Goal: Task Accomplishment & Management: Manage account settings

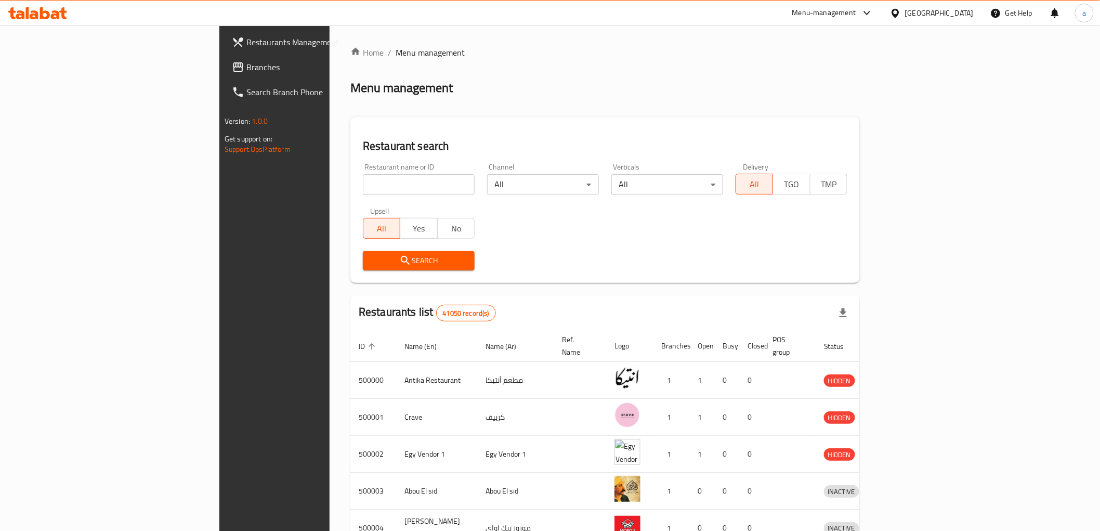
click at [946, 21] on div "Egypt" at bounding box center [932, 13] width 100 height 25
click at [959, 11] on div "Egypt" at bounding box center [939, 12] width 69 height 11
click at [860, 267] on div "[GEOGRAPHIC_DATA]" at bounding box center [861, 272] width 69 height 11
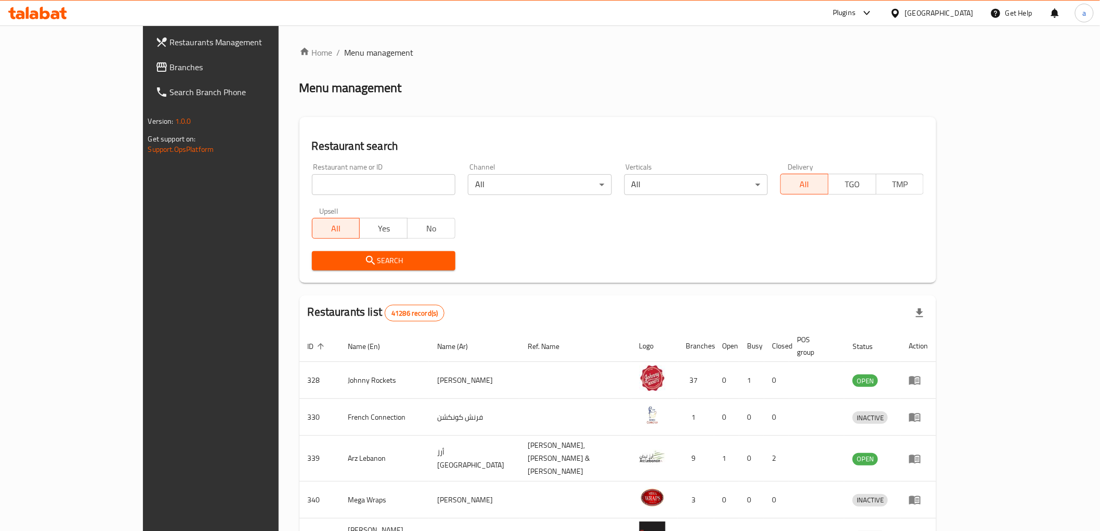
click at [170, 69] on span "Branches" at bounding box center [244, 67] width 148 height 12
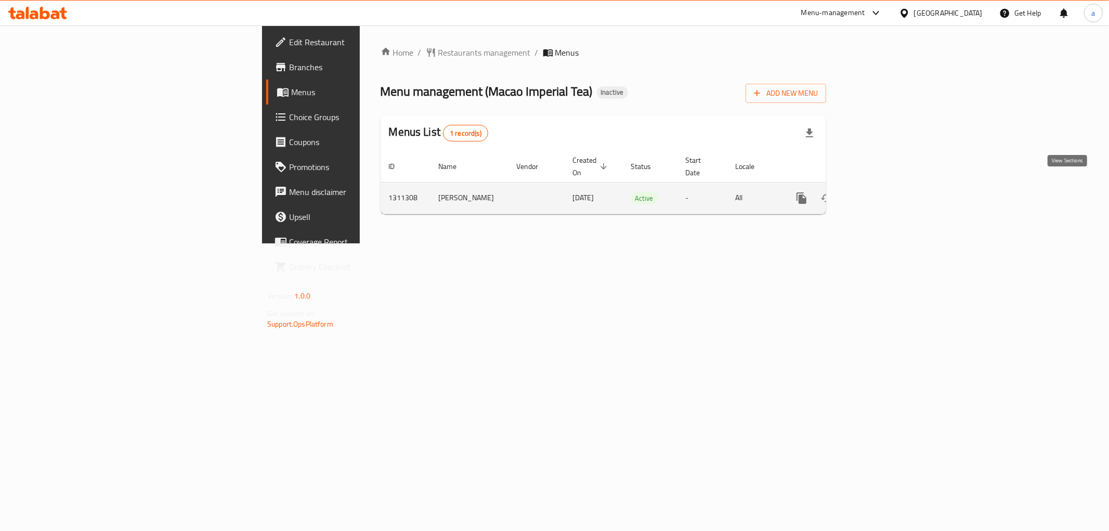
click at [889, 186] on link "enhanced table" at bounding box center [876, 198] width 25 height 25
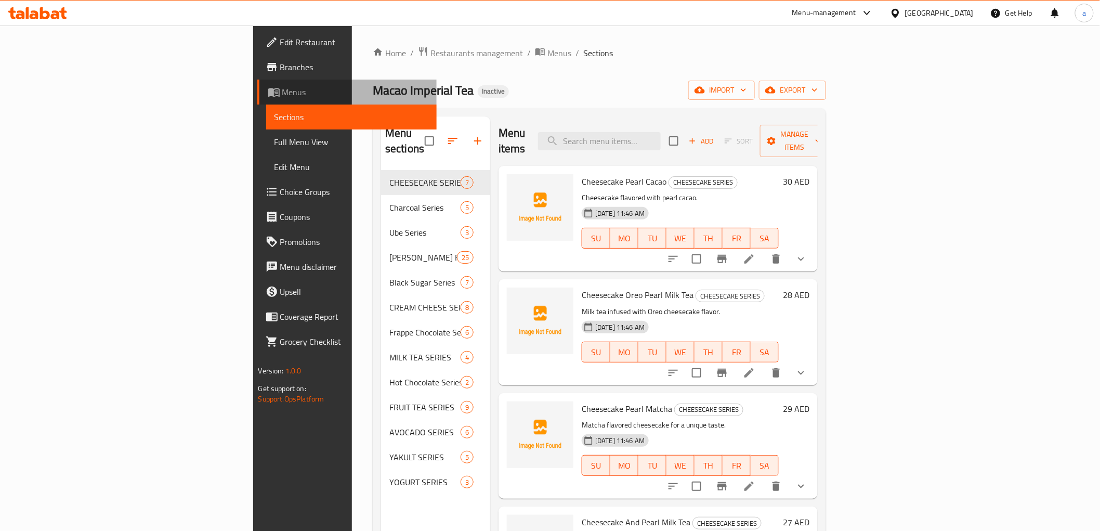
click at [282, 91] on span "Menus" at bounding box center [355, 92] width 146 height 12
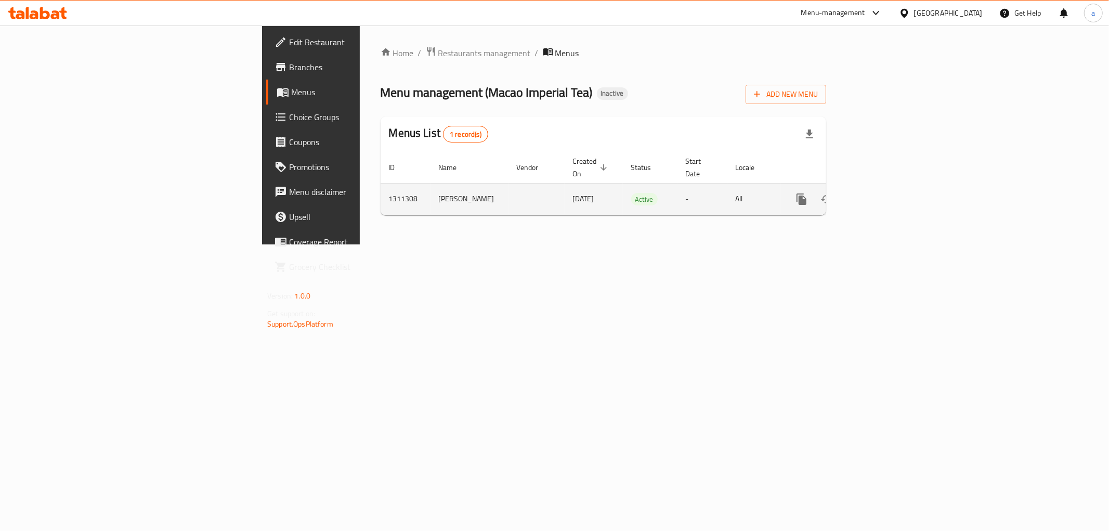
click at [883, 193] on icon "enhanced table" at bounding box center [876, 199] width 12 height 12
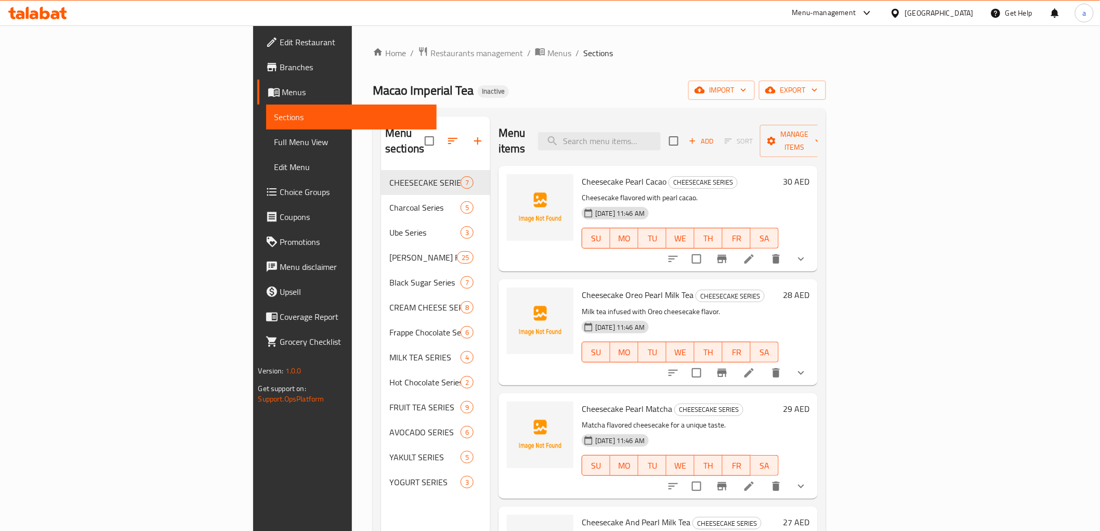
click at [274, 139] on span "Full Menu View" at bounding box center [351, 142] width 154 height 12
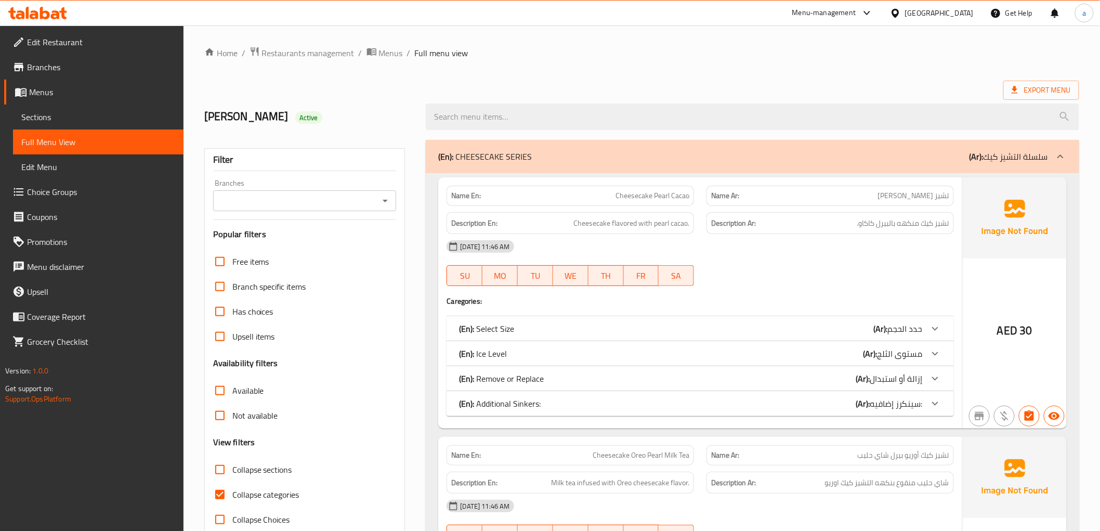
click at [629, 198] on span "Cheesecake Pearl Cacao" at bounding box center [652, 195] width 74 height 11
copy span "Cheesecake Pearl Cacao"
click at [789, 274] on div "12-09-2025 11:46 AM SU MO TU WE TH FR SA" at bounding box center [699, 263] width 519 height 58
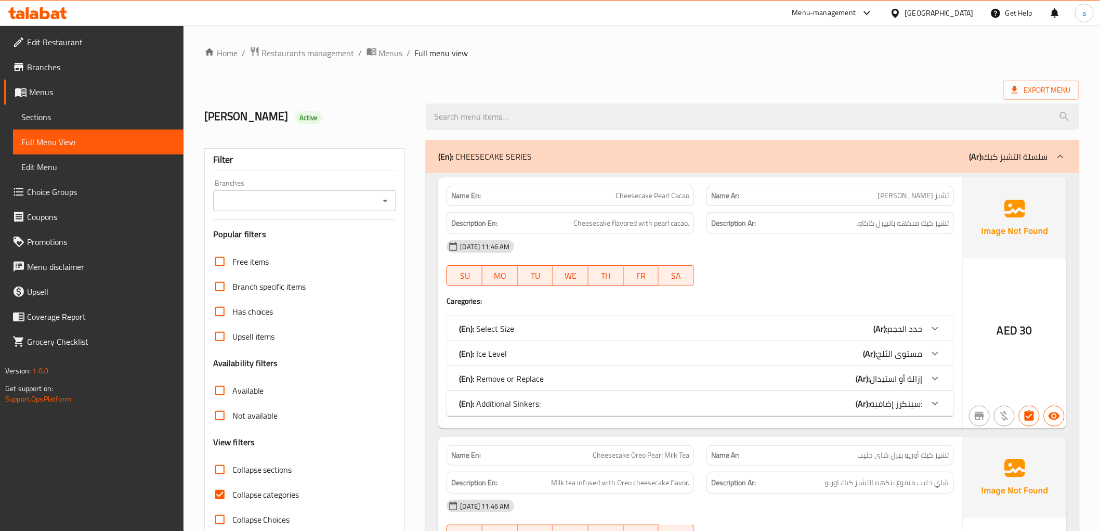
scroll to position [58, 0]
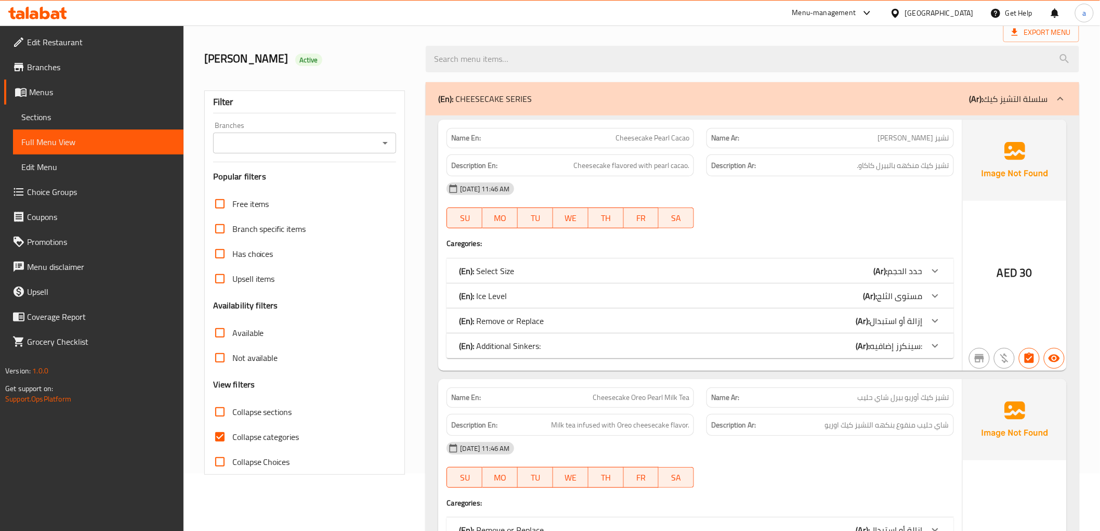
click at [225, 410] on input "Collapse sections" at bounding box center [219, 411] width 25 height 25
checkbox input "true"
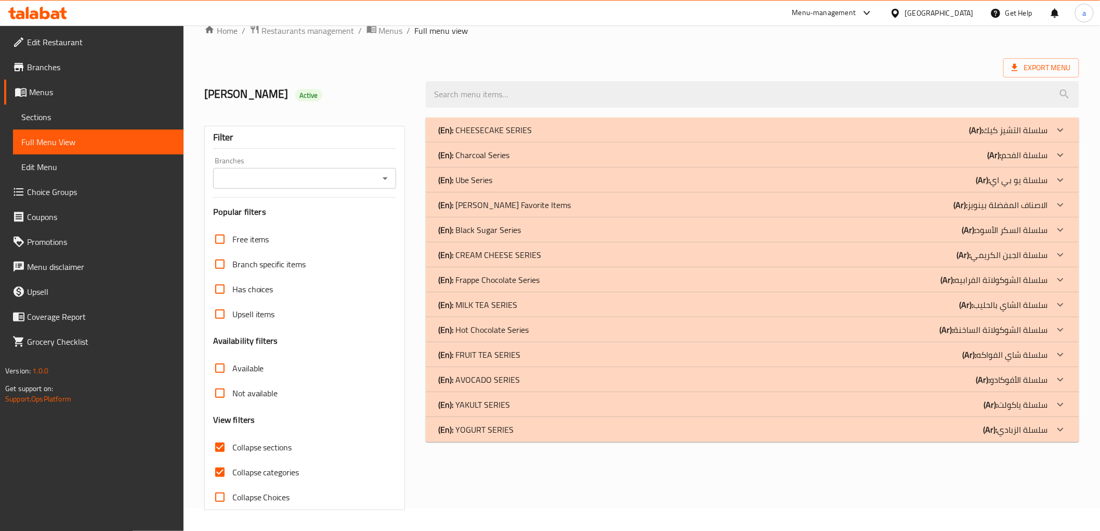
scroll to position [22, 0]
click at [1047, 70] on span "Export Menu" at bounding box center [1040, 67] width 59 height 13
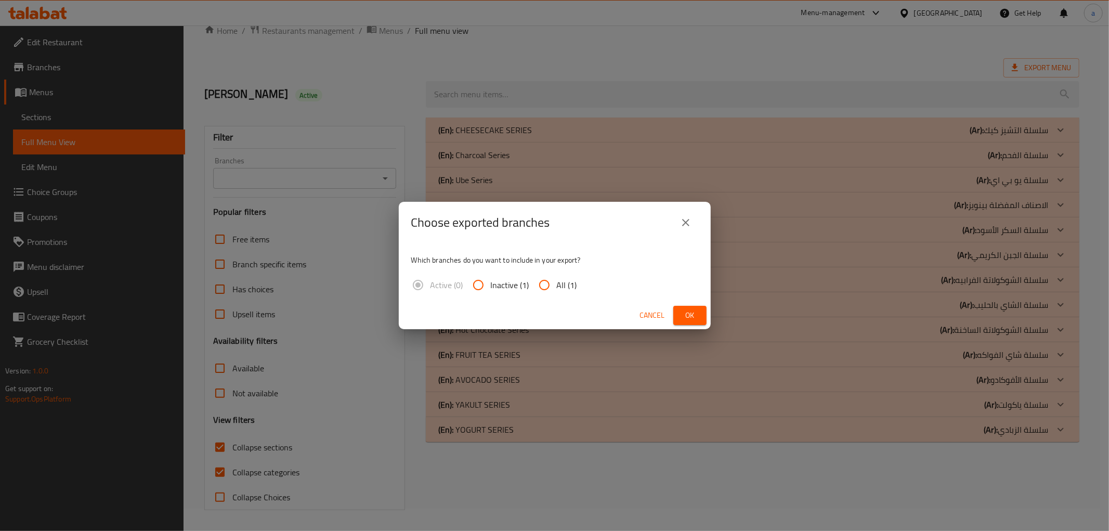
click at [692, 210] on div "Choose exported branches" at bounding box center [554, 222] width 287 height 25
click at [688, 222] on icon "close" at bounding box center [685, 222] width 12 height 12
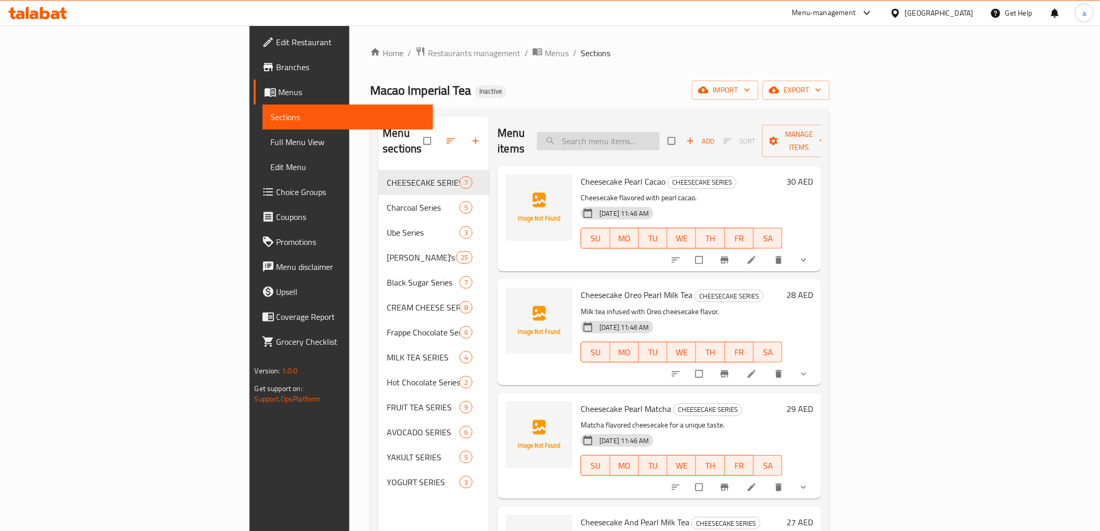
click at [660, 132] on input "search" at bounding box center [598, 141] width 123 height 18
paste input "Cheesecake Pearl Cacao"
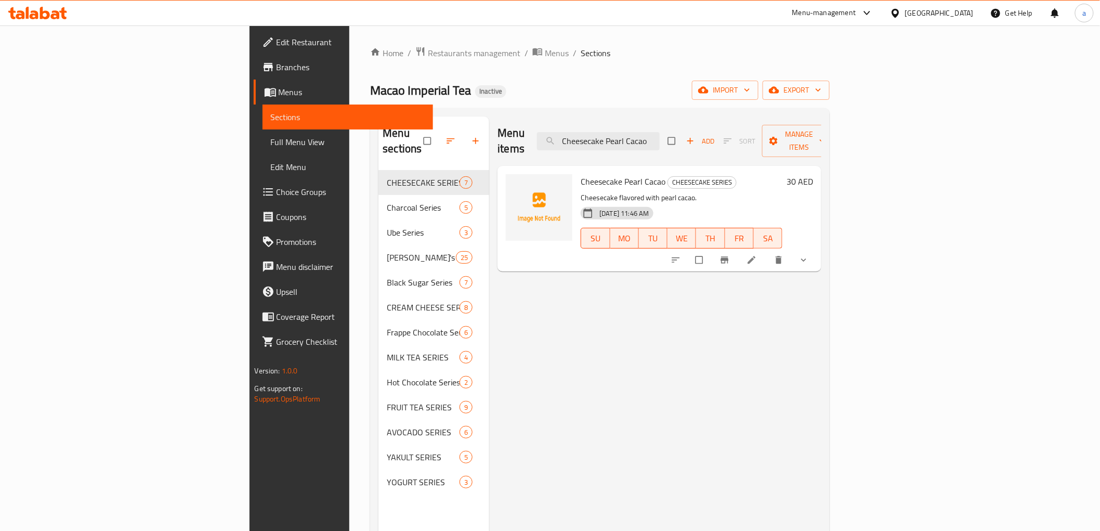
type input "Cheesecake Pearl Cacao"
click at [447, 138] on icon "button" at bounding box center [451, 140] width 8 height 5
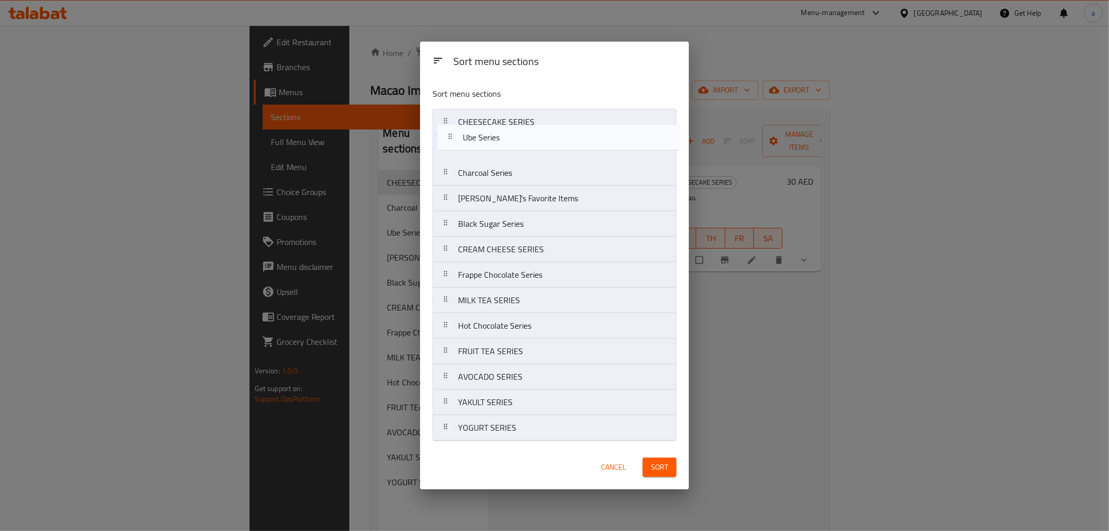
drag, startPoint x: 492, startPoint y: 162, endPoint x: 496, endPoint y: 112, distance: 50.1
click at [496, 112] on nav "CHEESECAKE SERIES Charcoal Series Ube Series Pinoy's Favorite Items Black Sugar…" at bounding box center [554, 275] width 244 height 332
click at [489, 113] on nav "Ube Series CHEESECAKE SERIES Charcoal Series Pinoy's Favorite Items Black Sugar…" at bounding box center [554, 275] width 244 height 332
drag, startPoint x: 491, startPoint y: 198, endPoint x: 489, endPoint y: 138, distance: 59.3
click at [489, 138] on nav "CHEESECAKE SERIES Ube Series Charcoal Series Pinoy's Favorite Items Black Sugar…" at bounding box center [554, 275] width 244 height 332
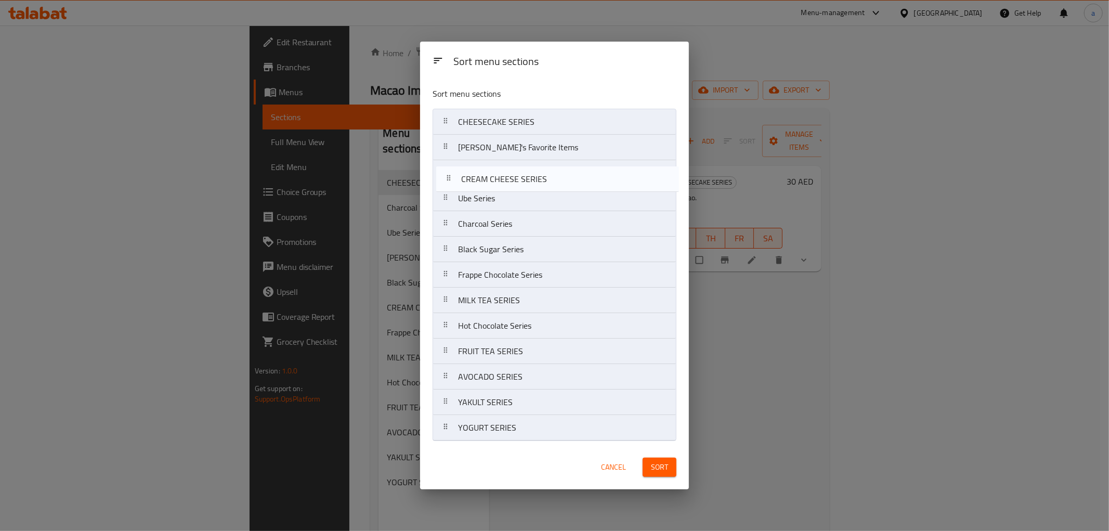
drag, startPoint x: 485, startPoint y: 243, endPoint x: 490, endPoint y: 165, distance: 78.1
click at [490, 165] on nav "CHEESECAKE SERIES Pinoy's Favorite Items Ube Series Charcoal Series Black Sugar…" at bounding box center [554, 275] width 244 height 332
drag, startPoint x: 492, startPoint y: 286, endPoint x: 499, endPoint y: 185, distance: 101.1
click at [499, 185] on nav "CHEESECAKE SERIES Pinoy's Favorite Items CREAM CHEESE SERIES Ube Series Charcoa…" at bounding box center [554, 275] width 244 height 332
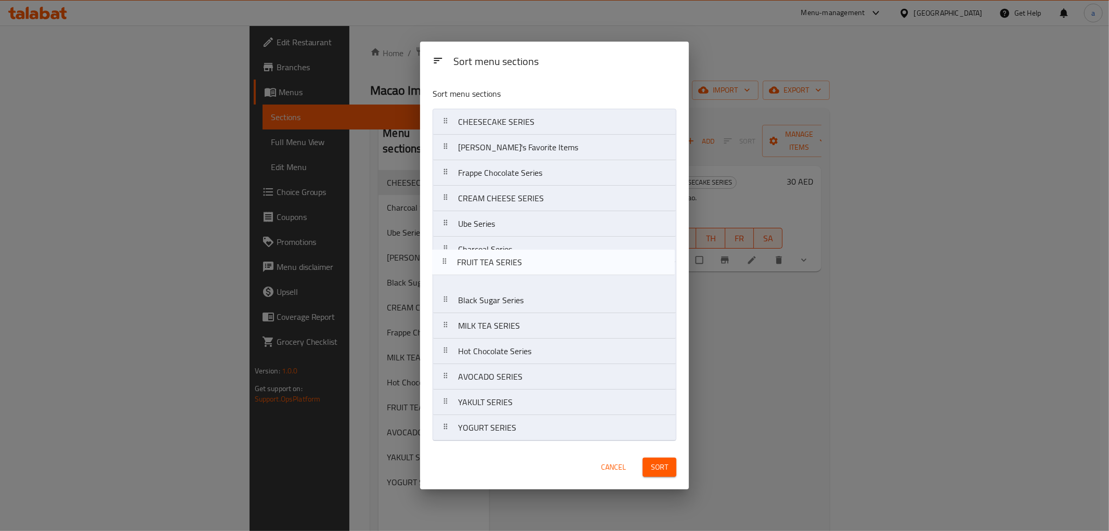
drag, startPoint x: 501, startPoint y: 343, endPoint x: 496, endPoint y: 224, distance: 119.1
click at [496, 224] on nav "CHEESECAKE SERIES Pinoy's Favorite Items Frappe Chocolate Series CREAM CHEESE S…" at bounding box center [554, 275] width 244 height 332
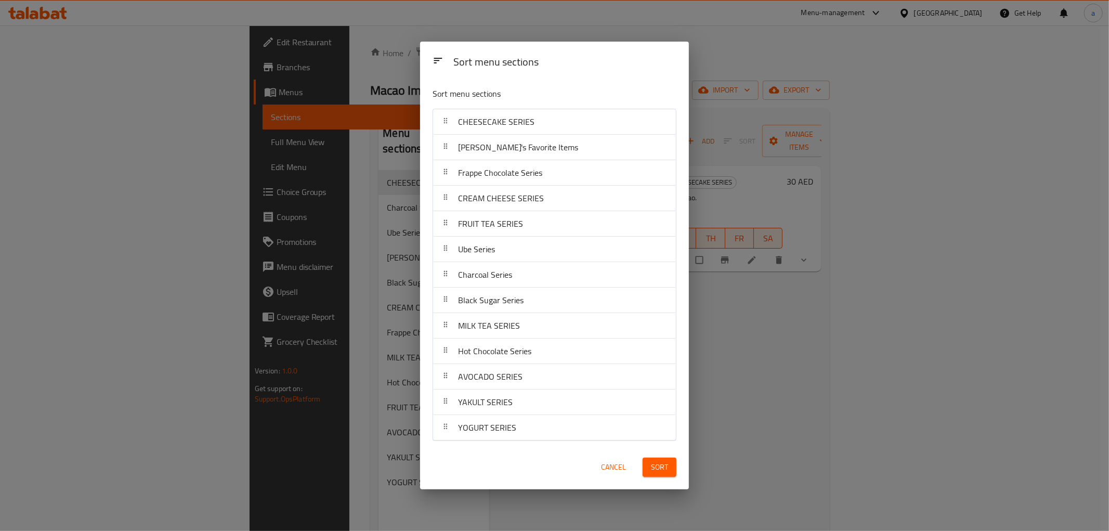
click at [652, 463] on span "Sort" at bounding box center [659, 467] width 17 height 13
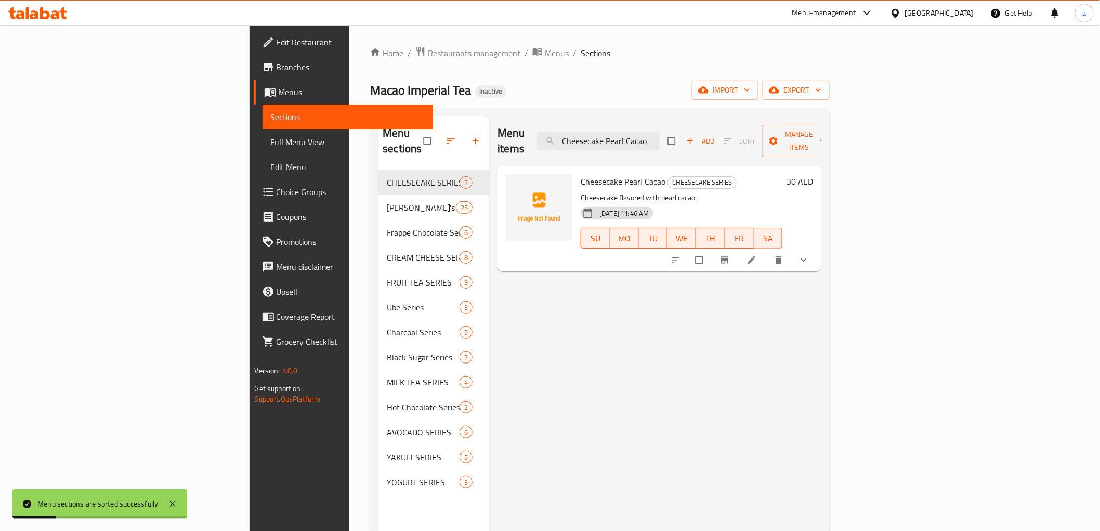
click at [601, 328] on div "Menu items Cheesecake Pearl Cacao Add Sort Manage items Cheesecake Pearl Cacao …" at bounding box center [655, 381] width 332 height 531
click at [823, 94] on icon "button" at bounding box center [818, 90] width 10 height 10
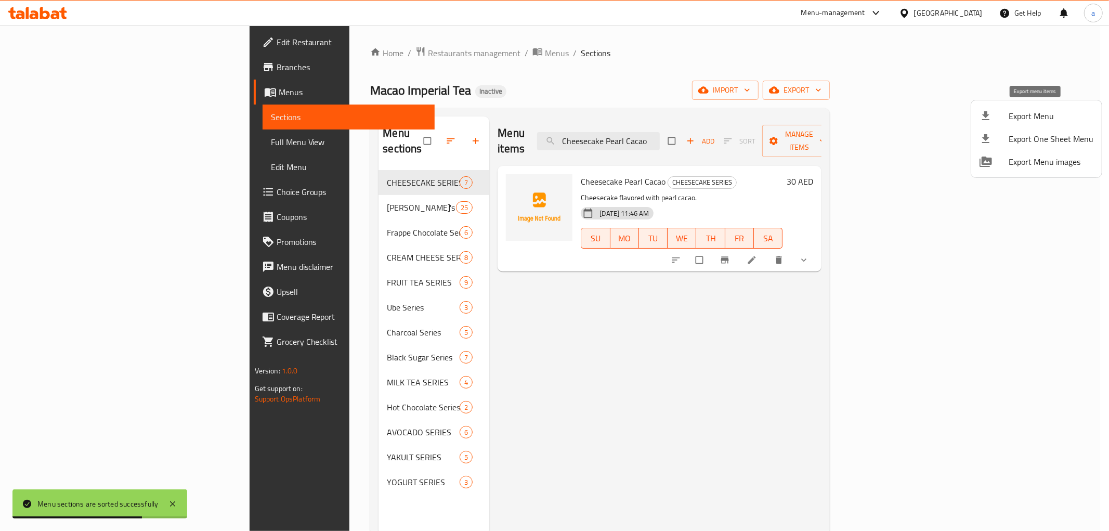
click at [976, 95] on div at bounding box center [554, 265] width 1109 height 531
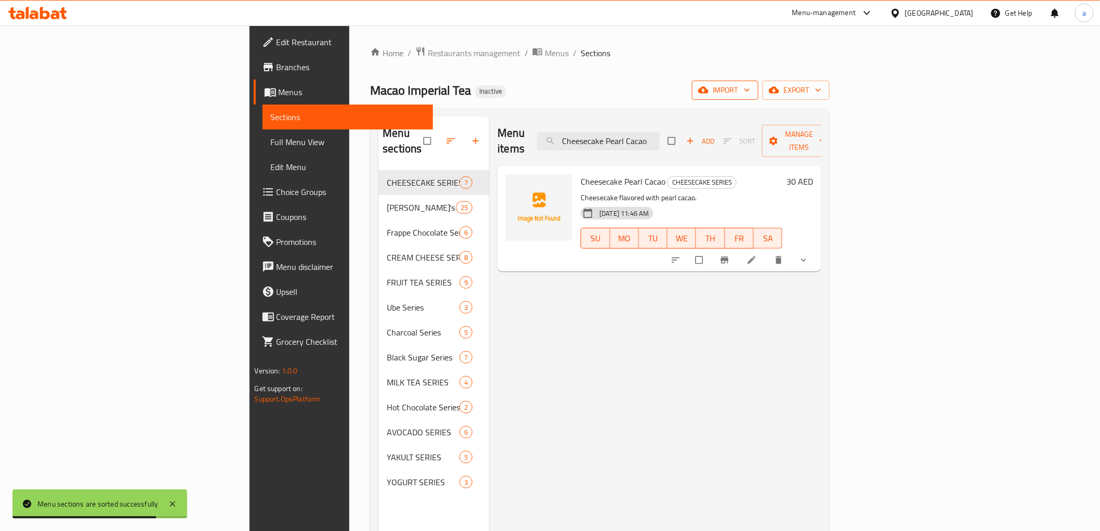
click at [750, 91] on span "import" at bounding box center [725, 90] width 50 height 13
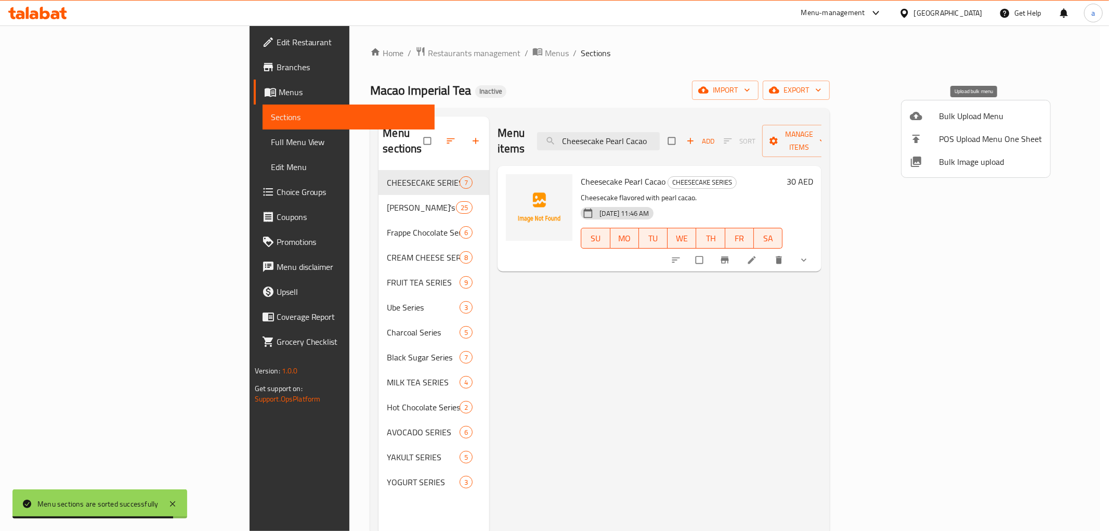
click at [971, 116] on span "Bulk Upload Menu" at bounding box center [990, 116] width 103 height 12
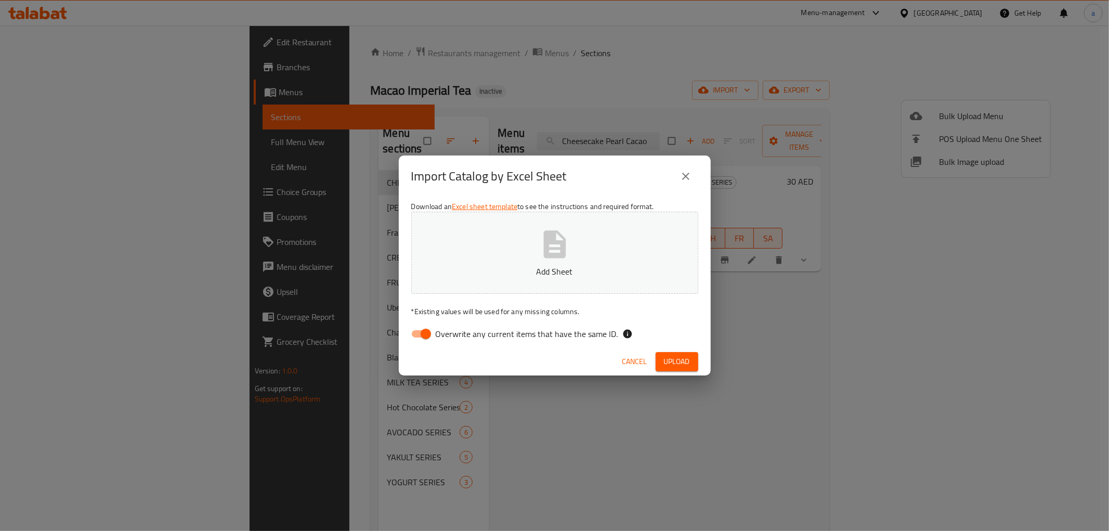
click at [413, 335] on input "Overwrite any current items that have the same ID." at bounding box center [425, 334] width 59 height 20
checkbox input "false"
click at [606, 278] on button "Add Sheet" at bounding box center [554, 253] width 287 height 82
click at [682, 355] on span "Upload" at bounding box center [677, 361] width 26 height 13
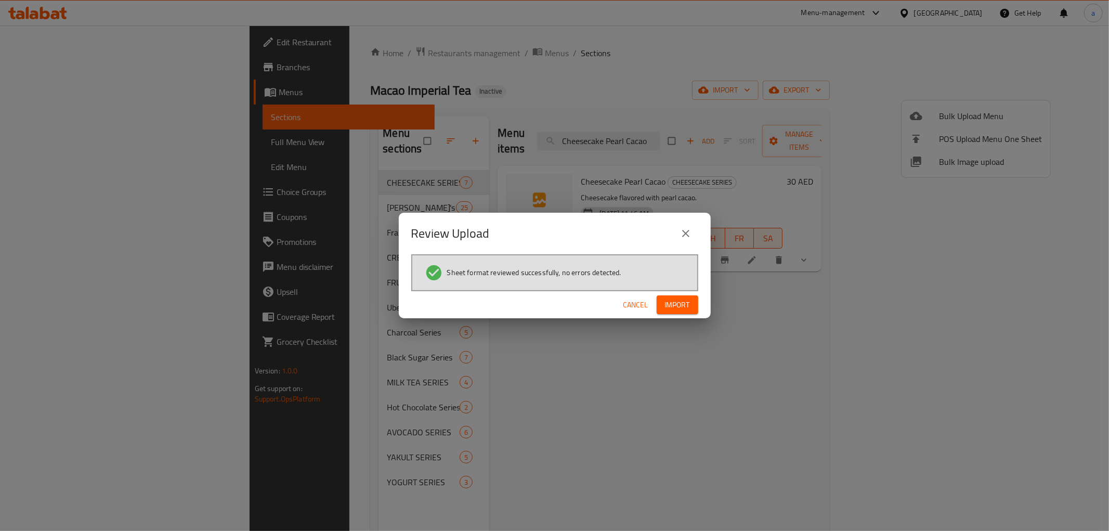
click at [687, 300] on span "Import" at bounding box center [677, 304] width 25 height 13
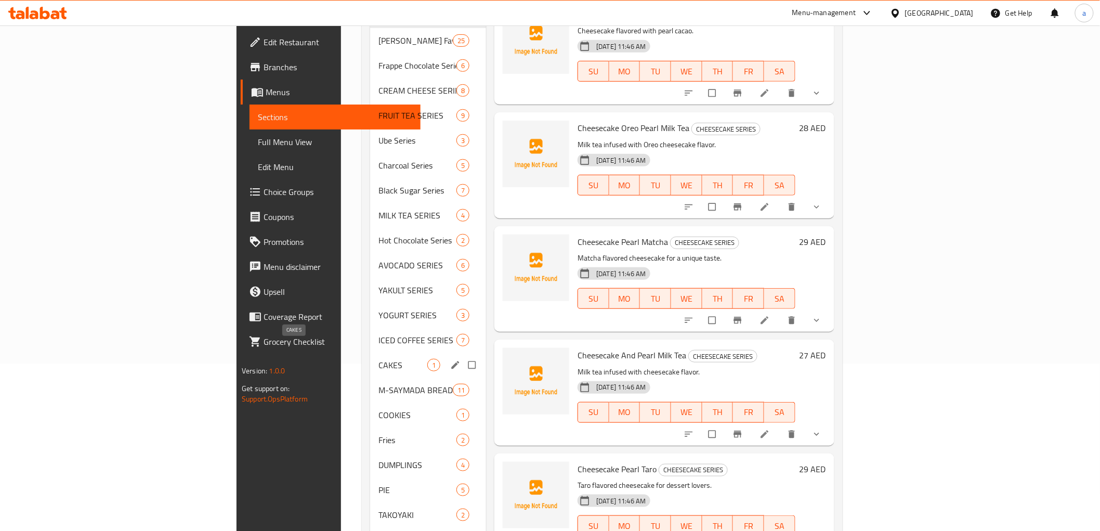
scroll to position [173, 0]
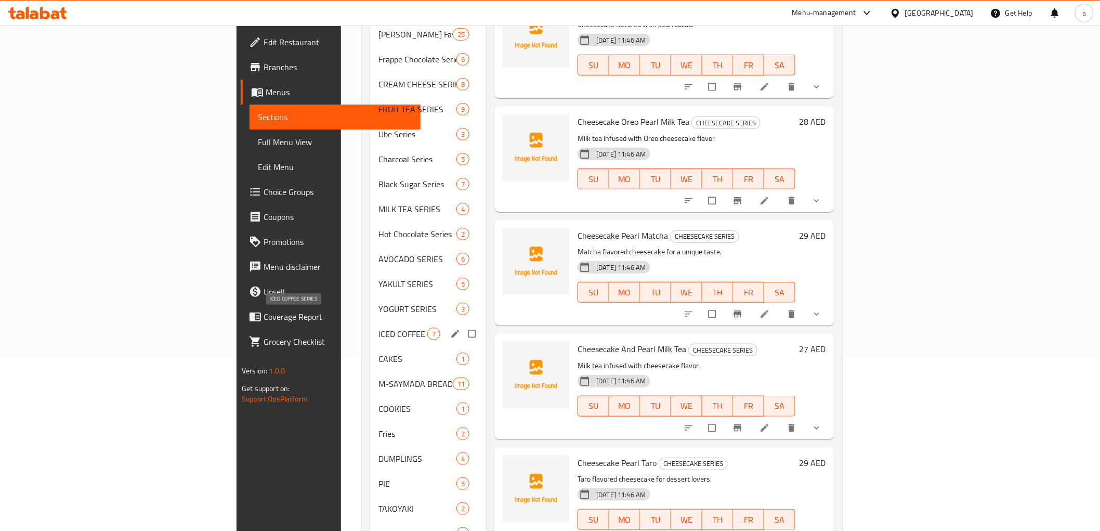
click at [378, 327] on span "ICED COFFEE SERIES" at bounding box center [402, 333] width 49 height 12
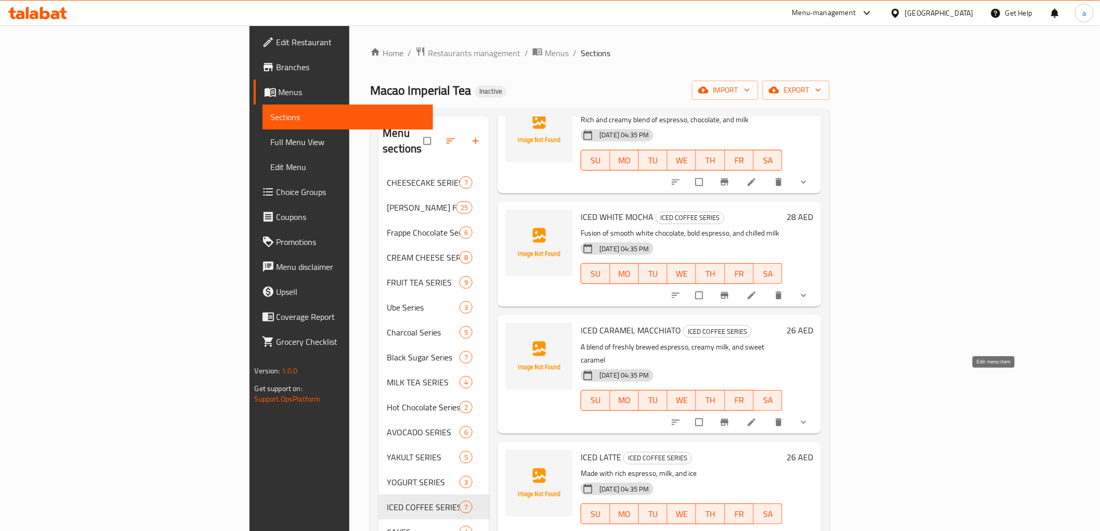
click at [757, 417] on icon at bounding box center [751, 422] width 10 height 10
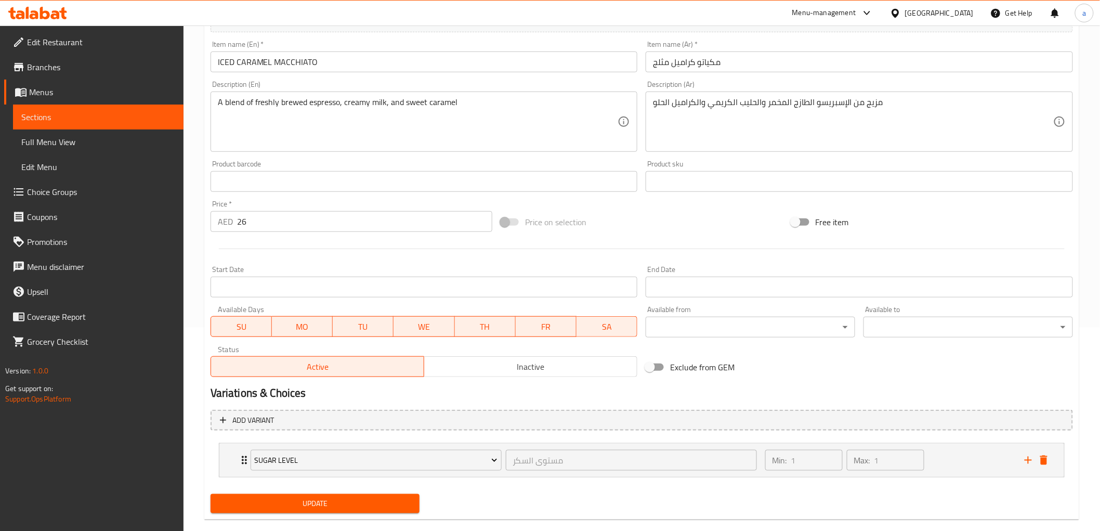
scroll to position [220, 0]
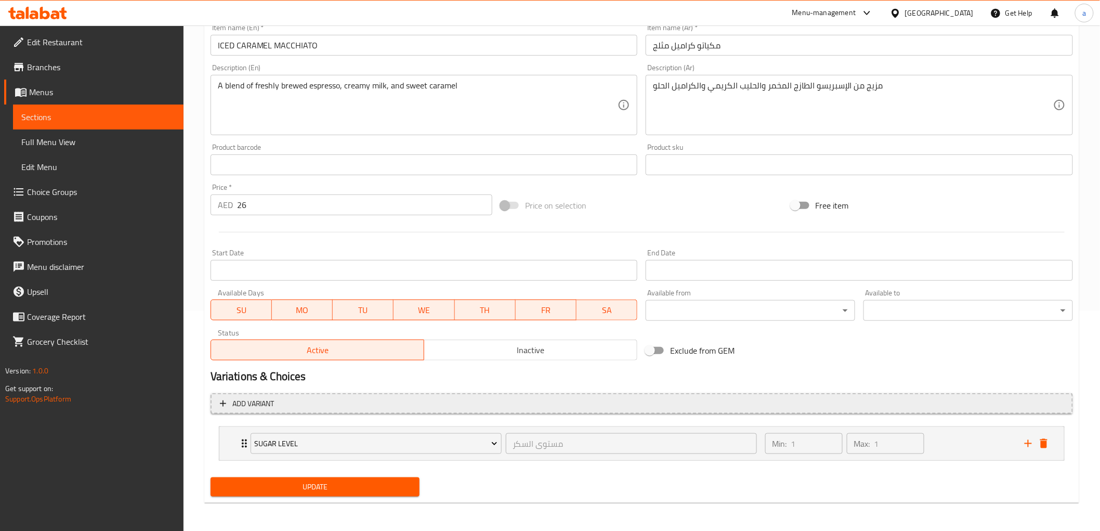
click at [614, 401] on span "Add variant" at bounding box center [642, 403] width 844 height 13
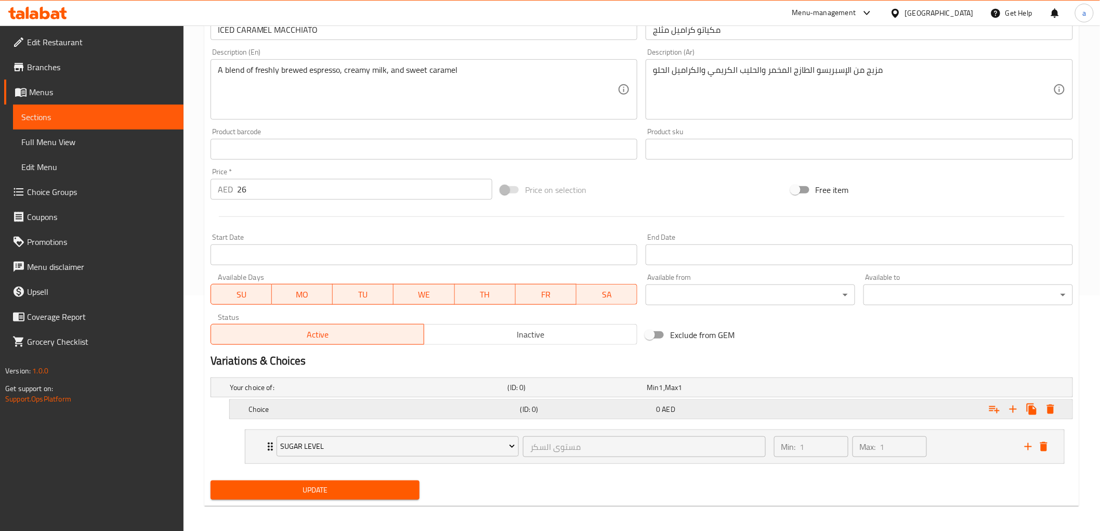
scroll to position [240, 0]
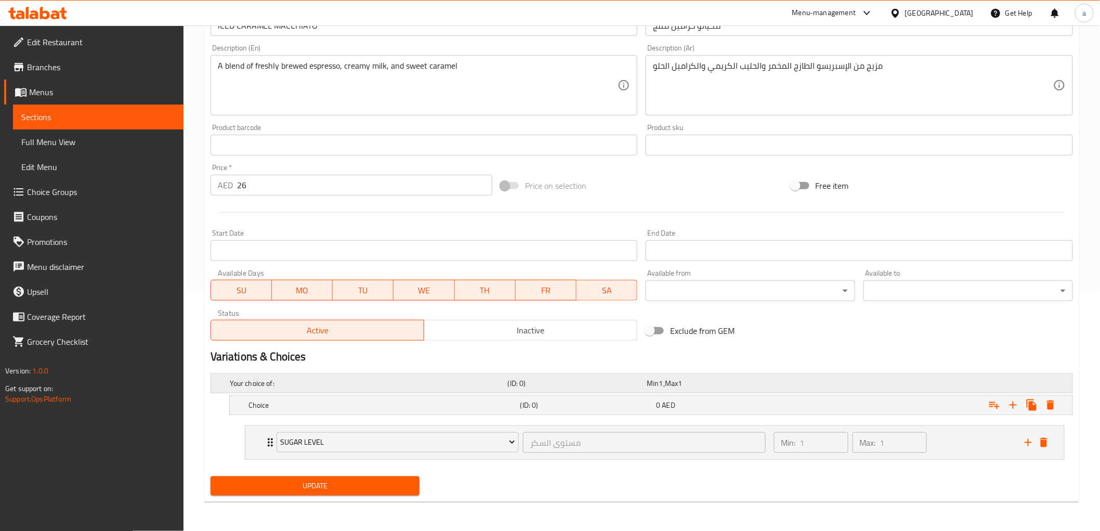
click at [669, 383] on span "Max" at bounding box center [671, 383] width 13 height 14
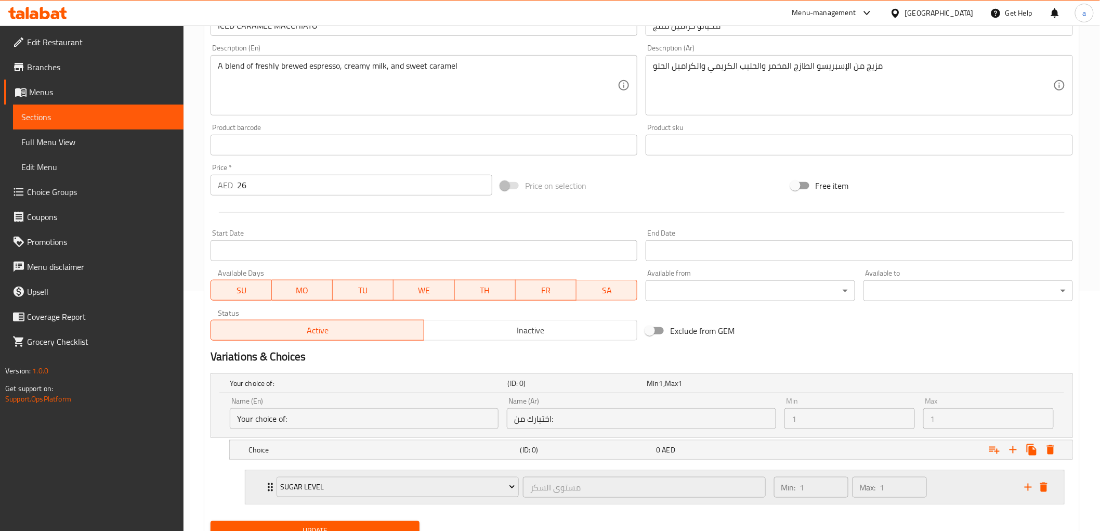
click at [970, 495] on div "Min: 1 ​ Max: 1 ​" at bounding box center [893, 486] width 251 height 33
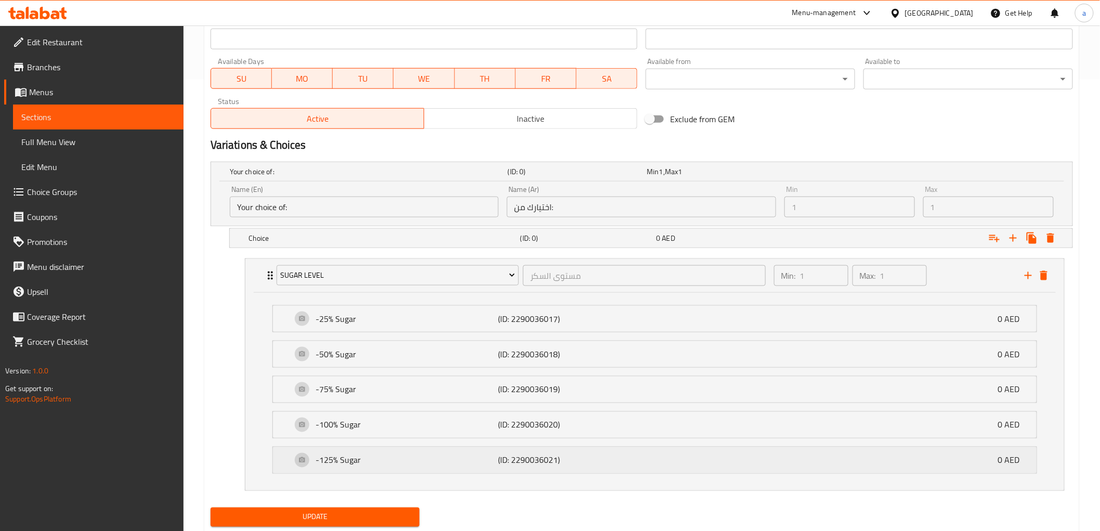
scroll to position [482, 0]
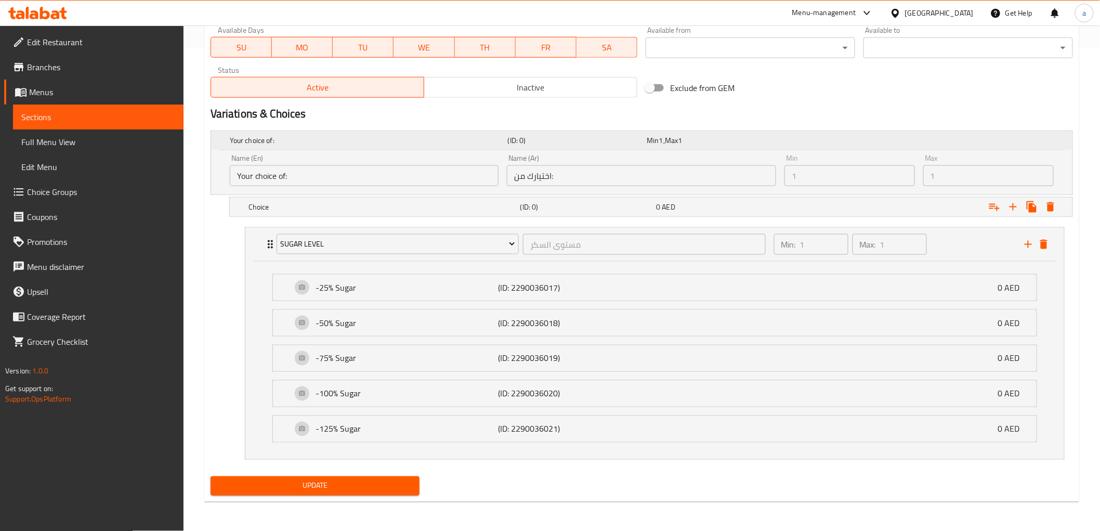
click at [675, 132] on div "Your choice of: (ID: 0) Min 1 , Max 1" at bounding box center [645, 140] width 834 height 23
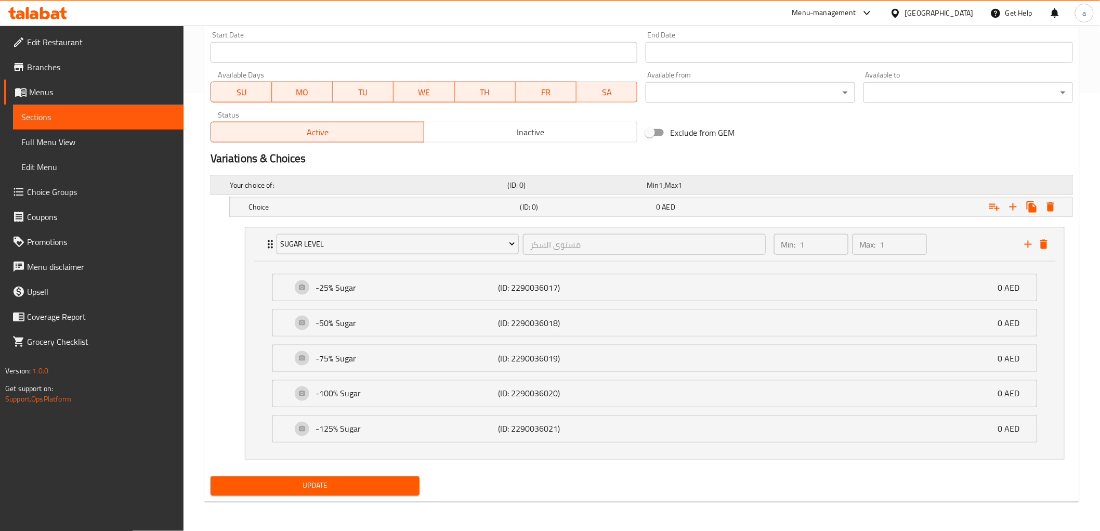
scroll to position [265, 0]
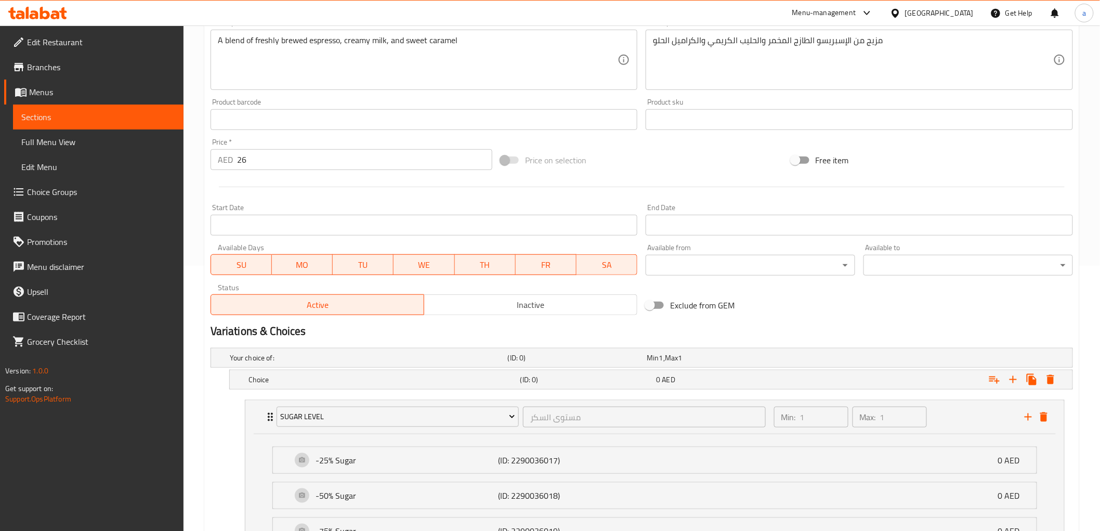
click at [115, 141] on span "Full Menu View" at bounding box center [98, 142] width 154 height 12
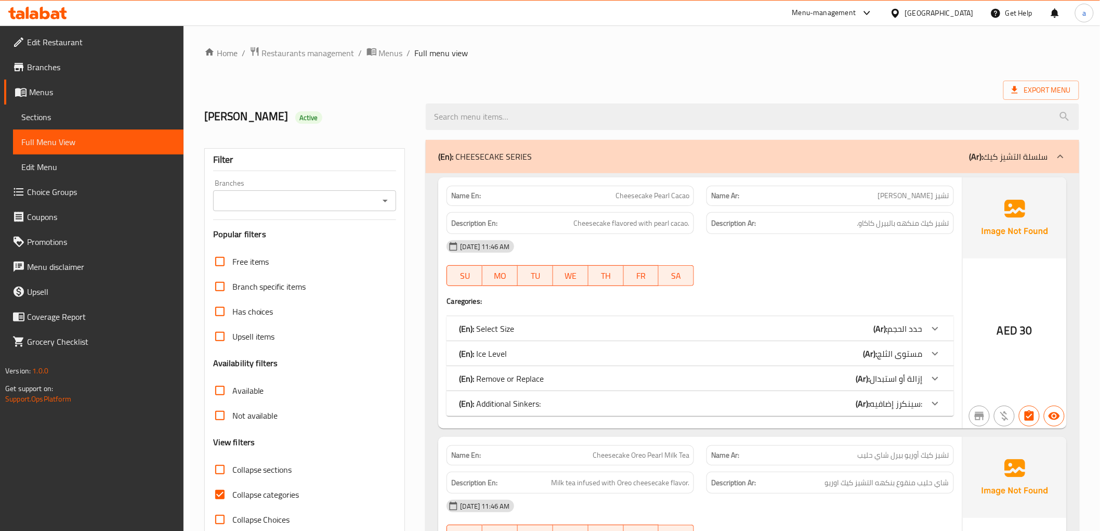
click at [924, 330] on div at bounding box center [935, 328] width 25 height 25
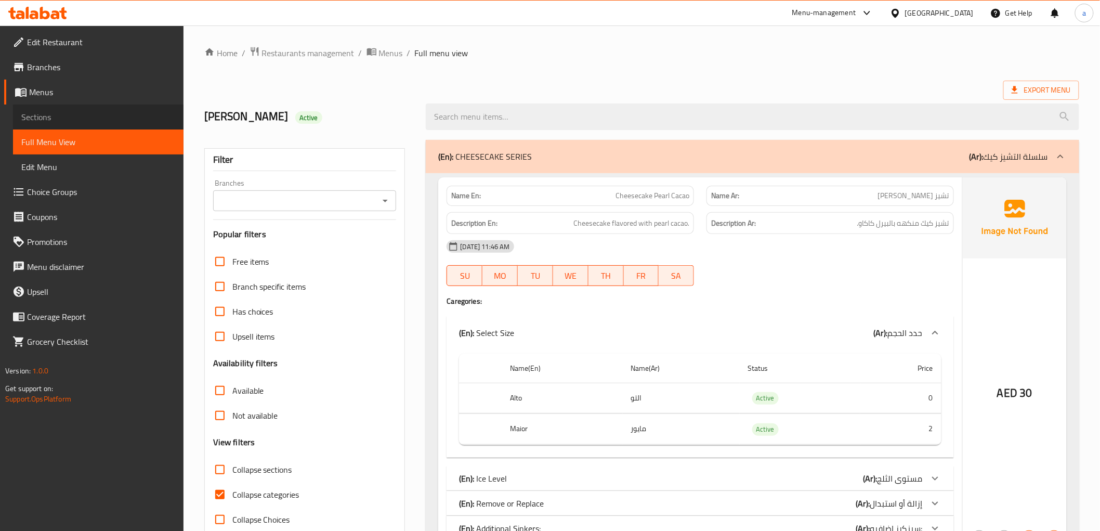
click at [76, 117] on span "Sections" at bounding box center [98, 117] width 154 height 12
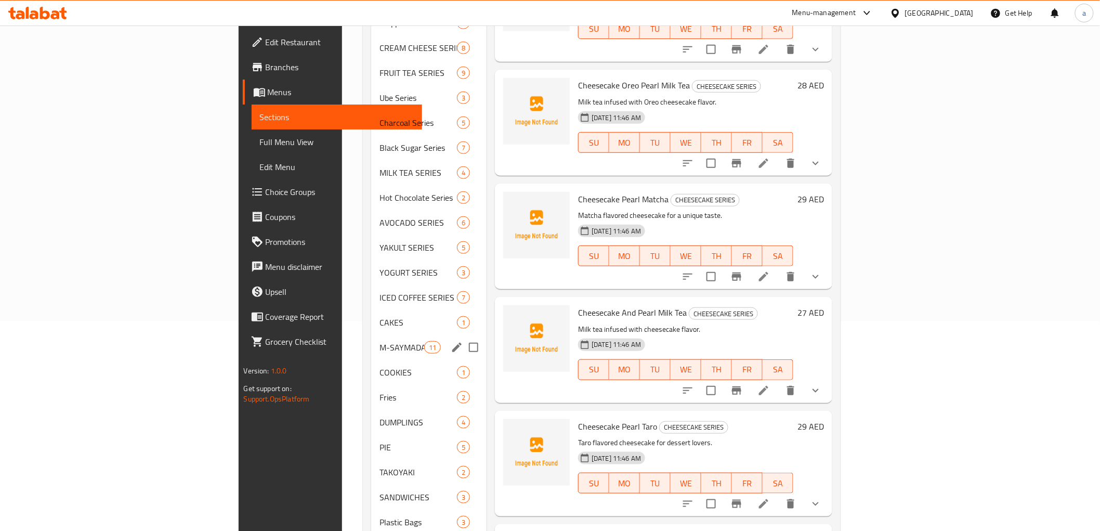
scroll to position [230, 0]
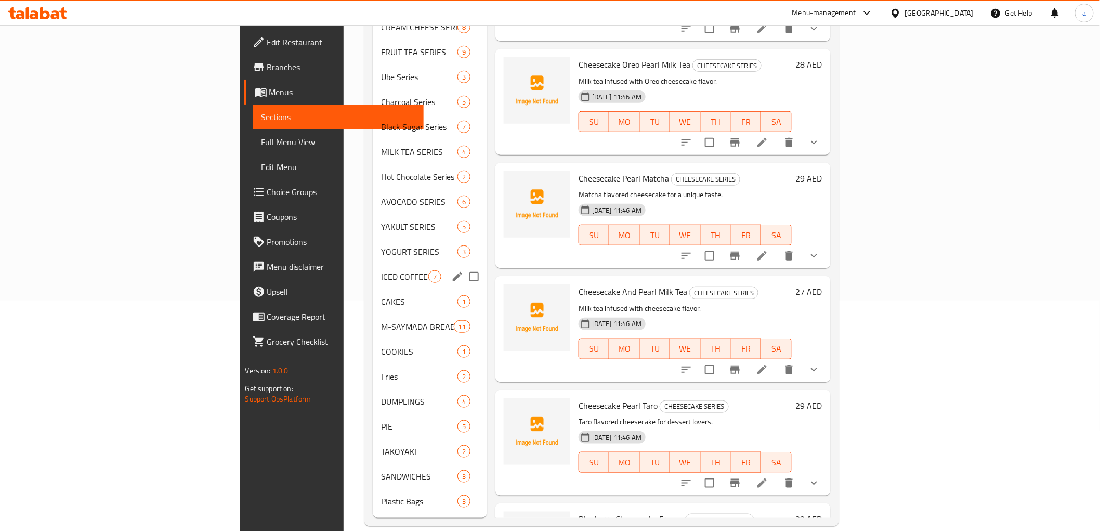
click at [463, 266] on input "Menu sections" at bounding box center [474, 277] width 22 height 22
checkbox input "true"
click at [463, 291] on input "Menu sections" at bounding box center [474, 302] width 22 height 22
checkbox input "true"
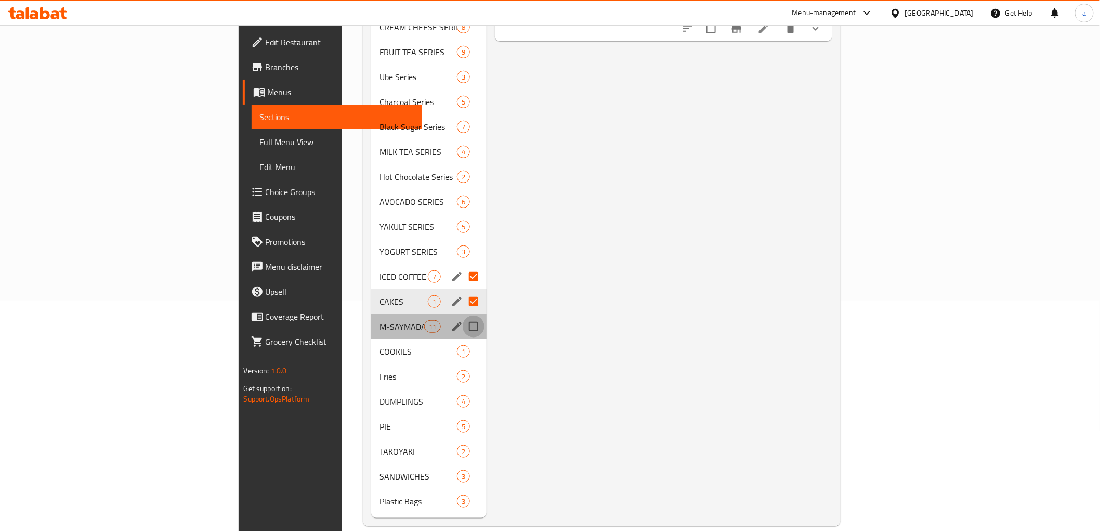
click at [463, 315] on input "Menu sections" at bounding box center [474, 326] width 22 height 22
checkbox input "true"
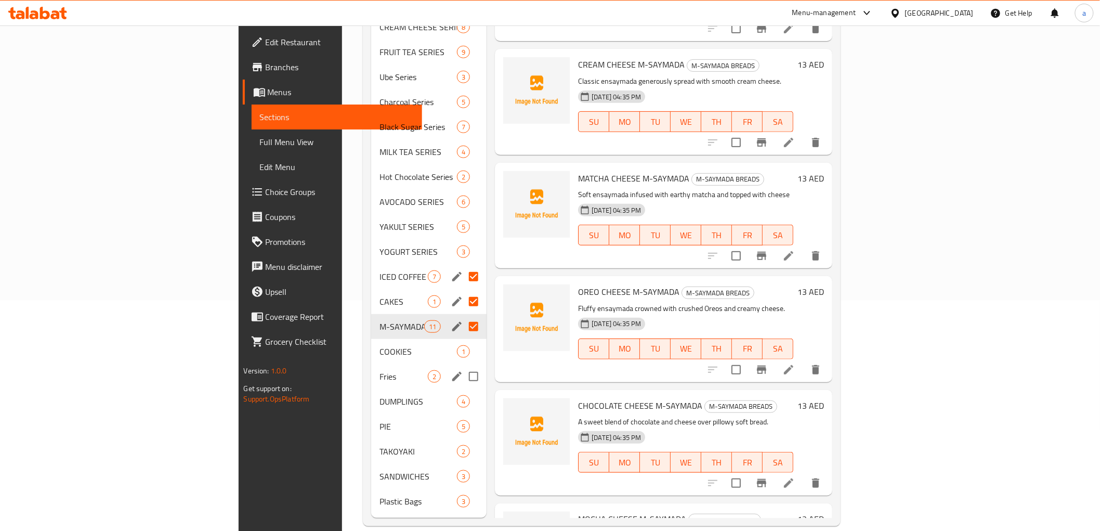
click at [463, 365] on input "Menu sections" at bounding box center [474, 376] width 22 height 22
checkbox input "true"
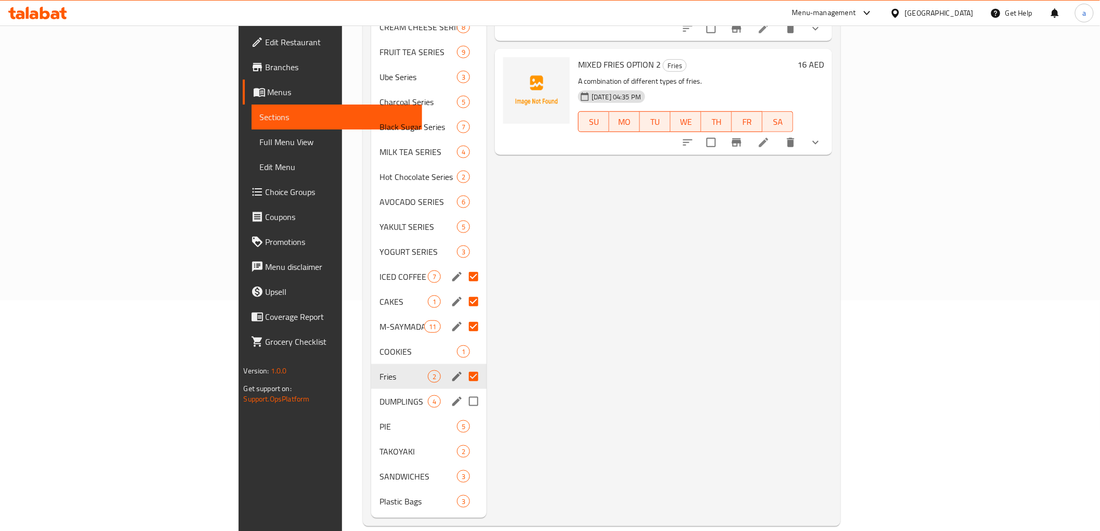
click at [463, 390] on input "Menu sections" at bounding box center [474, 401] width 22 height 22
checkbox input "true"
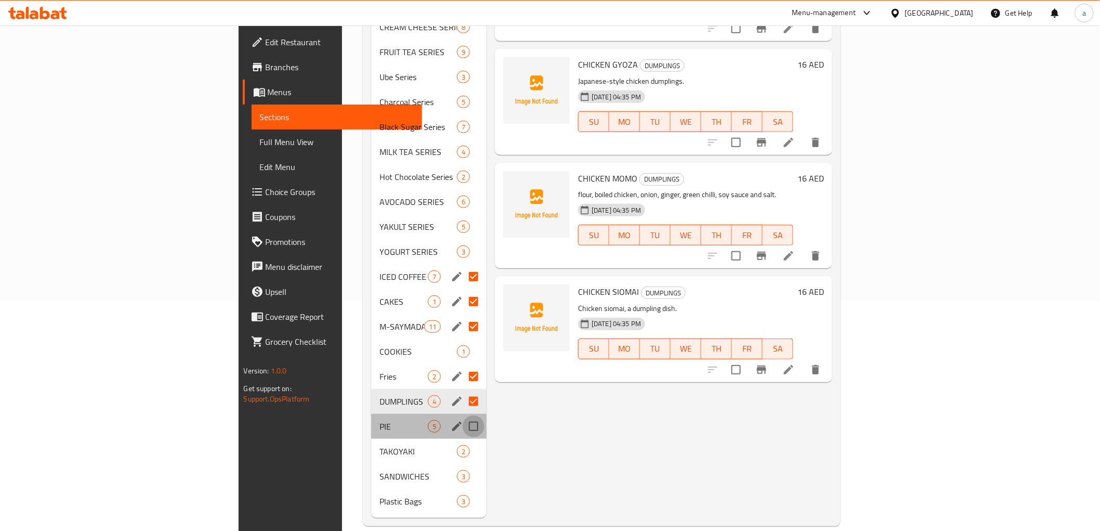
click at [463, 415] on input "Menu sections" at bounding box center [474, 426] width 22 height 22
checkbox input "true"
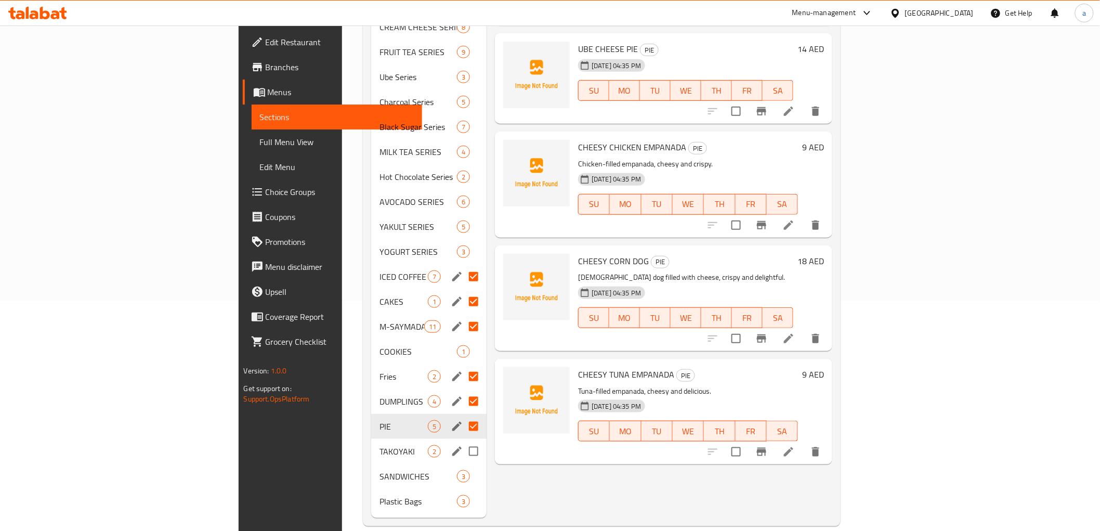
click at [463, 443] on input "Menu sections" at bounding box center [474, 451] width 22 height 22
checkbox input "true"
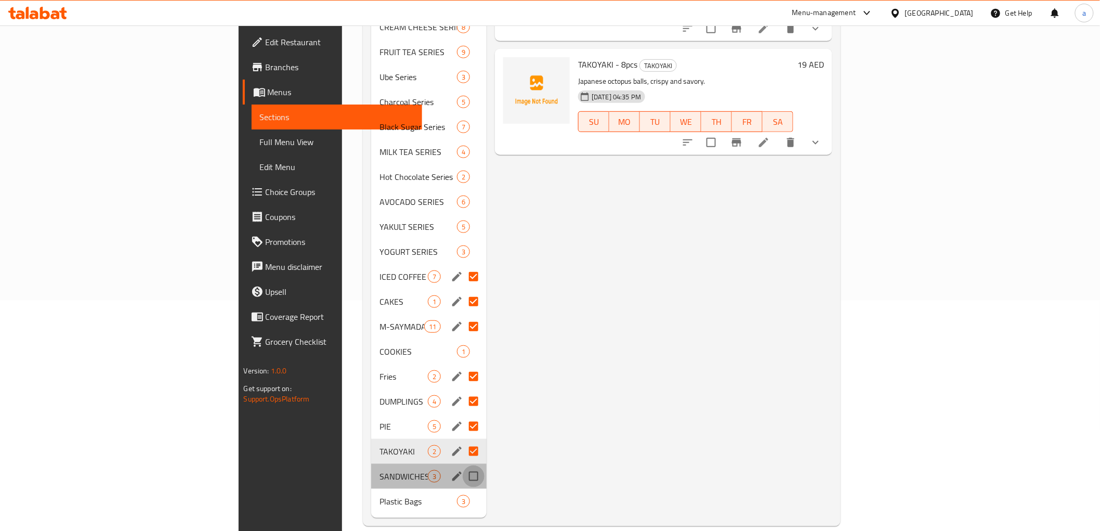
click at [463, 465] on input "Menu sections" at bounding box center [474, 476] width 22 height 22
checkbox input "true"
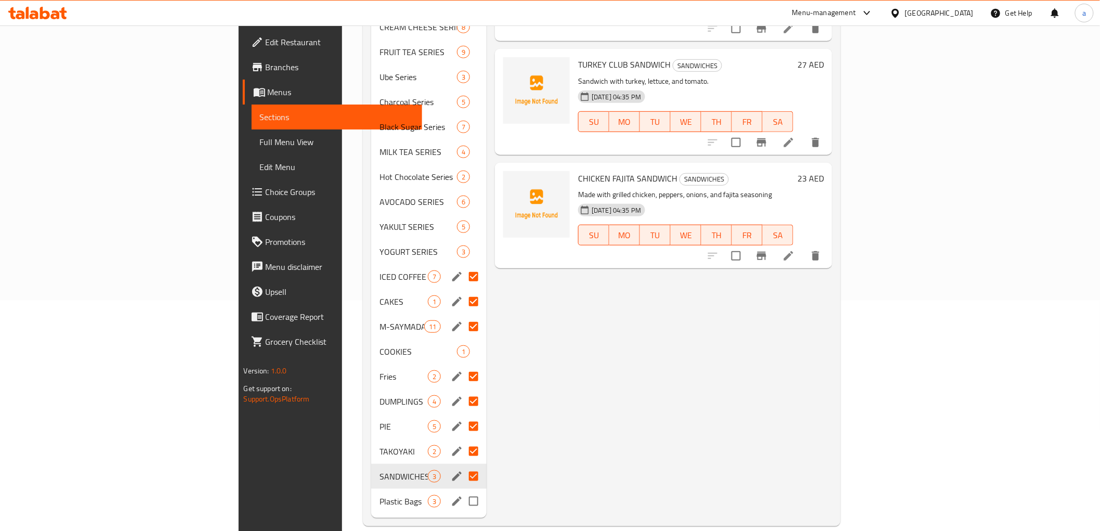
click at [463, 490] on input "Menu sections" at bounding box center [474, 501] width 22 height 22
checkbox input "true"
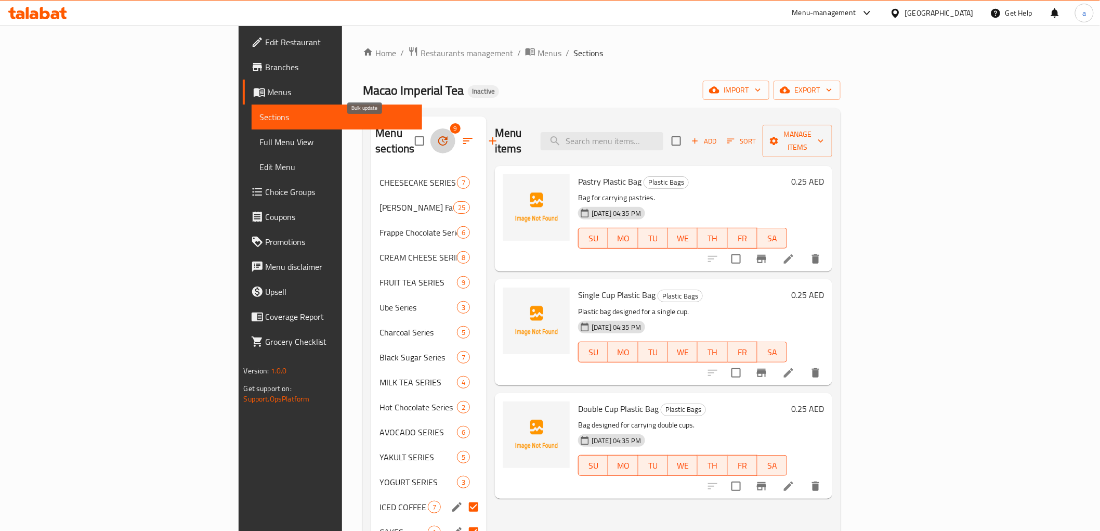
click at [430, 139] on button "button" at bounding box center [442, 140] width 25 height 25
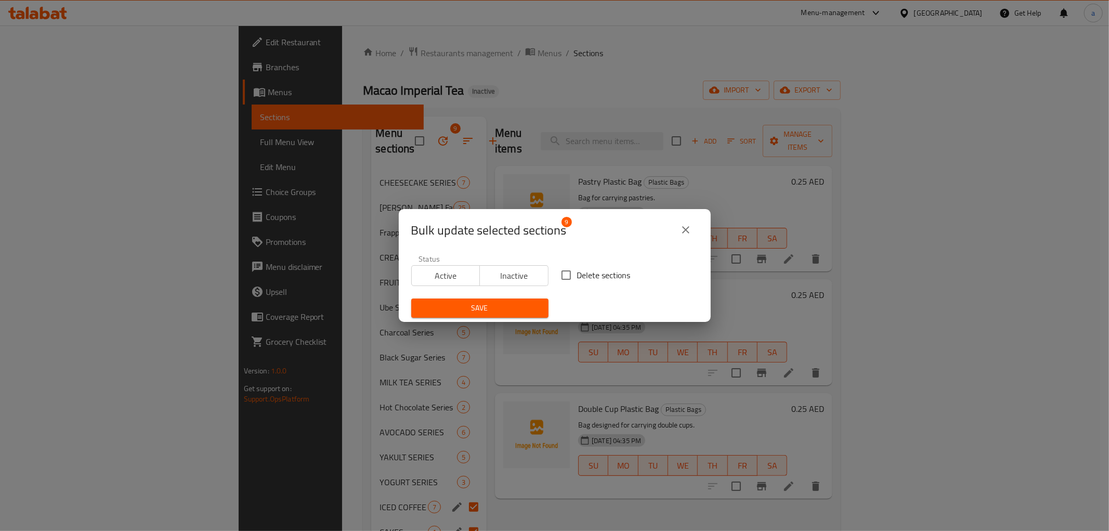
click at [569, 272] on input "Delete sections" at bounding box center [566, 275] width 22 height 22
checkbox input "true"
click at [518, 308] on span "Save" at bounding box center [479, 307] width 121 height 13
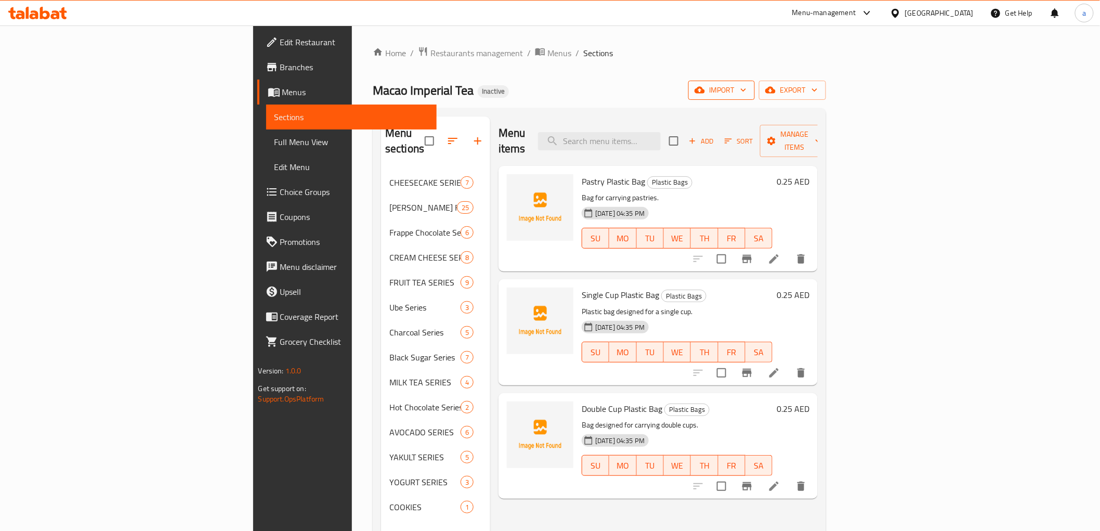
click at [746, 90] on span "import" at bounding box center [721, 90] width 50 height 13
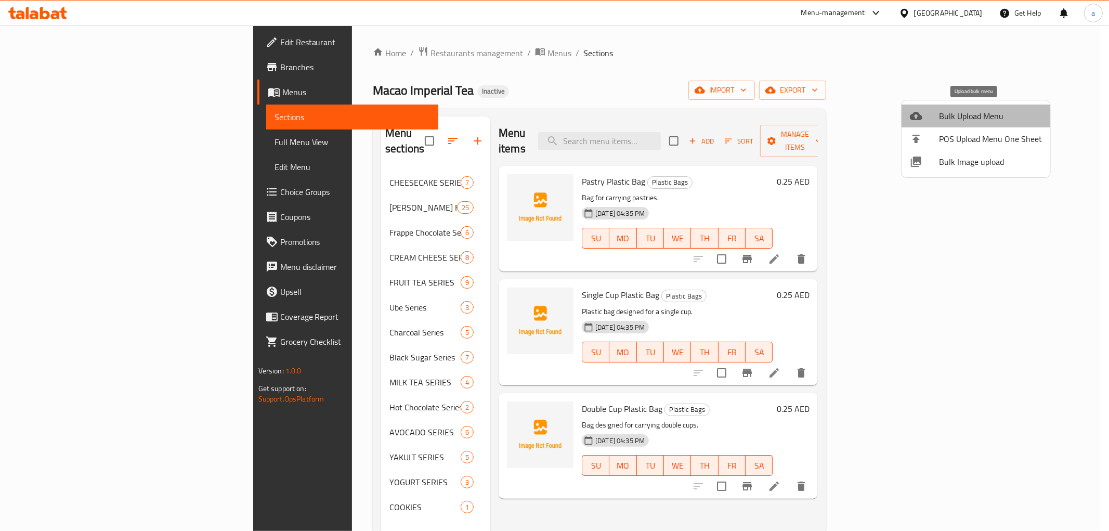
click at [978, 122] on span "Bulk Upload Menu" at bounding box center [990, 116] width 103 height 12
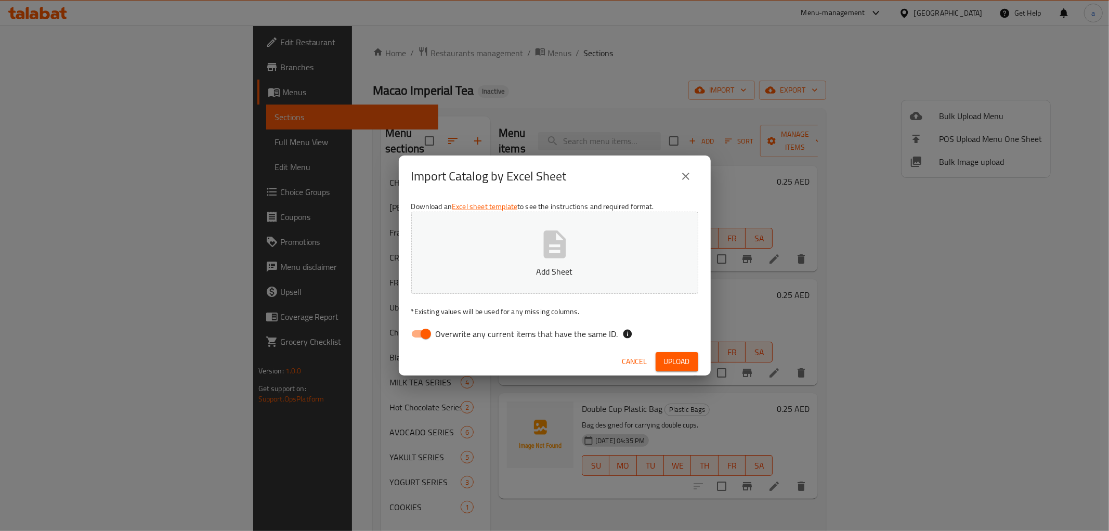
click at [418, 338] on input "Overwrite any current items that have the same ID." at bounding box center [425, 334] width 59 height 20
checkbox input "false"
click at [503, 275] on p "Add Sheet" at bounding box center [554, 271] width 255 height 12
click at [670, 356] on span "Upload" at bounding box center [677, 361] width 26 height 13
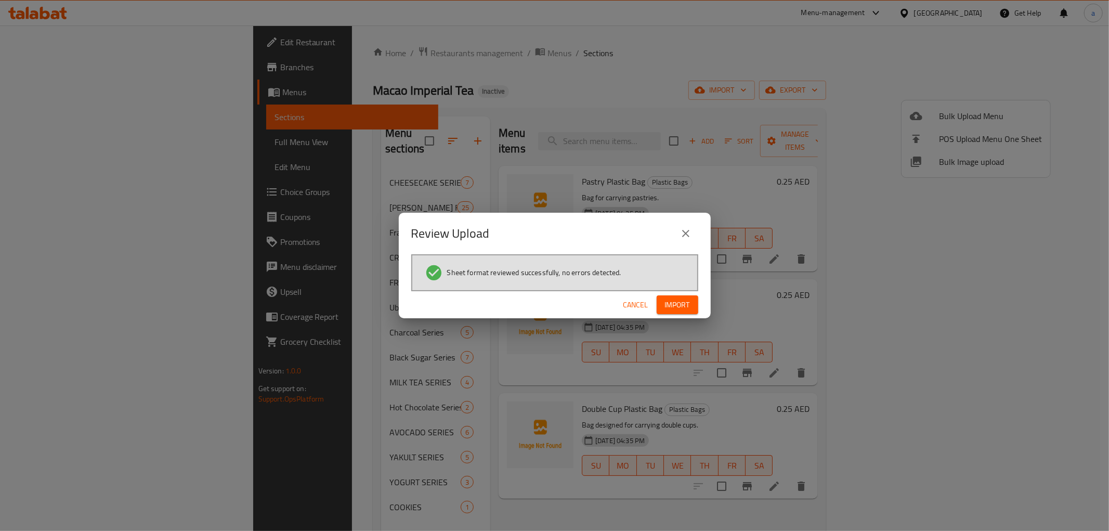
click at [673, 298] on span "Import" at bounding box center [677, 304] width 25 height 13
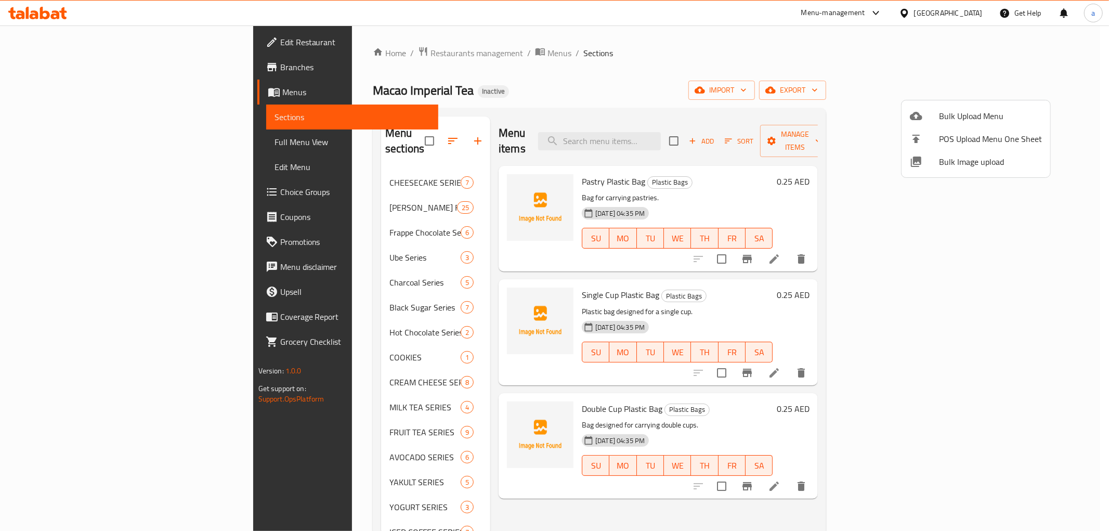
drag, startPoint x: 497, startPoint y: 506, endPoint x: 426, endPoint y: 510, distance: 70.8
click at [497, 506] on div at bounding box center [554, 265] width 1109 height 531
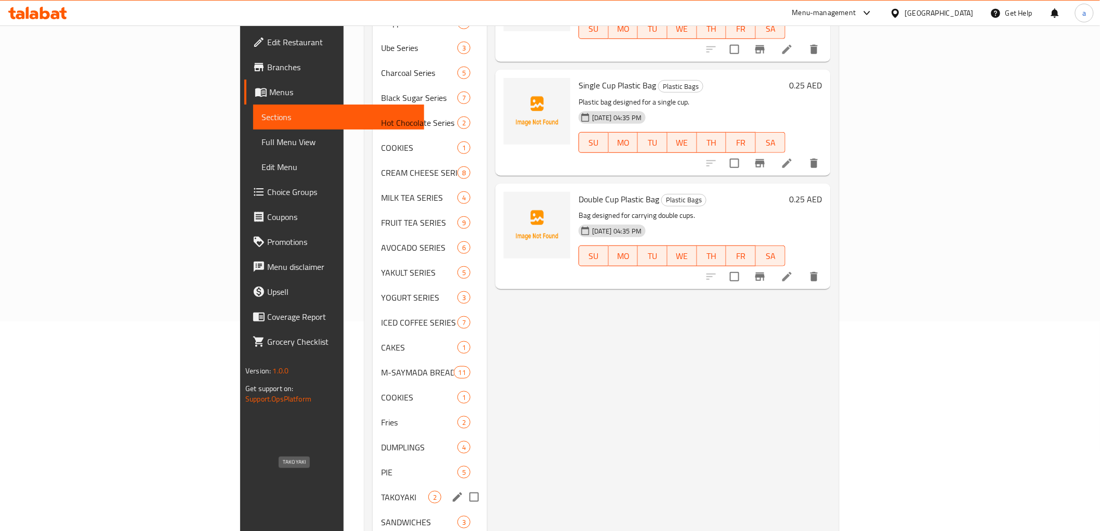
scroll to position [231, 0]
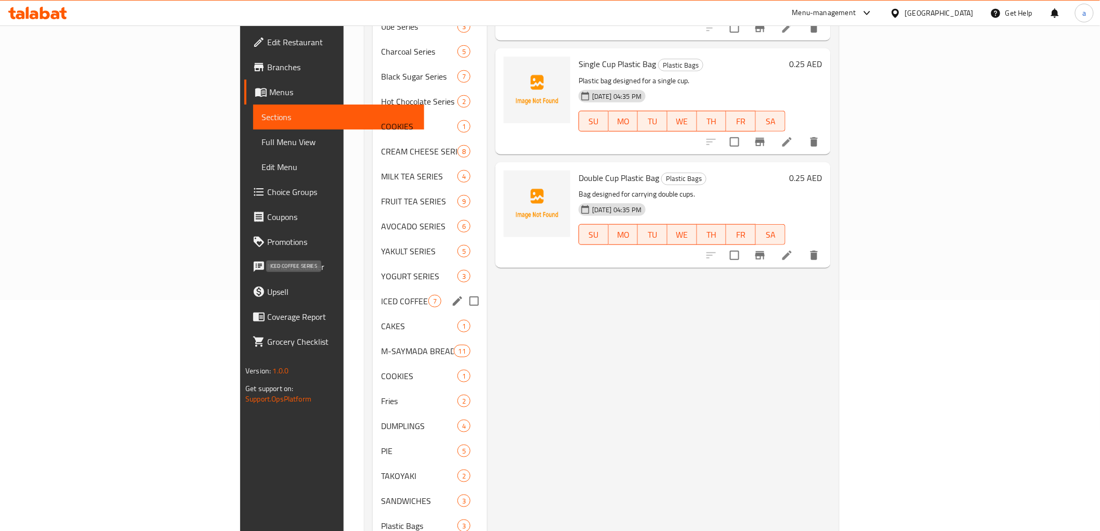
click at [381, 295] on span "ICED COFFEE SERIES" at bounding box center [404, 301] width 47 height 12
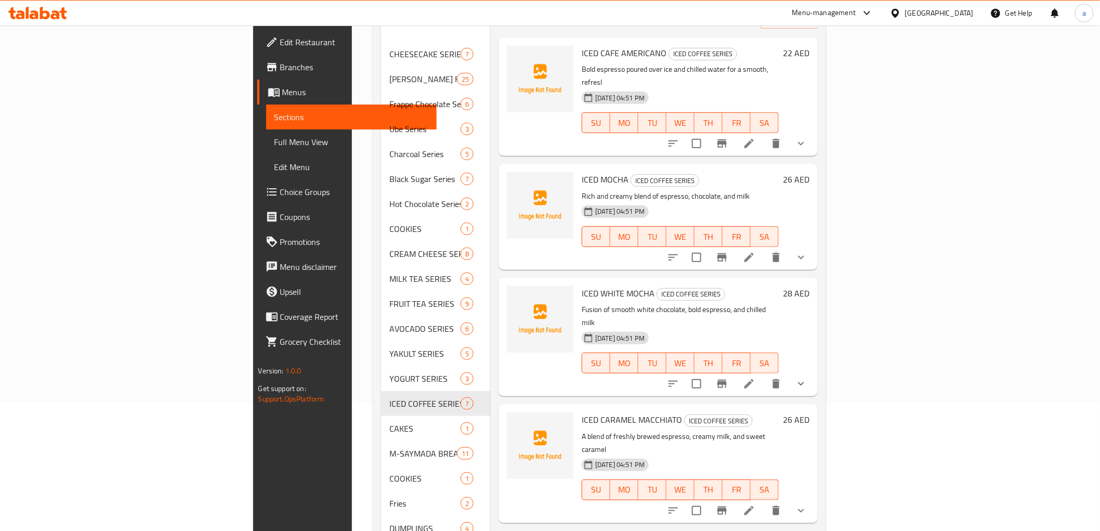
scroll to position [58, 0]
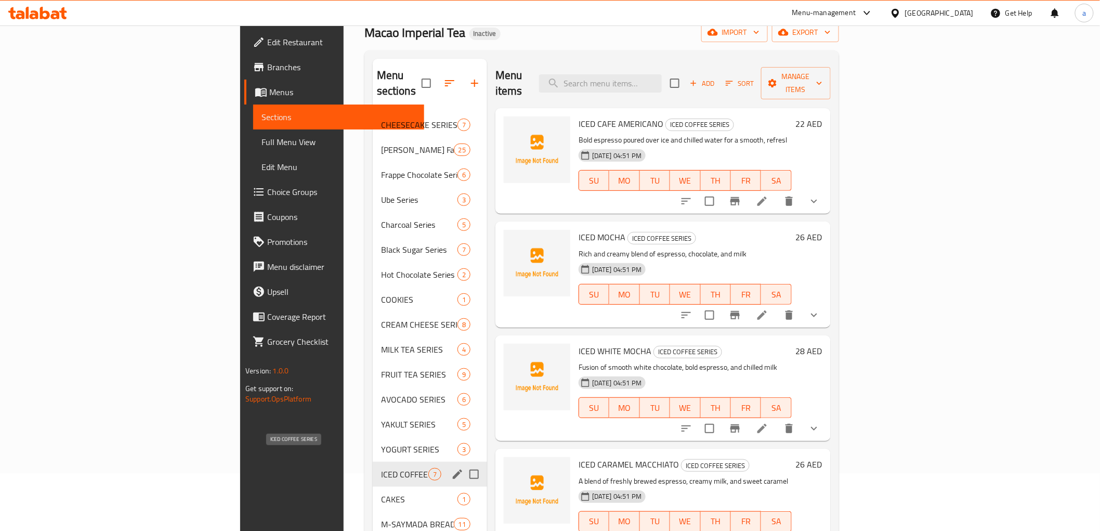
click at [381, 468] on span "ICED COFFEE SERIES" at bounding box center [404, 474] width 47 height 12
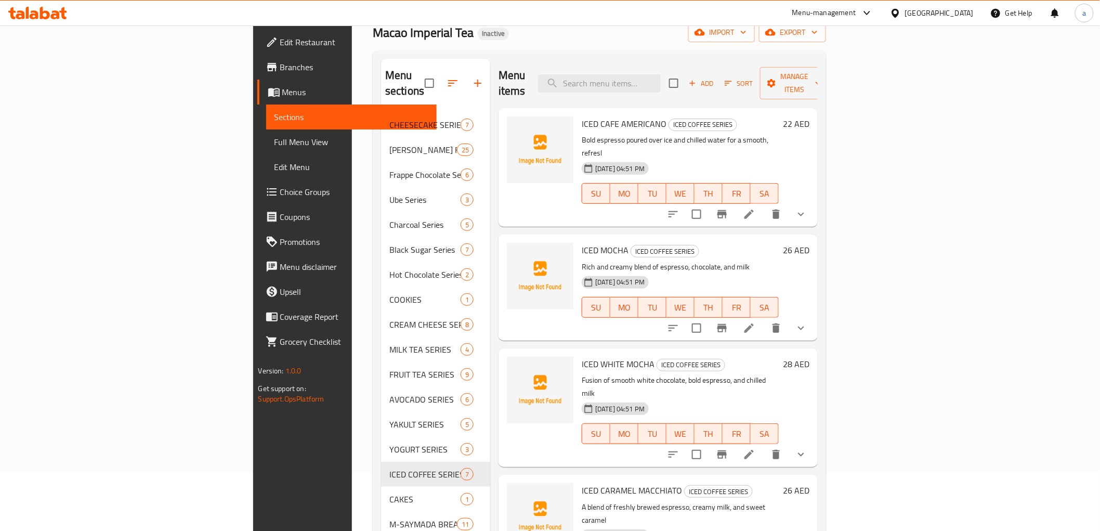
click at [280, 195] on span "Choice Groups" at bounding box center [354, 192] width 148 height 12
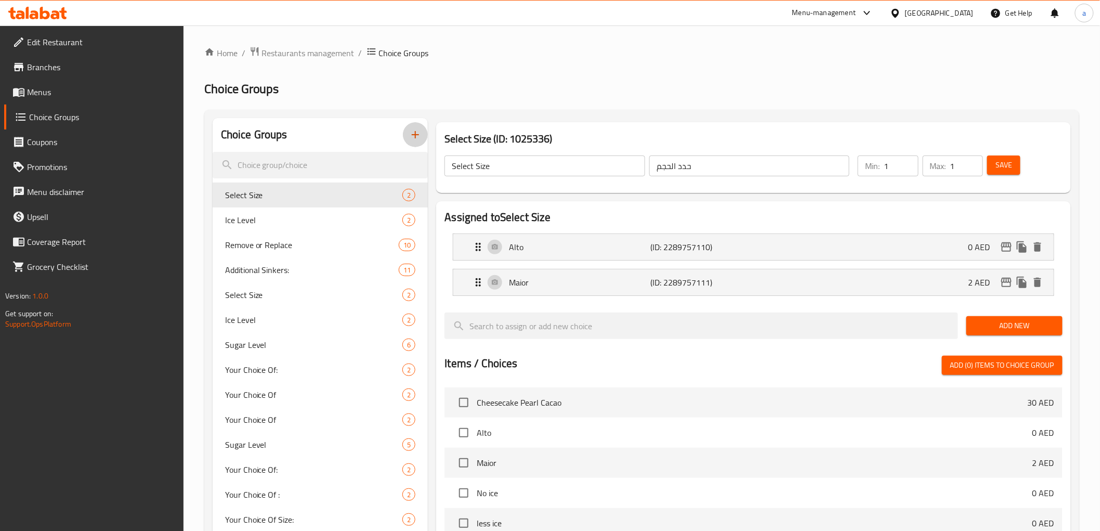
click at [412, 133] on icon "button" at bounding box center [415, 134] width 12 height 12
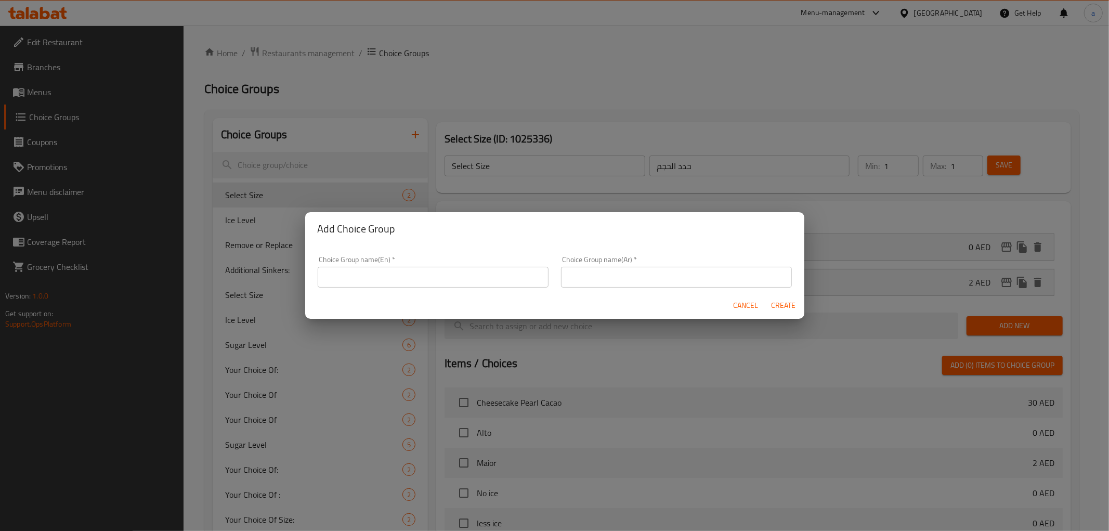
click at [401, 273] on input "text" at bounding box center [433, 277] width 231 height 21
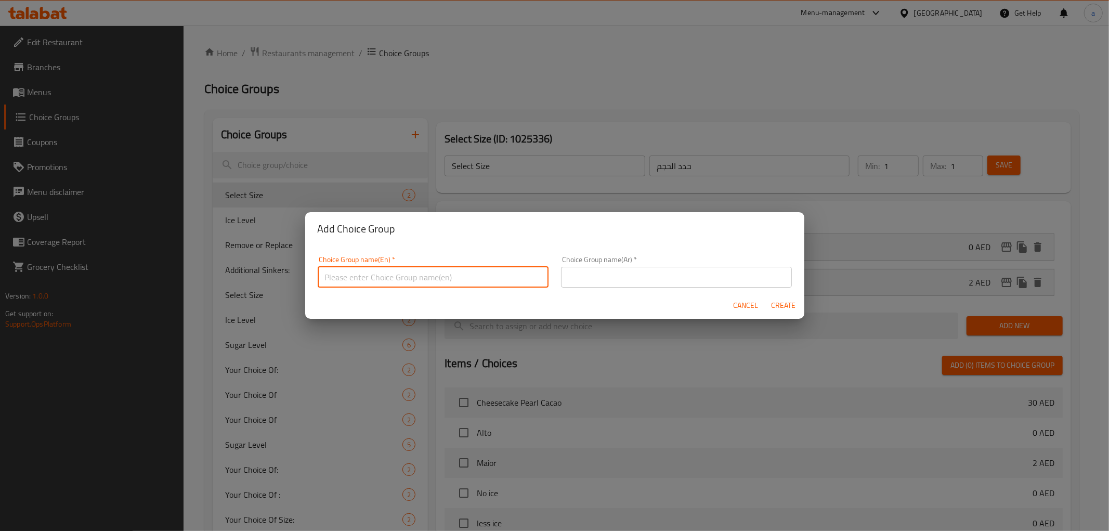
type input "س"
type input "s"
type input "SELECT SIZE"
click at [586, 279] on input "text" at bounding box center [676, 277] width 231 height 21
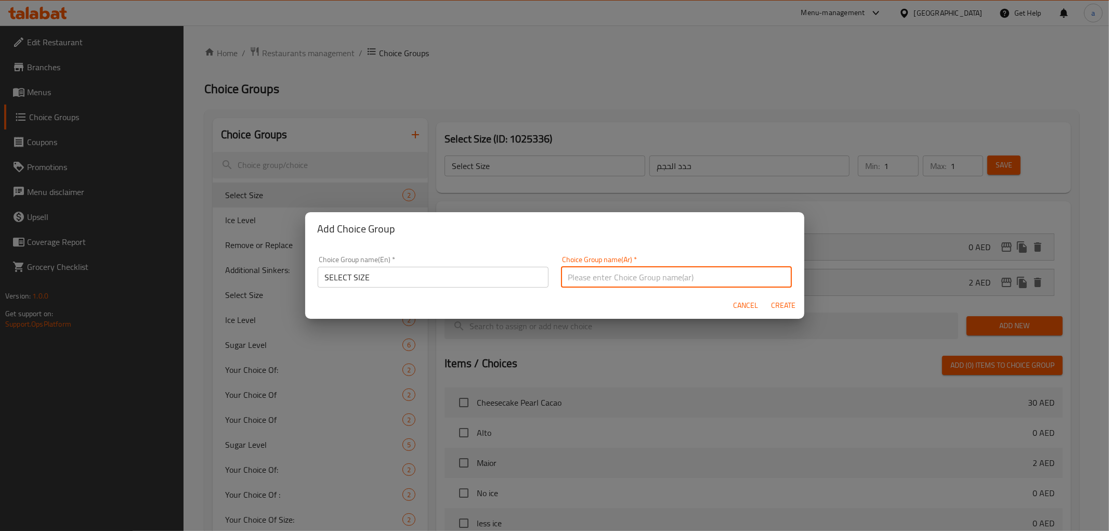
type input "P"
type input "حد الحجم"
click at [780, 303] on span "Create" at bounding box center [783, 305] width 25 height 13
type input "SELECT SIZE"
type input "حد الحجم"
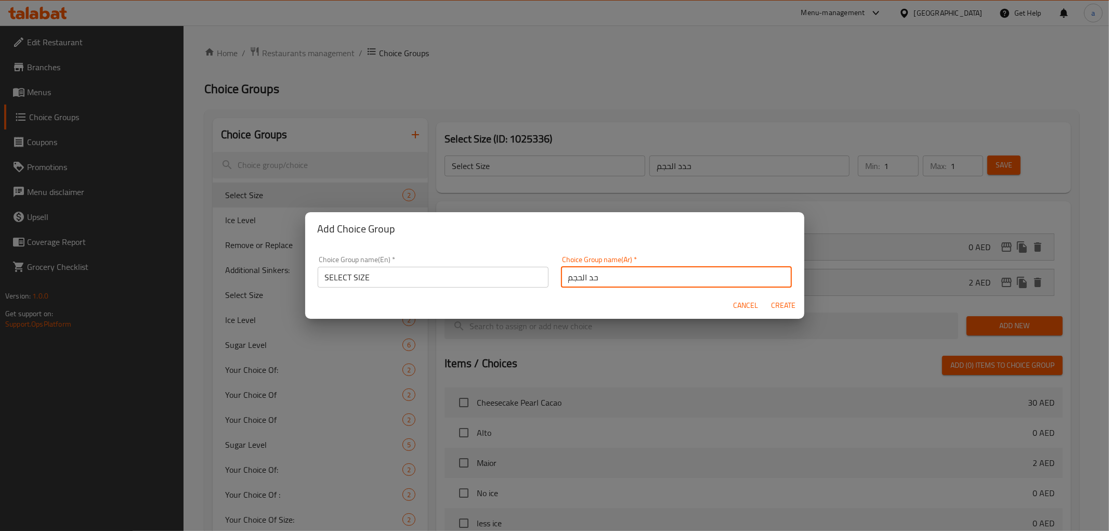
type input "0"
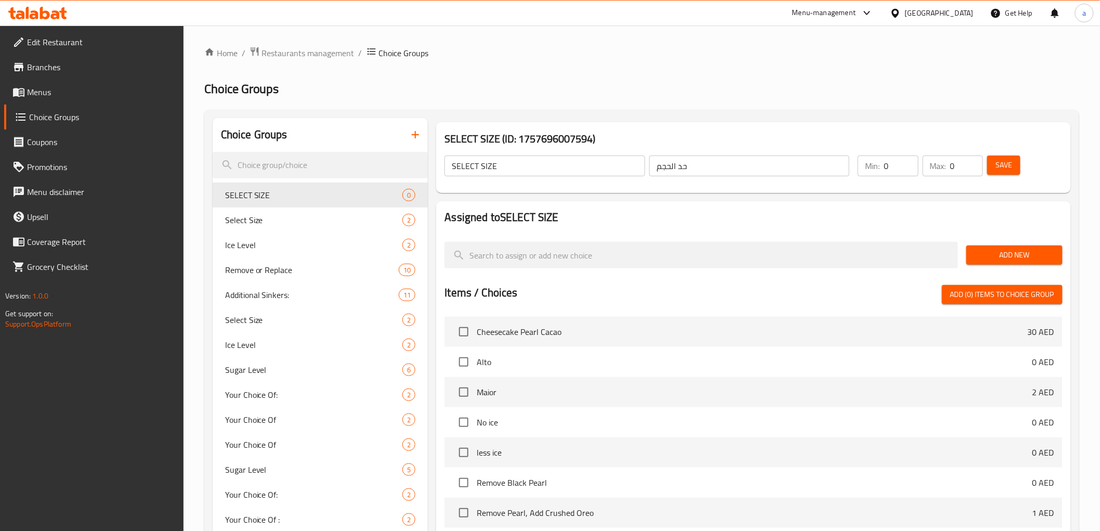
click at [892, 164] on input "0" at bounding box center [901, 165] width 34 height 21
type input "1"
click at [960, 172] on input "0" at bounding box center [966, 165] width 33 height 21
type input "1"
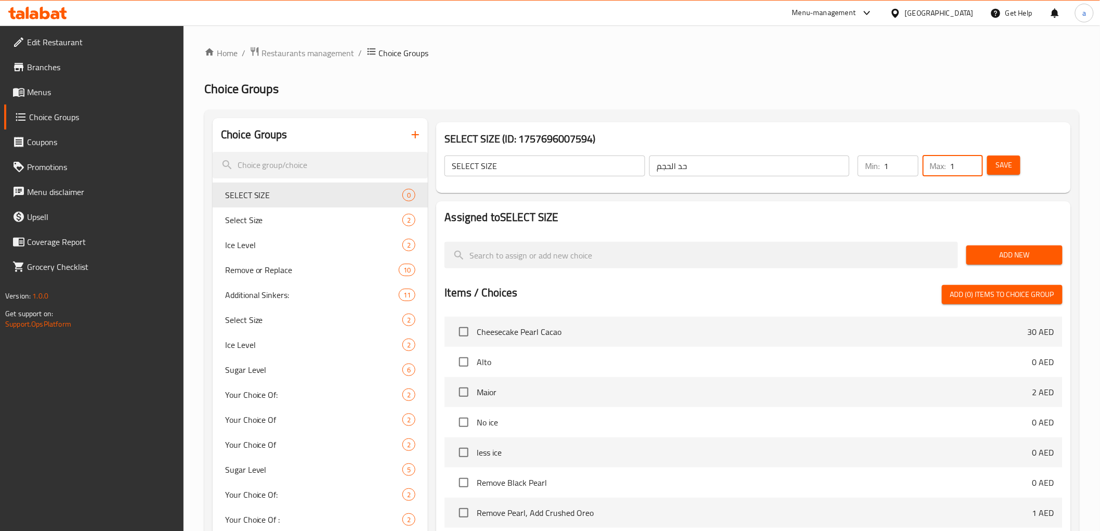
click at [901, 200] on div "Assigned to SELECT SIZE Add New Items / Choices Add (0) items to choice group C…" at bounding box center [753, 420] width 642 height 446
click at [1001, 254] on span "Add New" at bounding box center [1015, 254] width 80 height 13
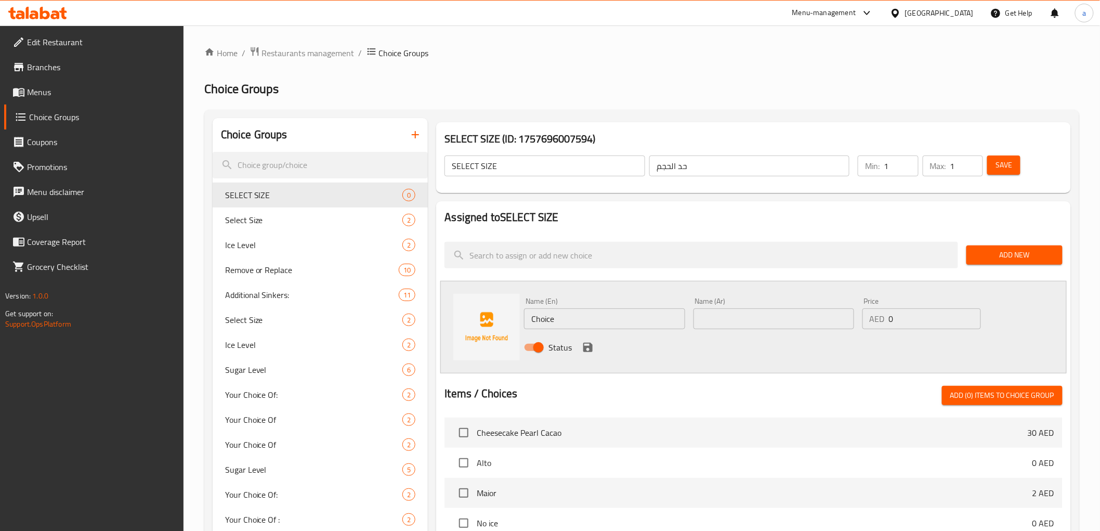
click at [599, 320] on input "Choice" at bounding box center [604, 318] width 161 height 21
type input "ش"
type input "ALTO"
click at [712, 318] on input "text" at bounding box center [773, 318] width 161 height 21
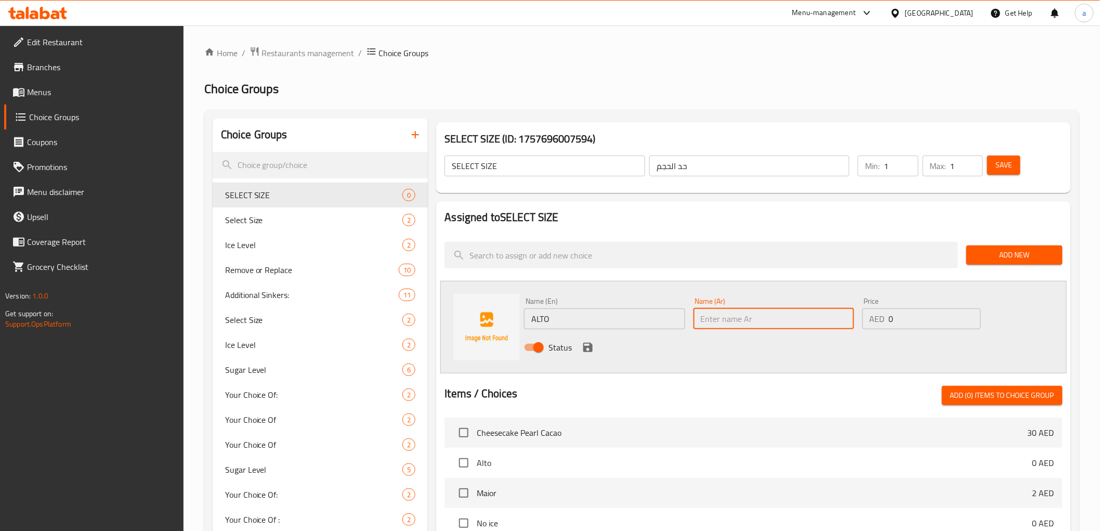
type input "H"
type input "اولتو"
click at [918, 312] on input "0" at bounding box center [935, 318] width 92 height 21
click at [589, 349] on icon "save" at bounding box center [588, 347] width 12 height 12
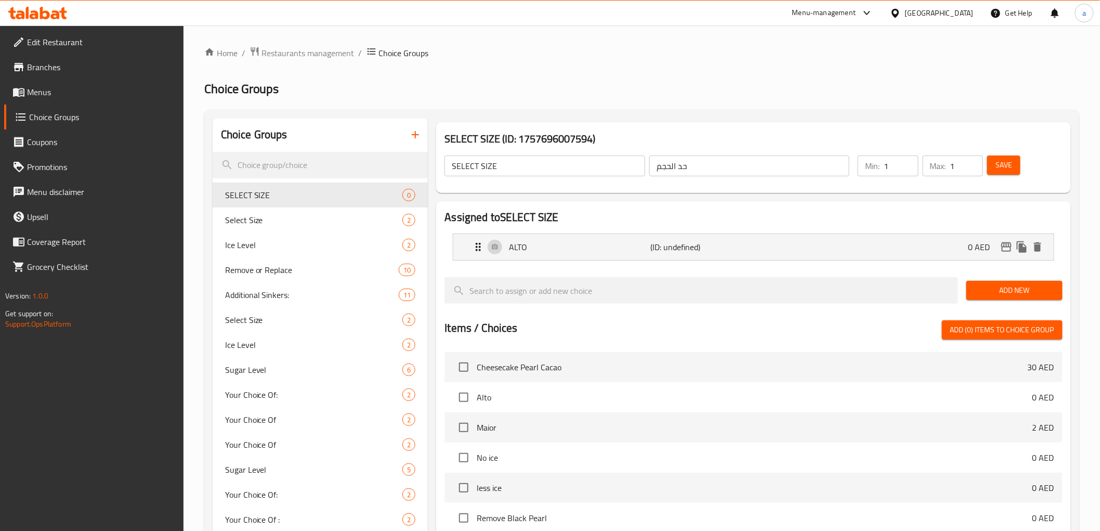
click at [1014, 294] on span "Add New" at bounding box center [1015, 290] width 80 height 13
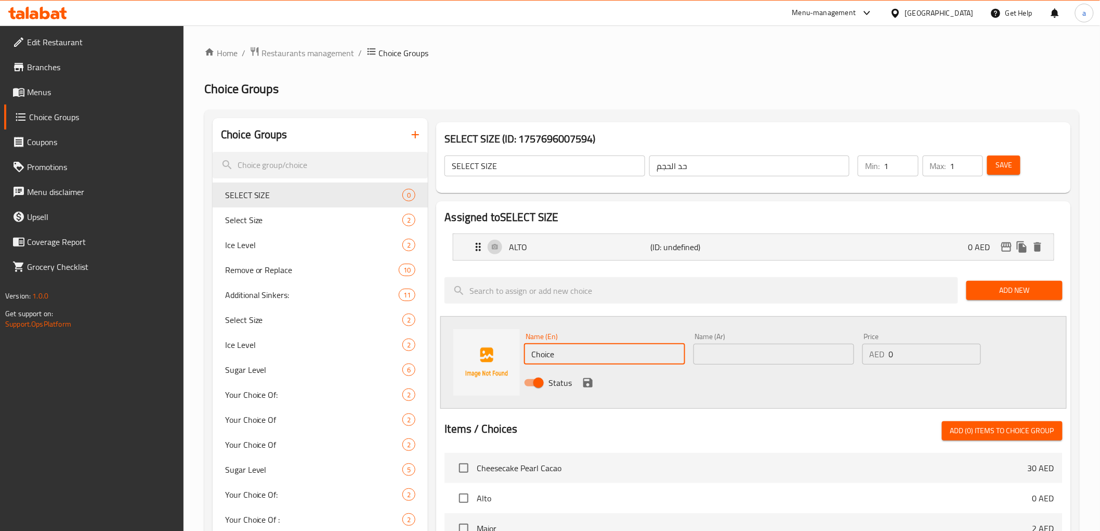
click at [625, 360] on input "Choice" at bounding box center [604, 354] width 161 height 21
type input "ة"
type input "MALOR"
click at [707, 362] on input "text" at bounding box center [773, 354] width 161 height 21
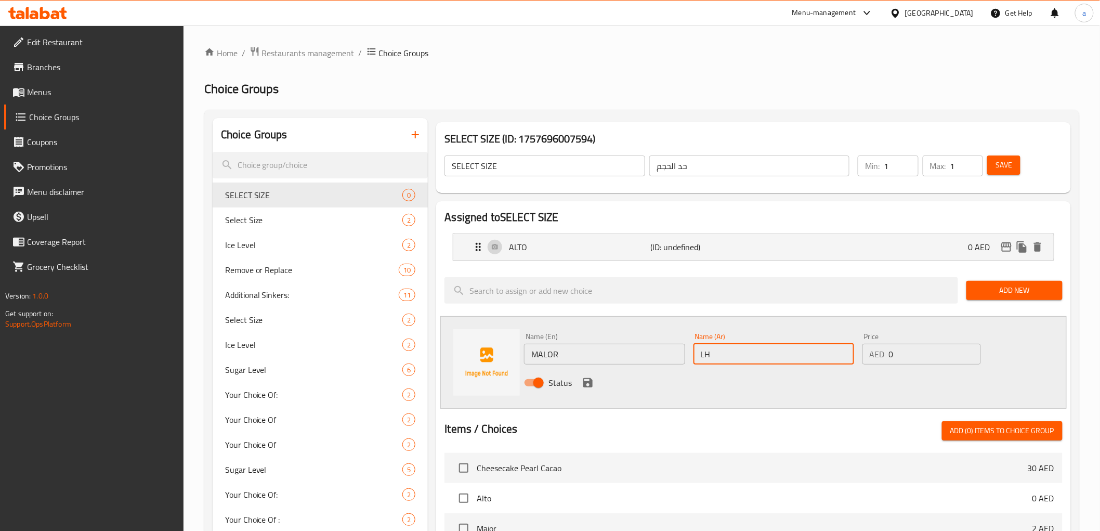
type input "L"
type input "مالور"
click at [902, 346] on input "0" at bounding box center [935, 354] width 92 height 21
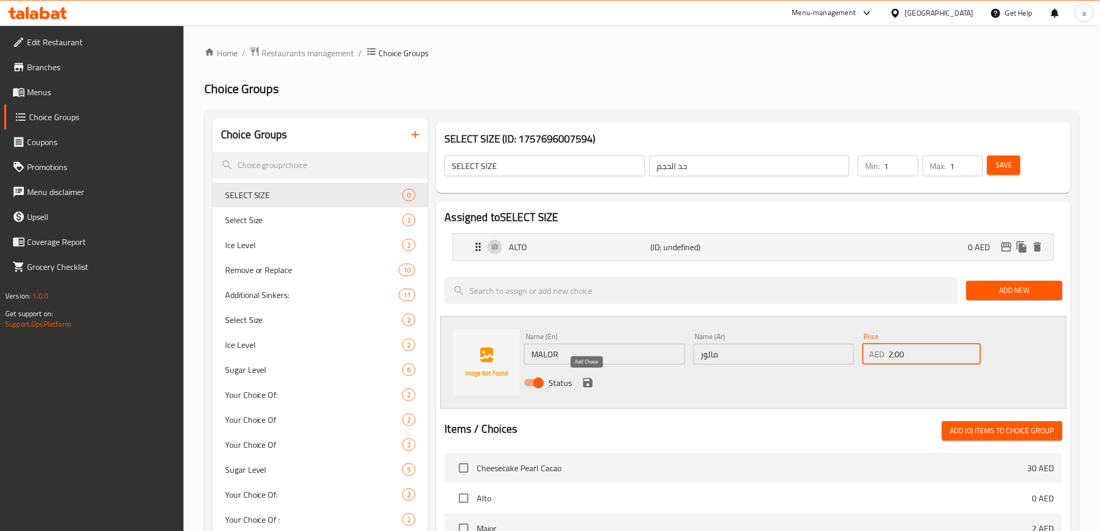
type input "2.00"
click at [589, 385] on icon "save" at bounding box center [587, 382] width 9 height 9
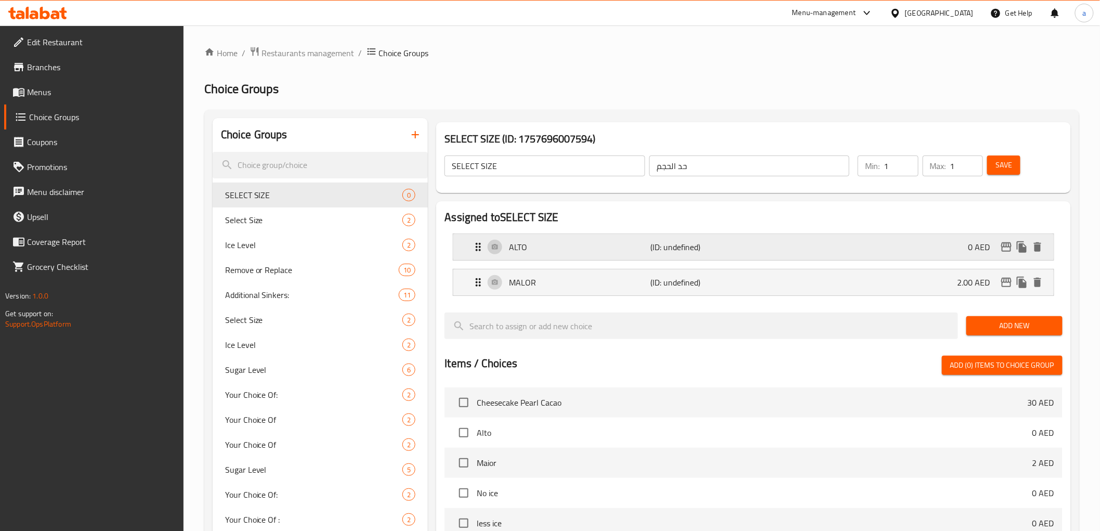
click at [955, 253] on div "ALTO (ID: undefined) 0 AED" at bounding box center [756, 247] width 569 height 26
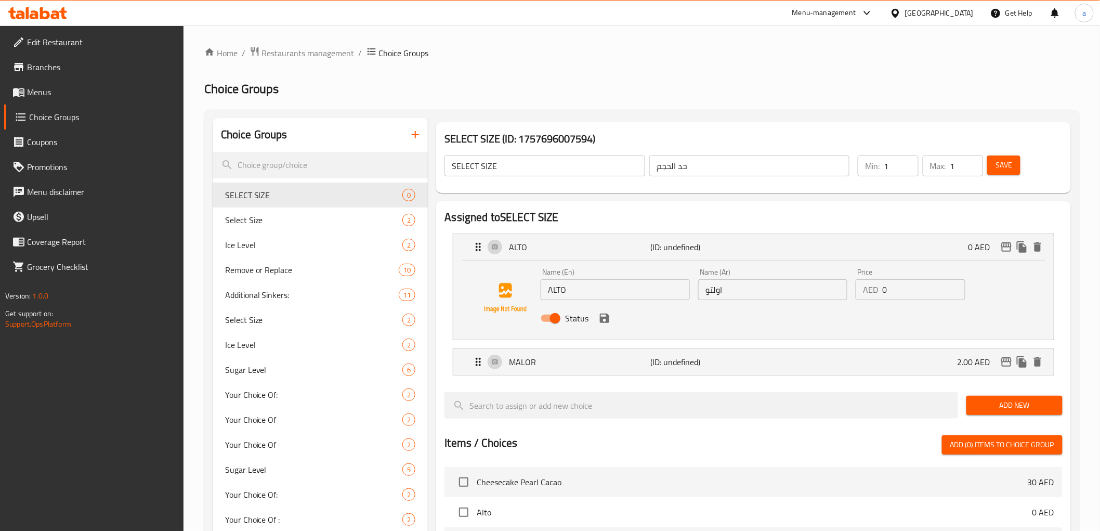
click at [927, 294] on input "0" at bounding box center [923, 289] width 83 height 21
click at [728, 354] on div "MALOR (ID: undefined) 2.00 AED" at bounding box center [756, 362] width 569 height 26
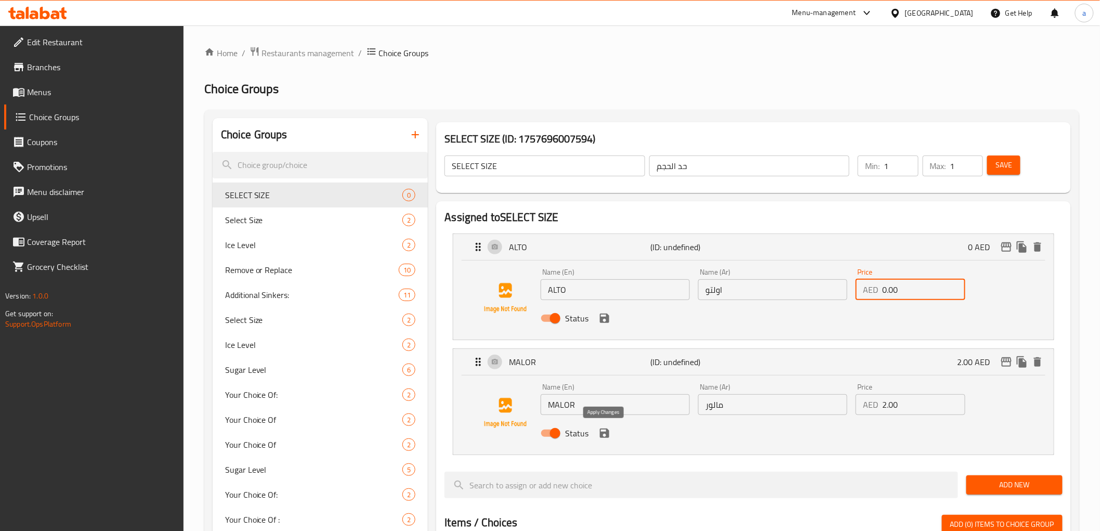
click at [600, 435] on icon "save" at bounding box center [604, 432] width 9 height 9
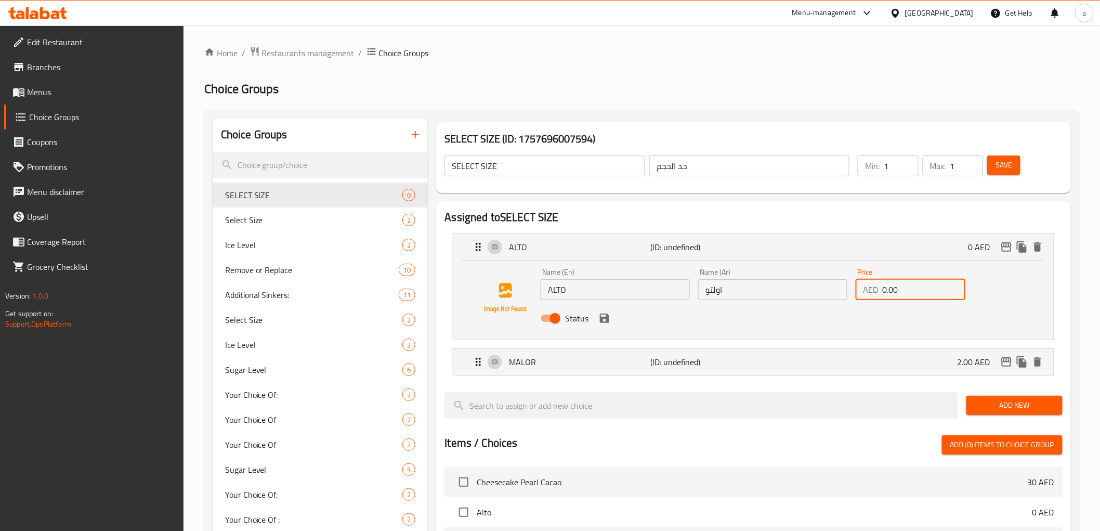
click at [605, 325] on div "Status" at bounding box center [772, 318] width 472 height 28
click at [605, 318] on icon "save" at bounding box center [604, 317] width 9 height 9
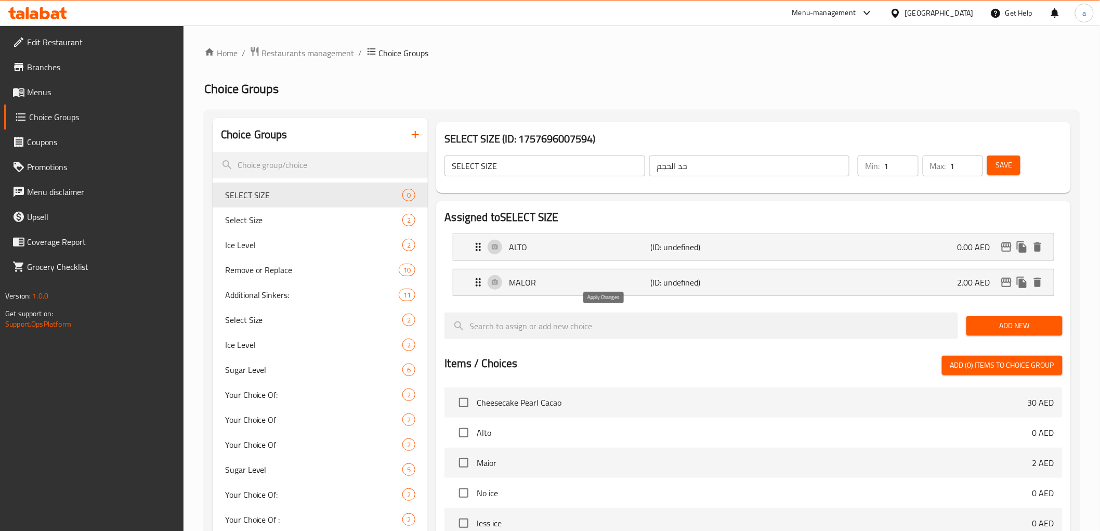
type input "0.00"
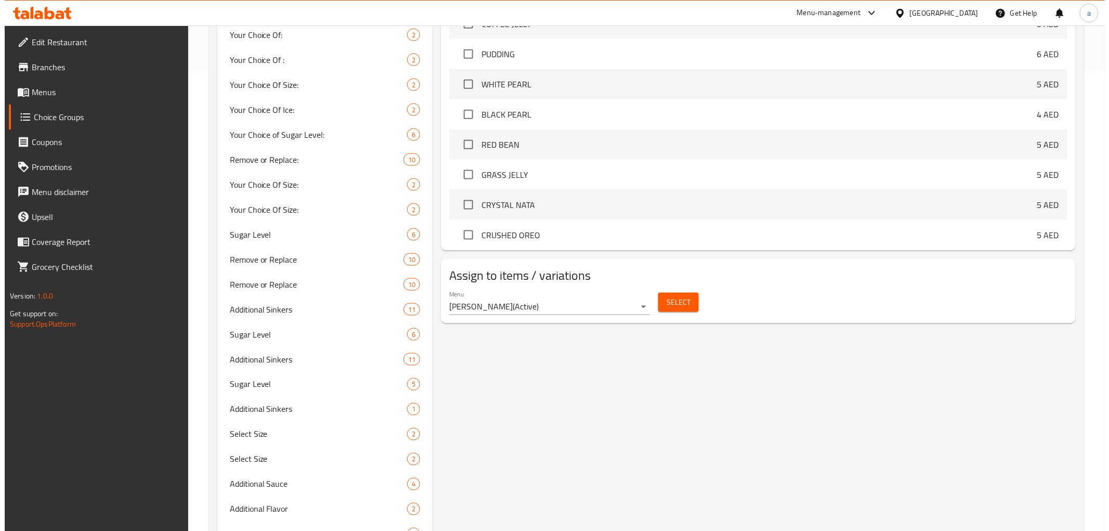
scroll to position [507, 0]
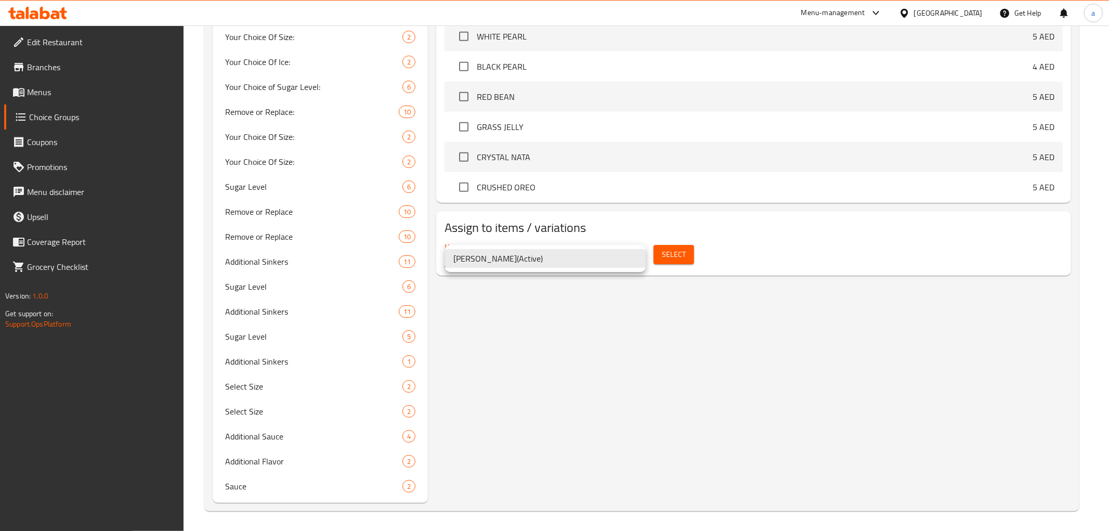
click at [697, 321] on div at bounding box center [554, 265] width 1109 height 531
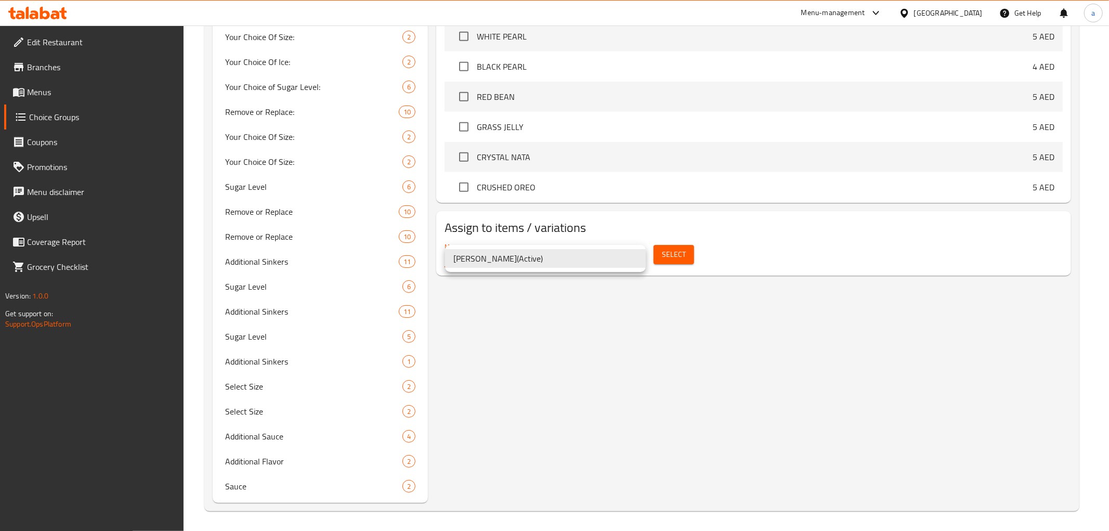
click at [606, 264] on li "salim ( Active )" at bounding box center [545, 258] width 201 height 19
click at [561, 262] on li "salim ( Active )" at bounding box center [545, 258] width 201 height 19
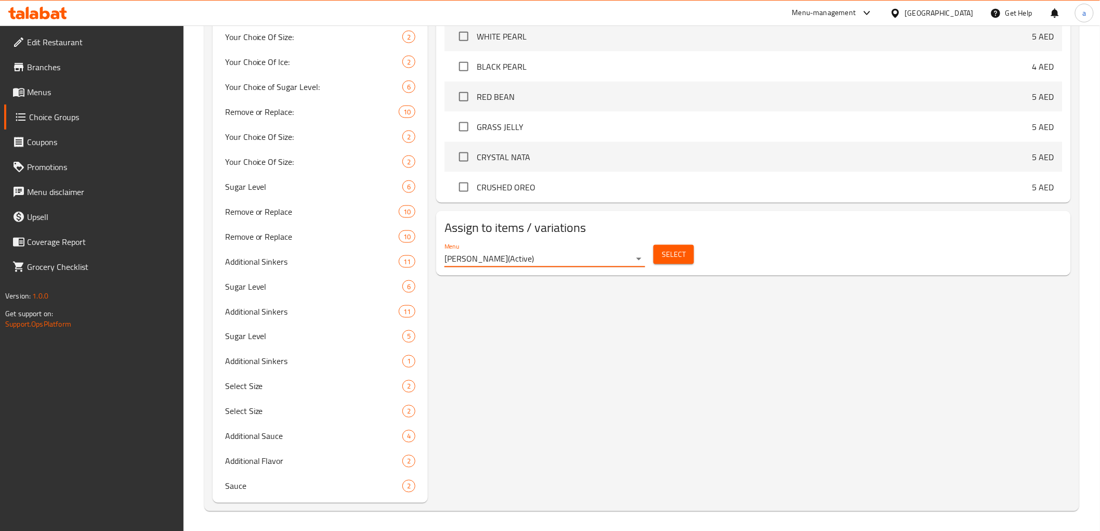
click at [676, 257] on span "Select" at bounding box center [674, 254] width 24 height 13
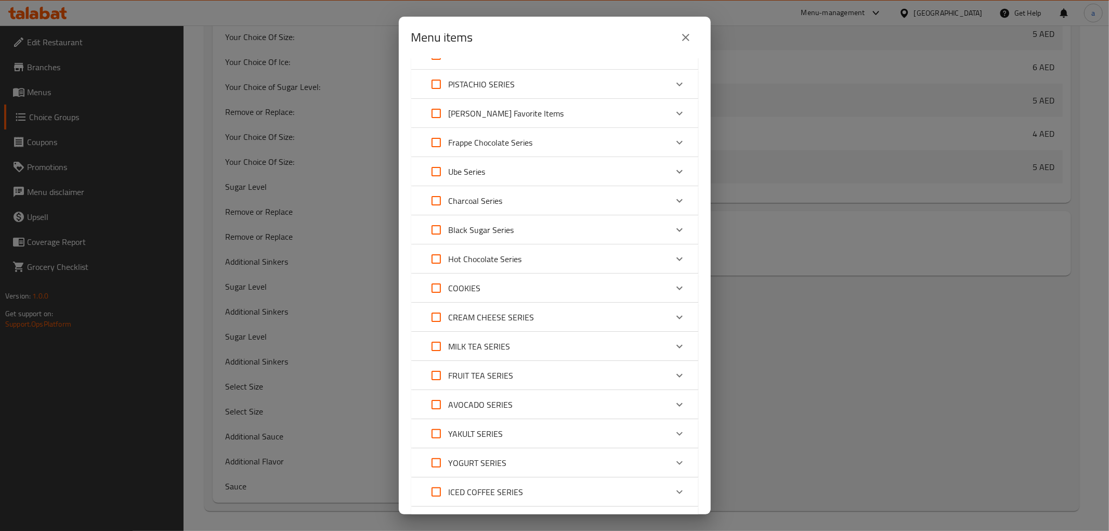
scroll to position [115, 0]
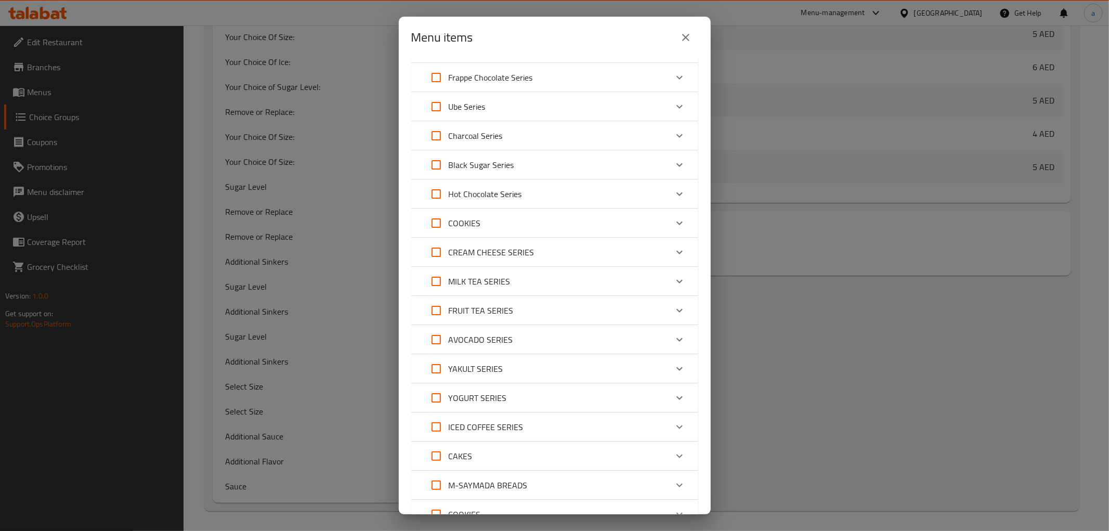
click at [674, 429] on icon "Expand" at bounding box center [679, 426] width 12 height 12
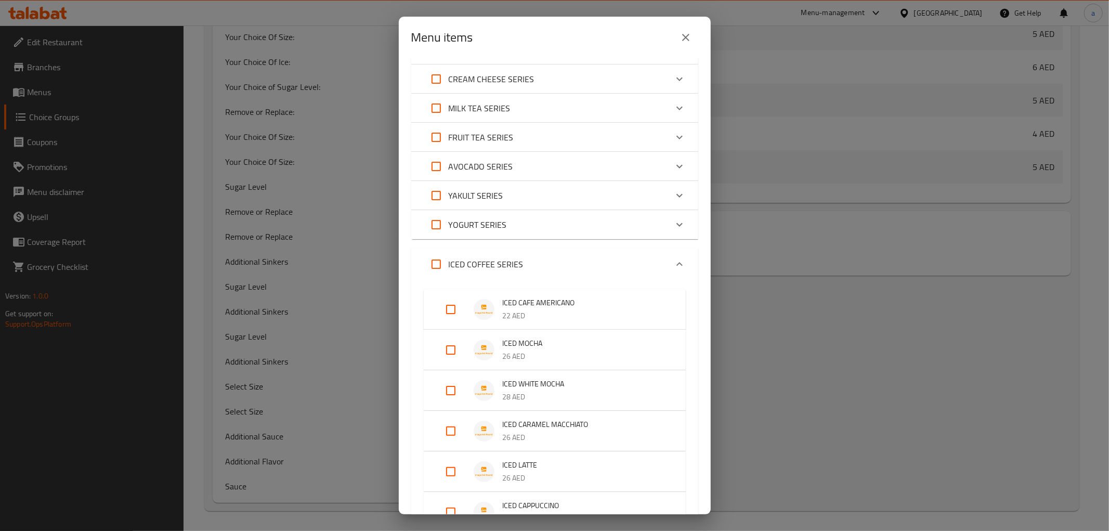
scroll to position [346, 0]
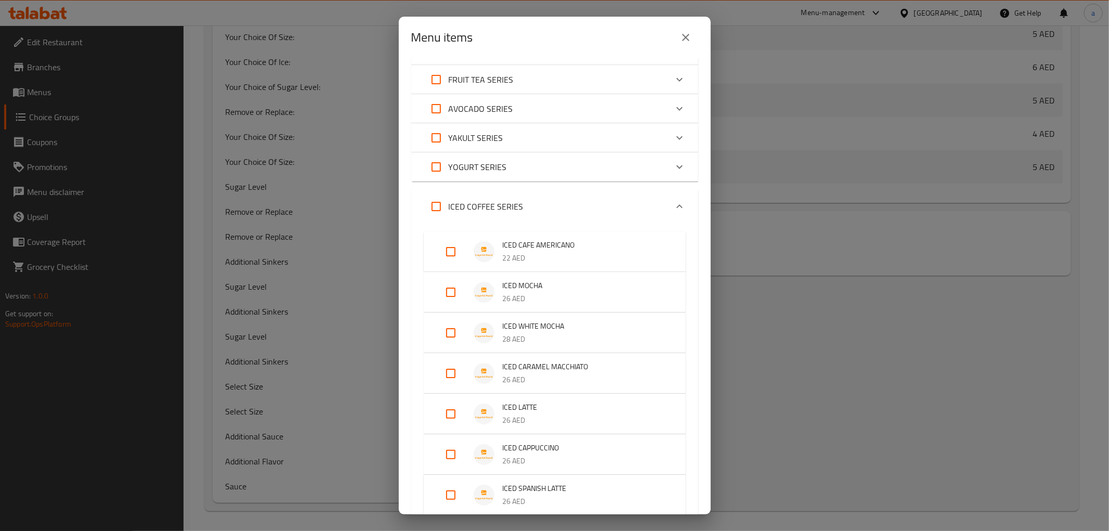
click at [449, 249] on input "Expand" at bounding box center [450, 251] width 25 height 25
checkbox input "true"
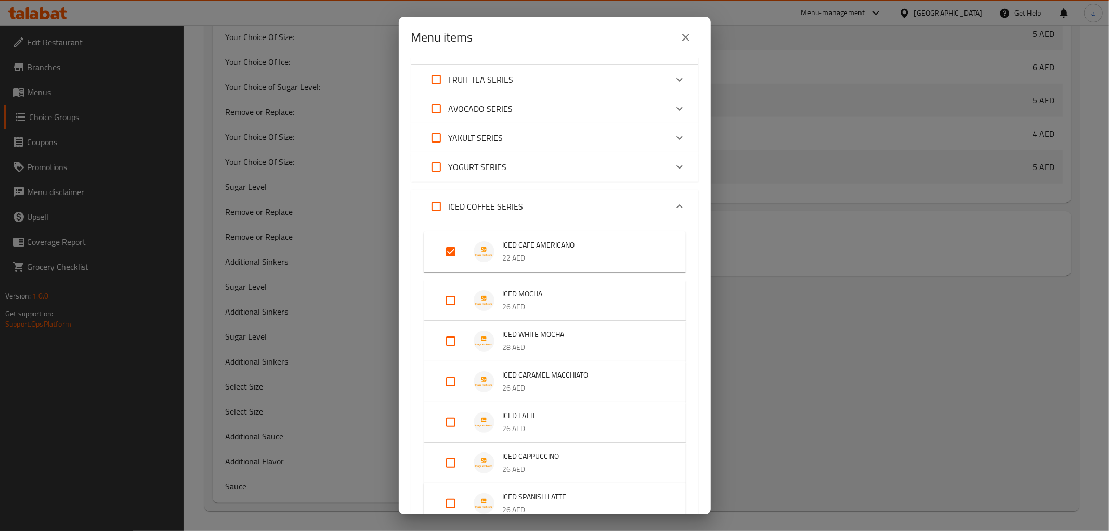
click at [450, 298] on input "Expand" at bounding box center [450, 300] width 25 height 25
checkbox input "true"
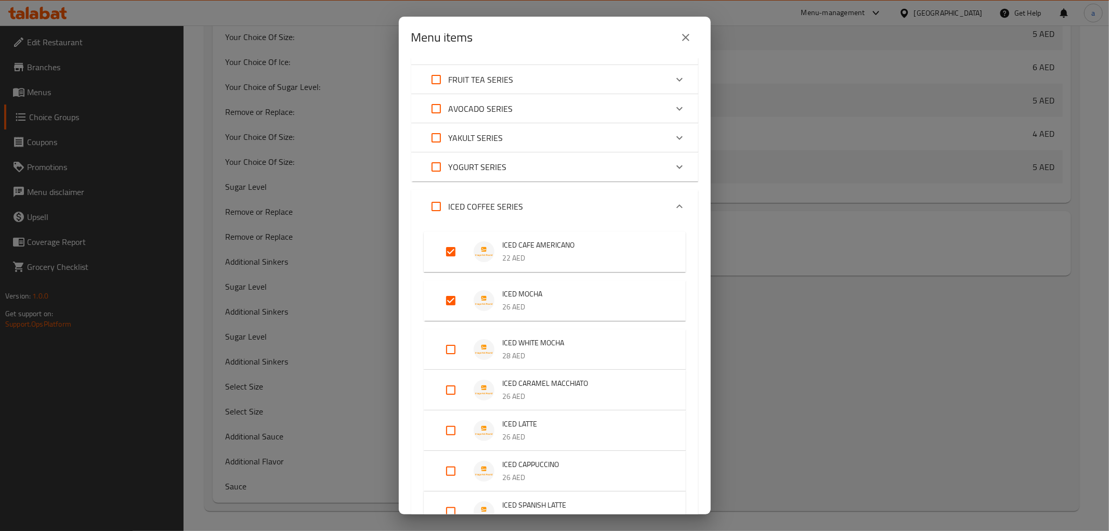
click at [447, 344] on input "Expand" at bounding box center [450, 349] width 25 height 25
checkbox input "true"
click at [456, 398] on input "Expand" at bounding box center [450, 398] width 25 height 25
checkbox input "true"
click at [453, 442] on input "Expand" at bounding box center [450, 447] width 25 height 25
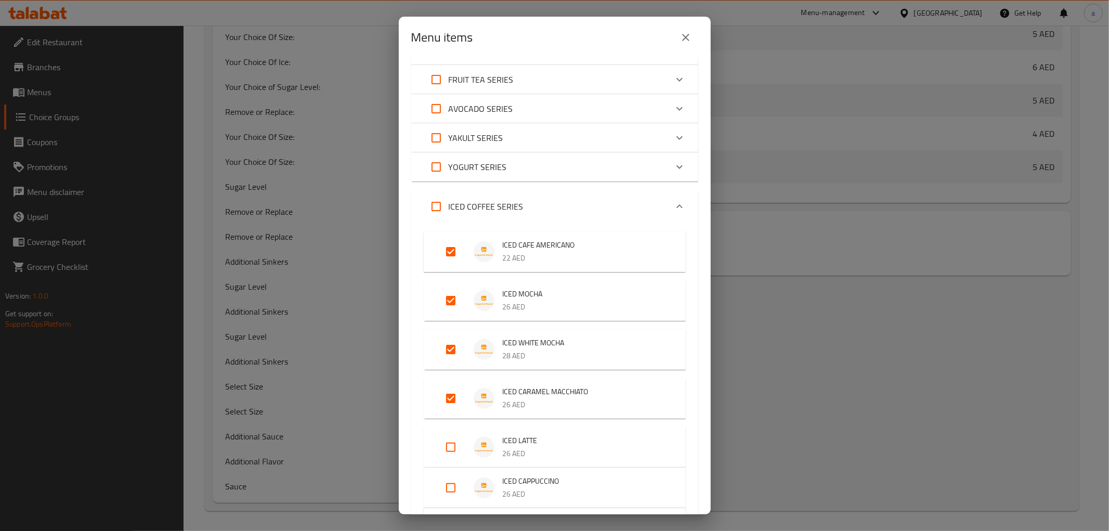
checkbox input "true"
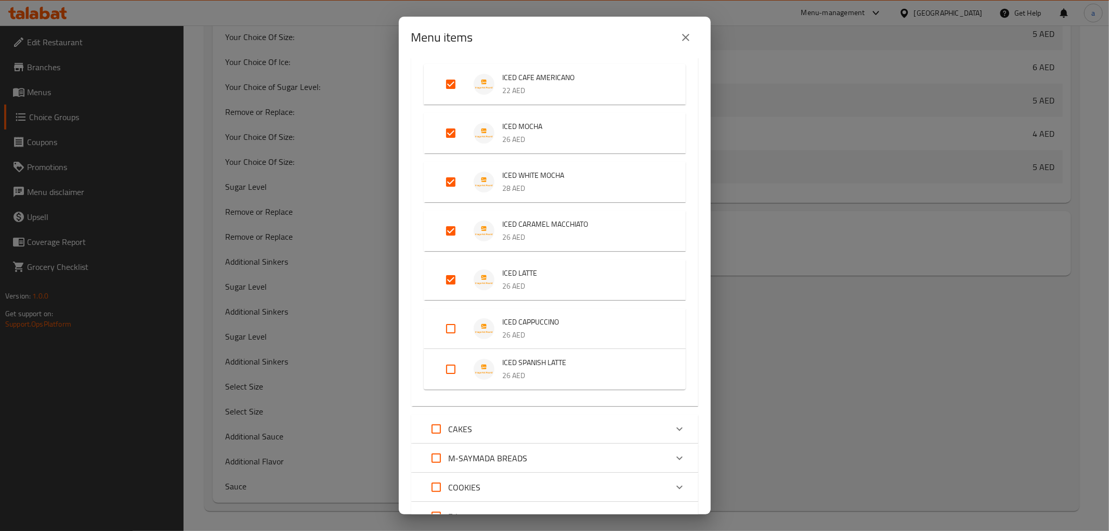
scroll to position [520, 0]
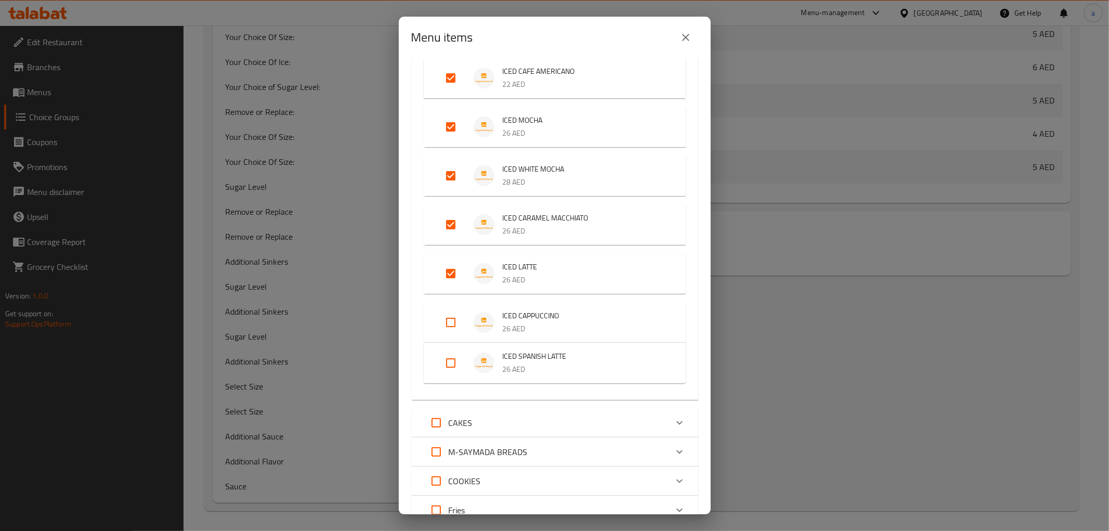
click at [449, 362] on input "Expand" at bounding box center [450, 362] width 25 height 25
checkbox input "true"
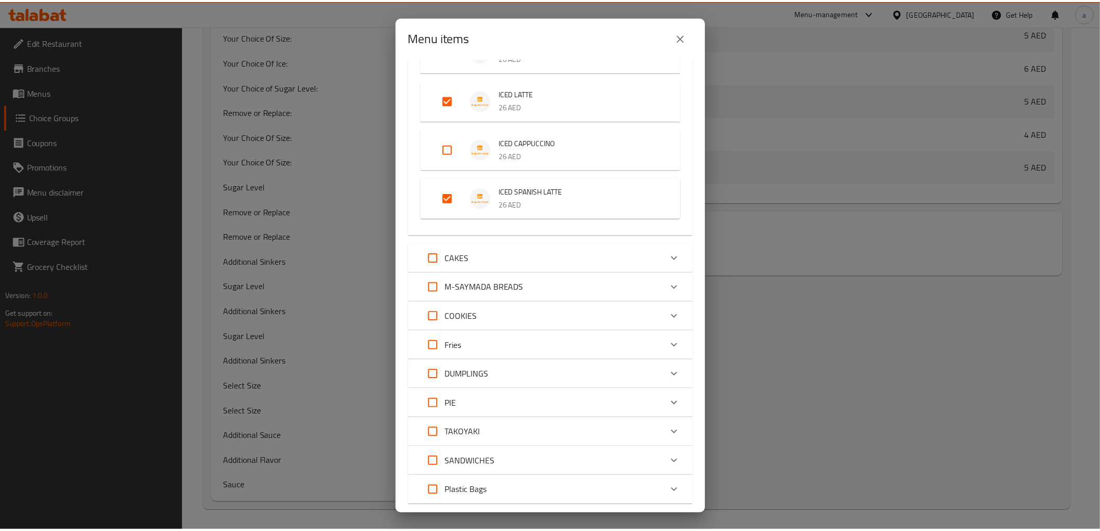
scroll to position [755, 0]
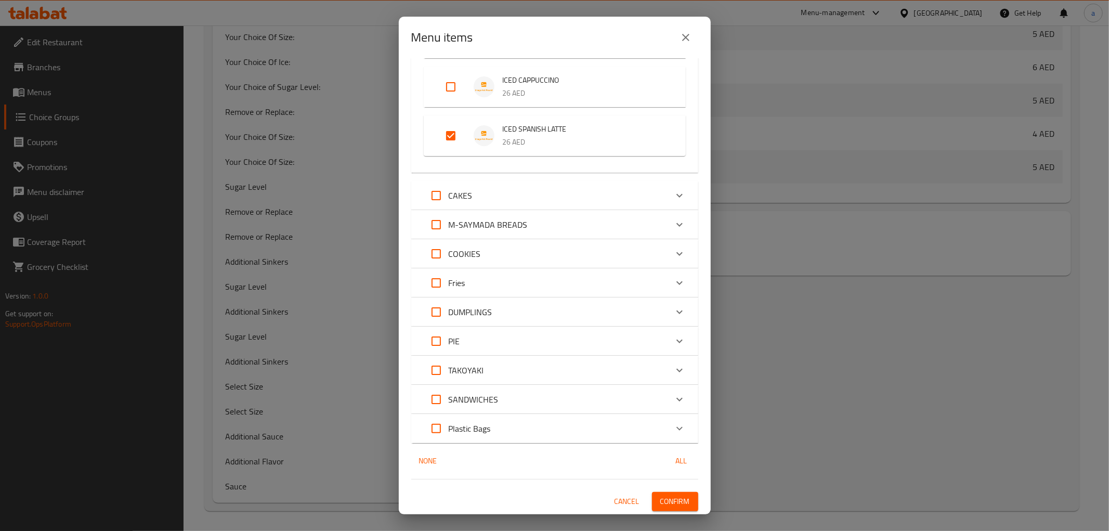
click at [667, 495] on span "Confirm" at bounding box center [675, 501] width 30 height 13
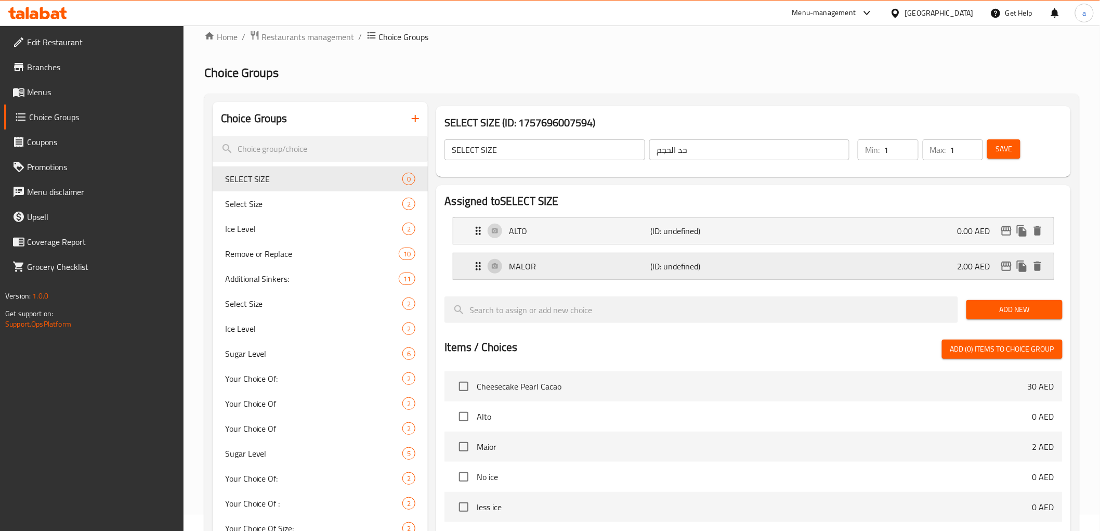
scroll to position [0, 0]
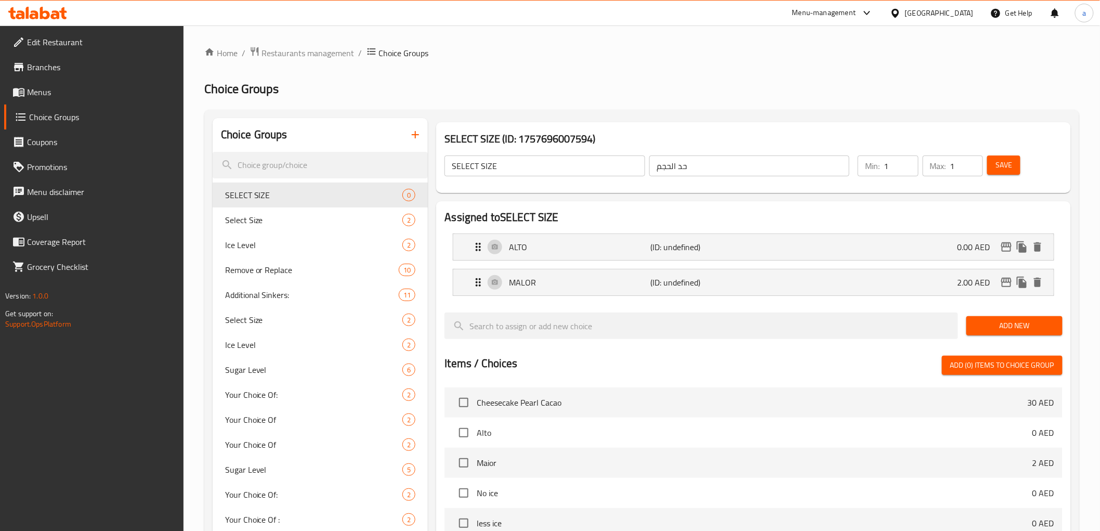
click at [1007, 162] on span "Save" at bounding box center [1003, 165] width 17 height 13
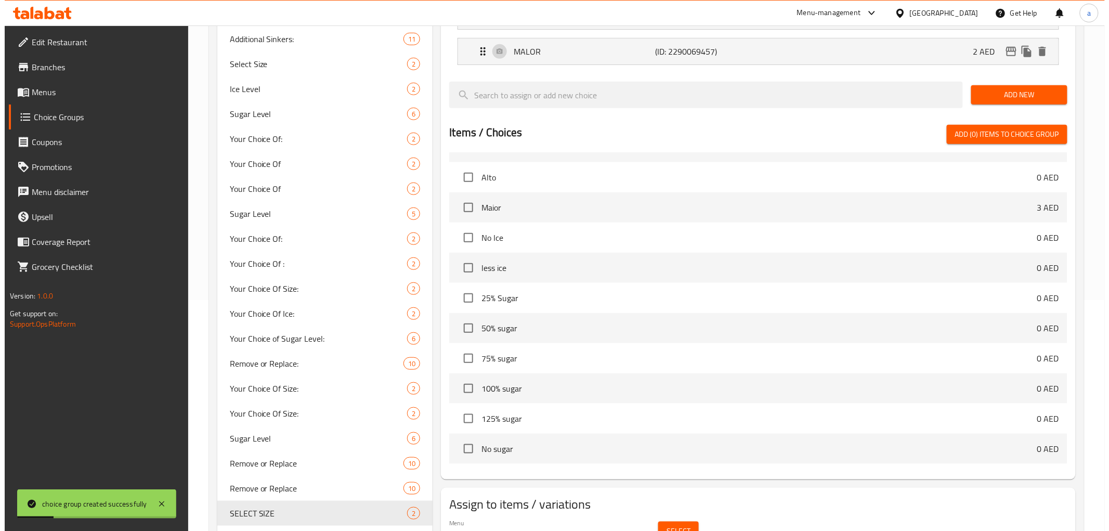
scroll to position [462, 0]
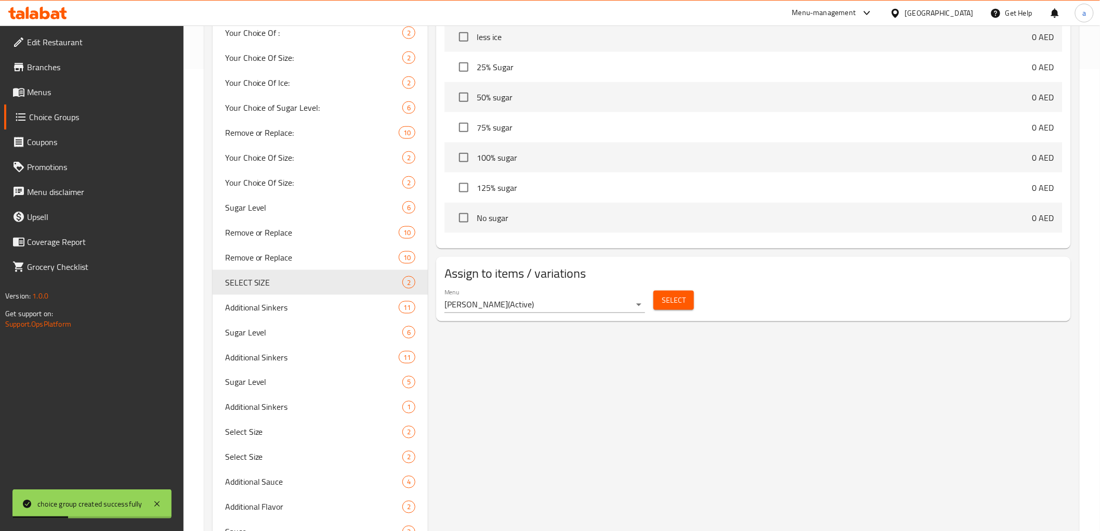
click at [665, 300] on span "Select" at bounding box center [674, 300] width 24 height 13
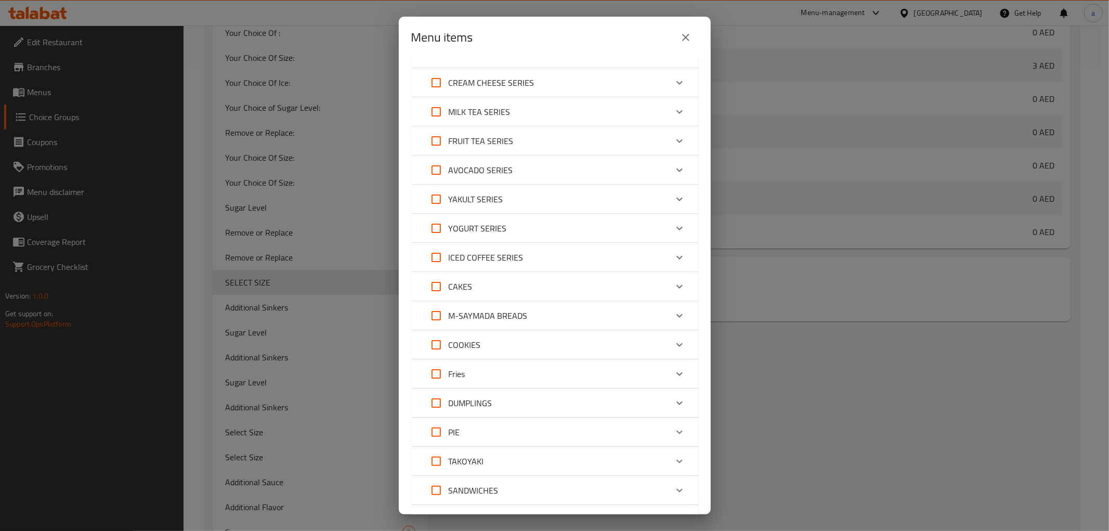
scroll to position [346, 0]
click at [673, 192] on icon "Expand" at bounding box center [679, 196] width 12 height 12
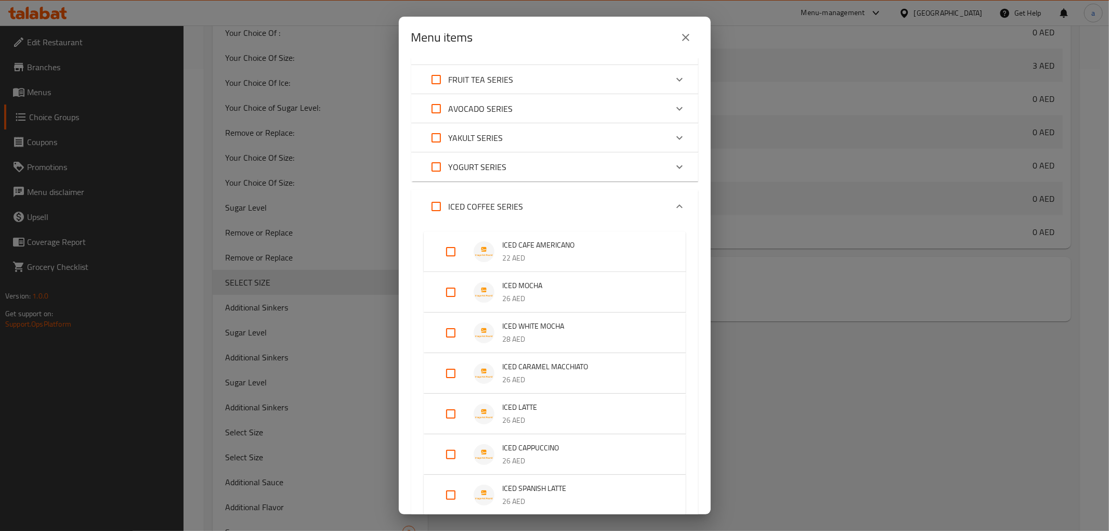
click at [454, 245] on input "Expand" at bounding box center [450, 251] width 25 height 25
checkbox input "true"
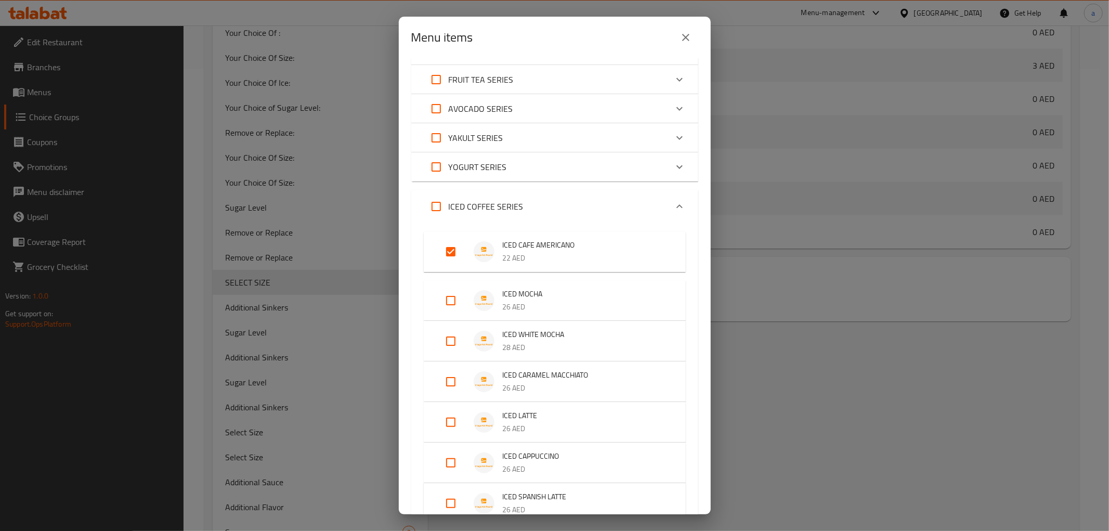
click at [455, 300] on input "Expand" at bounding box center [450, 300] width 25 height 25
checkbox input "true"
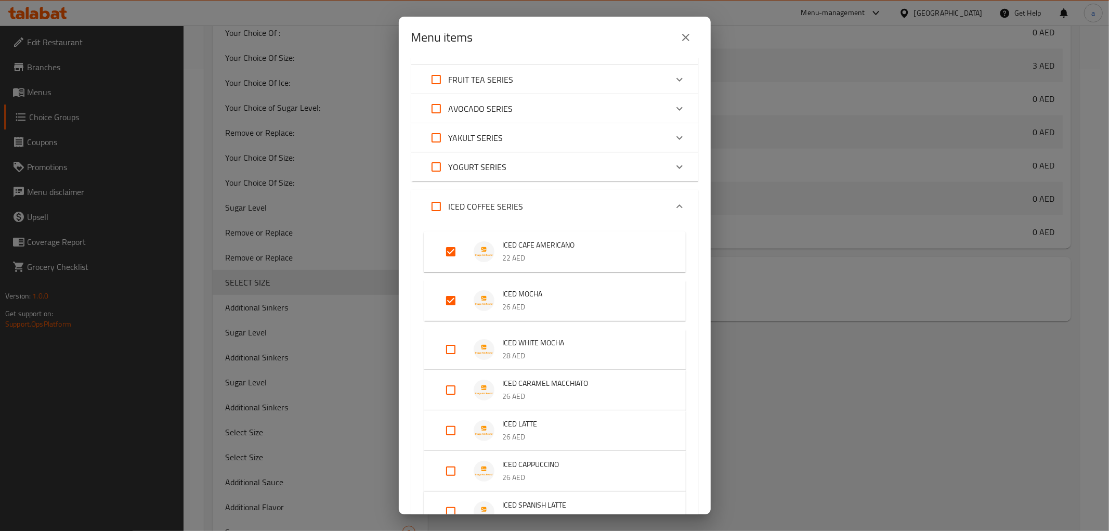
click at [453, 335] on li "ICED WHITE MOCHA 28 AED" at bounding box center [554, 349] width 237 height 36
click at [456, 339] on input "Expand" at bounding box center [450, 349] width 25 height 25
checkbox input "true"
click at [448, 390] on input "Expand" at bounding box center [450, 389] width 25 height 25
checkbox input "true"
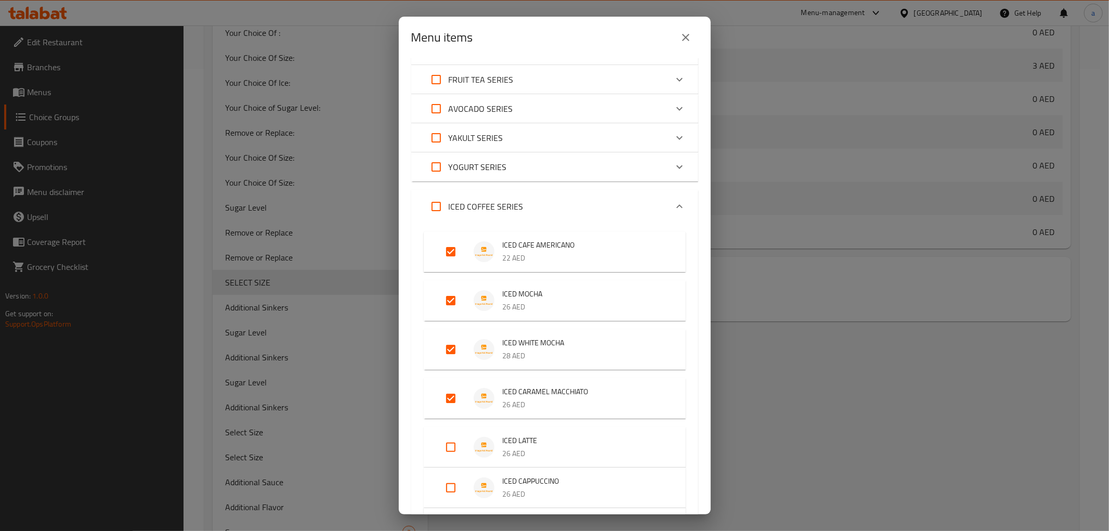
click at [446, 429] on li "ICED LATTE 26 AED" at bounding box center [554, 447] width 237 height 36
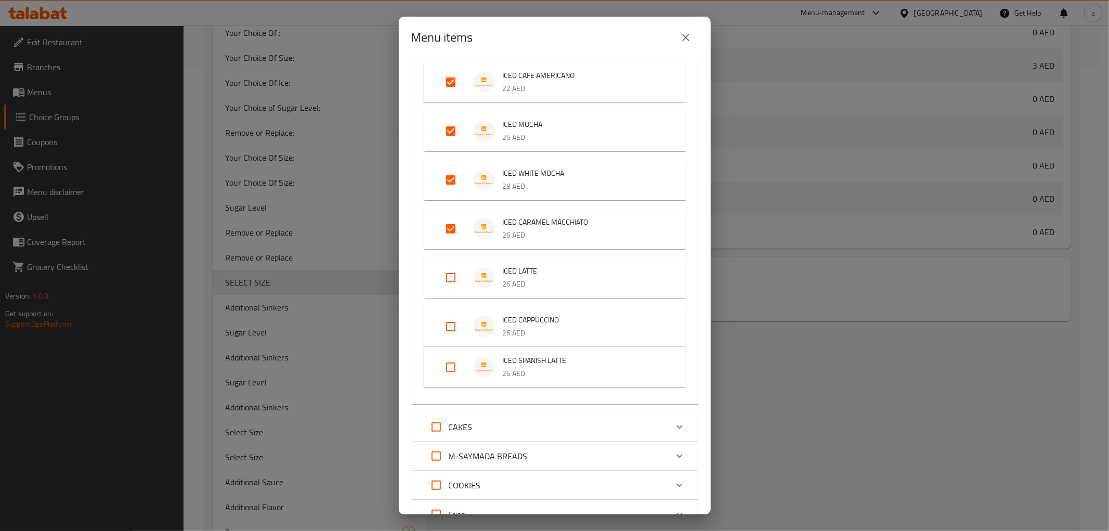
scroll to position [520, 0]
click at [456, 362] on input "Expand" at bounding box center [450, 362] width 25 height 25
checkbox input "true"
click at [445, 275] on input "Expand" at bounding box center [450, 273] width 25 height 25
checkbox input "true"
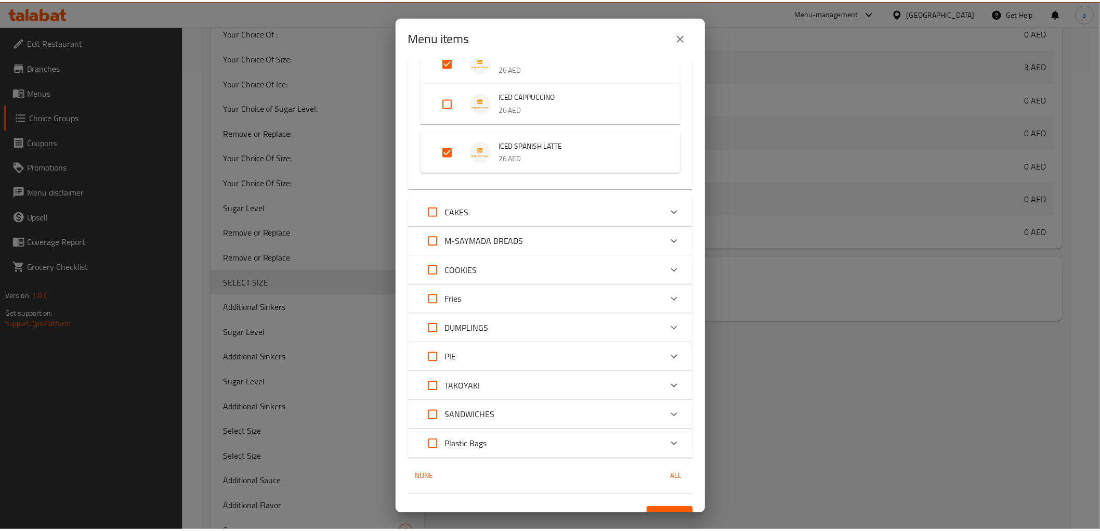
scroll to position [747, 0]
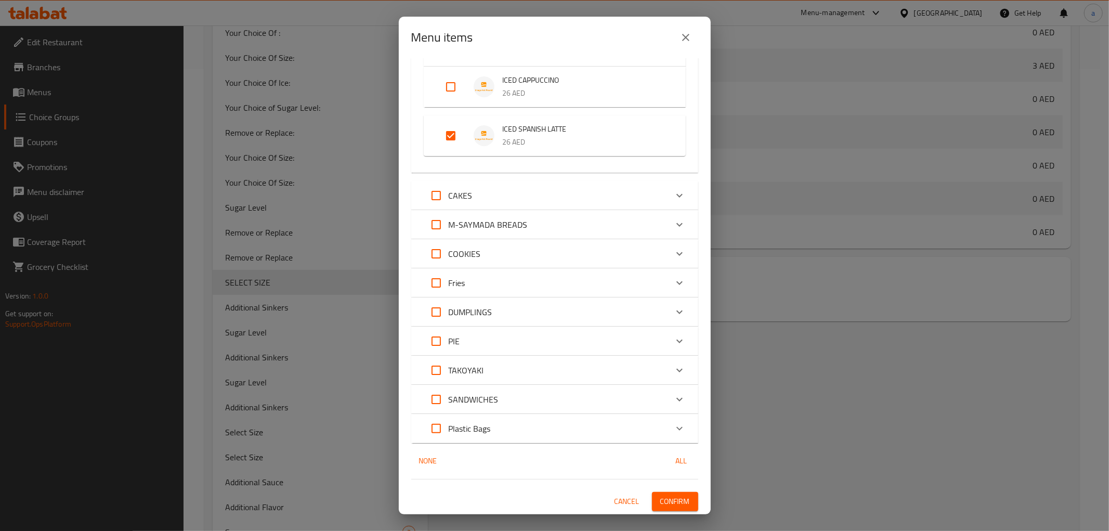
click at [664, 499] on span "Confirm" at bounding box center [675, 501] width 30 height 13
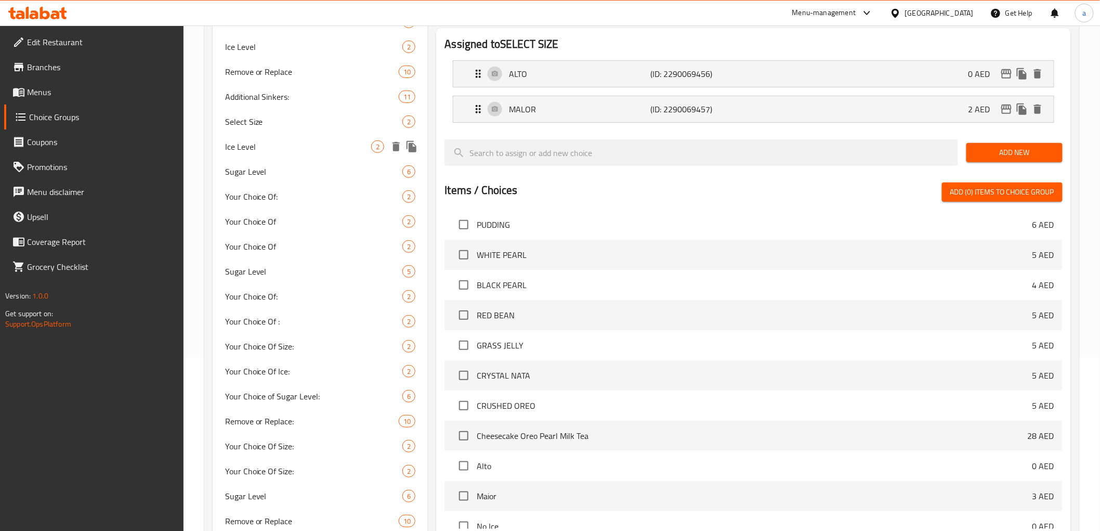
scroll to position [0, 0]
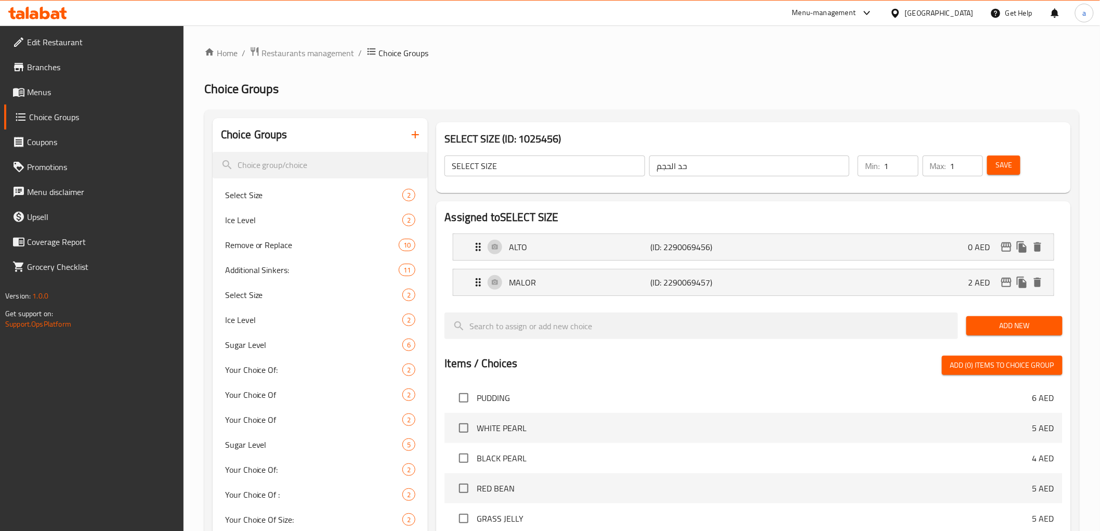
click at [413, 133] on icon "button" at bounding box center [415, 134] width 12 height 12
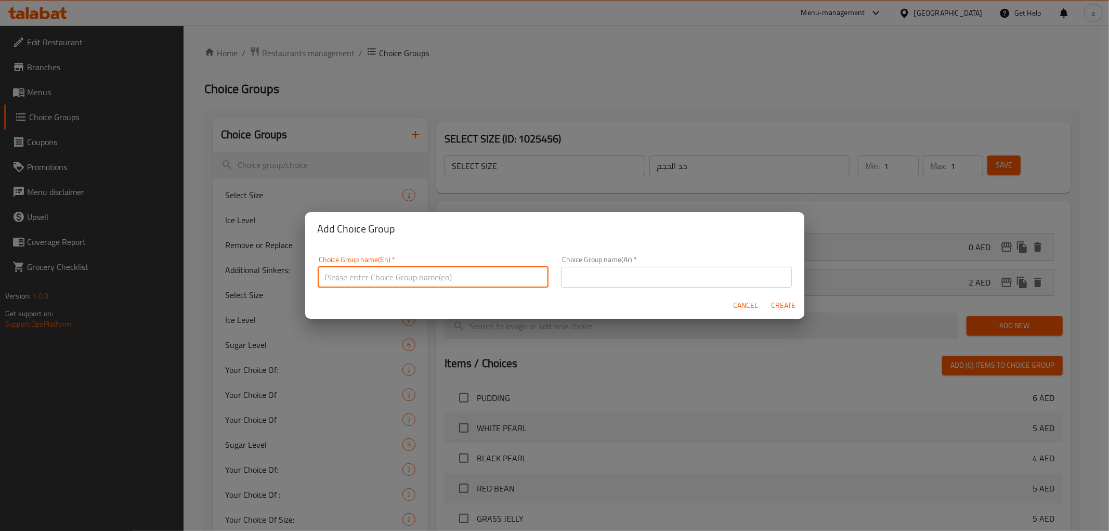
click at [407, 273] on input "text" at bounding box center [433, 277] width 231 height 21
type input "ه"
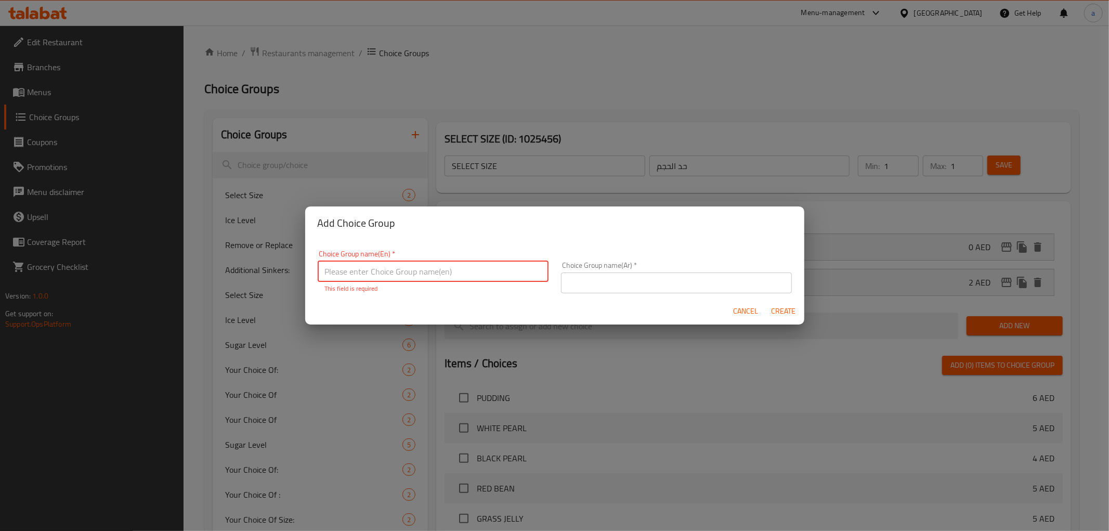
type input "ه"
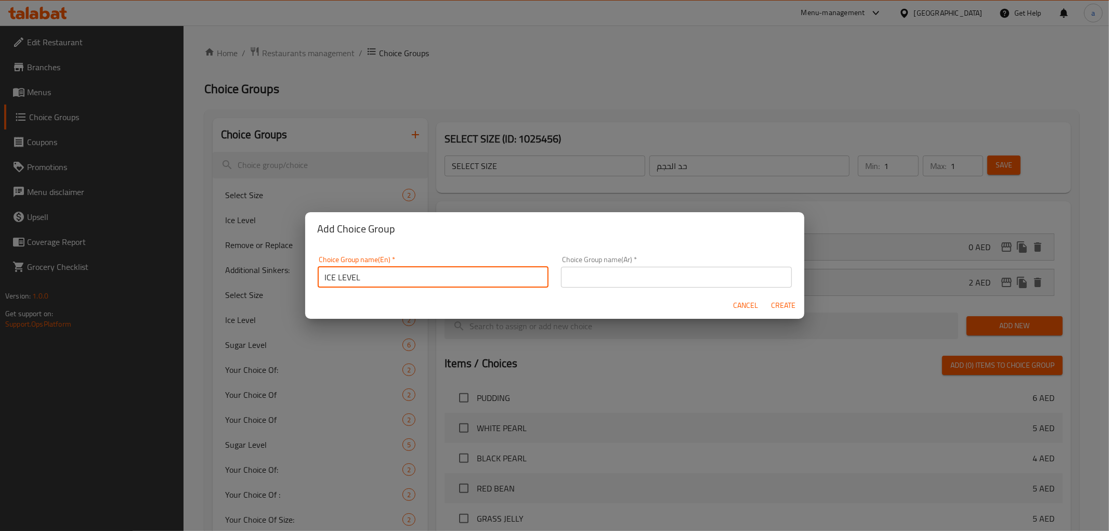
type input "ICE LEVEL"
click at [666, 279] on input "text" at bounding box center [676, 277] width 231 height 21
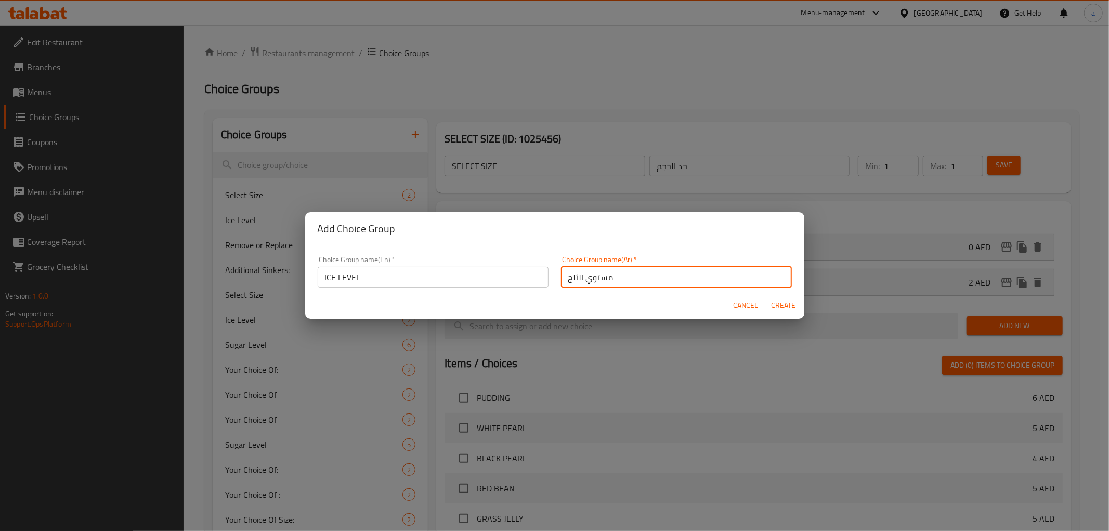
type input "مستوي الثلج"
click at [782, 302] on span "Create" at bounding box center [783, 305] width 25 height 13
type input "ICE LEVEL"
type input "مستوي الثلج"
type input "0"
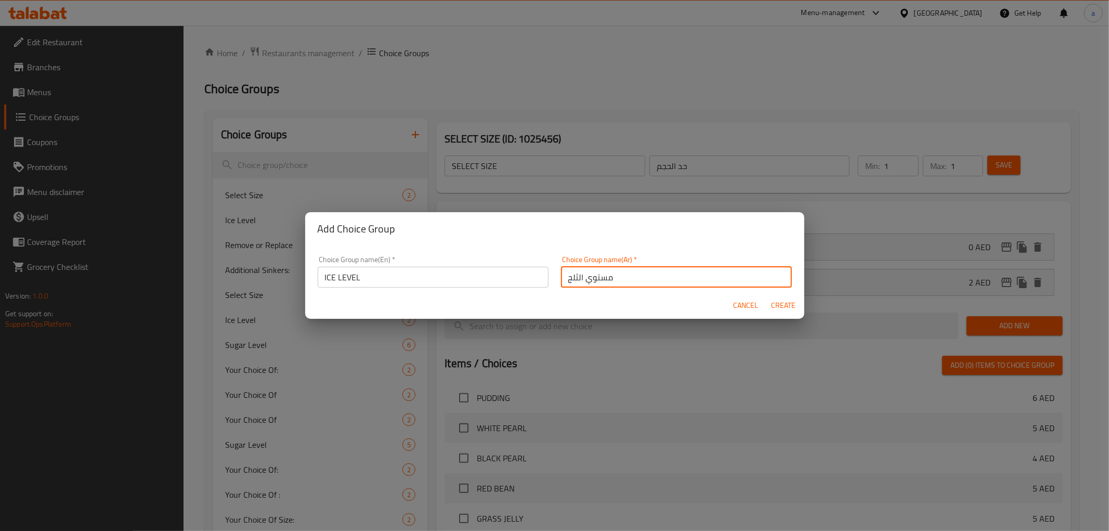
type input "0"
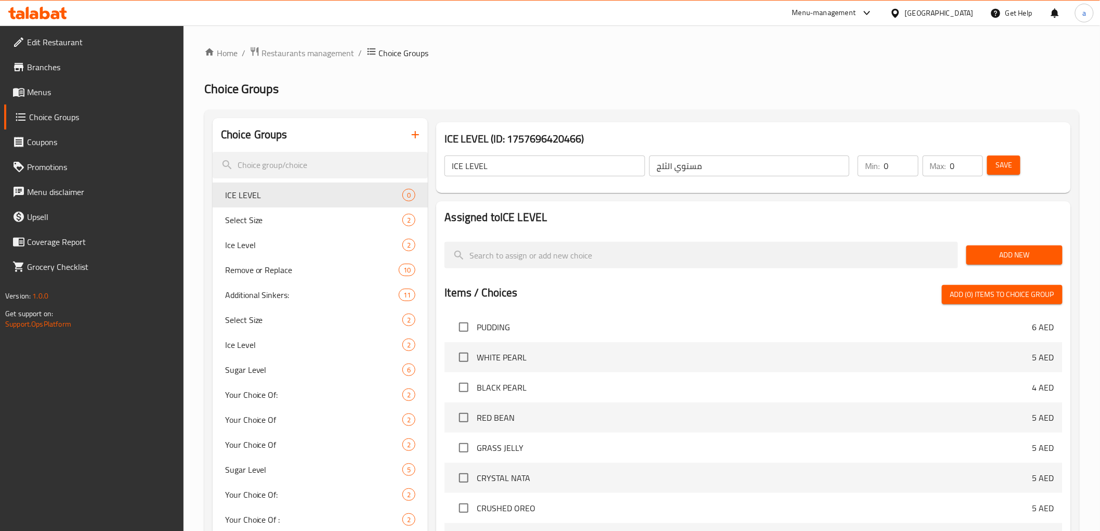
click at [1017, 252] on span "Add New" at bounding box center [1015, 254] width 80 height 13
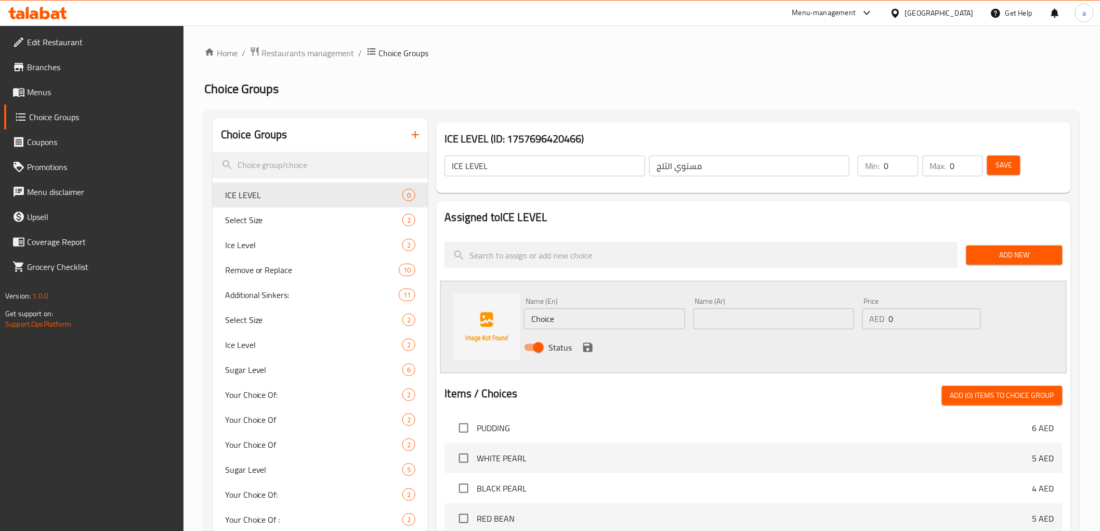
click at [617, 312] on input "Choice" at bounding box center [604, 318] width 161 height 21
type input "ه"
click at [729, 318] on input "text" at bounding box center [773, 318] width 161 height 21
drag, startPoint x: 569, startPoint y: 314, endPoint x: 544, endPoint y: 320, distance: 25.2
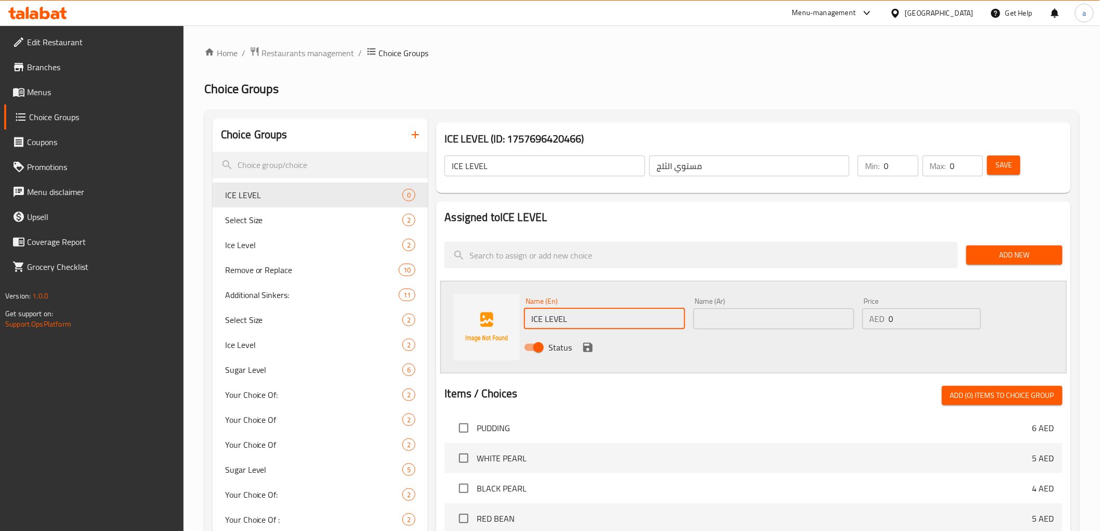
click at [544, 320] on input "ICE LEVEL" at bounding box center [604, 318] width 161 height 21
type input "NO ICE"
click at [744, 313] on input "text" at bounding box center [773, 318] width 161 height 21
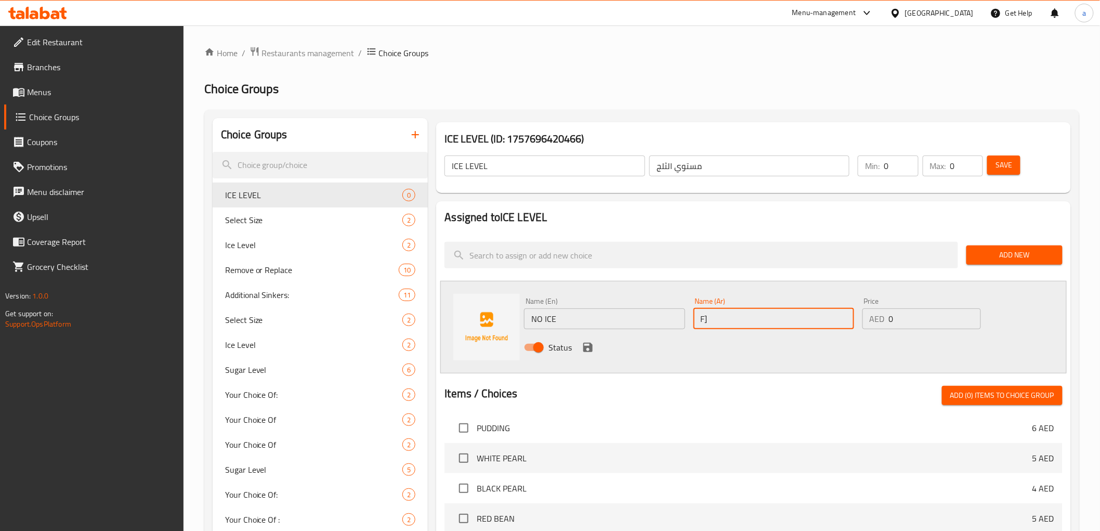
type input "F"
type input "بدون ثلج"
click at [578, 352] on div "Status" at bounding box center [773, 347] width 507 height 28
click at [579, 351] on div "Status" at bounding box center [773, 347] width 507 height 28
click at [584, 351] on icon "save" at bounding box center [587, 347] width 9 height 9
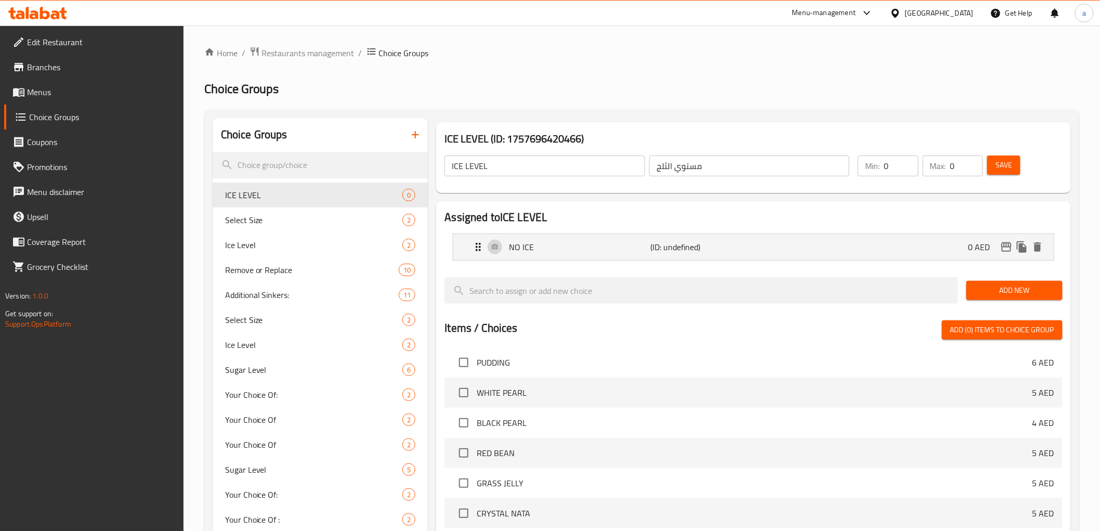
click at [1013, 293] on span "Add New" at bounding box center [1015, 290] width 80 height 13
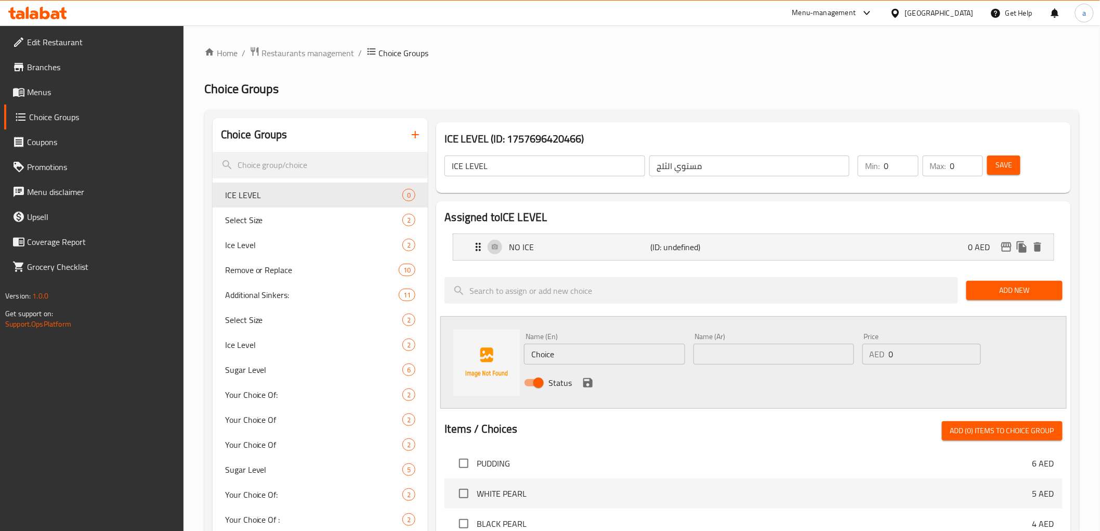
click at [590, 363] on input "Choice" at bounding box center [604, 354] width 161 height 21
click at [590, 362] on input "Choice" at bounding box center [604, 354] width 161 height 21
type input "م"
type input "LESS ICE"
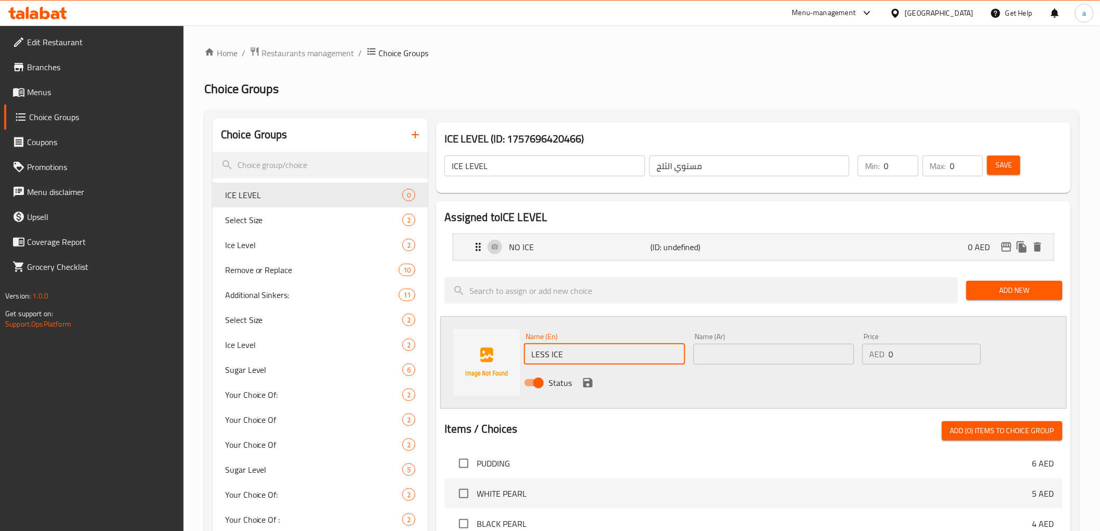
click at [735, 352] on input "text" at bounding box center [773, 354] width 161 height 21
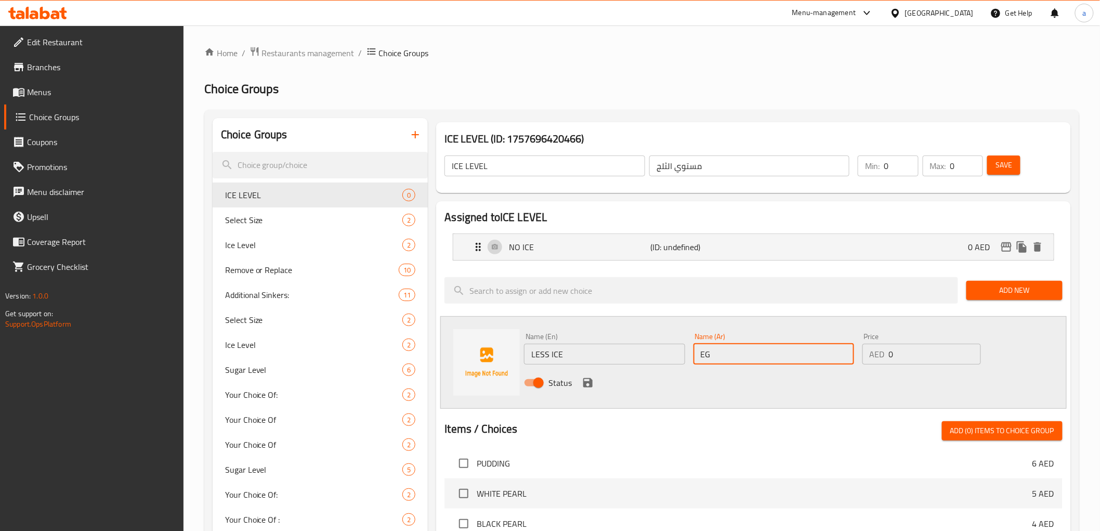
type input "E"
type input "ثلج اقل"
click at [916, 354] on input "0" at bounding box center [935, 354] width 92 height 21
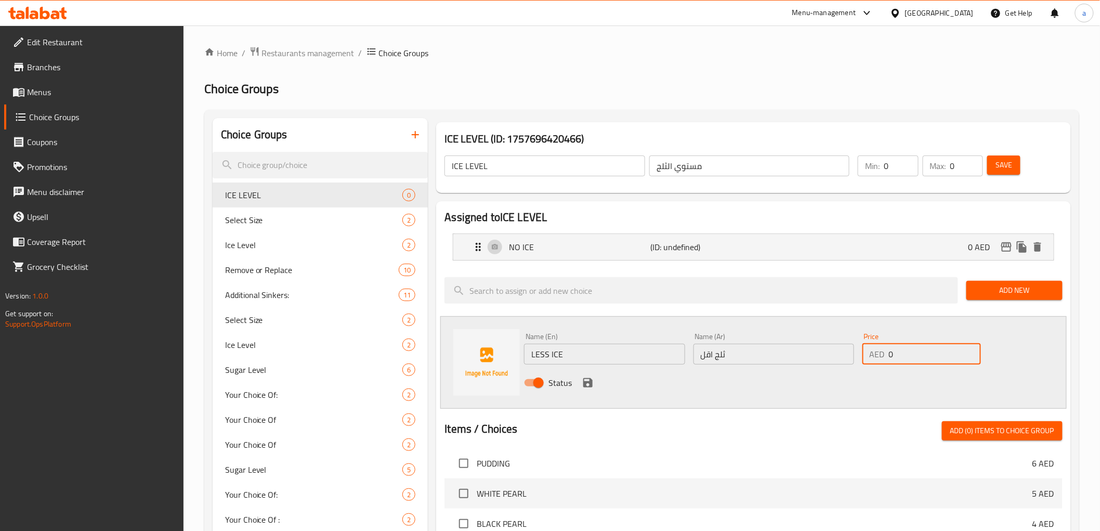
click at [586, 386] on icon "save" at bounding box center [587, 382] width 9 height 9
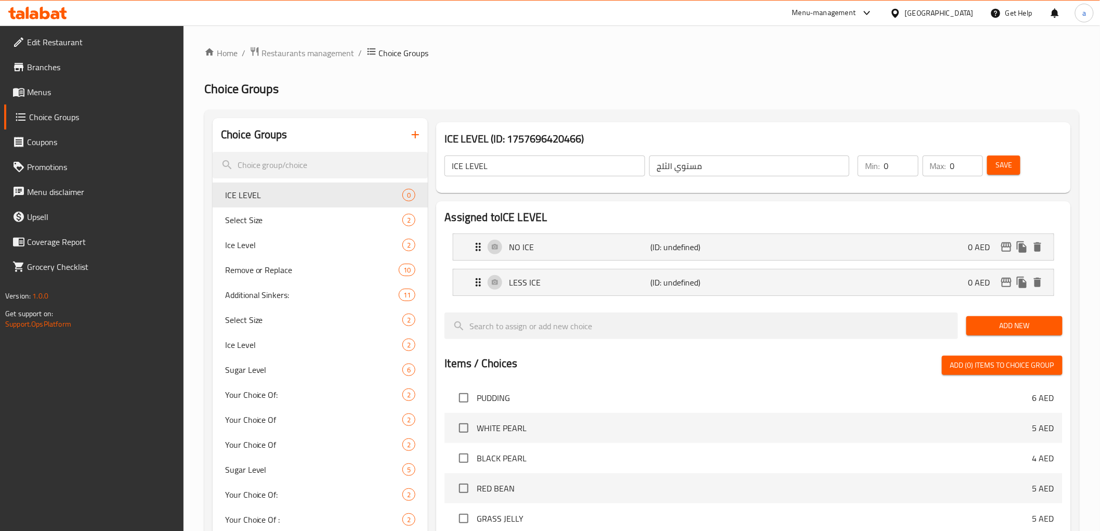
click at [890, 168] on input "0" at bounding box center [901, 165] width 34 height 21
type input "1"
click at [953, 169] on input "0" at bounding box center [966, 165] width 33 height 21
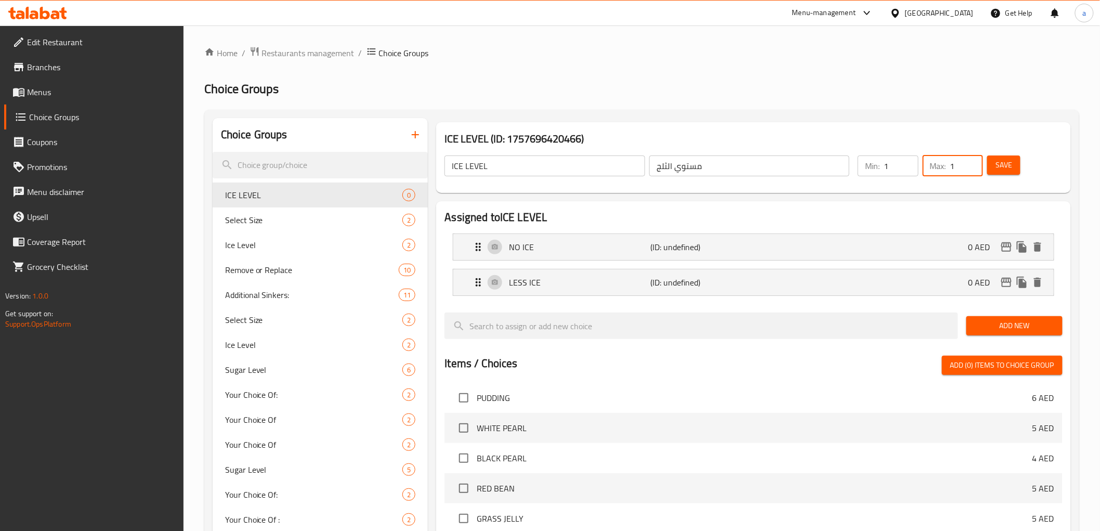
type input "1"
click at [1001, 159] on span "Save" at bounding box center [1003, 165] width 17 height 13
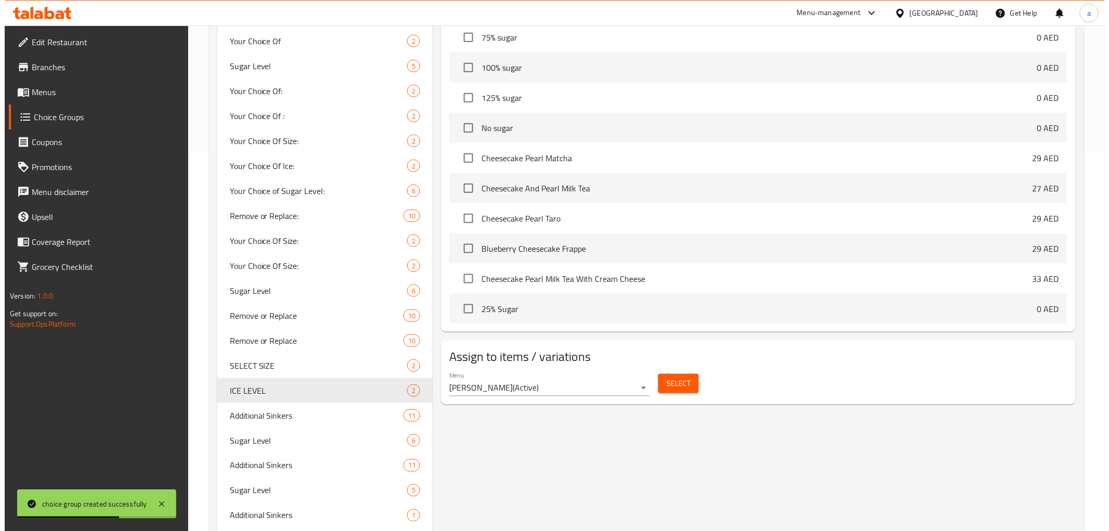
scroll to position [462, 0]
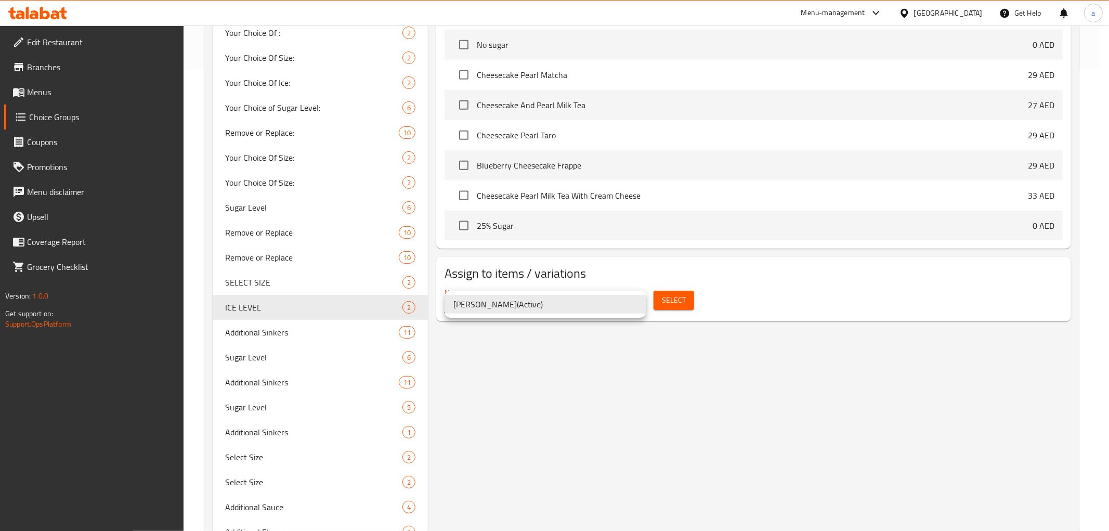
click at [681, 298] on div at bounding box center [554, 265] width 1109 height 531
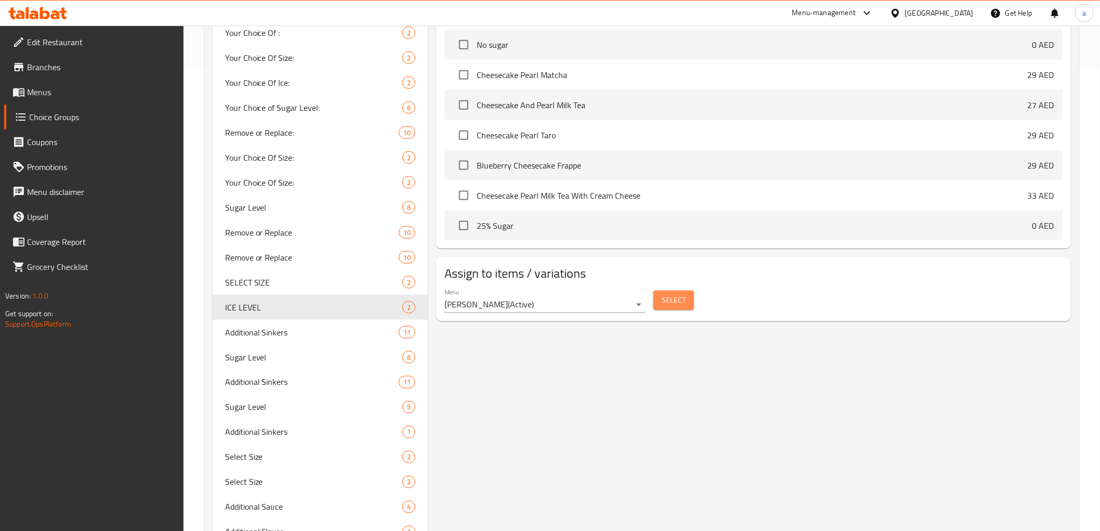
click at [679, 298] on span "Select" at bounding box center [674, 300] width 24 height 13
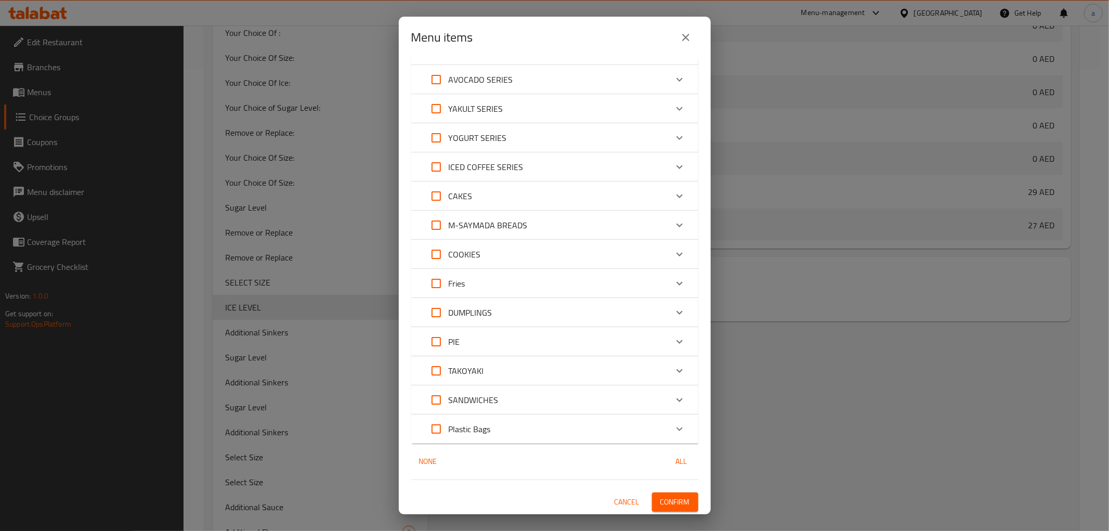
scroll to position [376, 0]
click at [678, 165] on div "Expand" at bounding box center [679, 165] width 25 height 25
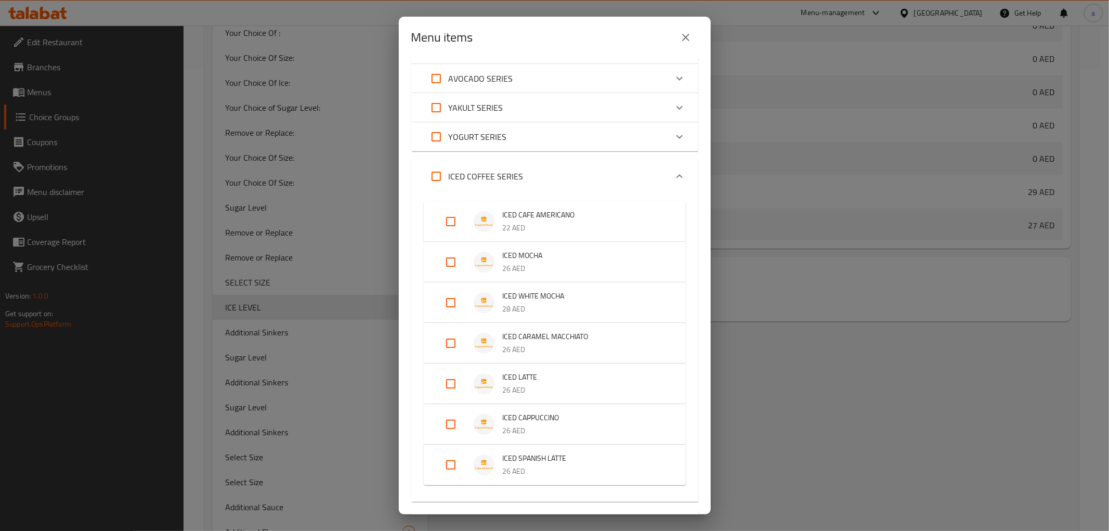
click at [454, 219] on input "Expand" at bounding box center [450, 221] width 25 height 25
checkbox input "true"
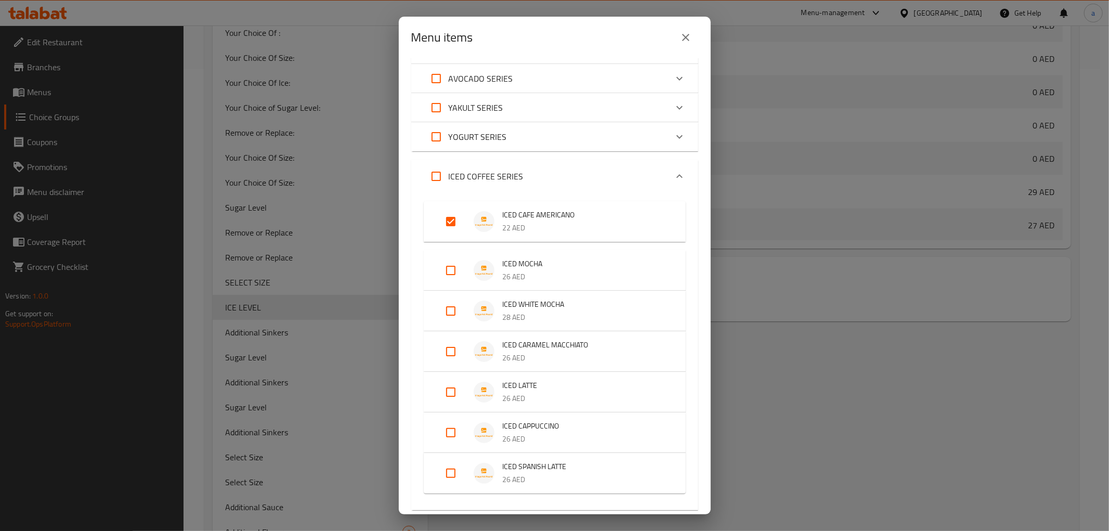
click at [452, 271] on input "Expand" at bounding box center [450, 270] width 25 height 25
checkbox input "true"
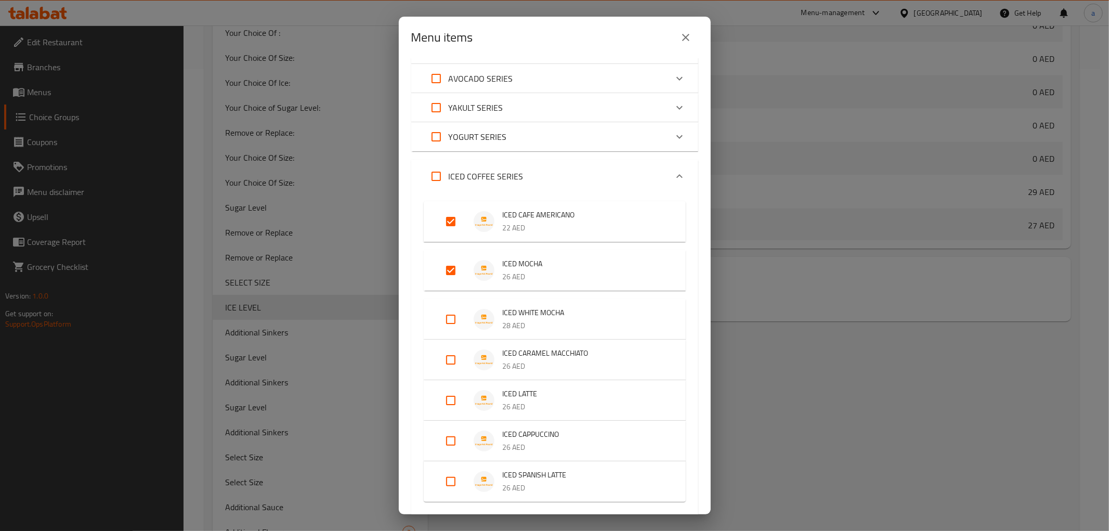
click at [451, 310] on input "Expand" at bounding box center [450, 319] width 25 height 25
checkbox input "true"
click at [451, 356] on input "Expand" at bounding box center [450, 368] width 25 height 25
checkbox input "true"
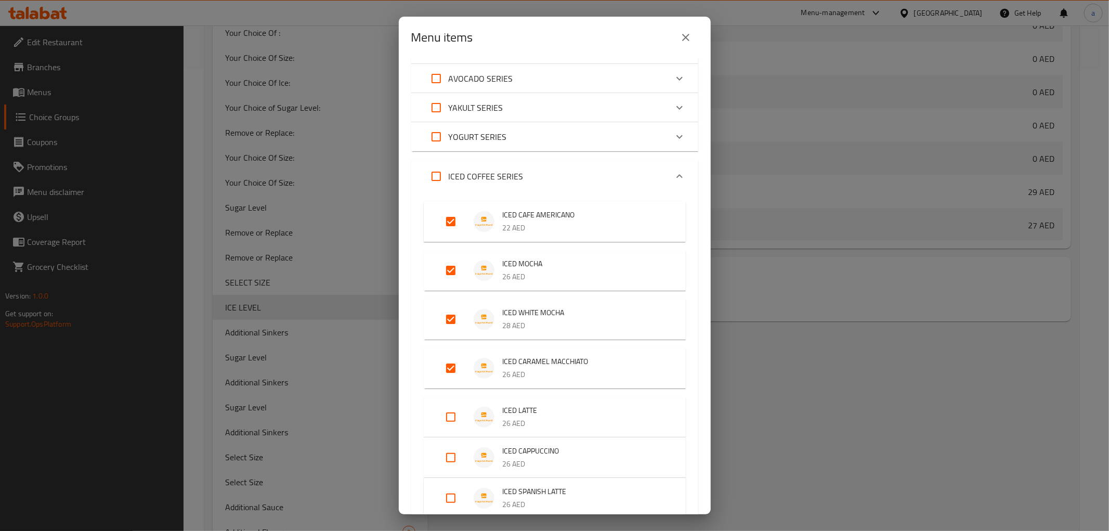
click at [454, 419] on input "Expand" at bounding box center [450, 416] width 25 height 25
checkbox input "true"
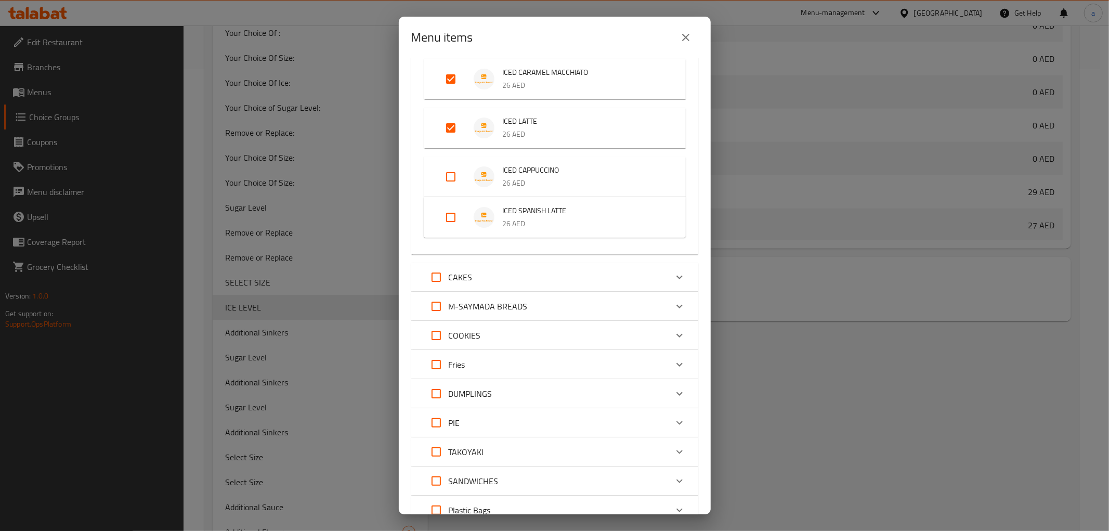
click at [450, 174] on input "Expand" at bounding box center [450, 176] width 25 height 25
checkbox input "true"
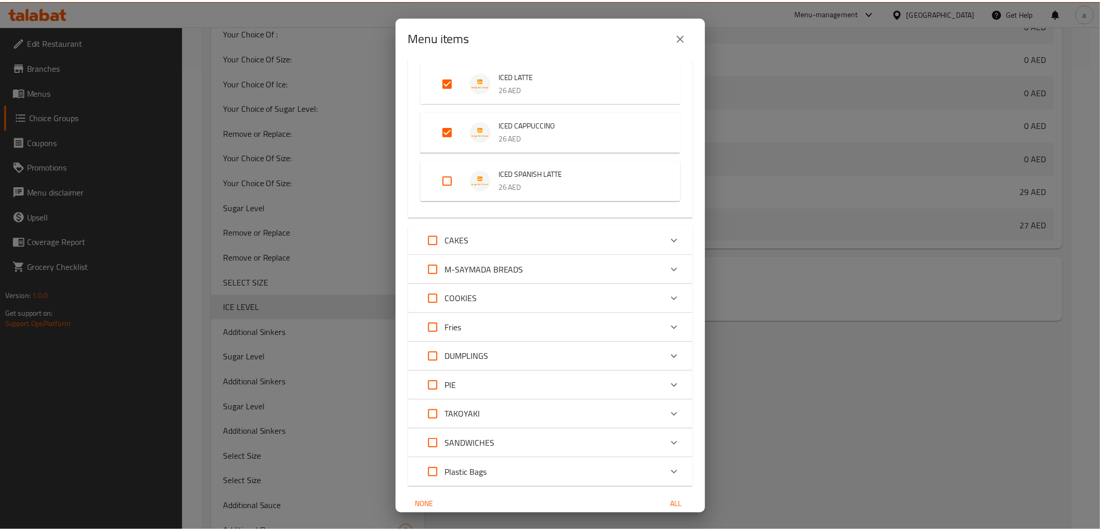
scroll to position [755, 0]
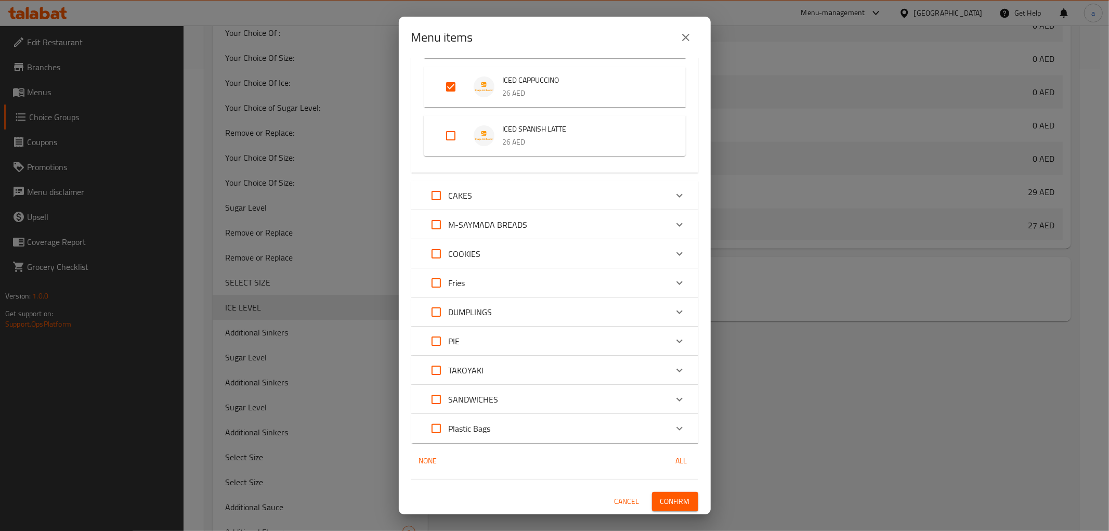
click at [662, 502] on span "Confirm" at bounding box center [675, 501] width 30 height 13
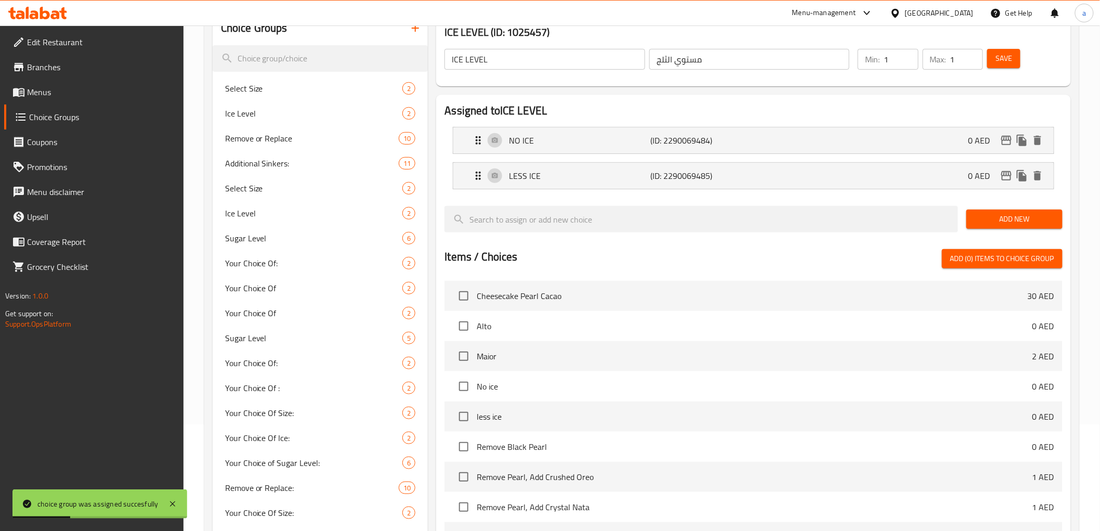
scroll to position [0, 0]
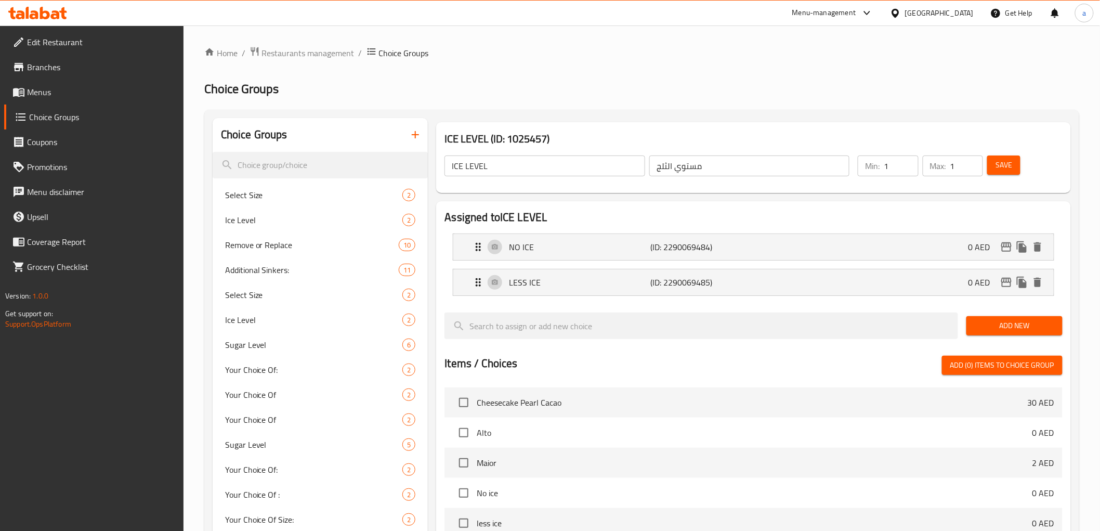
click at [409, 134] on icon "button" at bounding box center [415, 134] width 12 height 12
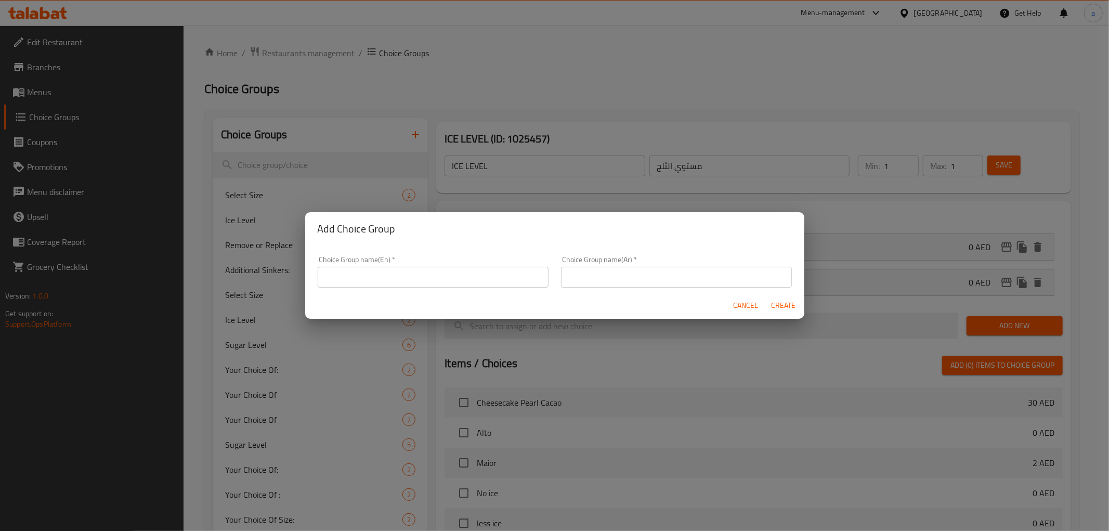
click at [377, 271] on input "text" at bounding box center [433, 277] width 231 height 21
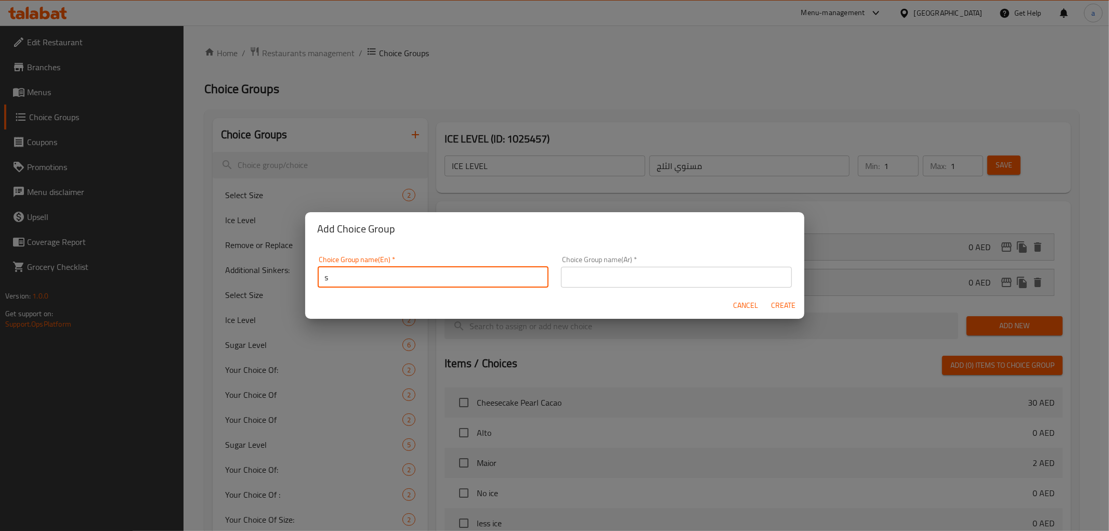
type input "s"
click at [240, 374] on div "Add Choice Group Choice Group name(En)   * s Choice Group name(En) * Choice Gro…" at bounding box center [554, 265] width 1109 height 531
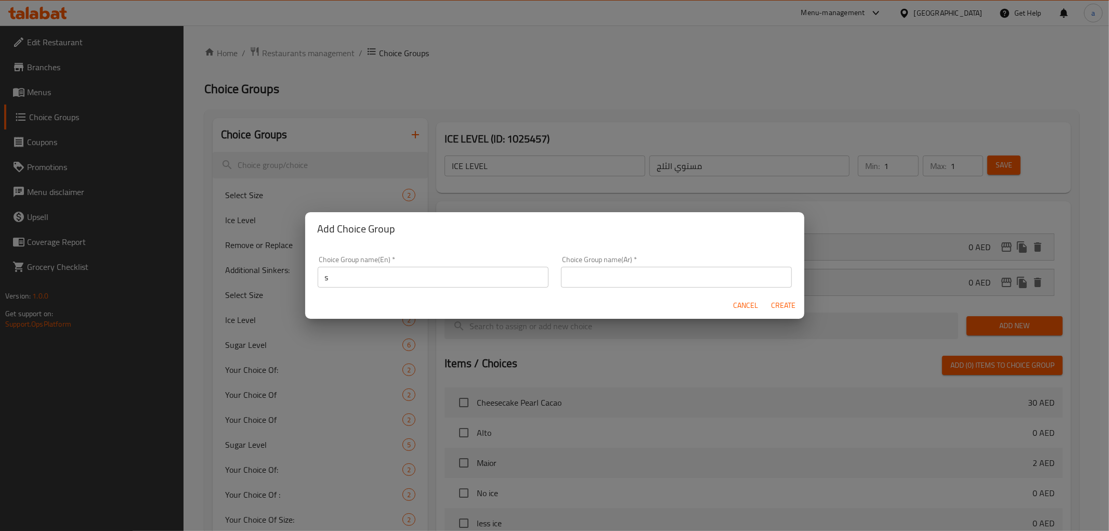
click at [756, 303] on span "Cancel" at bounding box center [745, 305] width 25 height 13
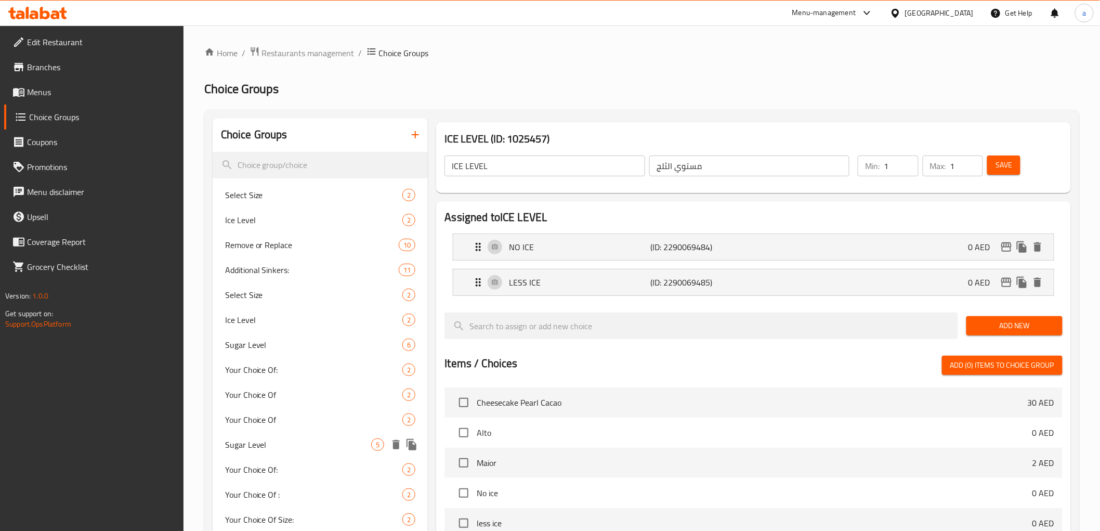
click at [372, 448] on span "5" at bounding box center [378, 445] width 12 height 10
type input "Sugar Level"
type input "مستوي السكر"
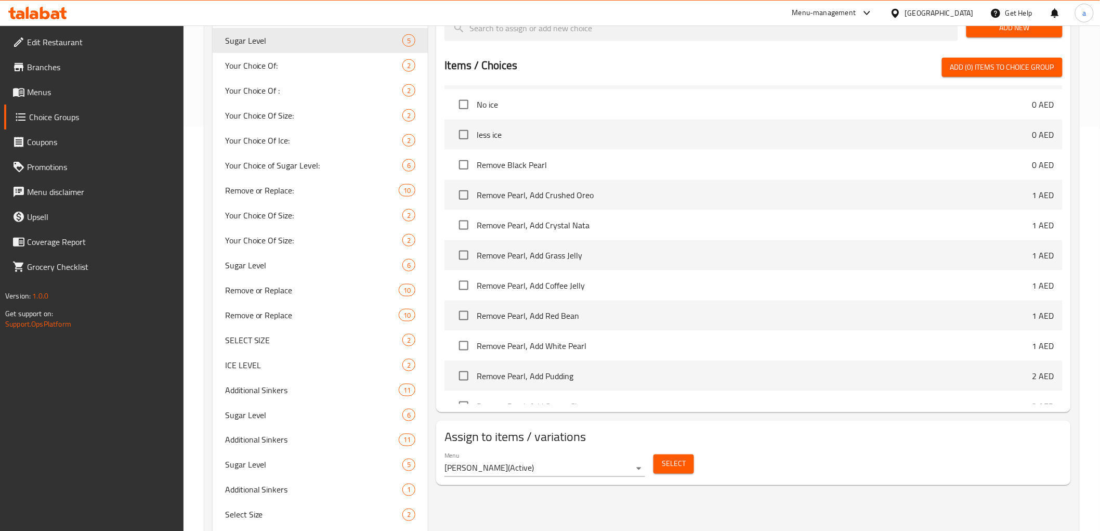
scroll to position [173, 0]
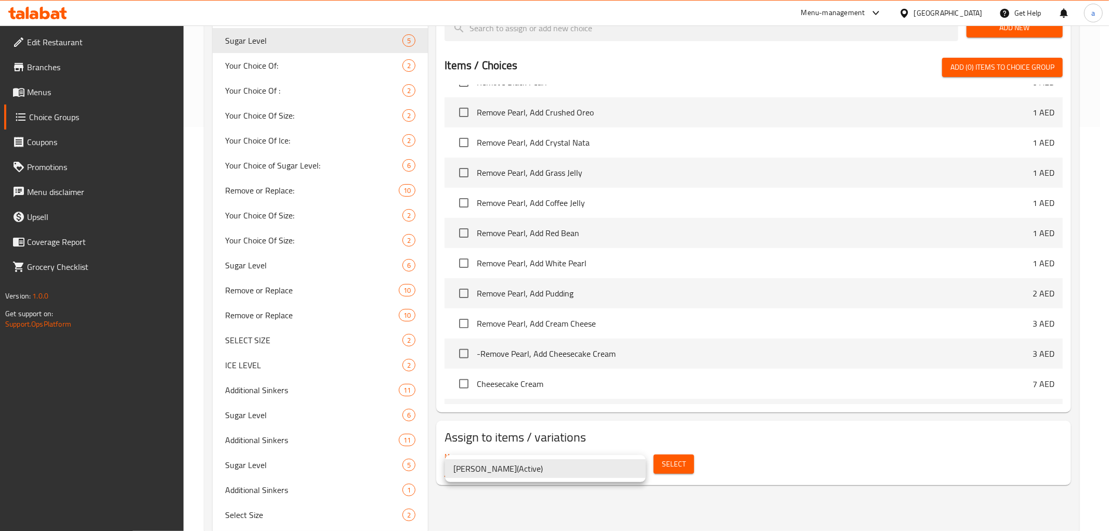
click at [669, 464] on div at bounding box center [554, 265] width 1109 height 531
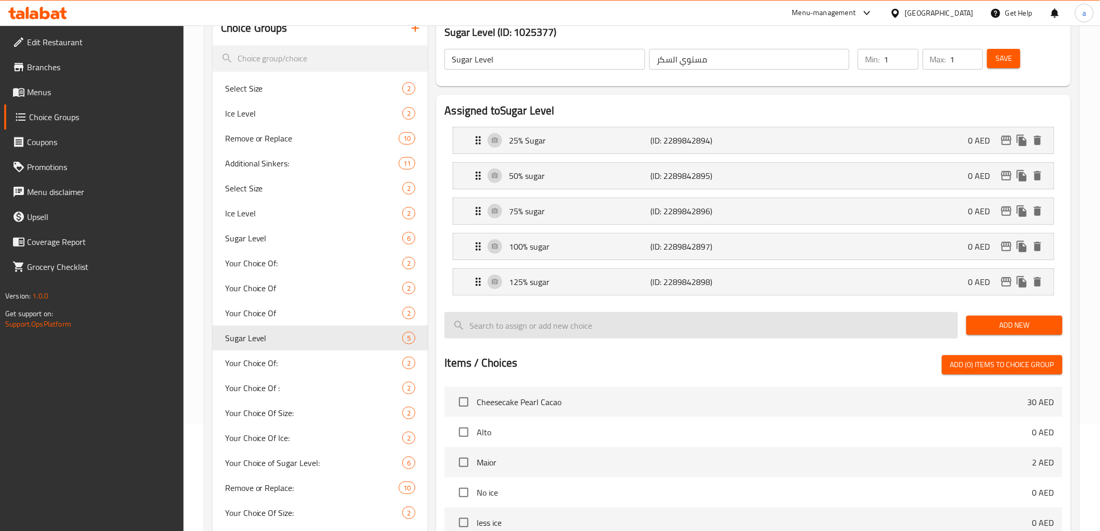
scroll to position [0, 0]
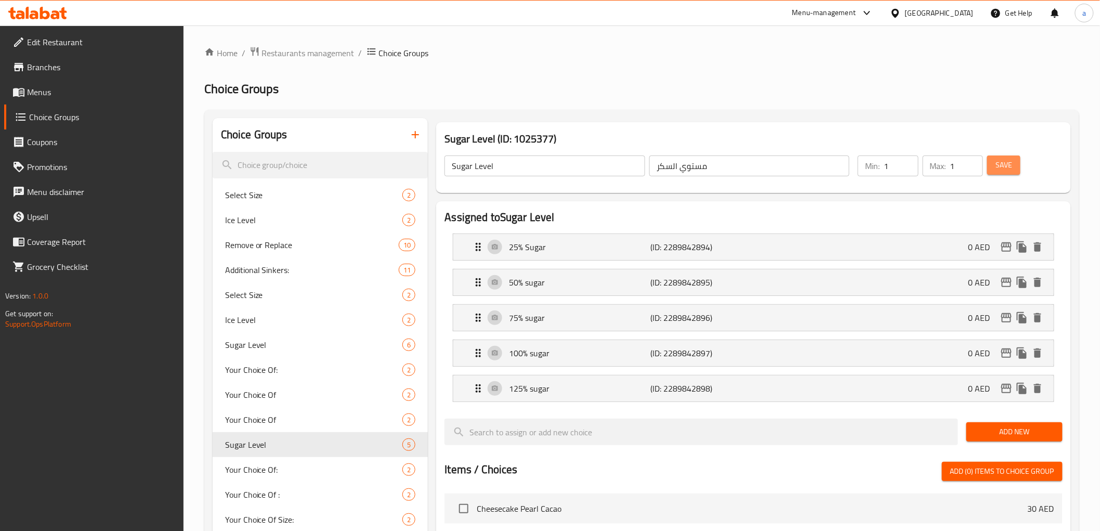
click at [999, 167] on span "Save" at bounding box center [1003, 165] width 17 height 13
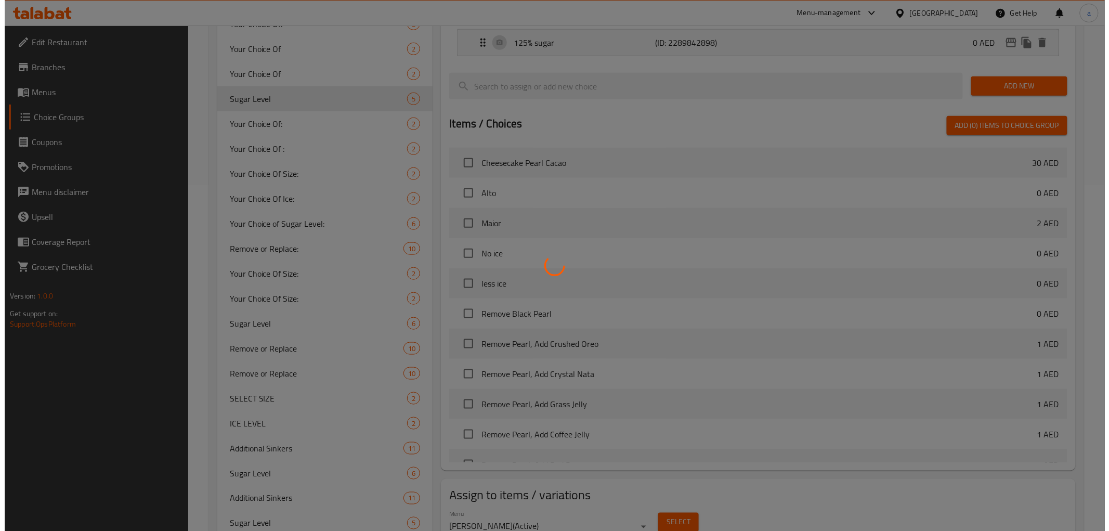
scroll to position [462, 0]
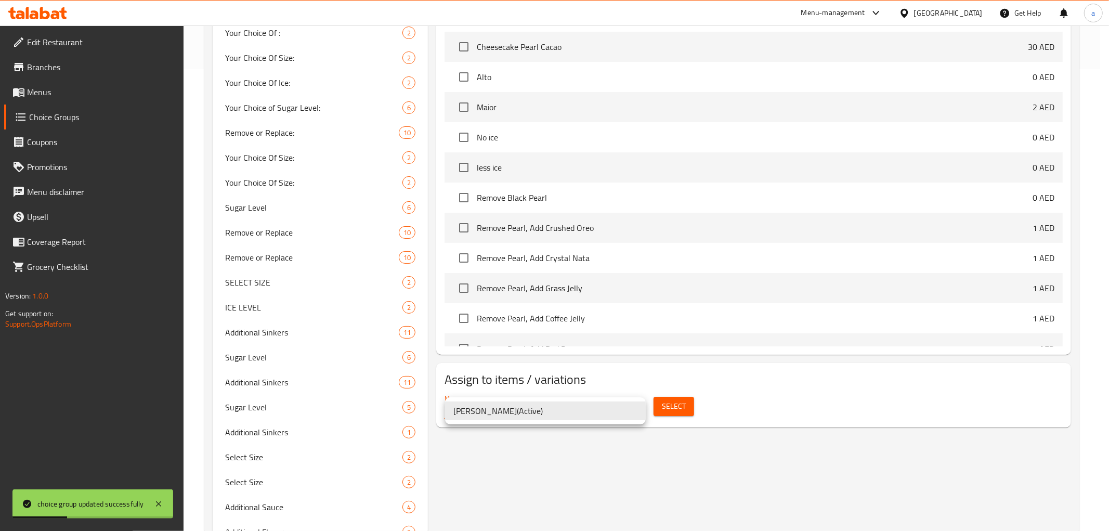
click at [664, 409] on div at bounding box center [554, 265] width 1109 height 531
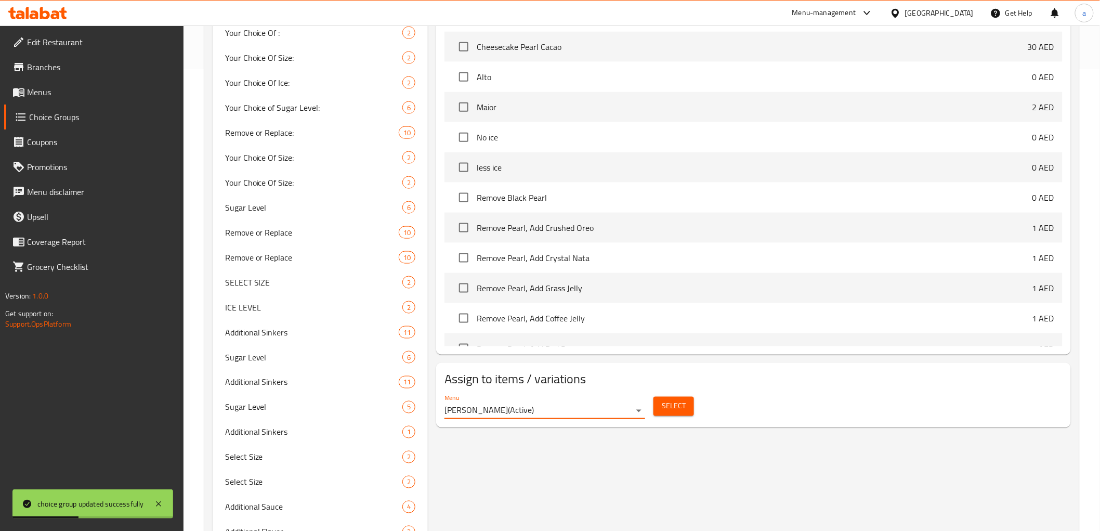
click at [666, 407] on span "Select" at bounding box center [674, 406] width 24 height 13
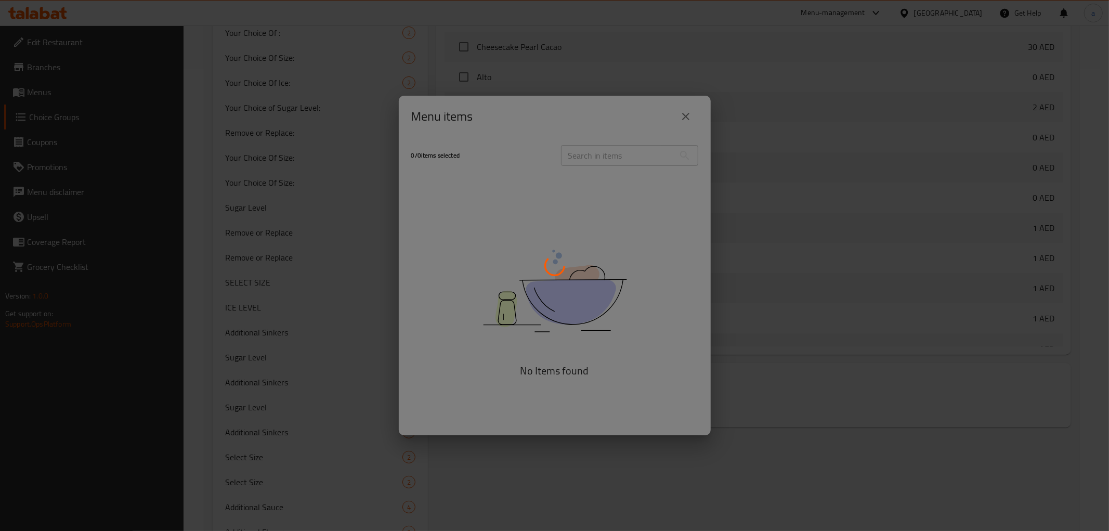
drag, startPoint x: 780, startPoint y: 219, endPoint x: 776, endPoint y: 172, distance: 47.4
click at [781, 217] on div at bounding box center [554, 265] width 1109 height 531
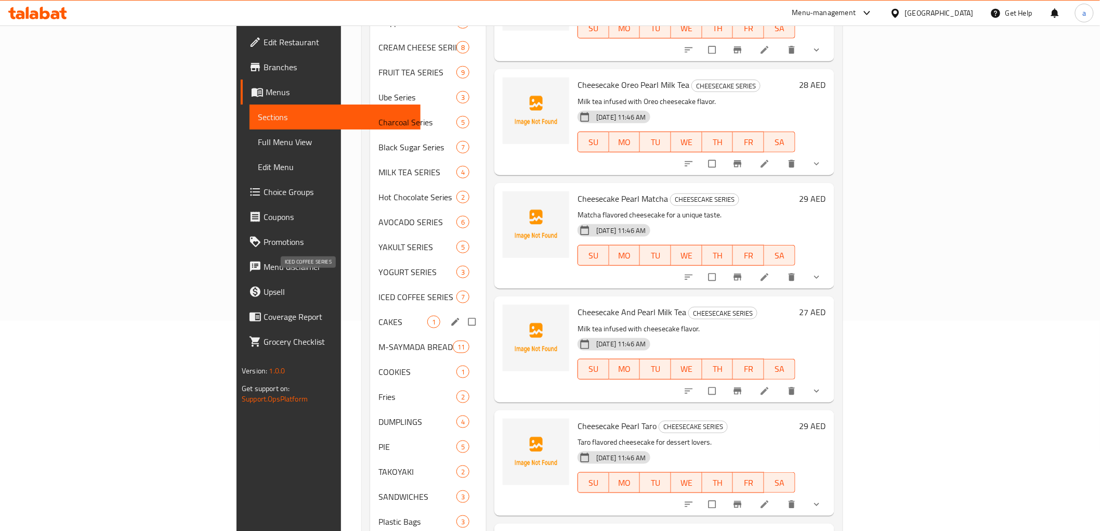
scroll to position [230, 0]
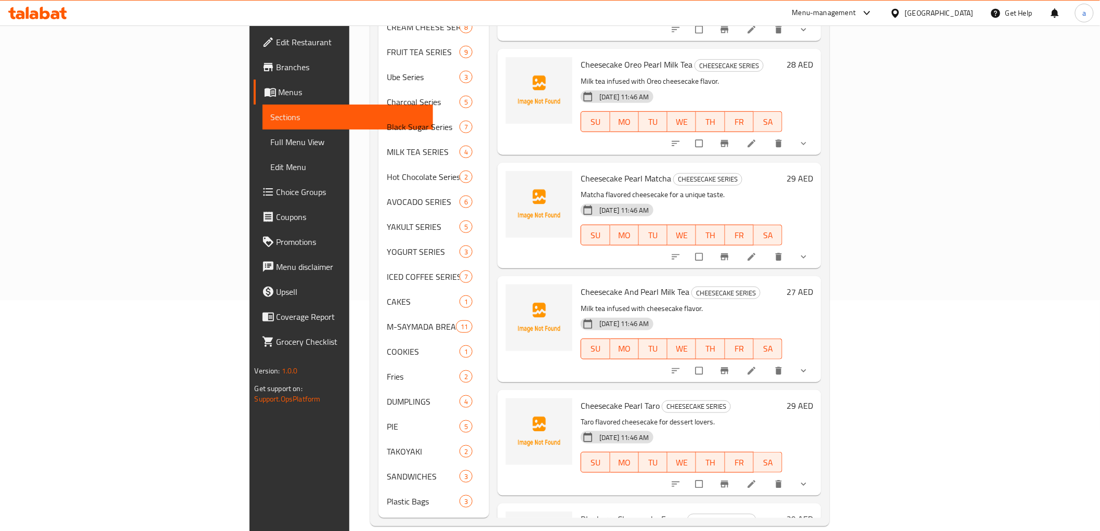
click at [271, 148] on span "Full Menu View" at bounding box center [348, 142] width 154 height 12
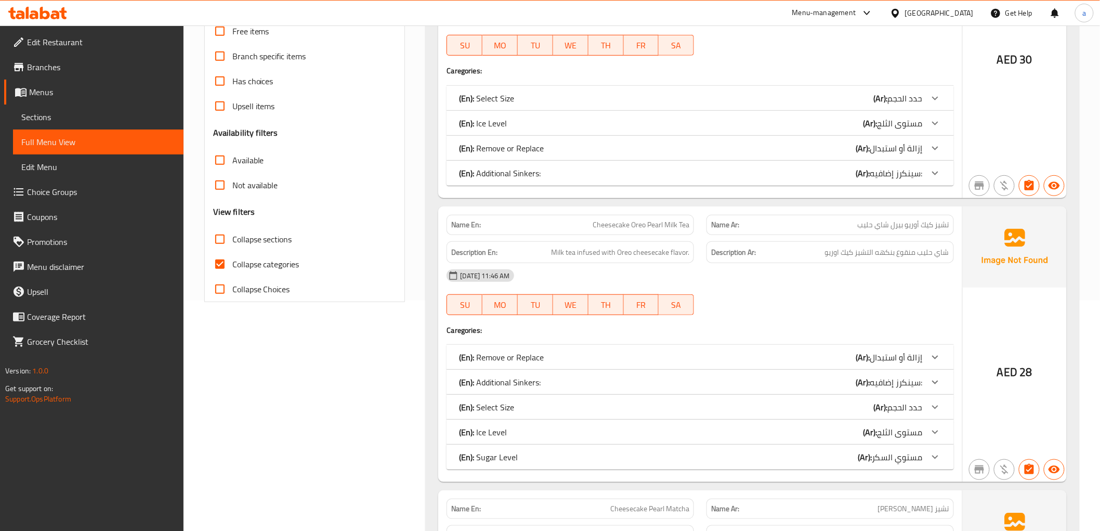
click at [225, 242] on input "Collapse sections" at bounding box center [219, 239] width 25 height 25
checkbox input "true"
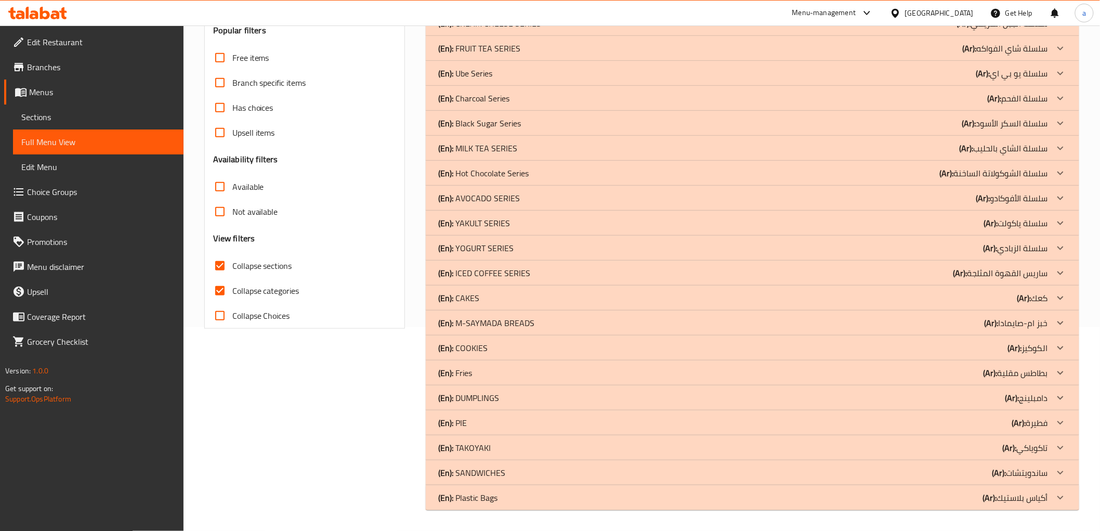
scroll to position [204, 0]
click at [220, 290] on input "Collapse categories" at bounding box center [219, 290] width 25 height 25
checkbox input "false"
click at [1059, 496] on icon at bounding box center [1060, 497] width 12 height 12
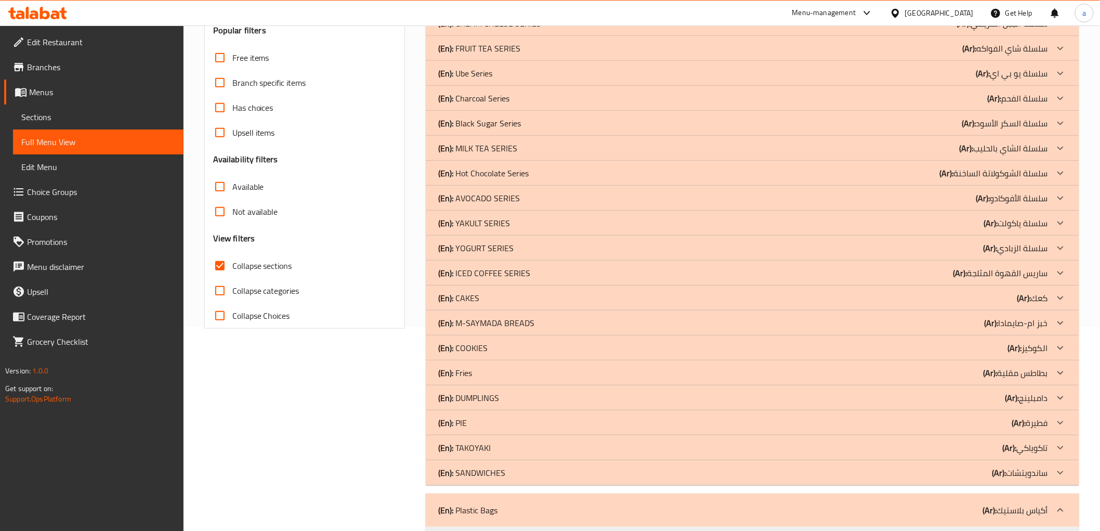
click at [1057, 476] on icon at bounding box center [1060, 472] width 12 height 12
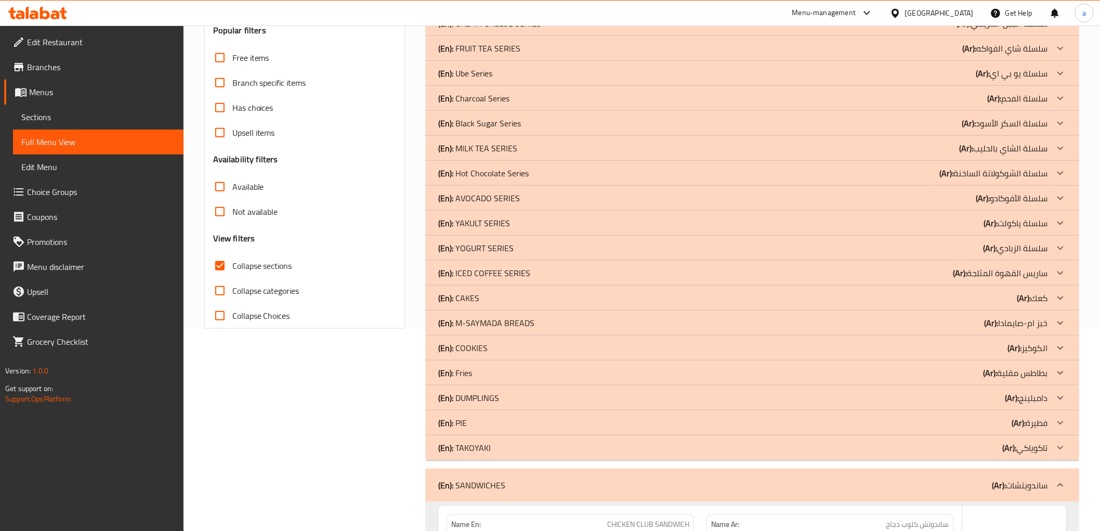
click at [1058, 448] on icon at bounding box center [1060, 447] width 6 height 4
click at [1062, 422] on icon at bounding box center [1060, 422] width 12 height 12
click at [1056, 397] on icon at bounding box center [1060, 397] width 12 height 12
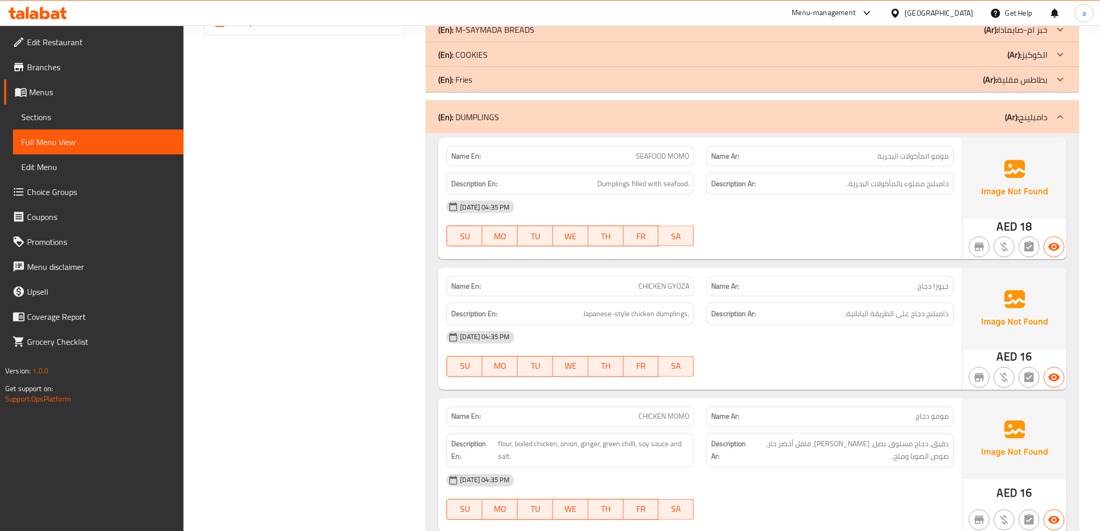
scroll to position [377, 0]
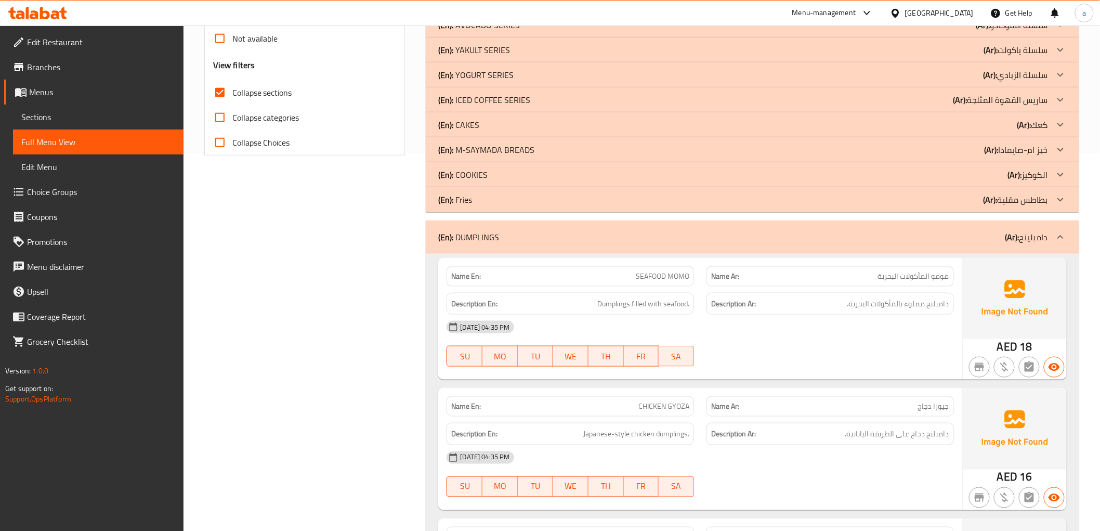
click at [1066, 198] on icon at bounding box center [1060, 199] width 12 height 12
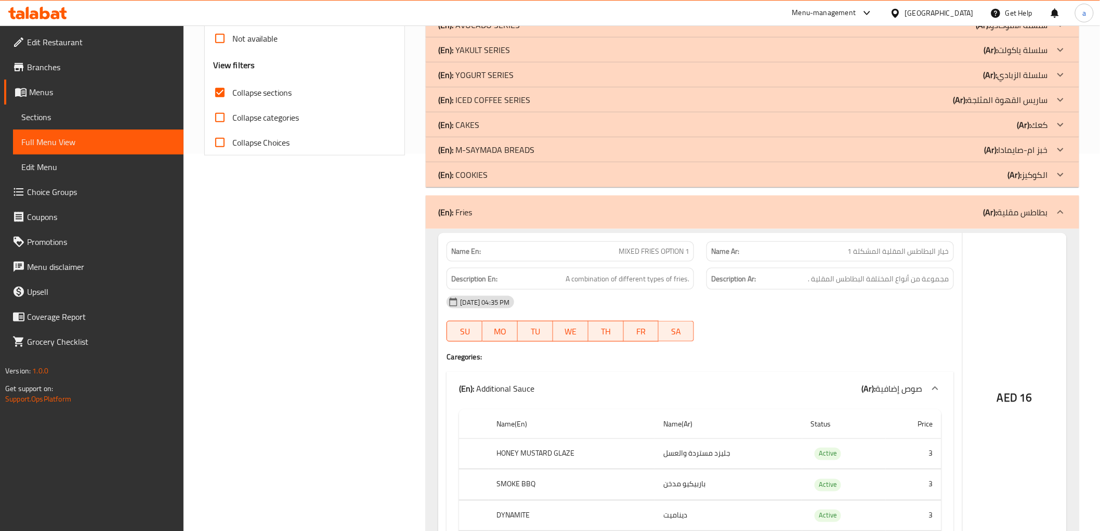
click at [1056, 168] on icon at bounding box center [1060, 174] width 12 height 12
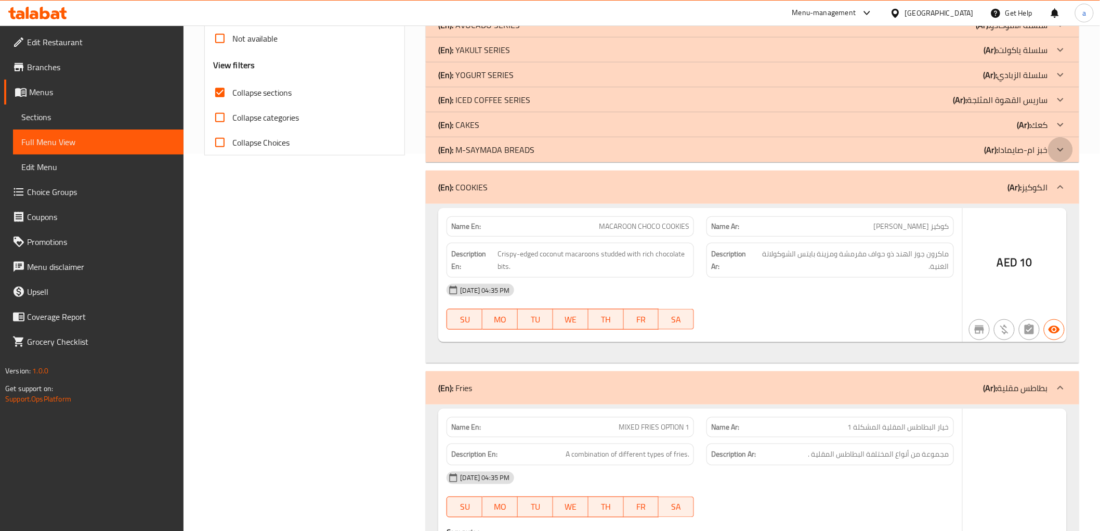
click at [1057, 150] on icon at bounding box center [1060, 149] width 12 height 12
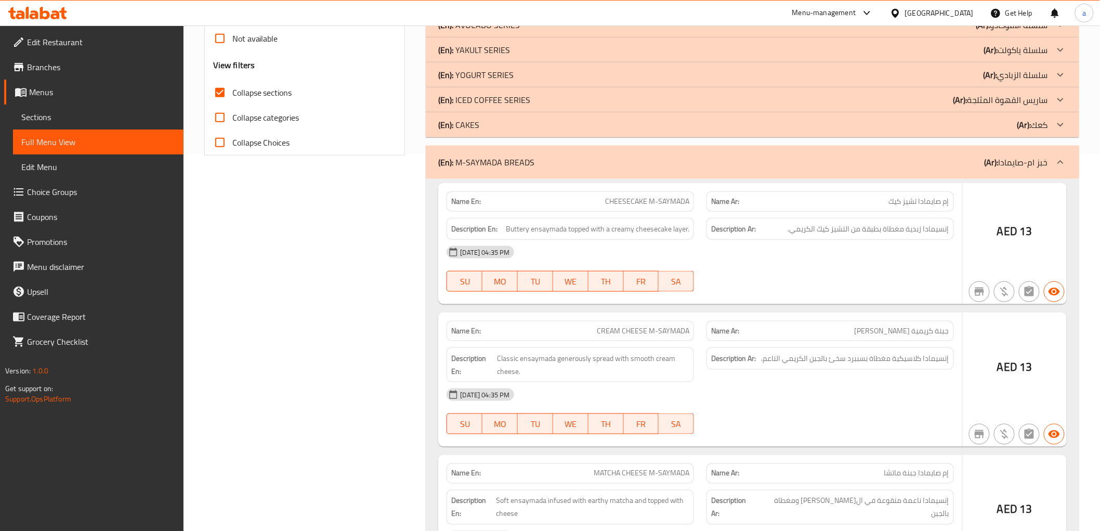
click at [1058, 125] on icon at bounding box center [1060, 125] width 12 height 12
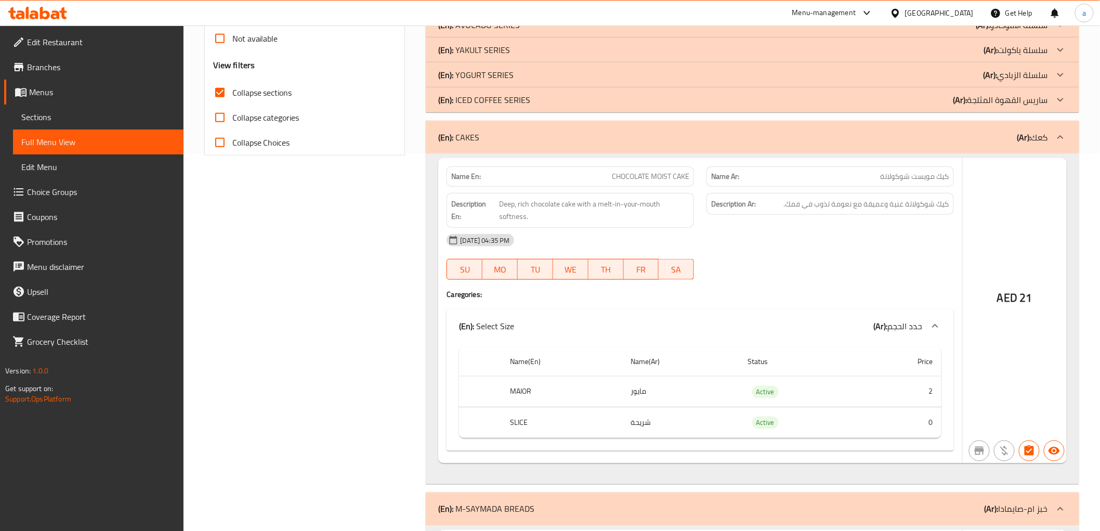
click at [1060, 102] on icon at bounding box center [1060, 100] width 12 height 12
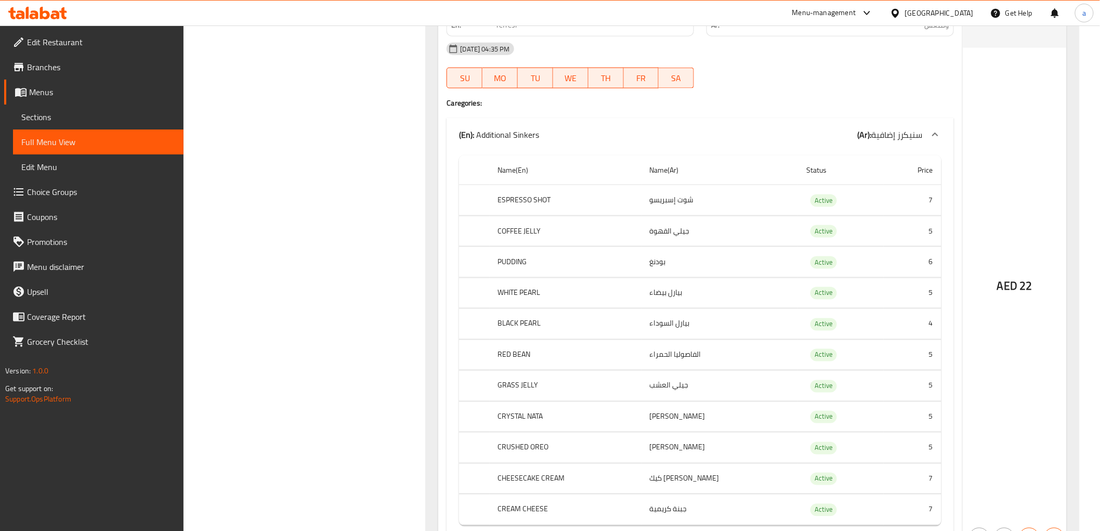
scroll to position [608, 0]
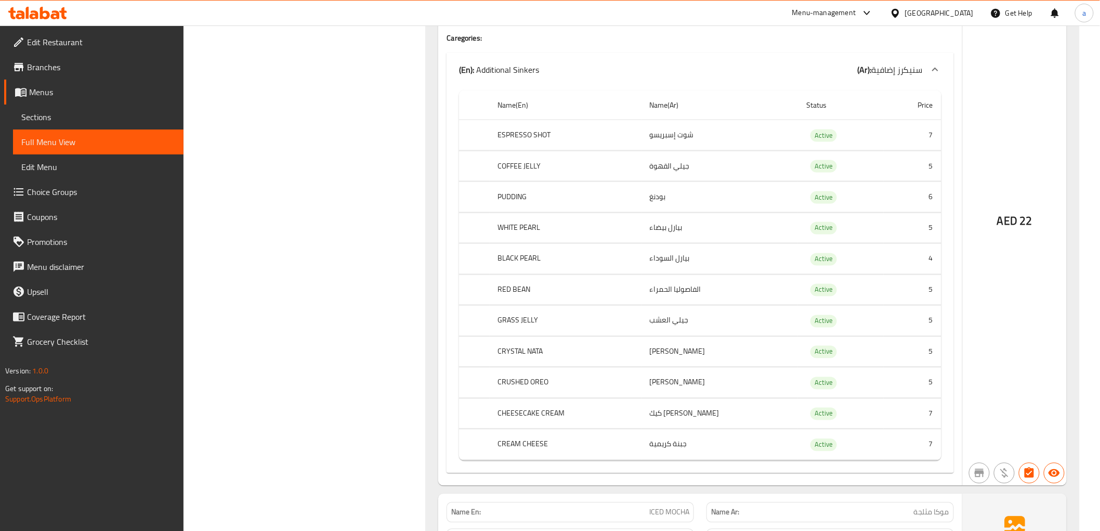
click at [533, 261] on th "BLACK PEARL" at bounding box center [566, 259] width 152 height 31
copy th "PEARL"
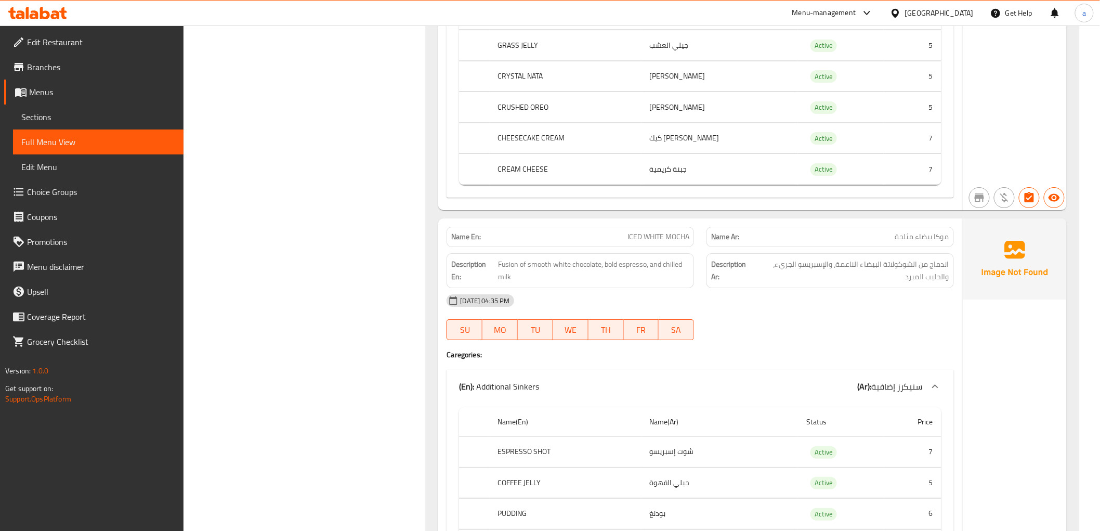
scroll to position [1474, 0]
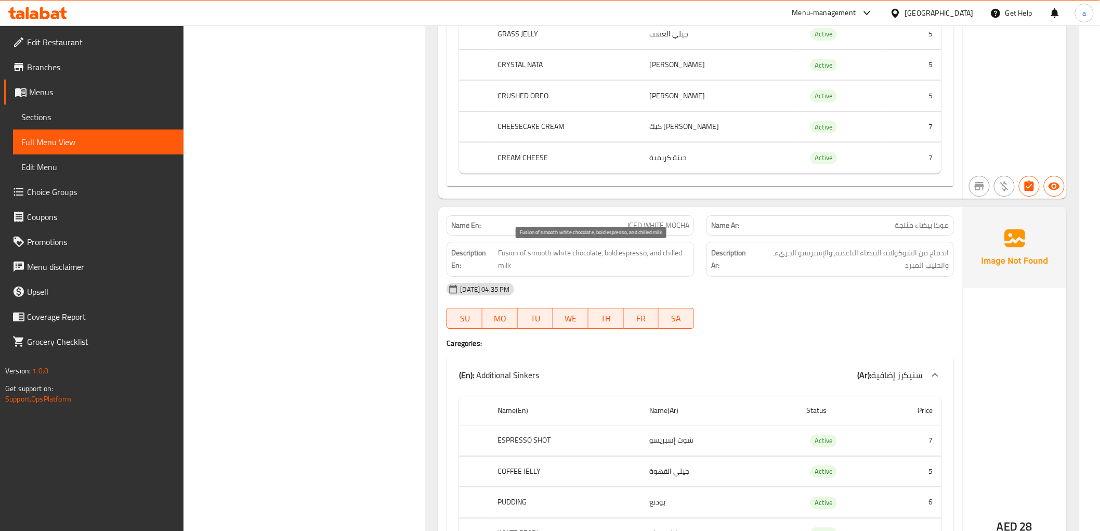
click at [510, 251] on span "Fusion of smooth white chocolate, bold espresso, and chilled milk" at bounding box center [593, 258] width 191 height 25
drag, startPoint x: 510, startPoint y: 251, endPoint x: 488, endPoint y: 258, distance: 23.8
click at [488, 258] on strong "Description En:" at bounding box center [473, 258] width 45 height 25
click at [511, 250] on span "Fusion of smooth white chocolate, bold espresso, and chilled milk" at bounding box center [593, 258] width 191 height 25
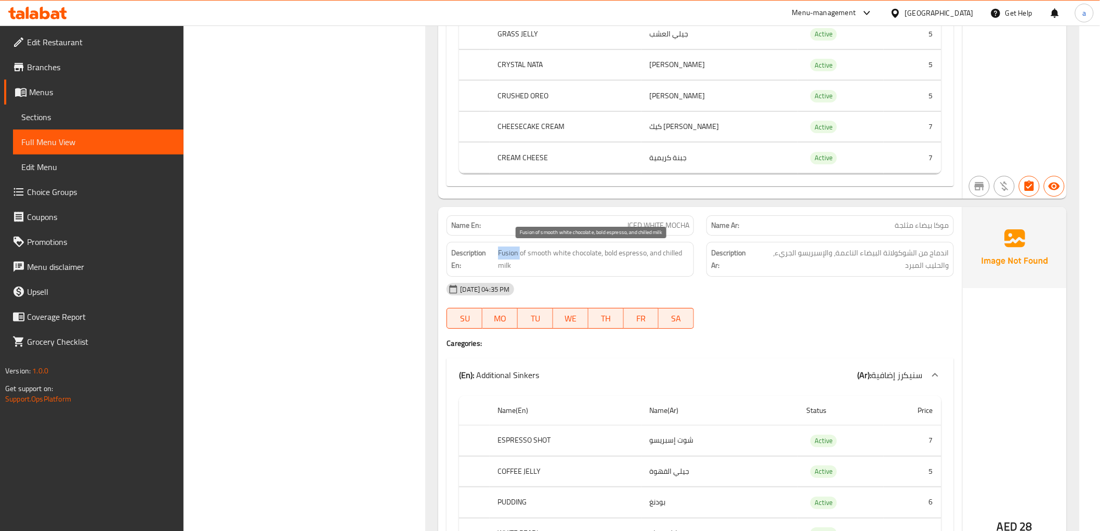
click at [511, 250] on span "Fusion of smooth white chocolate, bold espresso, and chilled milk" at bounding box center [593, 258] width 191 height 25
click at [839, 280] on div "[DATE] 04:35 PM" at bounding box center [699, 289] width 519 height 25
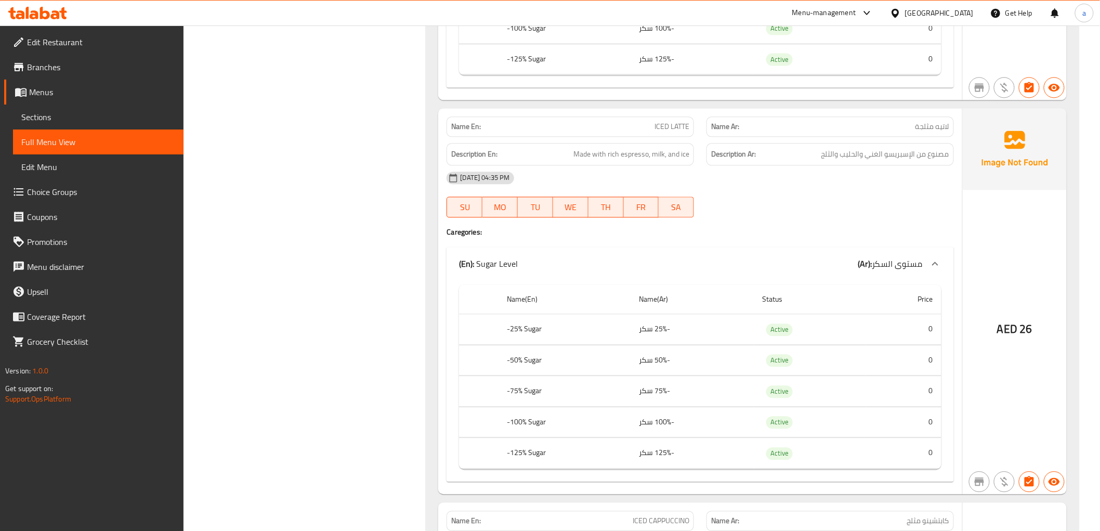
scroll to position [2571, 0]
click at [864, 454] on td "Active" at bounding box center [810, 452] width 112 height 31
click at [934, 261] on icon at bounding box center [935, 263] width 6 height 4
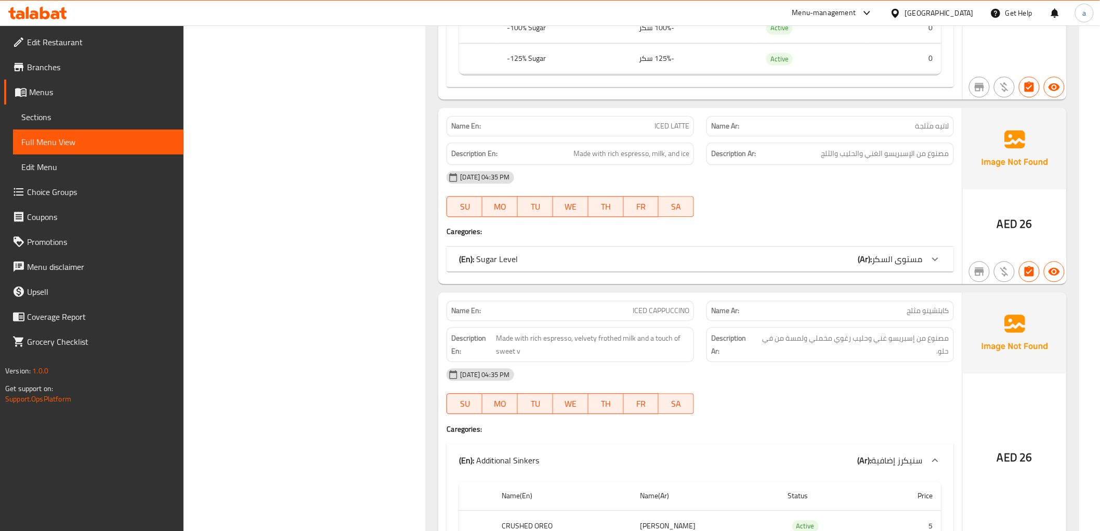
click at [936, 255] on icon at bounding box center [935, 259] width 12 height 12
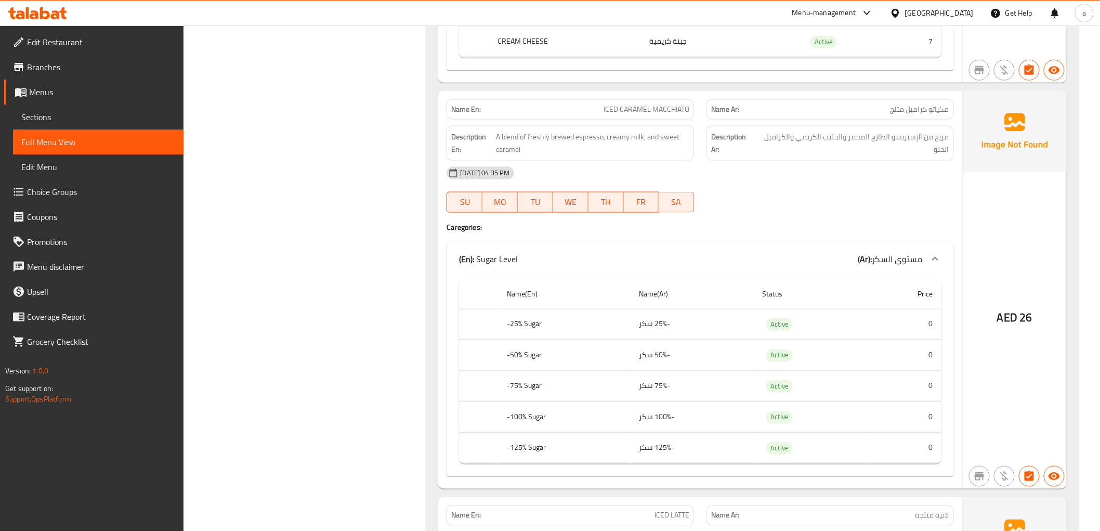
scroll to position [2283, 0]
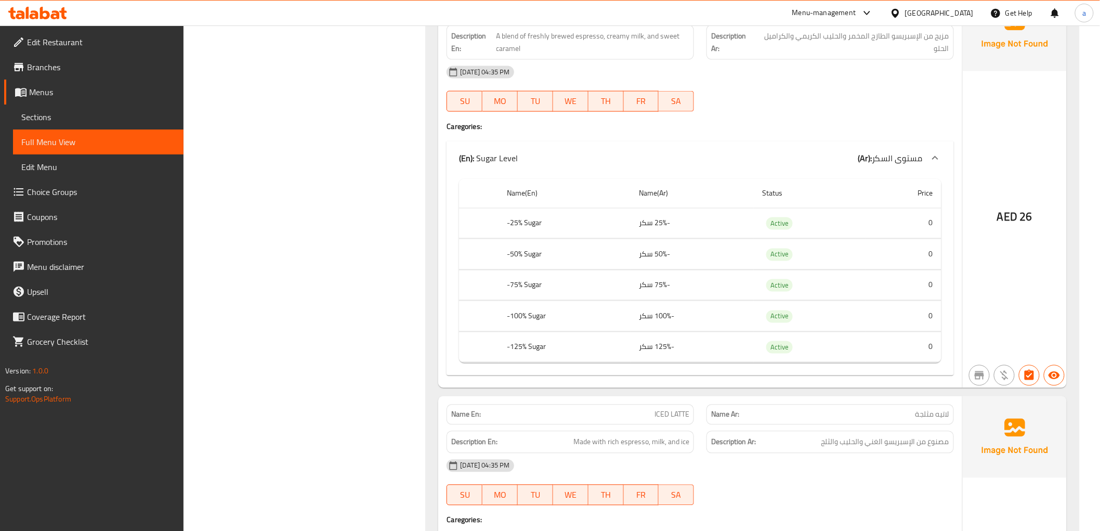
click at [869, 161] on b "(Ar):" at bounding box center [865, 158] width 14 height 16
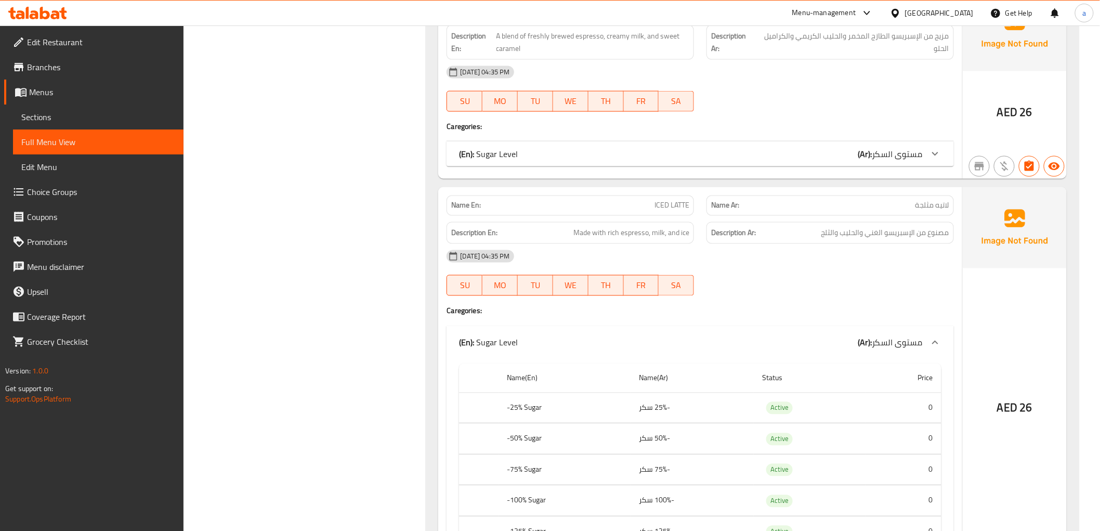
click at [861, 146] on b "(Ar):" at bounding box center [865, 154] width 14 height 16
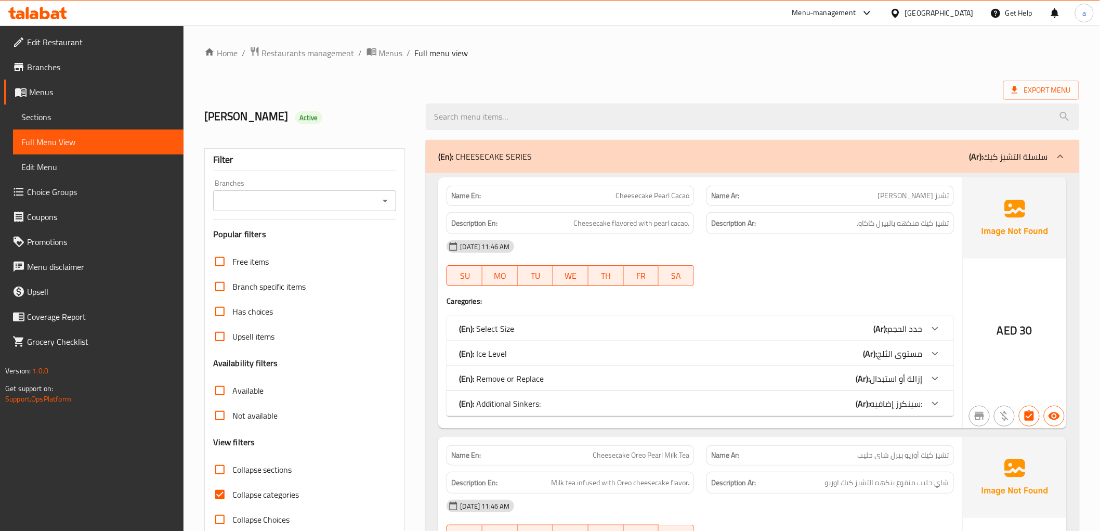
click at [1040, 154] on p "(Ar): سلسلة التشيز كيك" at bounding box center [1008, 156] width 78 height 12
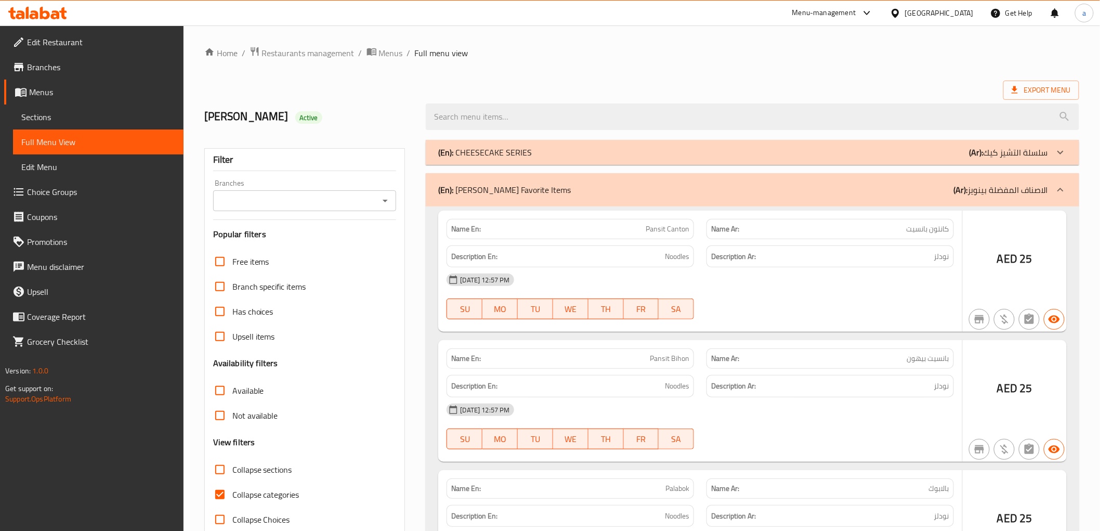
click at [1038, 153] on p "(Ar): سلسلة التشيز كيك" at bounding box center [1008, 152] width 78 height 12
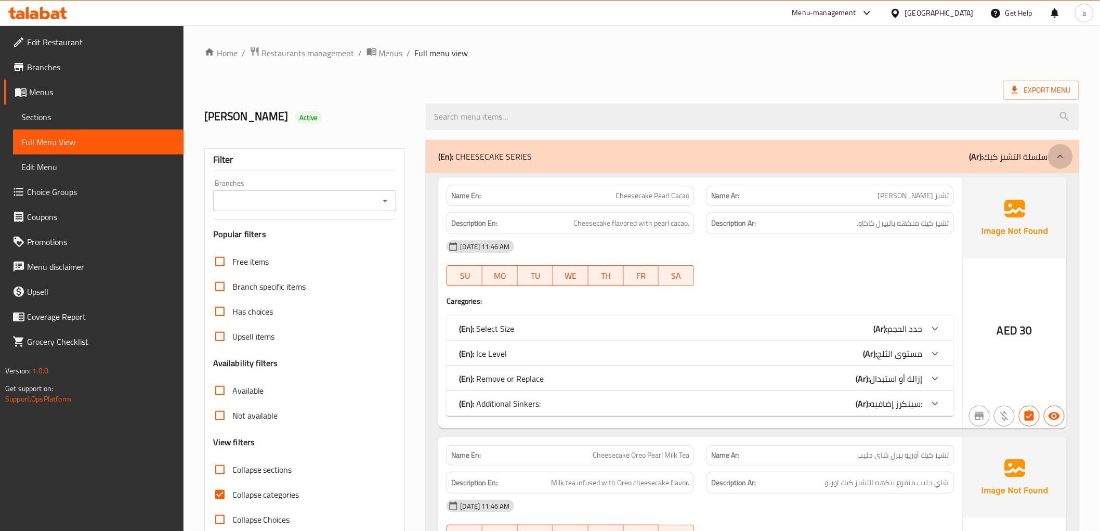
click at [1066, 155] on icon at bounding box center [1060, 156] width 12 height 12
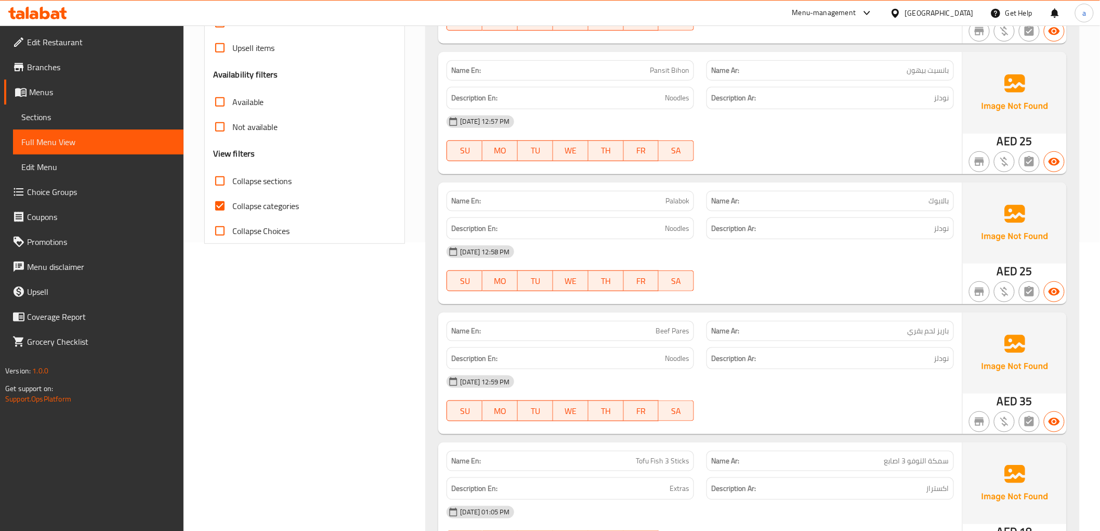
scroll to position [173, 0]
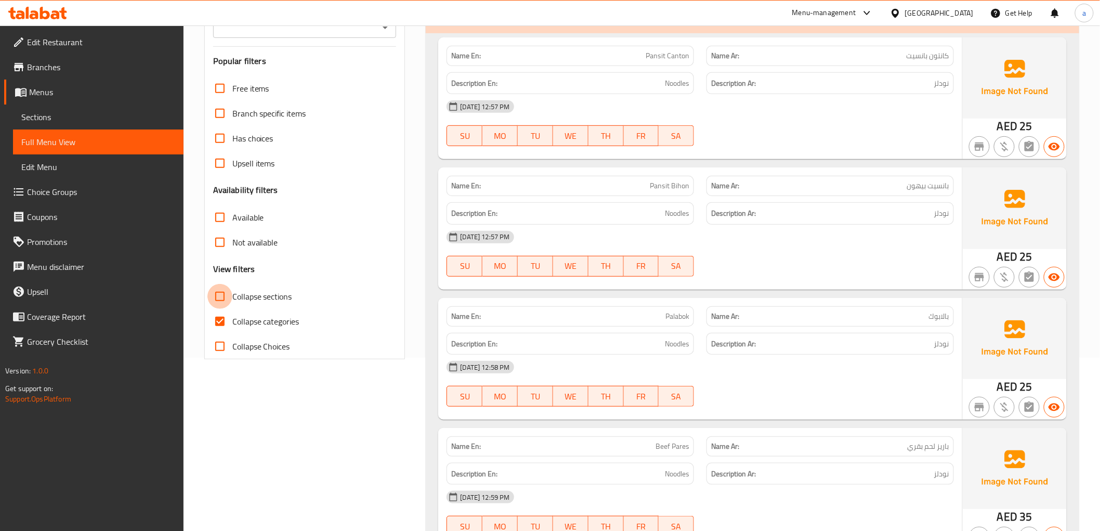
click at [222, 300] on input "Collapse sections" at bounding box center [219, 296] width 25 height 25
checkbox input "true"
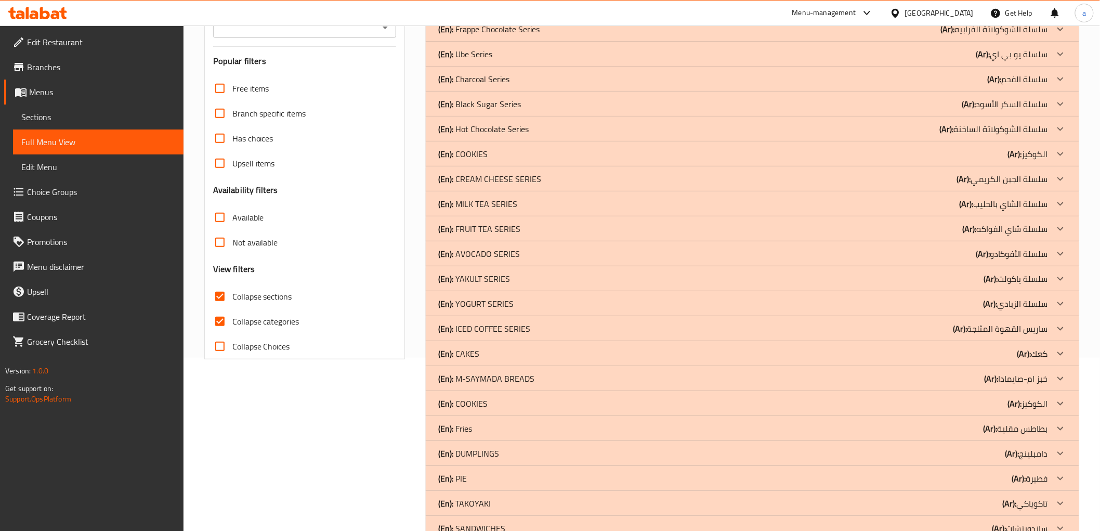
click at [222, 322] on input "Collapse categories" at bounding box center [219, 321] width 25 height 25
checkbox input "false"
click at [1054, 328] on icon at bounding box center [1060, 328] width 12 height 12
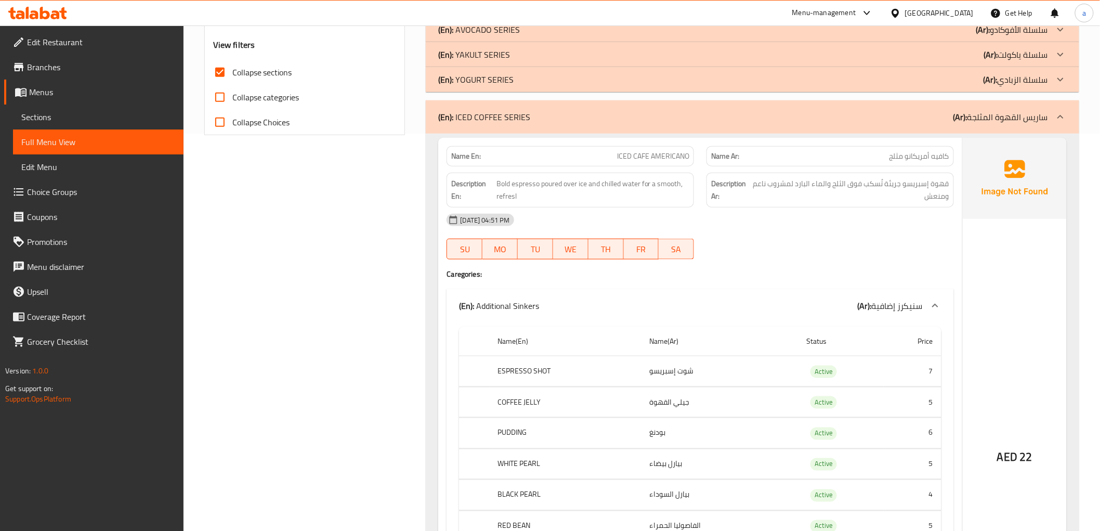
scroll to position [288, 0]
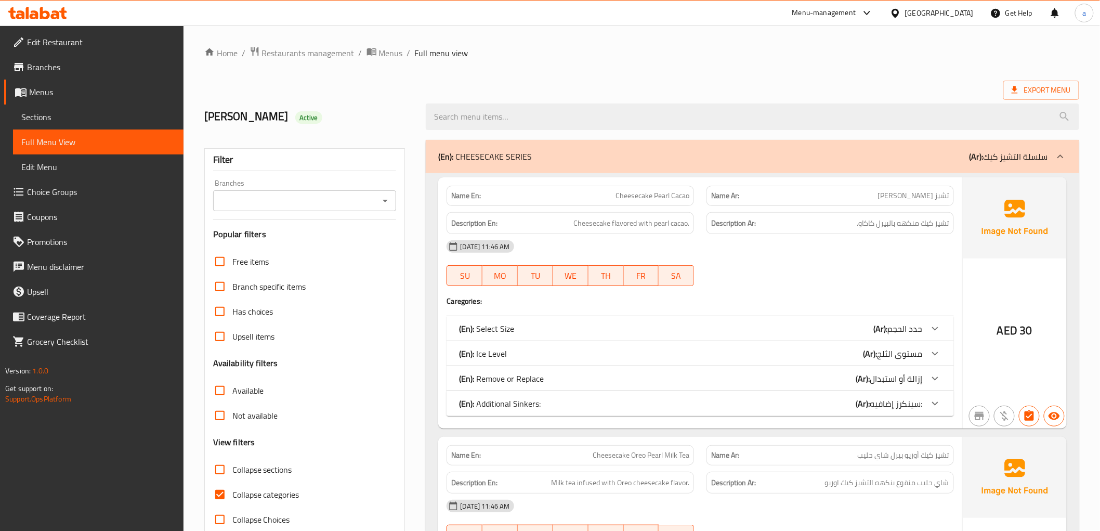
scroll to position [115, 0]
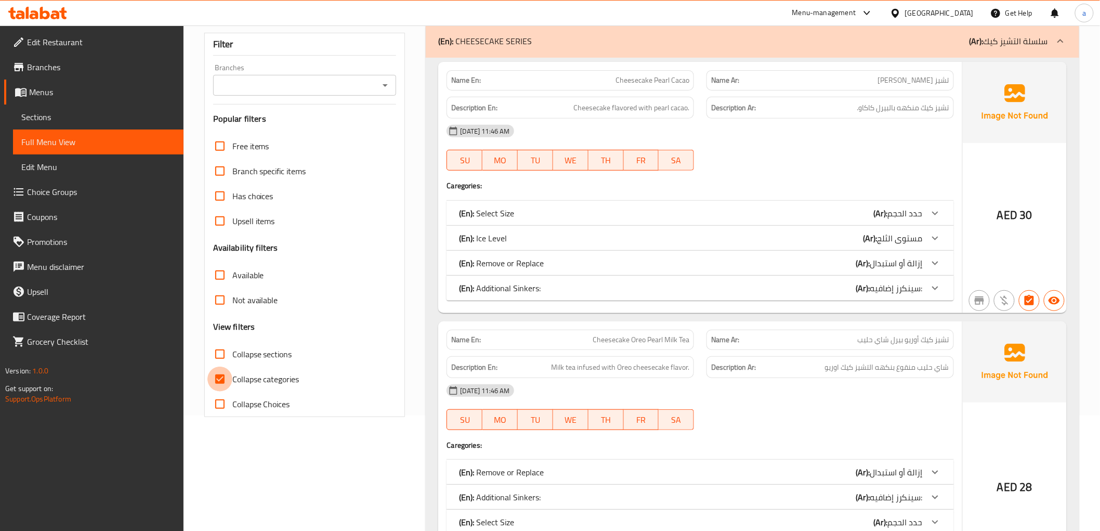
click at [227, 382] on input "Collapse categories" at bounding box center [219, 378] width 25 height 25
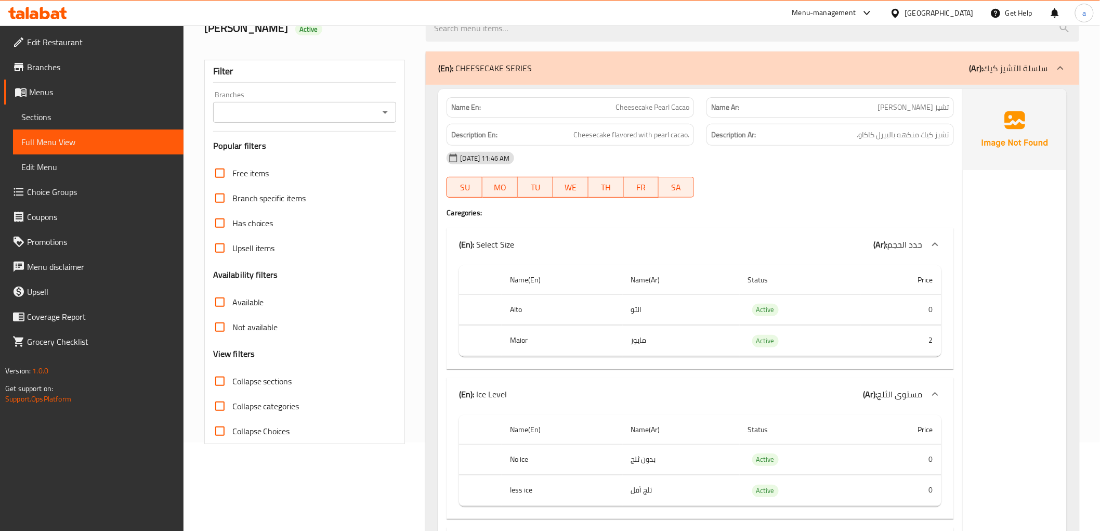
scroll to position [173, 0]
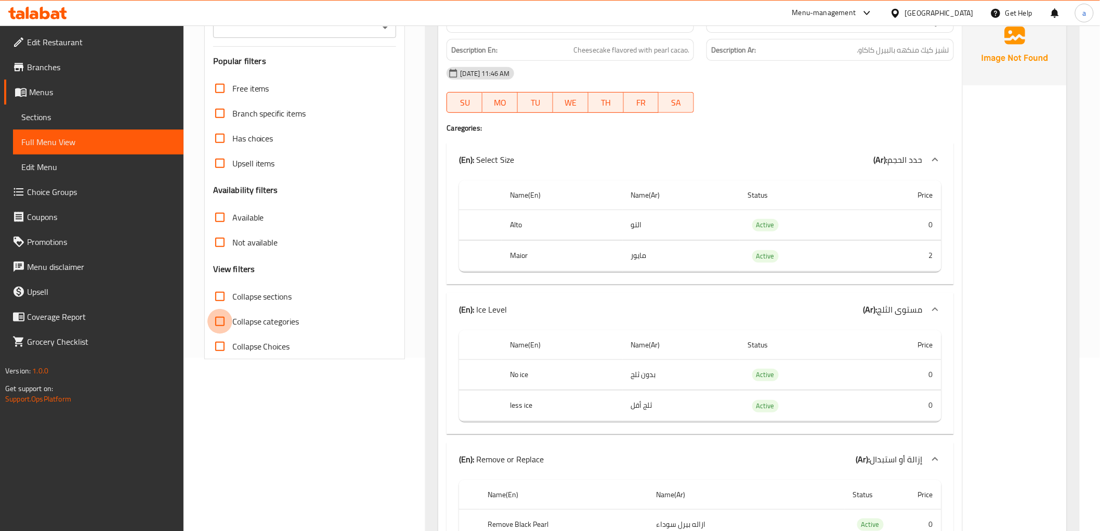
click at [216, 315] on input "Collapse categories" at bounding box center [219, 321] width 25 height 25
checkbox input "true"
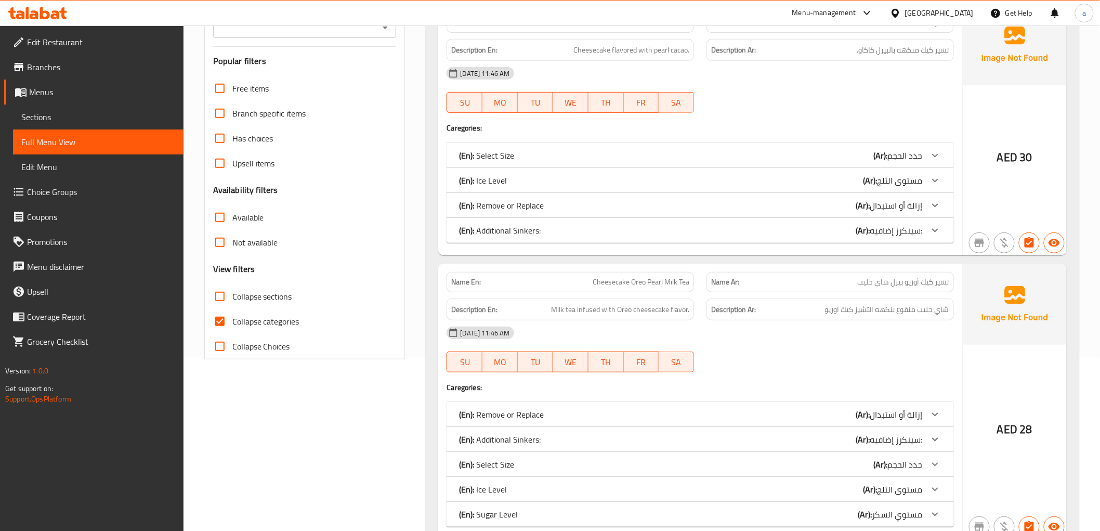
click at [224, 297] on input "Collapse sections" at bounding box center [219, 296] width 25 height 25
checkbox input "true"
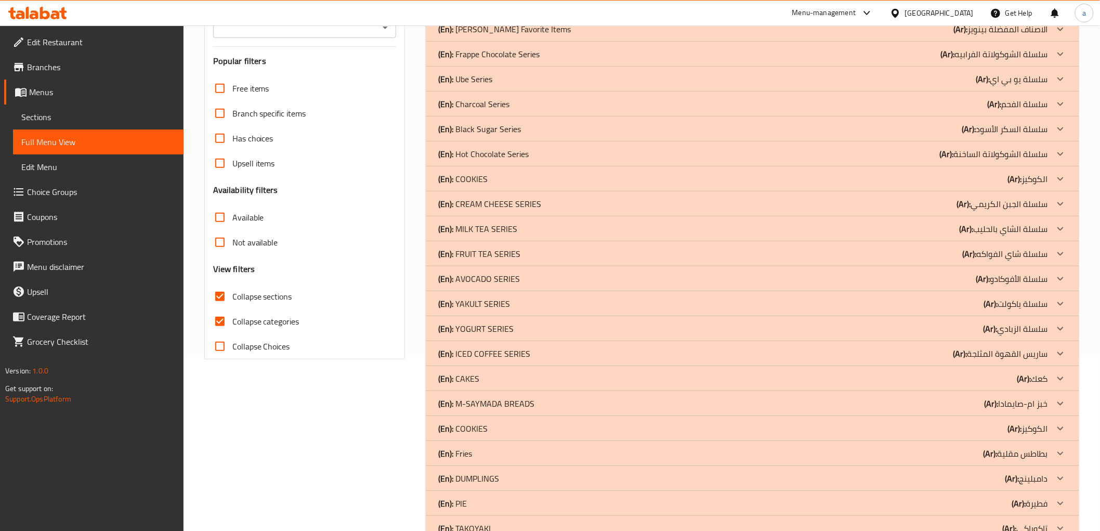
click at [221, 322] on input "Collapse categories" at bounding box center [219, 321] width 25 height 25
checkbox input "false"
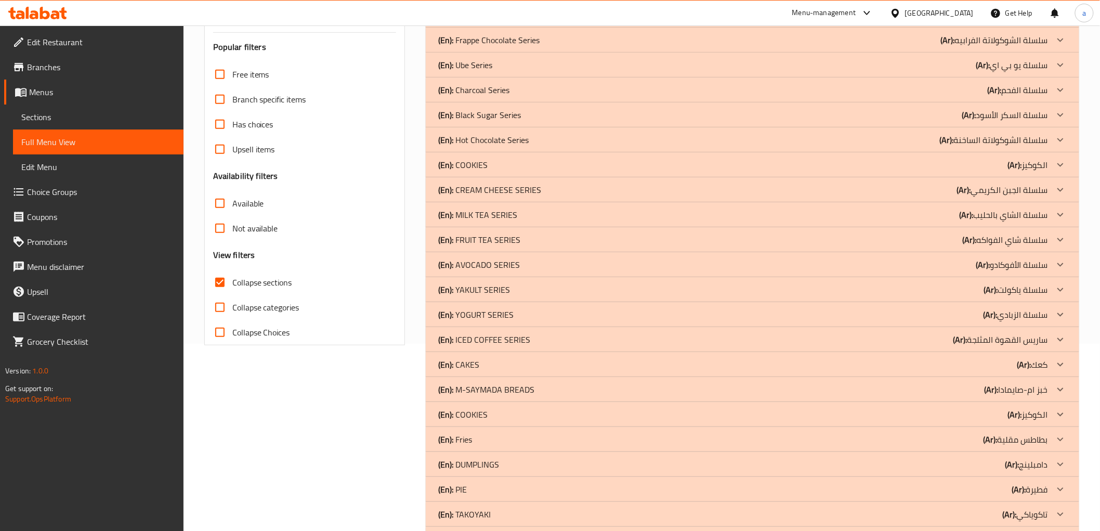
scroll to position [253, 0]
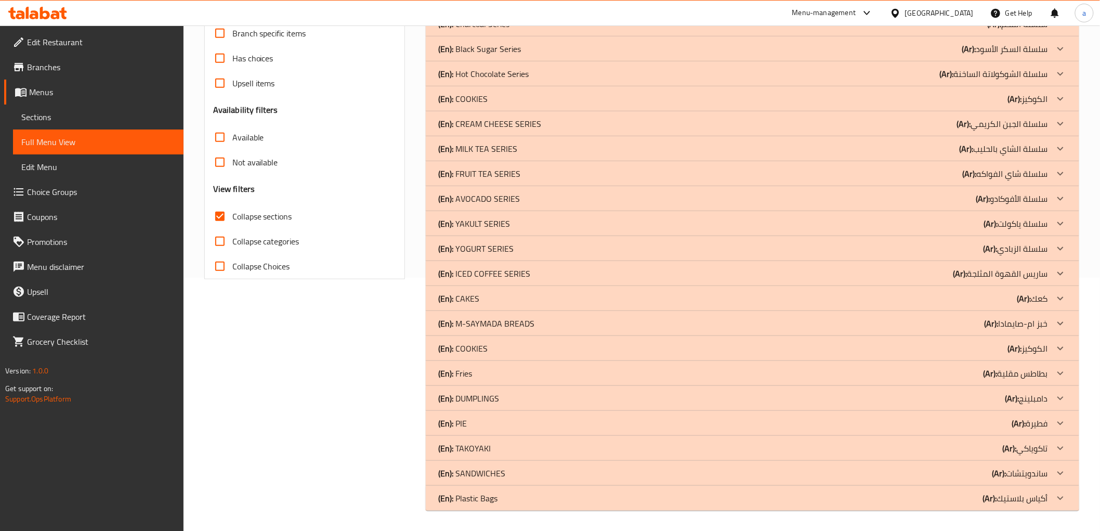
click at [1050, 272] on div at bounding box center [1060, 273] width 25 height 25
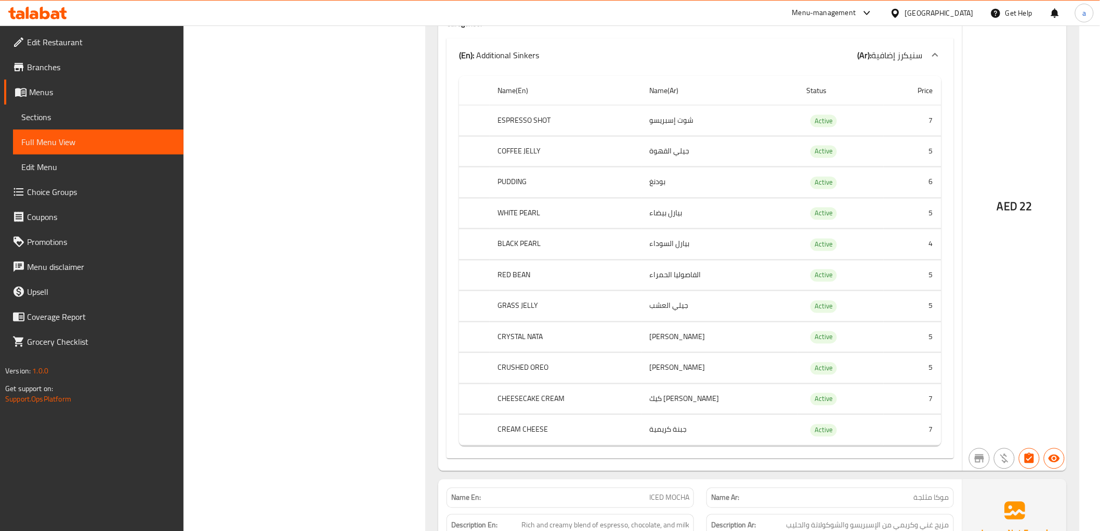
scroll to position [600, 0]
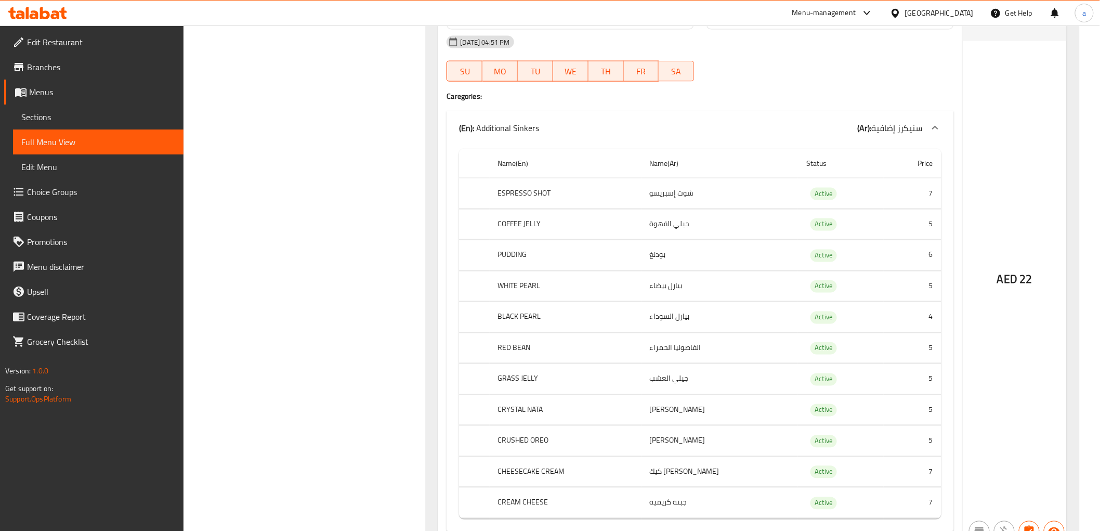
click at [919, 134] on span "سنيكرز إضافية" at bounding box center [897, 128] width 51 height 16
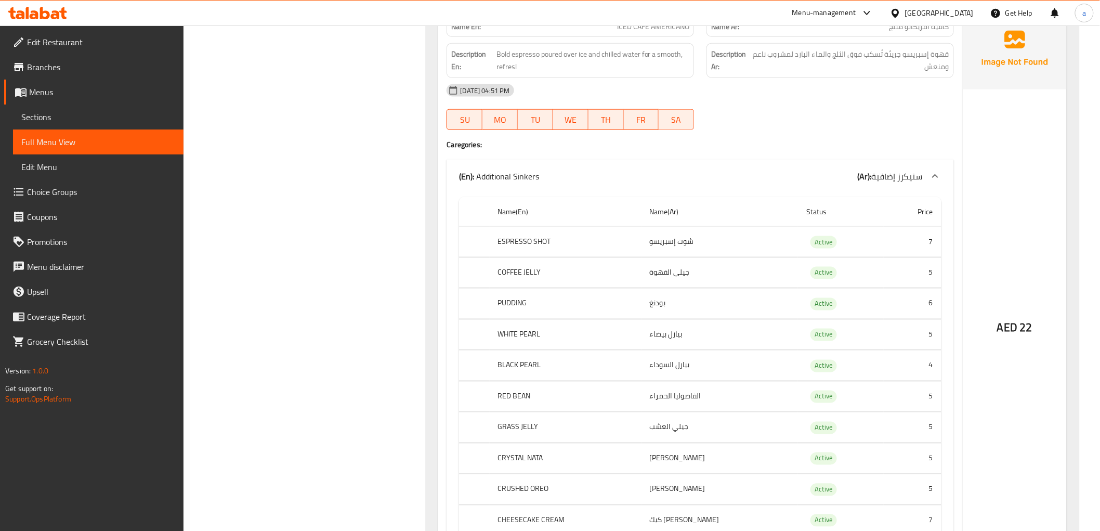
scroll to position [542, 0]
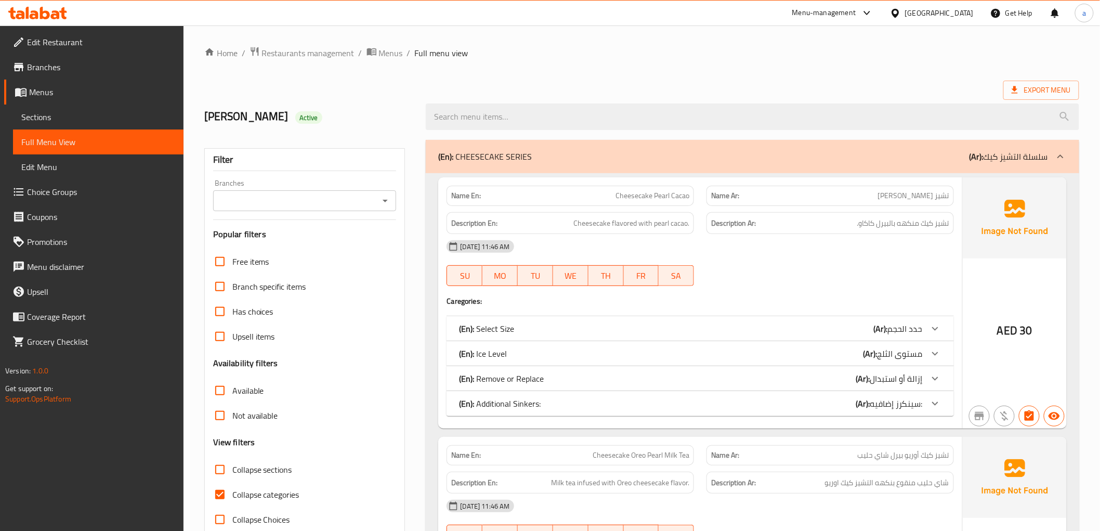
scroll to position [346, 0]
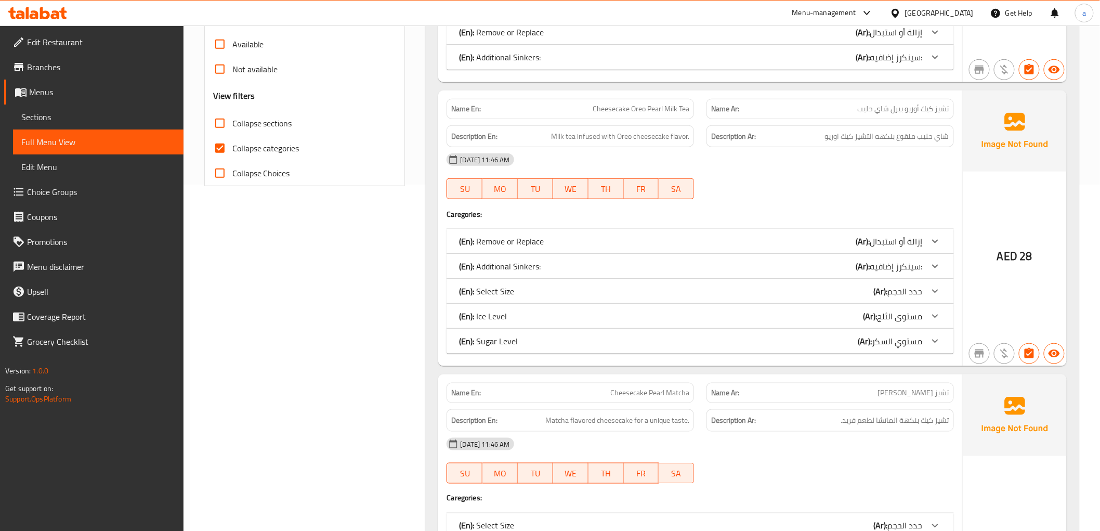
click at [220, 124] on input "Collapse sections" at bounding box center [219, 123] width 25 height 25
checkbox input "true"
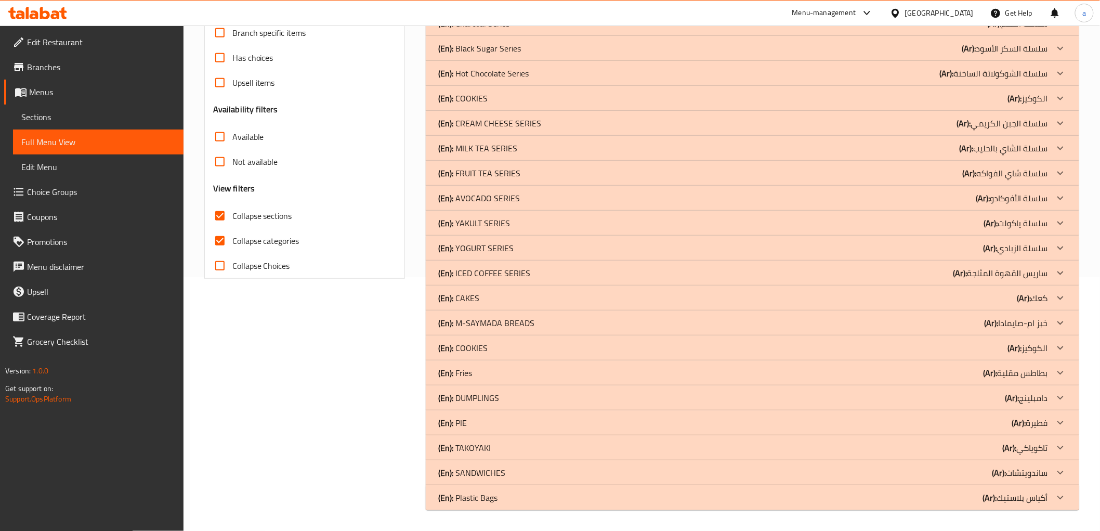
scroll to position [253, 0]
click at [1056, 273] on icon at bounding box center [1060, 273] width 12 height 12
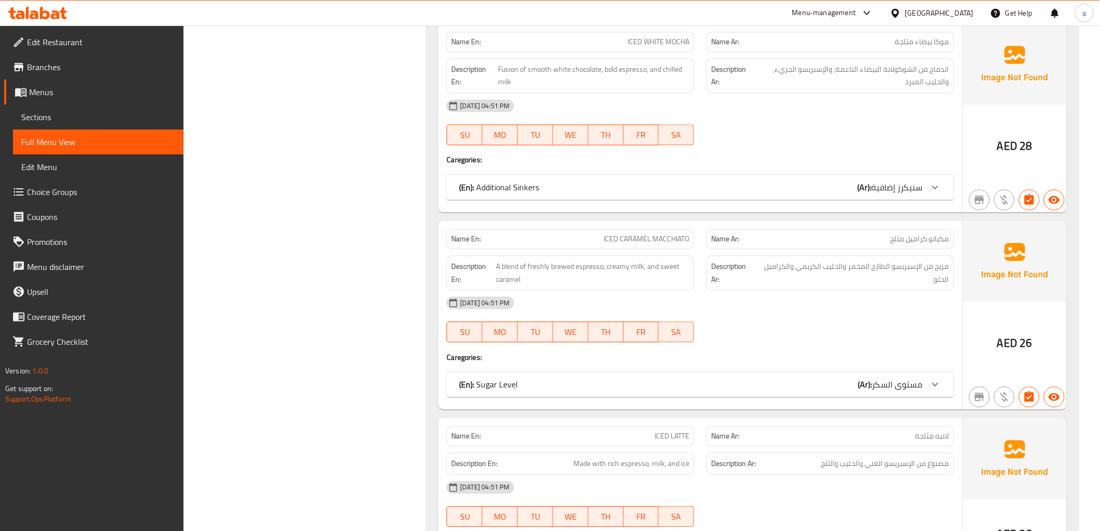
scroll to position [658, 0]
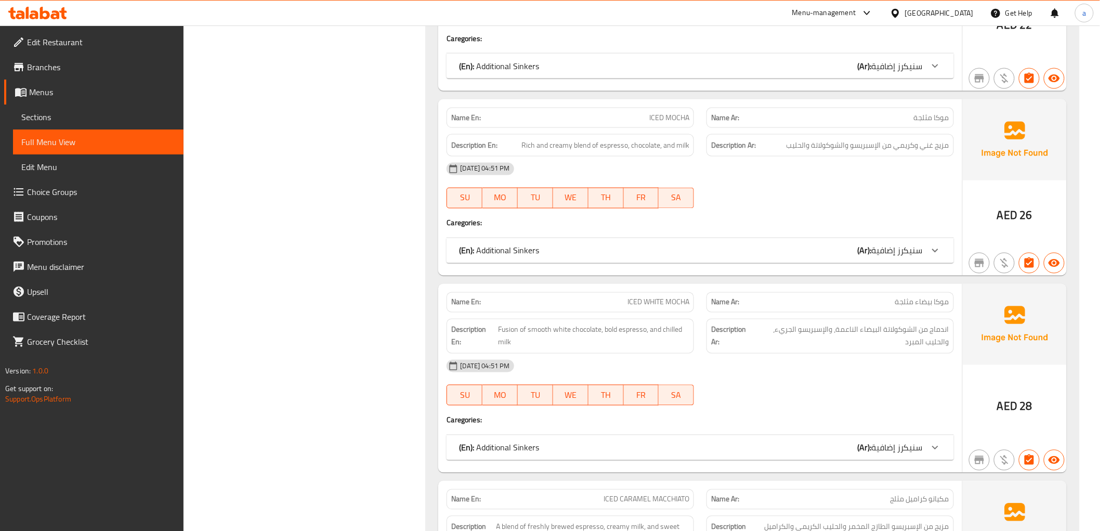
click at [925, 241] on div "(En): Additional Sinkers (Ar): سنيكرز إضافية" at bounding box center [699, 250] width 507 height 25
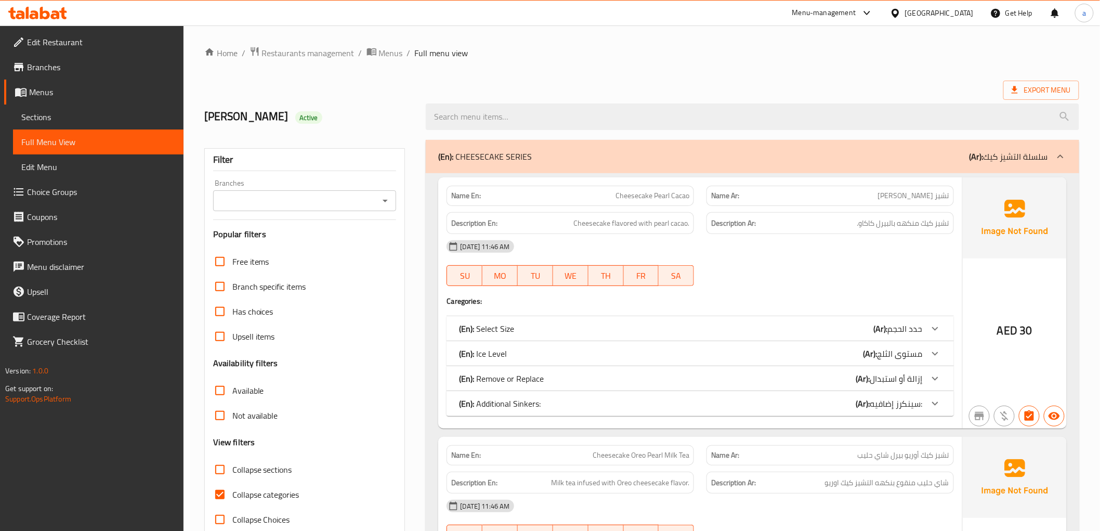
scroll to position [115, 0]
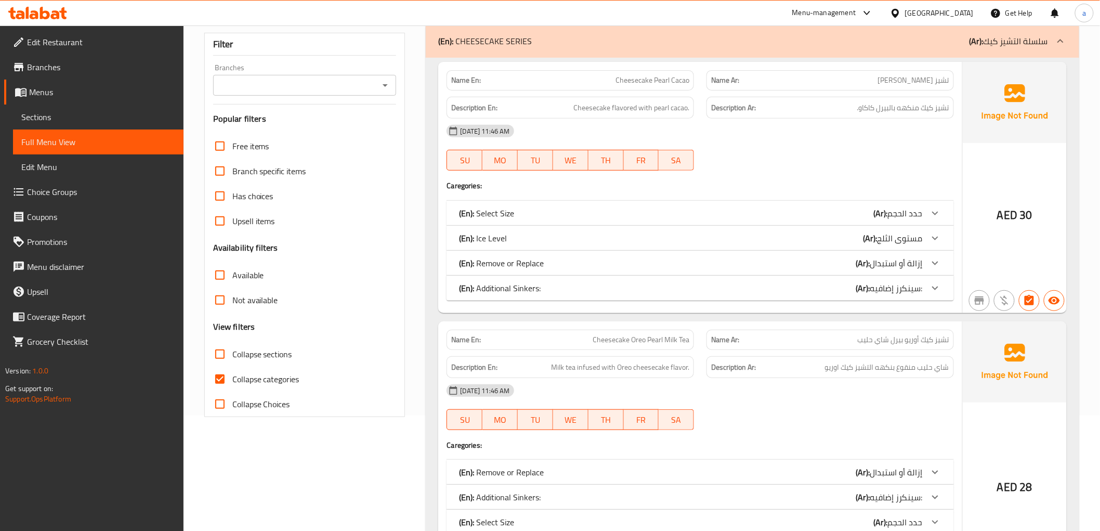
click at [226, 355] on input "Collapse sections" at bounding box center [219, 353] width 25 height 25
checkbox input "true"
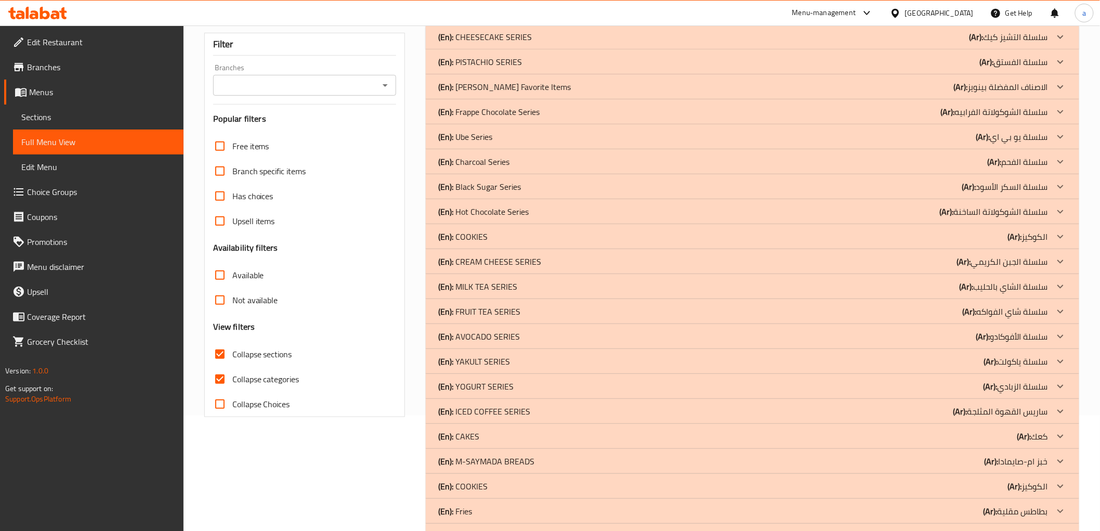
click at [1048, 407] on div at bounding box center [1060, 411] width 25 height 25
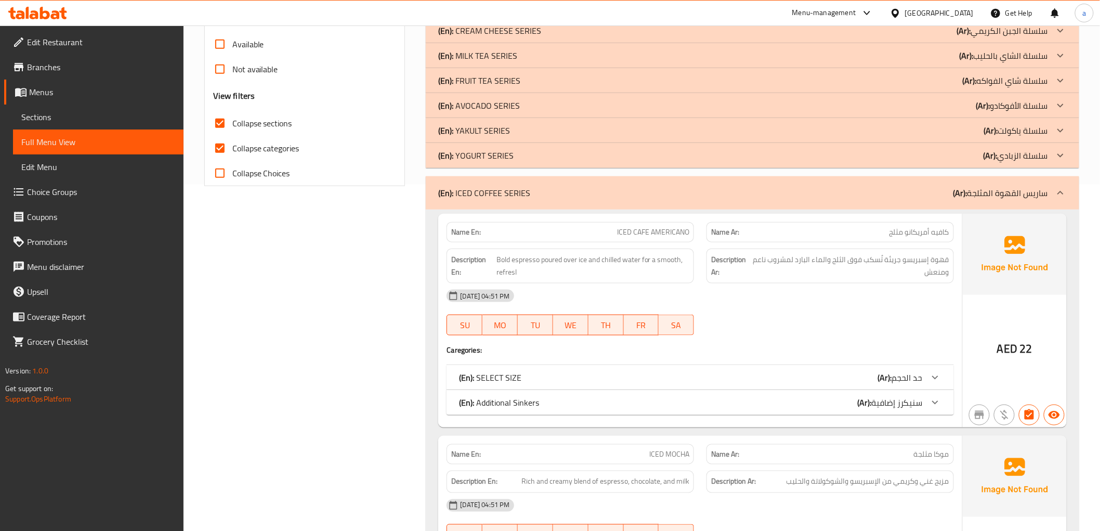
scroll to position [520, 0]
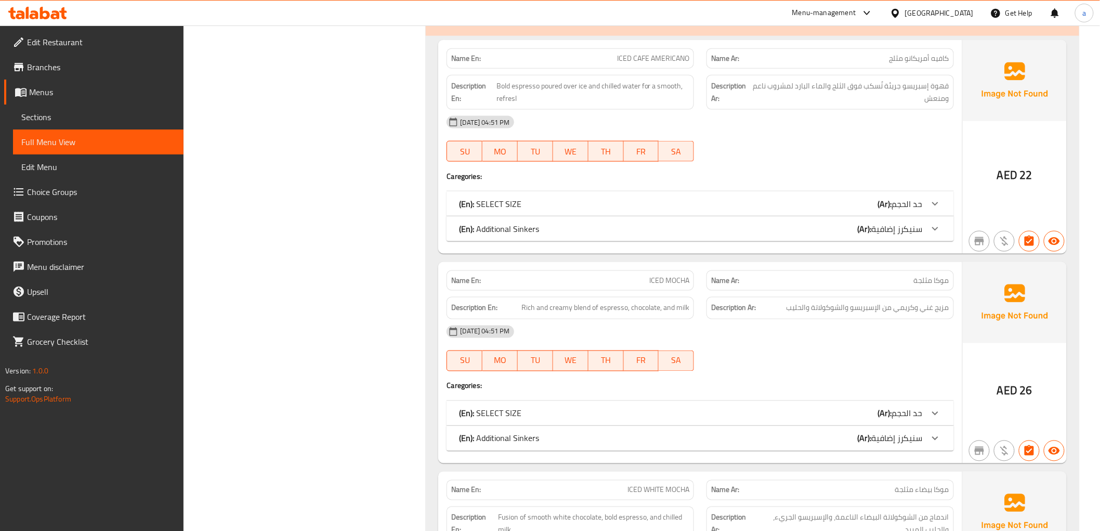
click at [942, 412] on div at bounding box center [935, 413] width 25 height 25
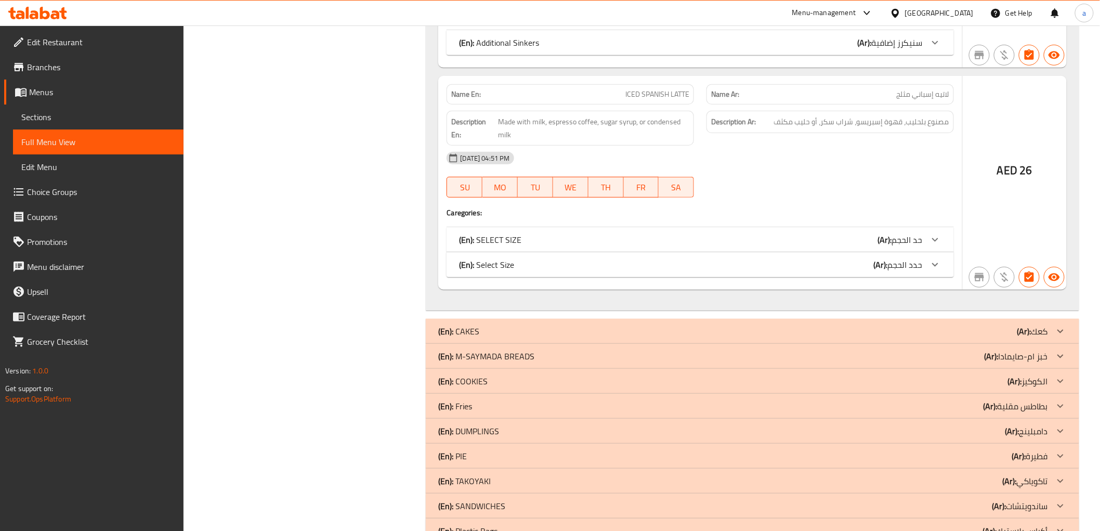
scroll to position [1925, 0]
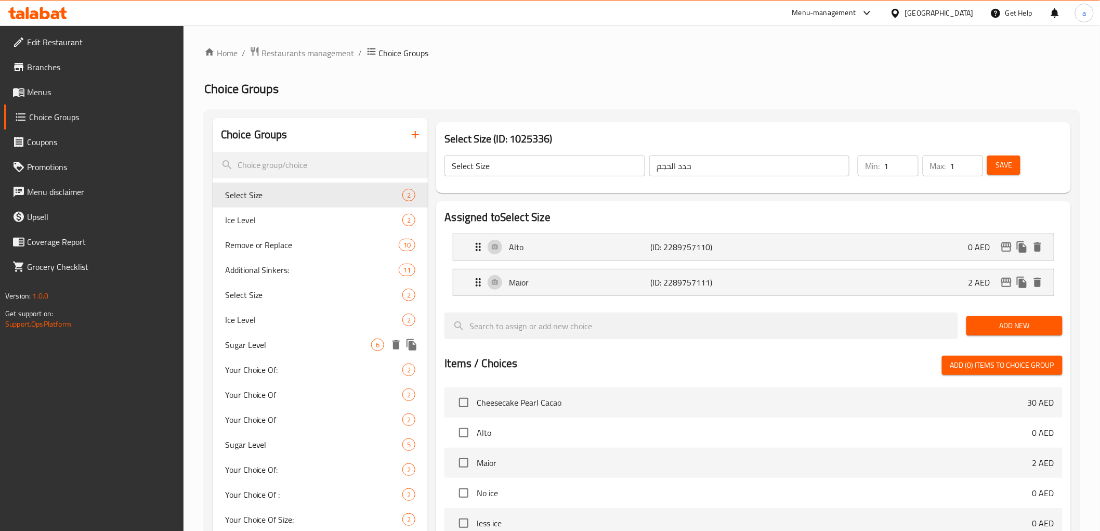
click at [273, 345] on span "Sugar Level" at bounding box center [298, 344] width 147 height 12
type input "Sugar Level"
type input "مستوي السكر"
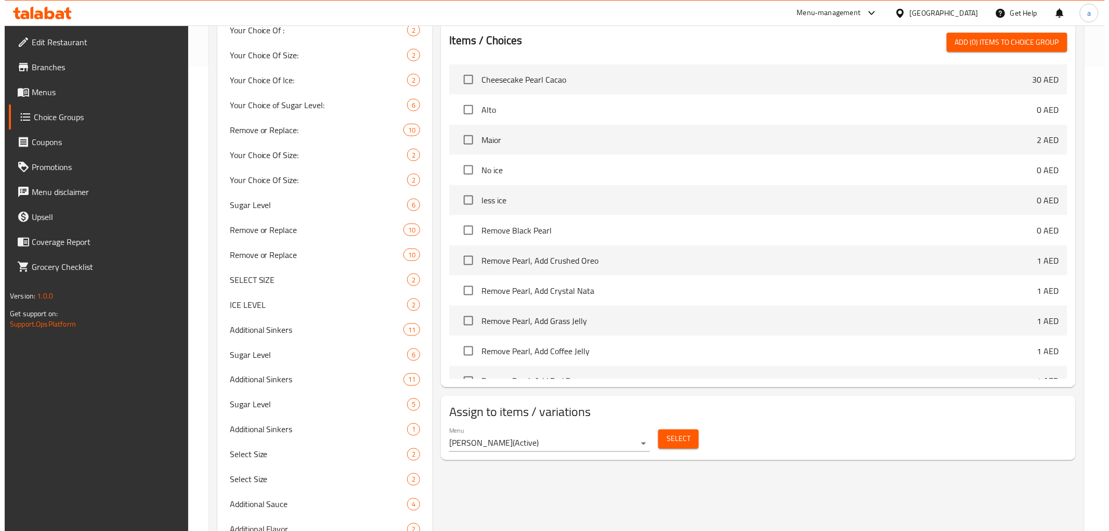
scroll to position [520, 0]
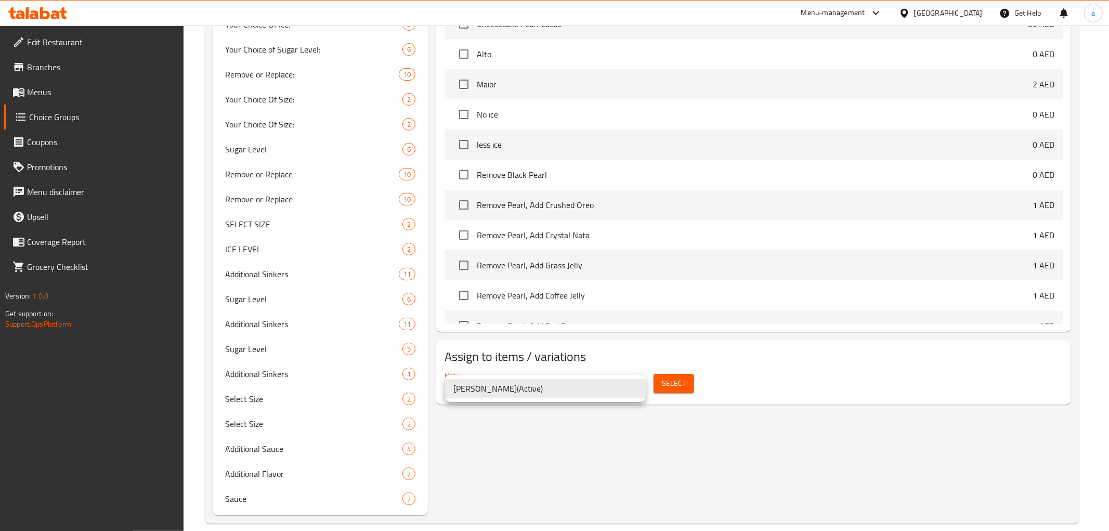
click at [687, 383] on div at bounding box center [554, 265] width 1109 height 531
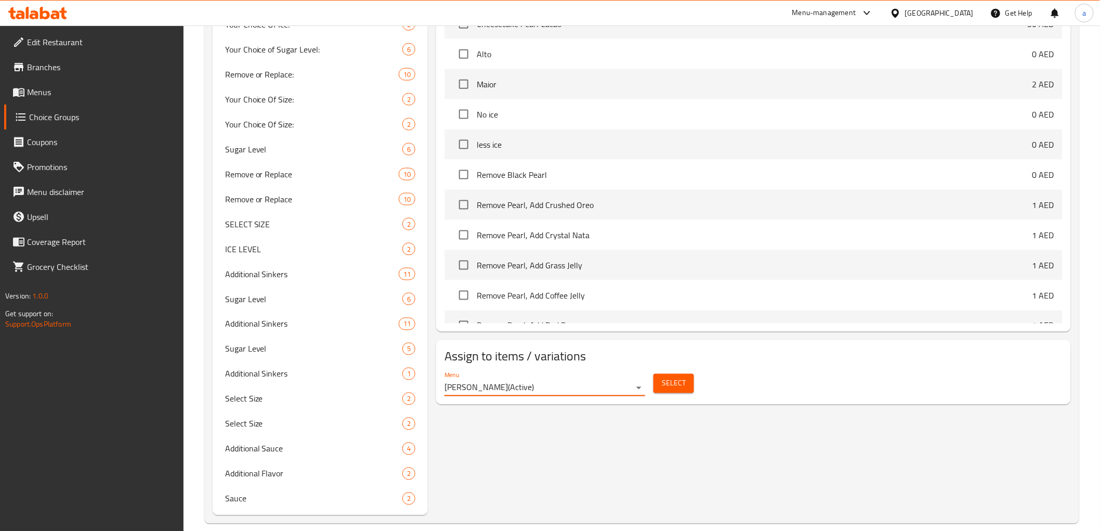
click at [681, 382] on span "Select" at bounding box center [674, 383] width 24 height 13
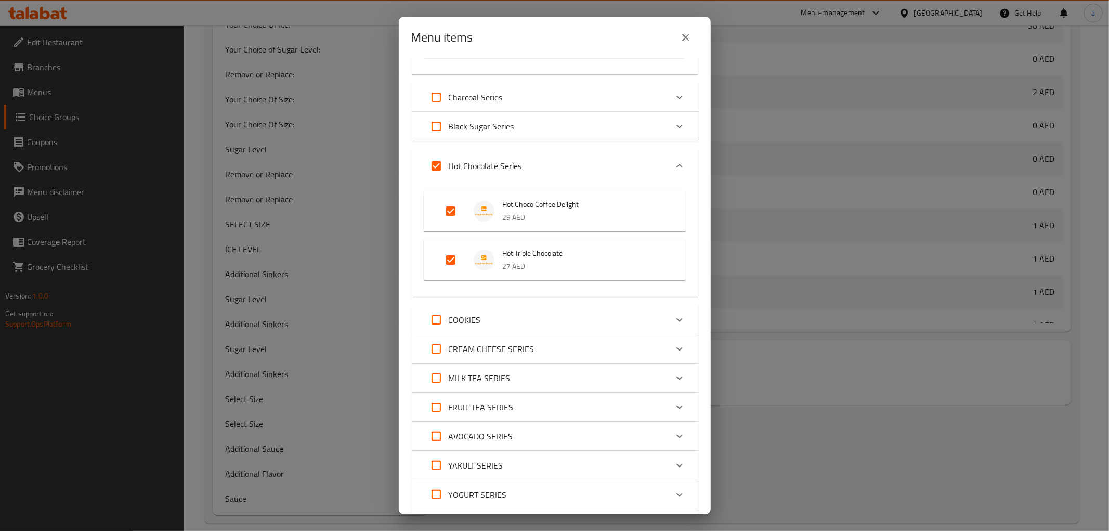
scroll to position [1328, 0]
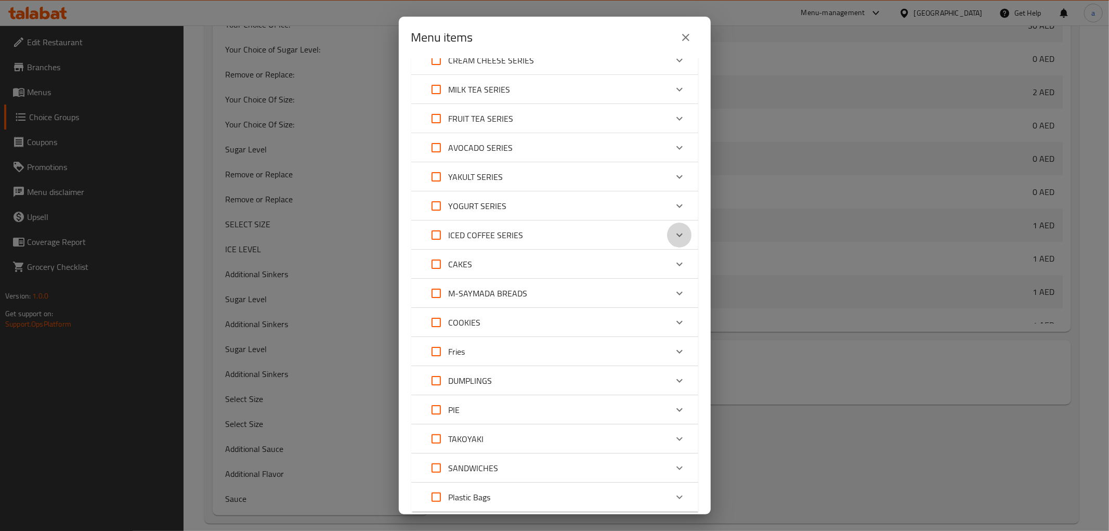
drag, startPoint x: 668, startPoint y: 234, endPoint x: 662, endPoint y: 234, distance: 6.2
click at [673, 234] on icon "Expand" at bounding box center [679, 235] width 12 height 12
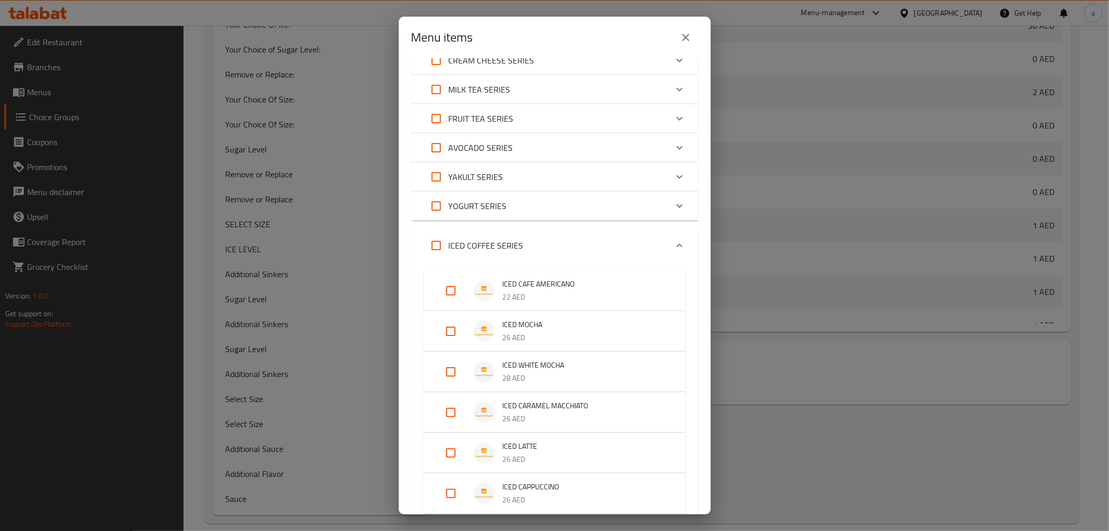
click at [451, 287] on input "Expand" at bounding box center [450, 290] width 25 height 25
checkbox input "true"
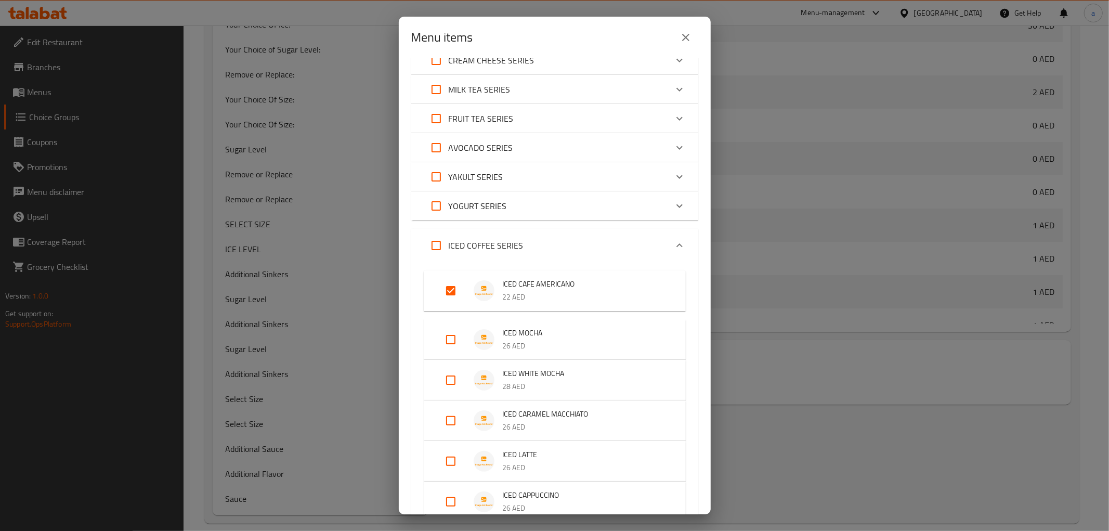
click at [449, 336] on input "Expand" at bounding box center [450, 339] width 25 height 25
checkbox input "true"
click at [455, 380] on input "Expand" at bounding box center [450, 388] width 25 height 25
checkbox input "true"
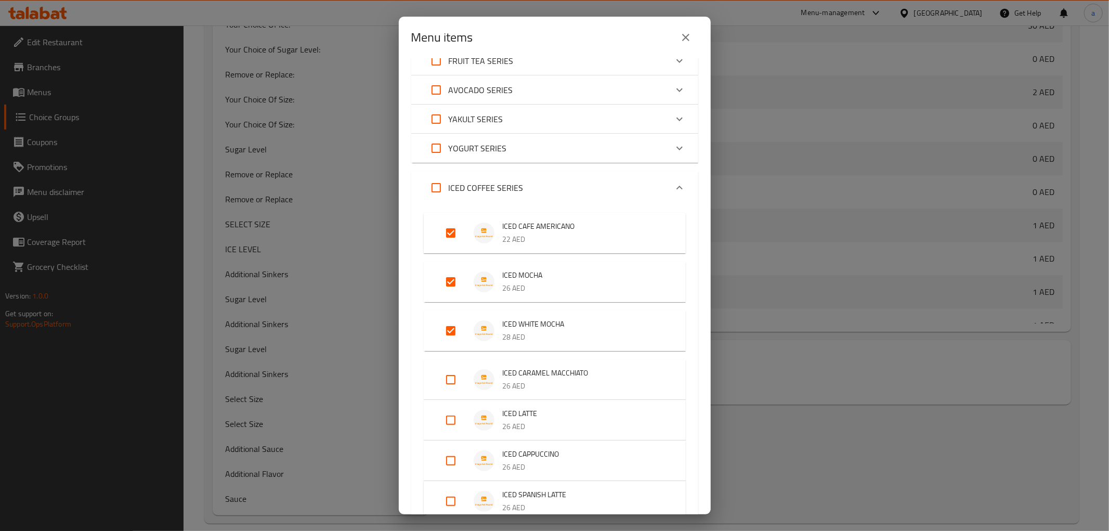
click at [432, 181] on input "Expand" at bounding box center [436, 187] width 25 height 25
checkbox input "true"
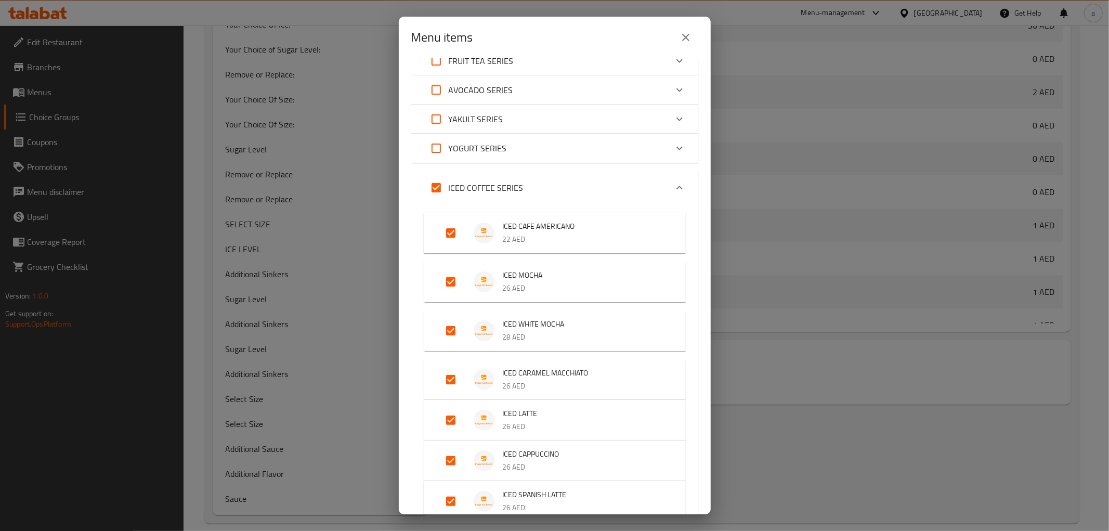
scroll to position [1559, 0]
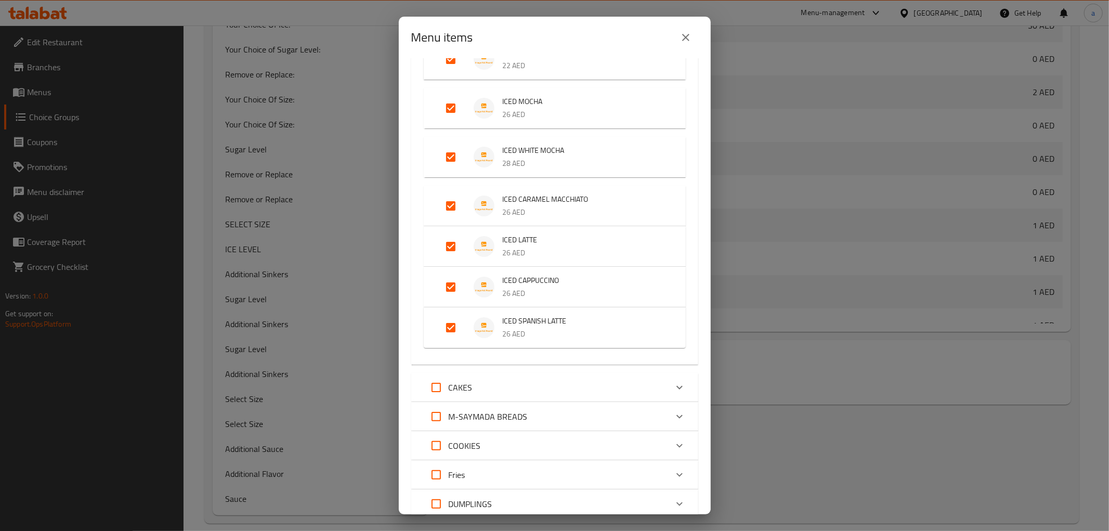
click at [446, 320] on input "Expand" at bounding box center [450, 327] width 25 height 25
checkbox input "false"
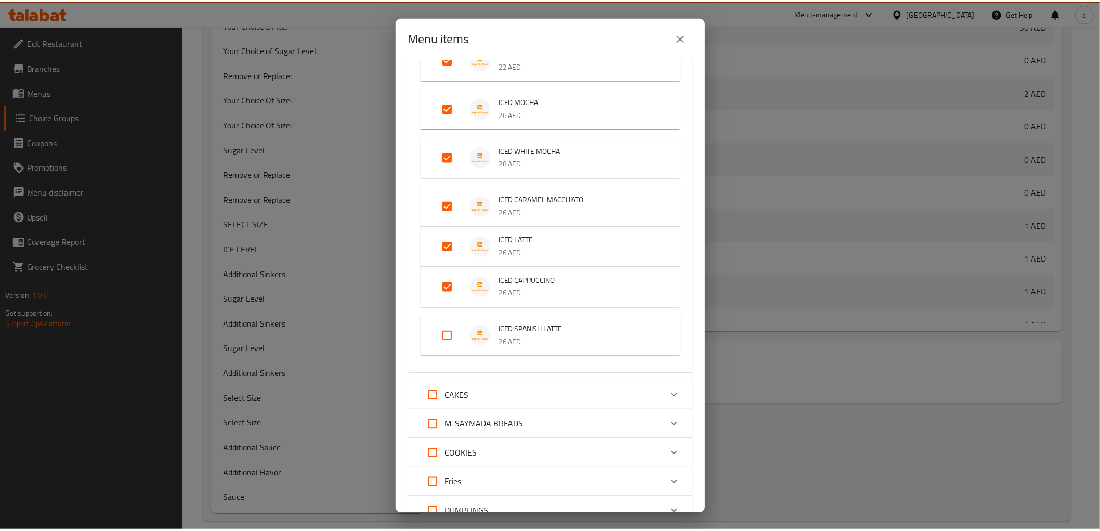
scroll to position [1758, 0]
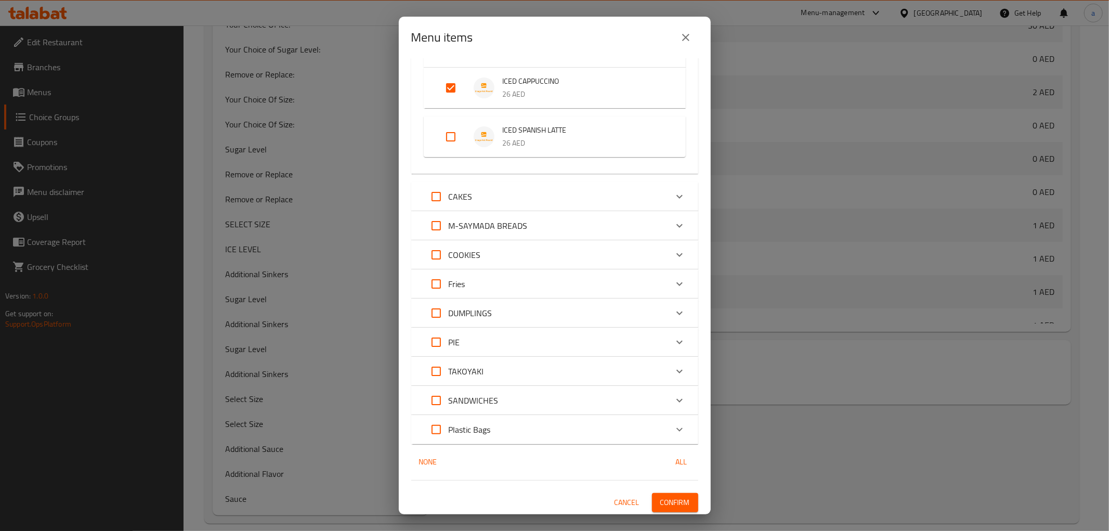
click at [670, 497] on span "Confirm" at bounding box center [675, 502] width 30 height 13
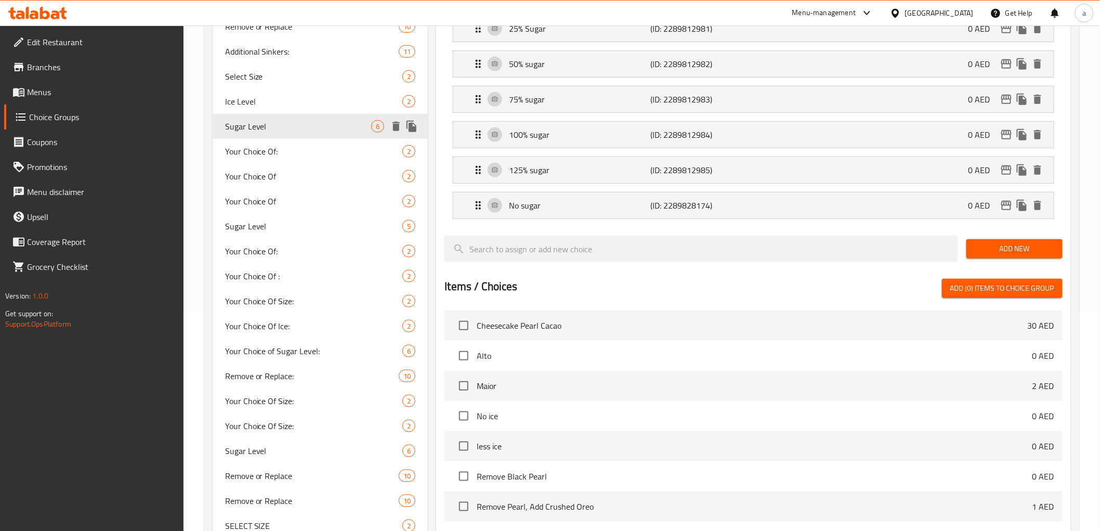
scroll to position [0, 0]
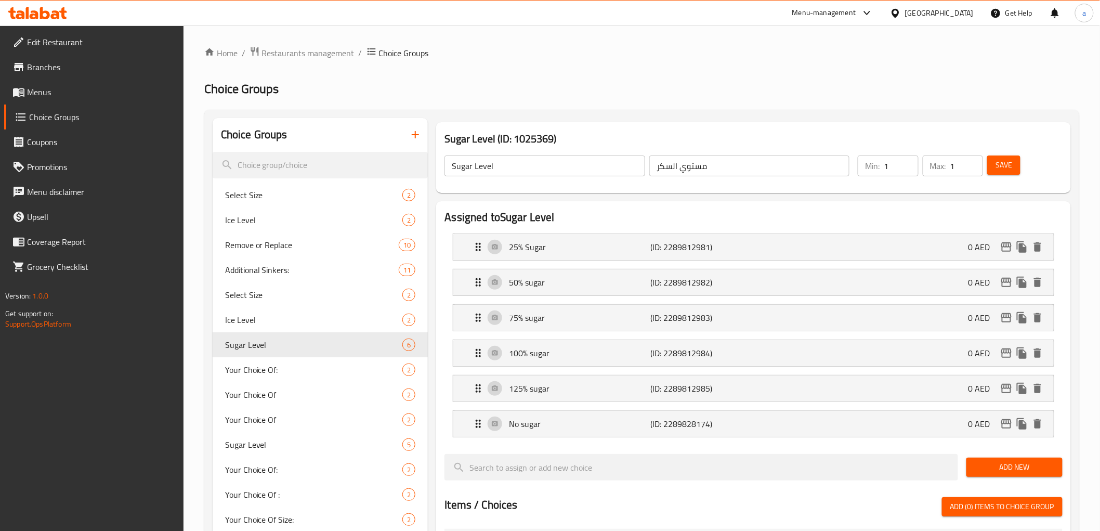
click at [60, 90] on span "Menus" at bounding box center [101, 92] width 148 height 12
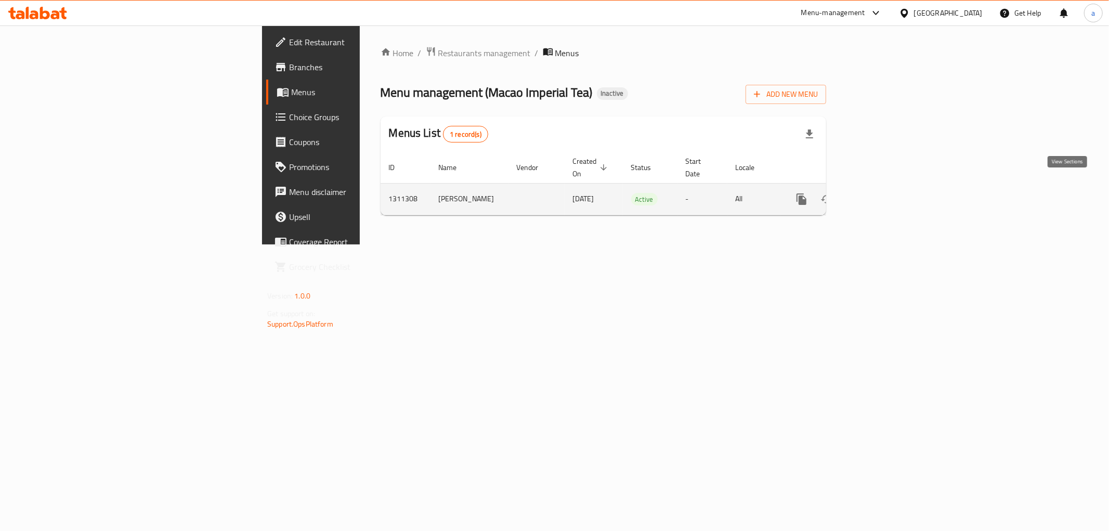
click at [883, 193] on icon "enhanced table" at bounding box center [876, 199] width 12 height 12
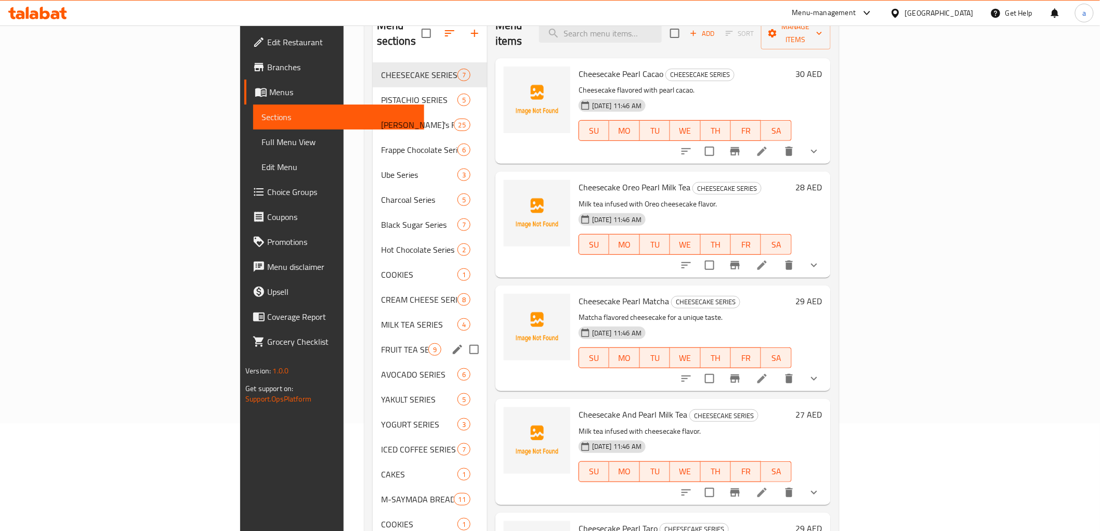
scroll to position [173, 0]
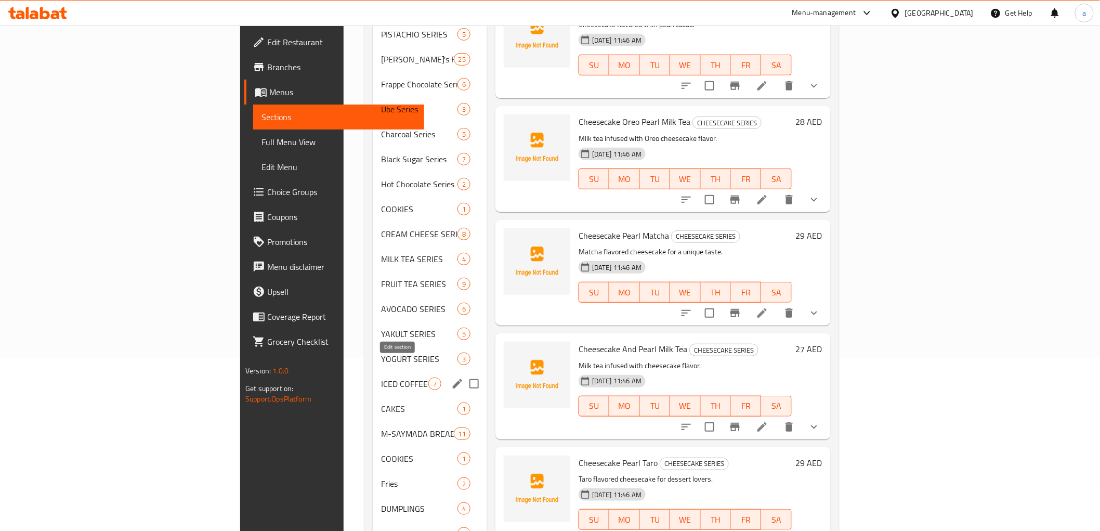
click at [453, 379] on icon "edit" at bounding box center [457, 383] width 9 height 9
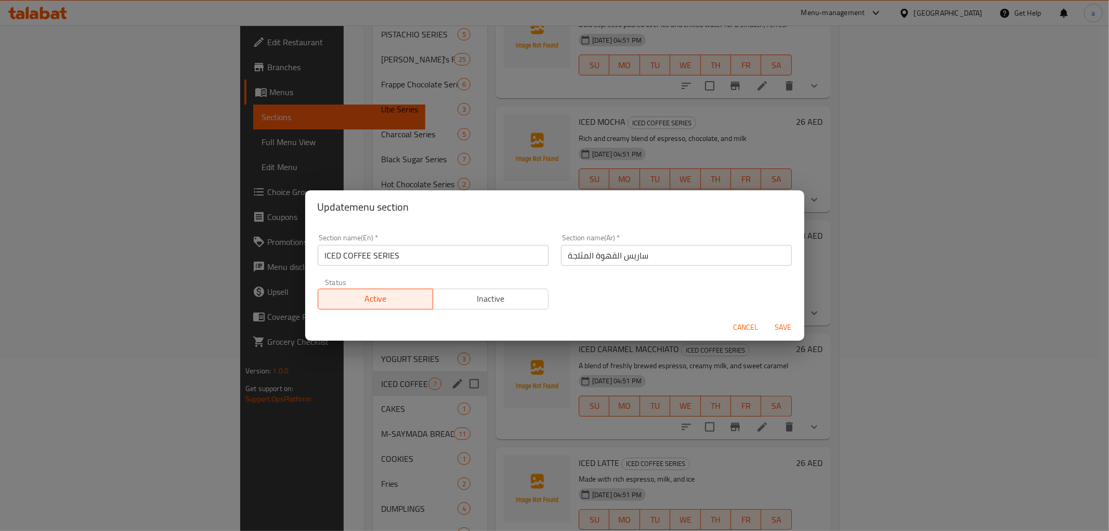
click at [629, 258] on input "ساريس القهوة المثلجة" at bounding box center [676, 255] width 231 height 21
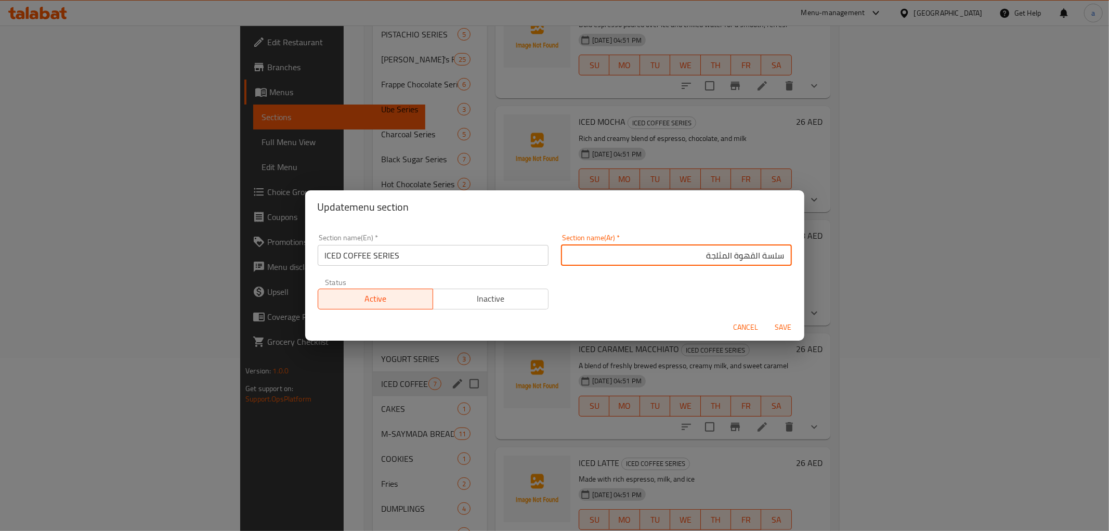
type input "سلسة القهوة المثلجة"
click at [779, 327] on span "Save" at bounding box center [783, 327] width 25 height 13
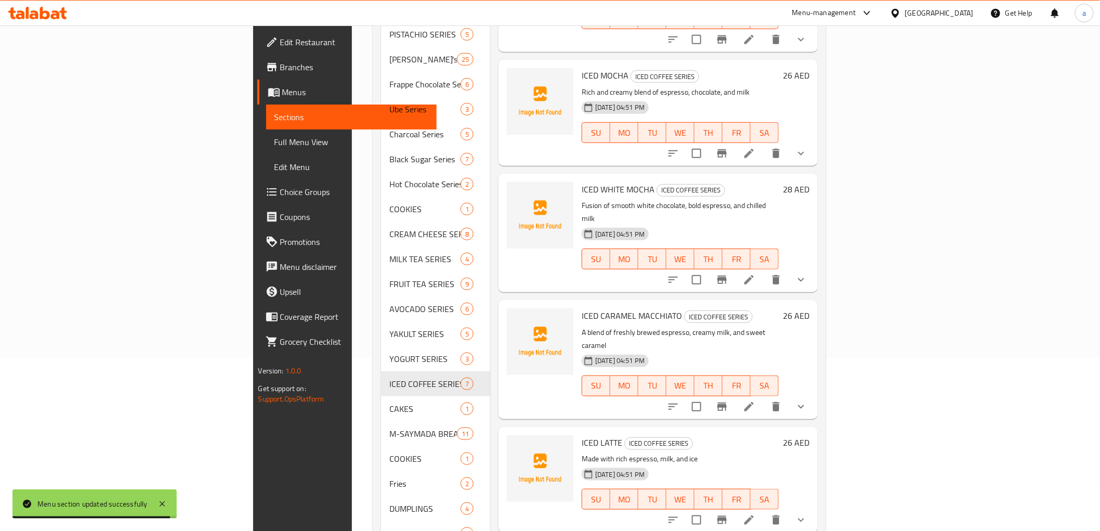
scroll to position [115, 0]
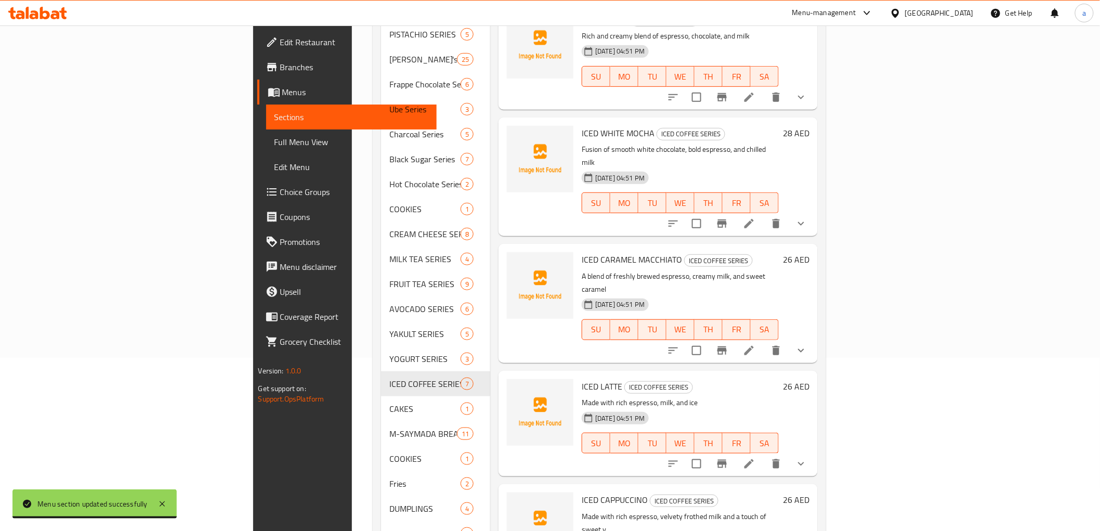
click at [764, 454] on li at bounding box center [748, 463] width 29 height 19
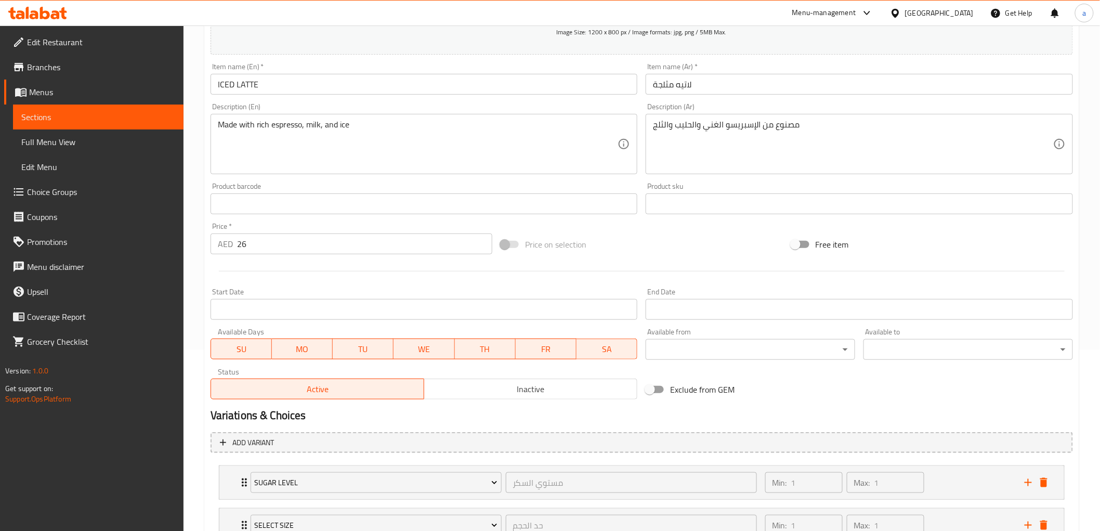
scroll to position [346, 0]
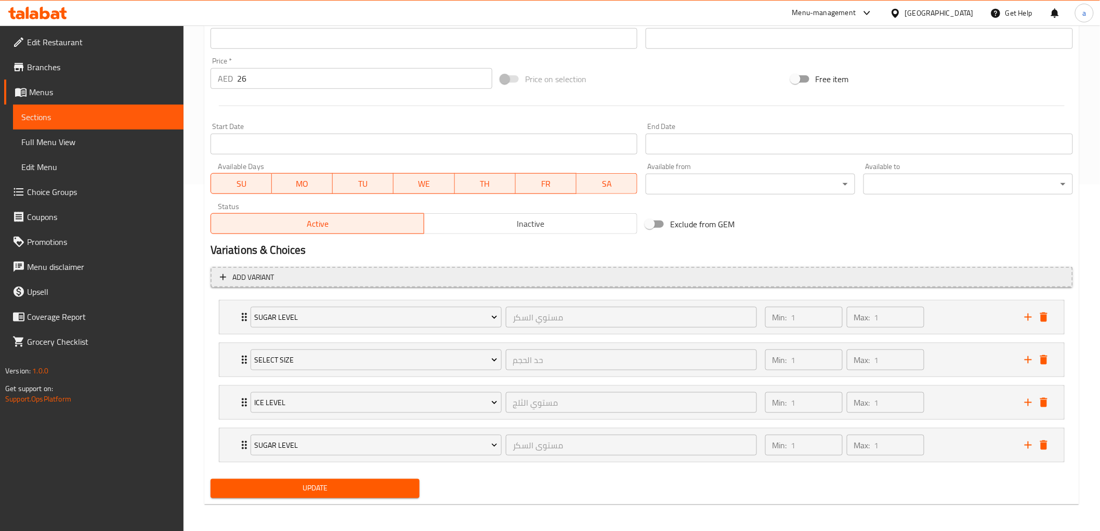
click at [590, 271] on span "Add variant" at bounding box center [642, 277] width 844 height 13
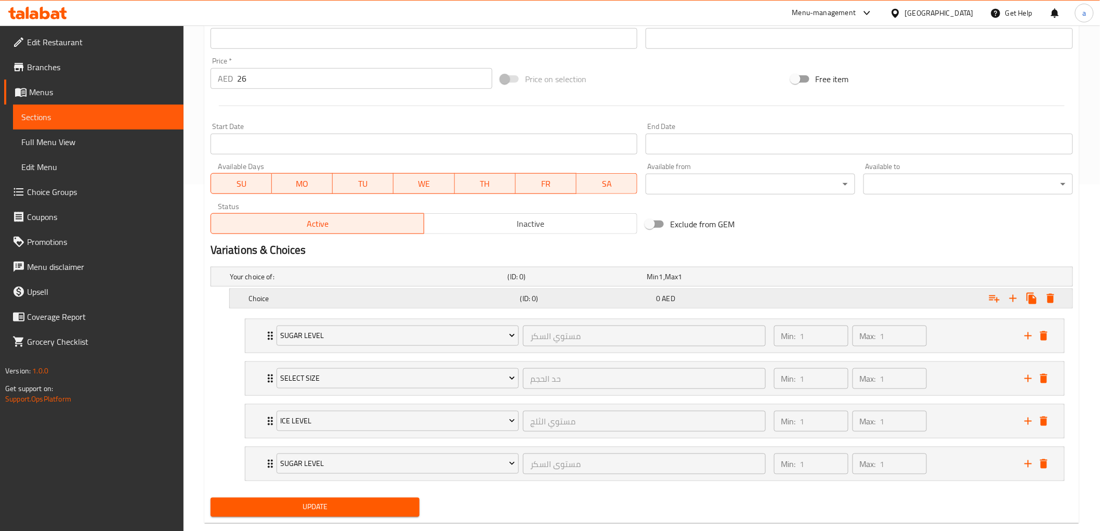
click at [518, 302] on div "(ID: 0)" at bounding box center [586, 298] width 136 height 15
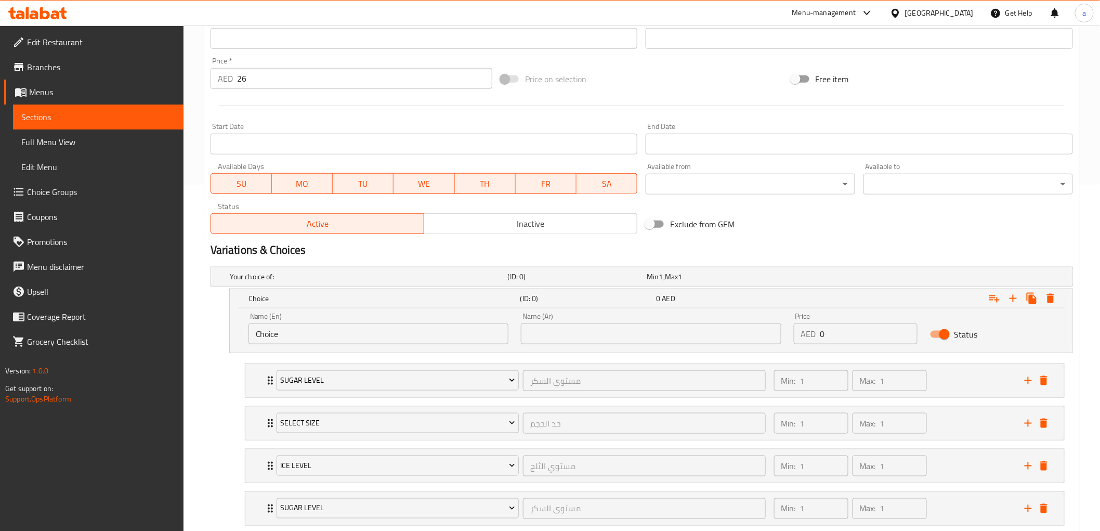
click at [320, 332] on input "Choice" at bounding box center [378, 333] width 260 height 21
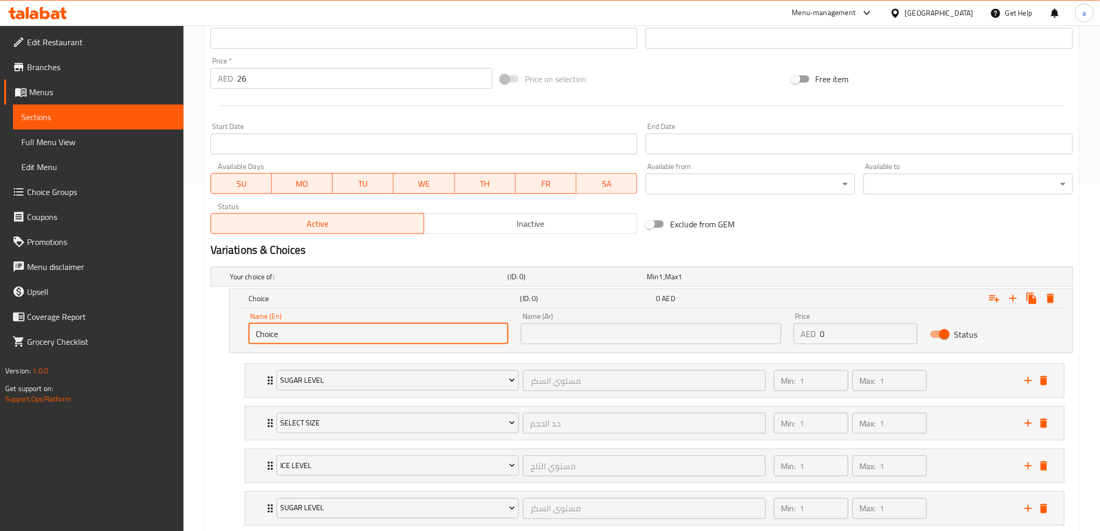
click at [320, 332] on input "Choice" at bounding box center [378, 333] width 260 height 21
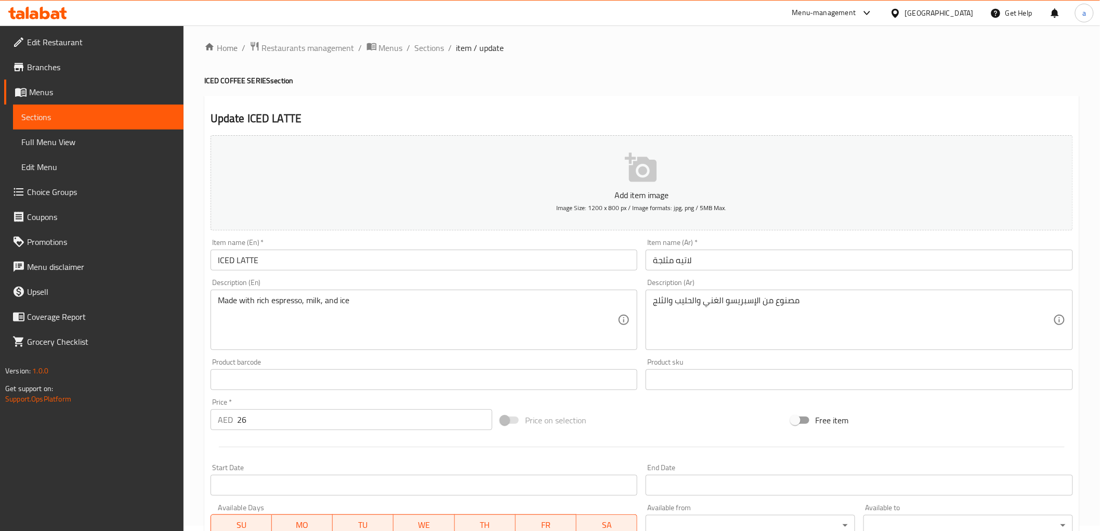
scroll to position [0, 0]
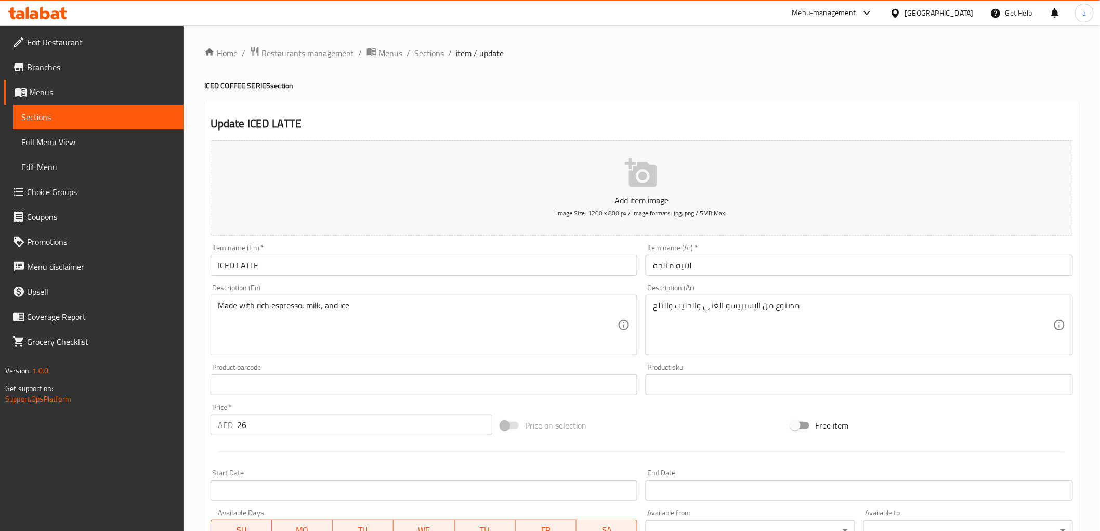
click at [430, 50] on span "Sections" at bounding box center [430, 53] width 30 height 12
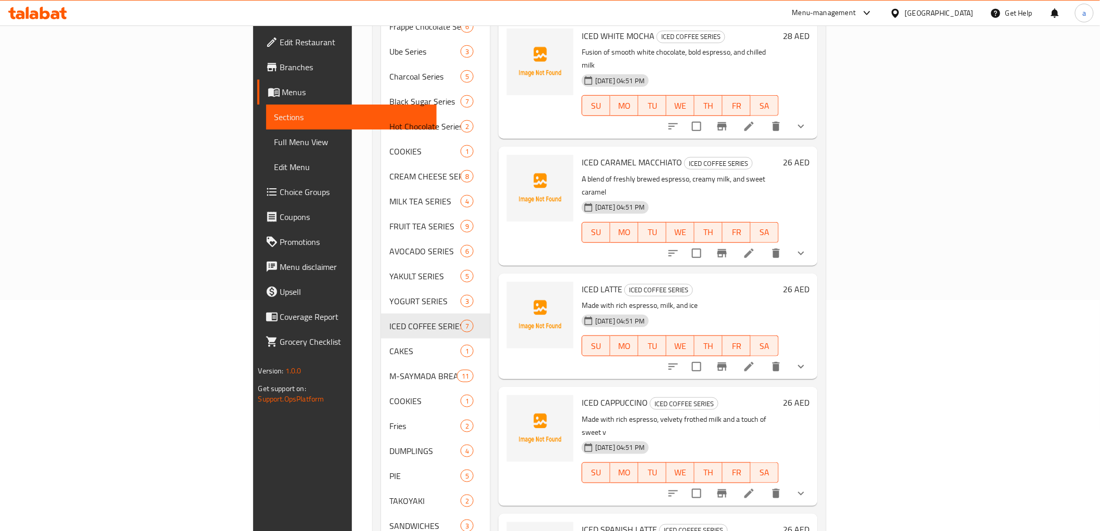
scroll to position [280, 0]
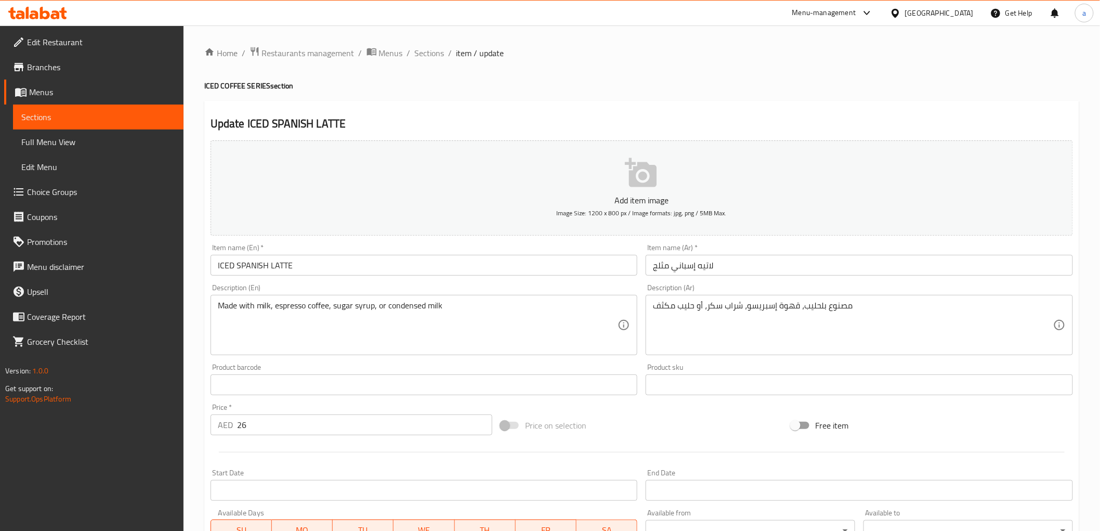
type input "اختيارك من"
type input "1"
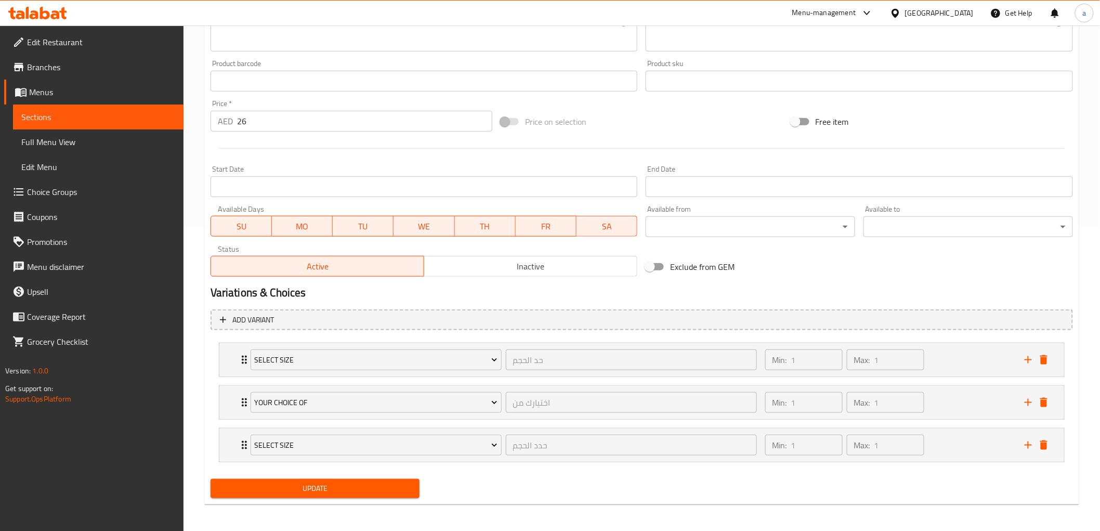
scroll to position [305, 0]
click at [967, 365] on div "Min: 1 ​ Max: 1 ​" at bounding box center [888, 357] width 259 height 33
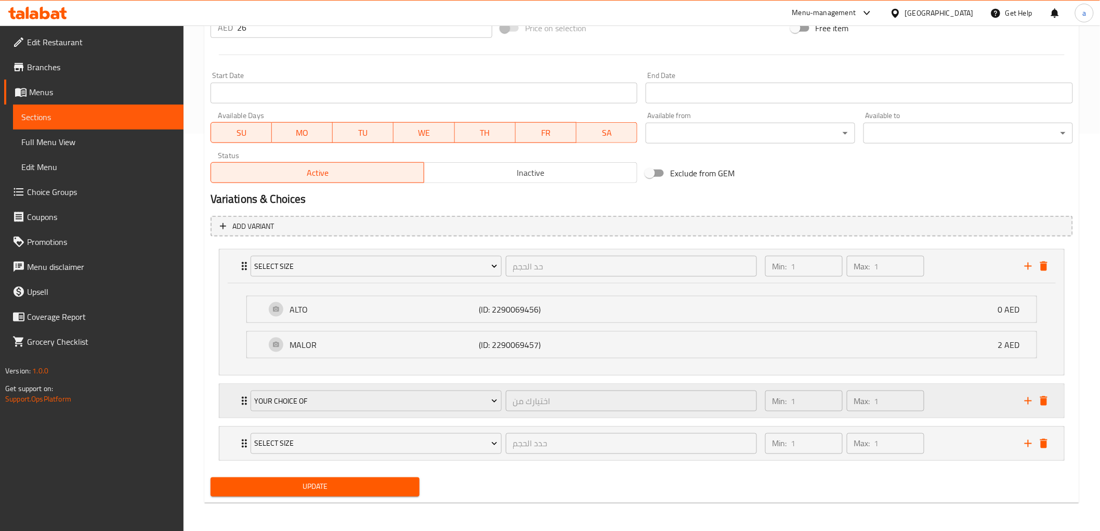
scroll to position [398, 0]
click at [946, 402] on div "Min: 1 ​ Max: 1 ​" at bounding box center [888, 400] width 259 height 33
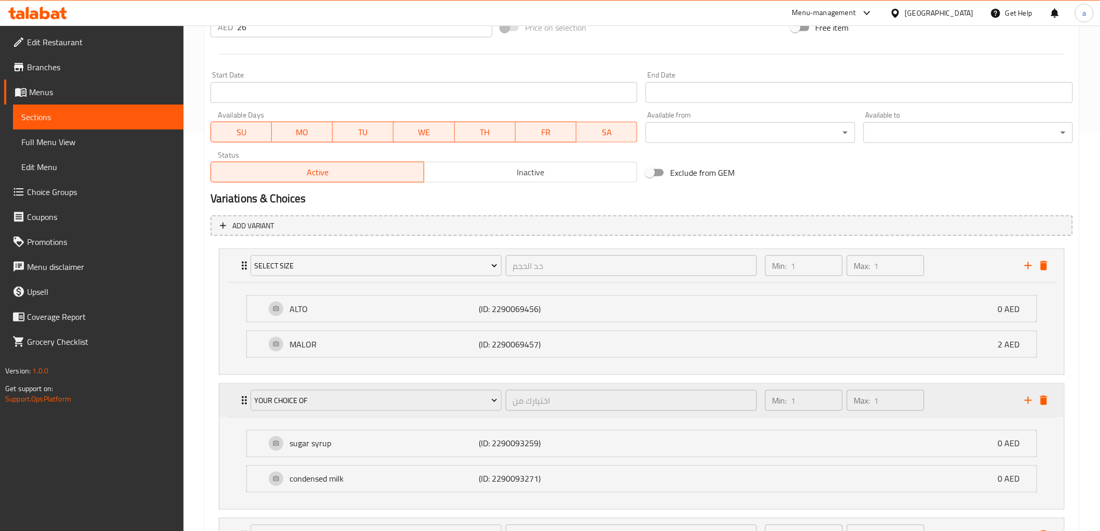
scroll to position [485, 0]
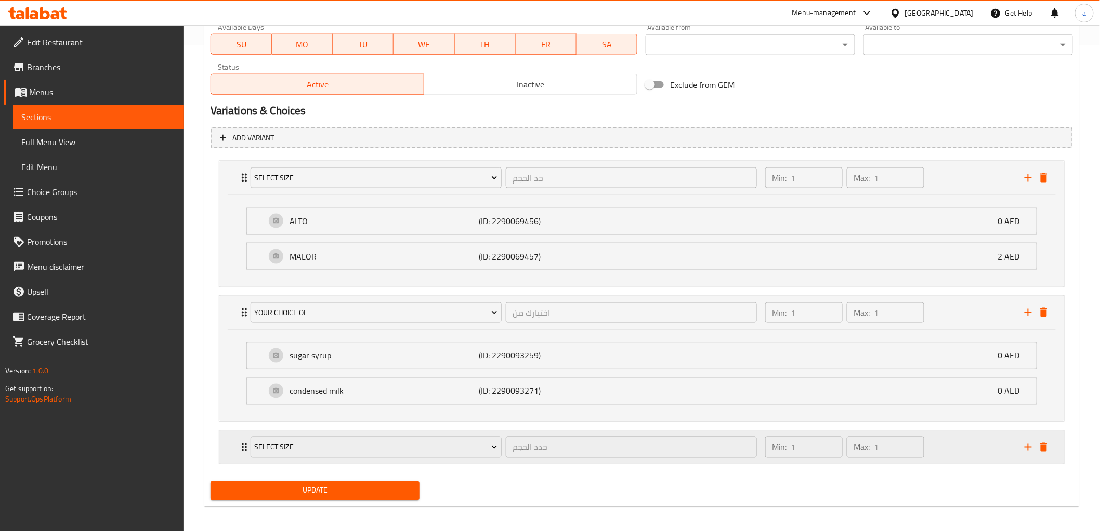
click at [968, 455] on div "Min: 1 ​ Max: 1 ​" at bounding box center [888, 446] width 259 height 33
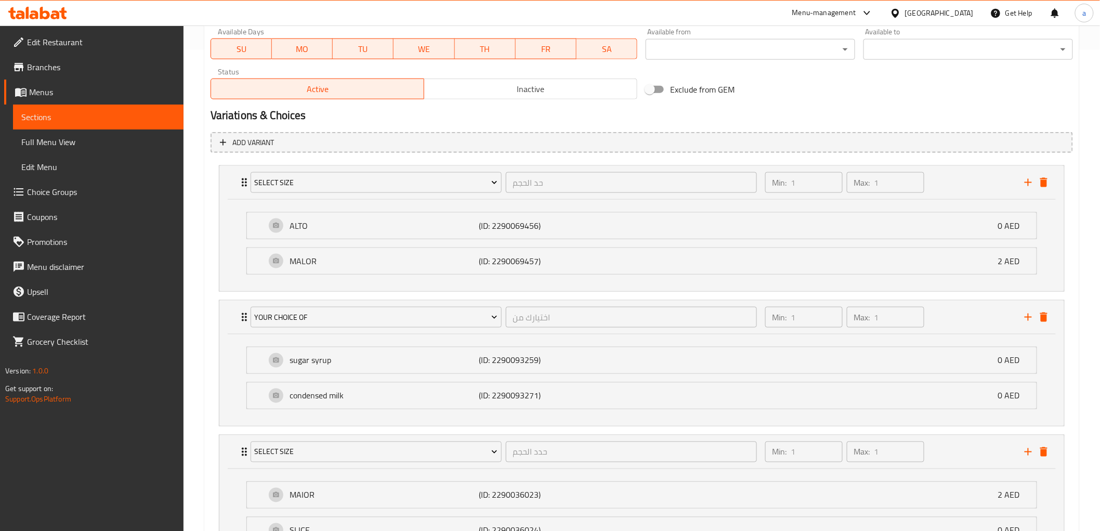
scroll to position [346, 0]
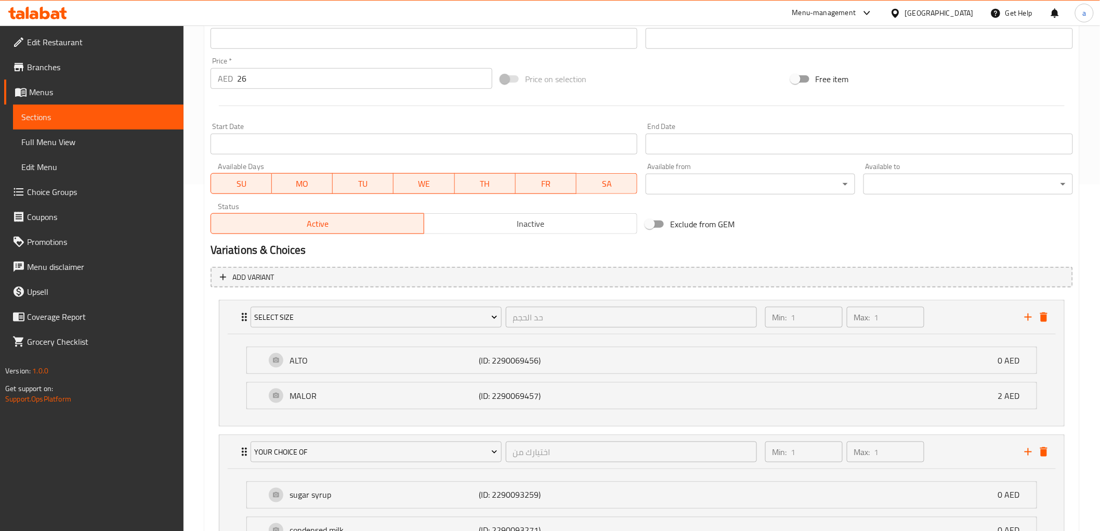
click at [95, 139] on span "Full Menu View" at bounding box center [98, 142] width 154 height 12
click at [68, 146] on span "Full Menu View" at bounding box center [98, 142] width 154 height 12
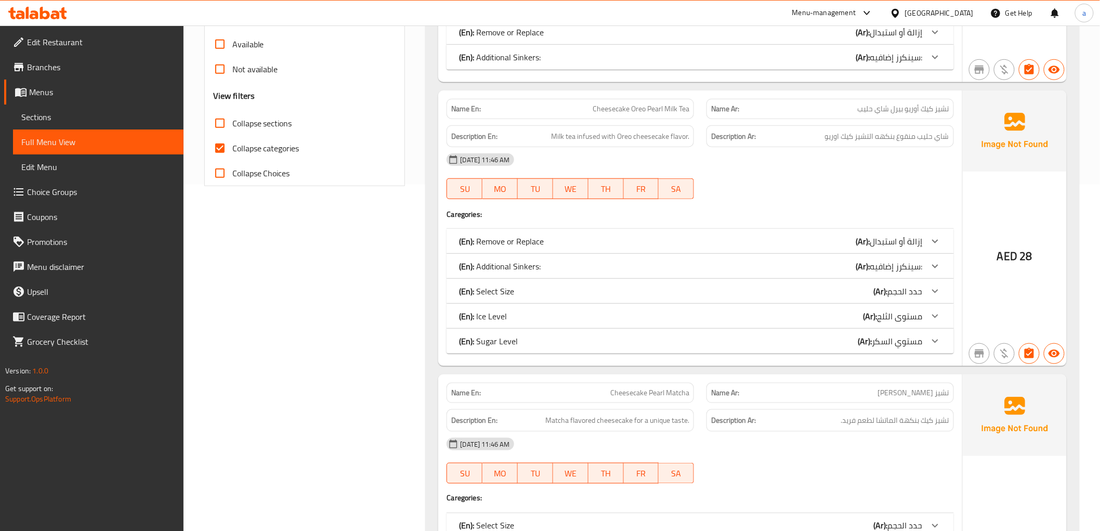
scroll to position [115, 0]
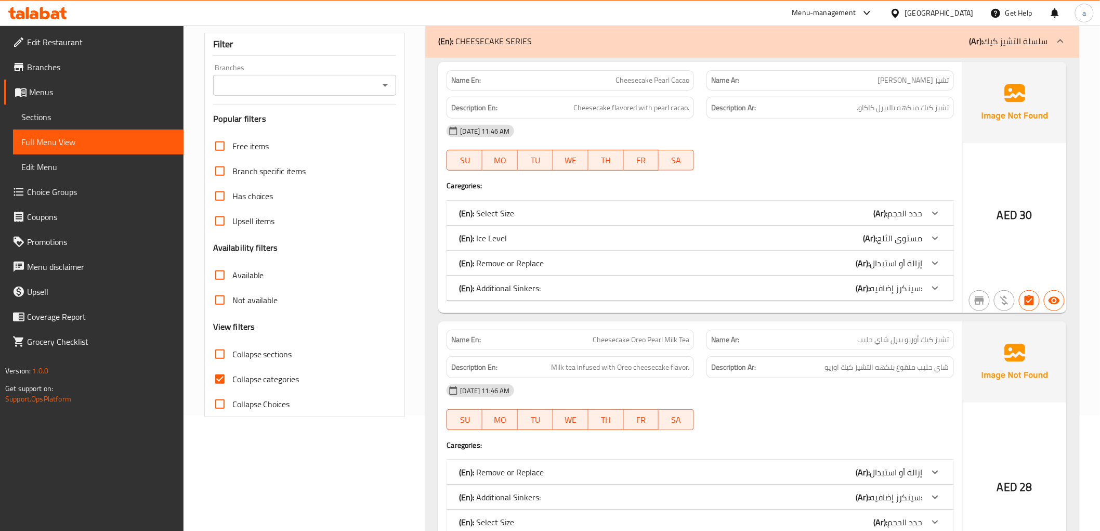
drag, startPoint x: 220, startPoint y: 352, endPoint x: 222, endPoint y: 380, distance: 28.2
click at [219, 352] on input "Collapse sections" at bounding box center [219, 353] width 25 height 25
checkbox input "true"
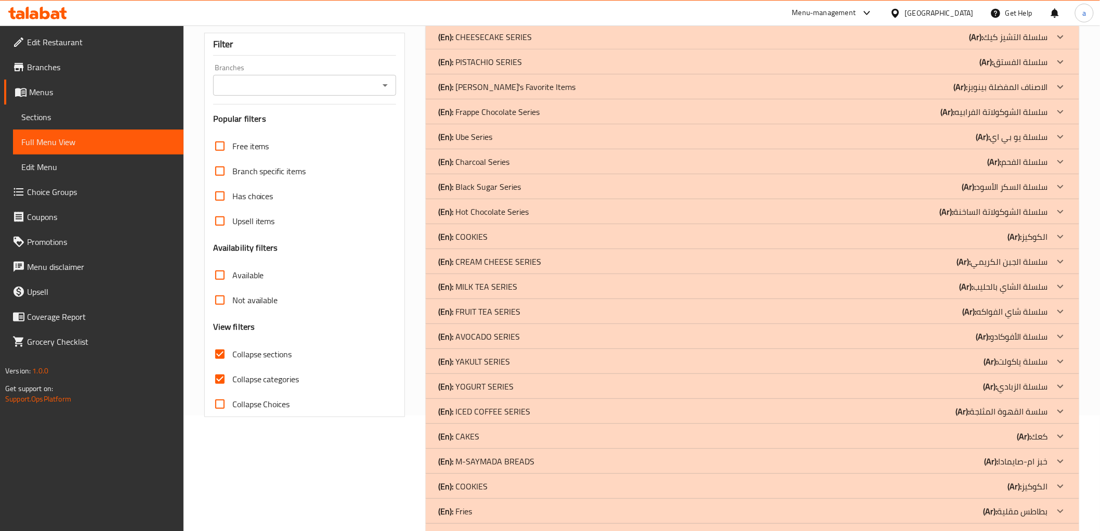
click at [222, 380] on input "Collapse categories" at bounding box center [219, 378] width 25 height 25
checkbox input "false"
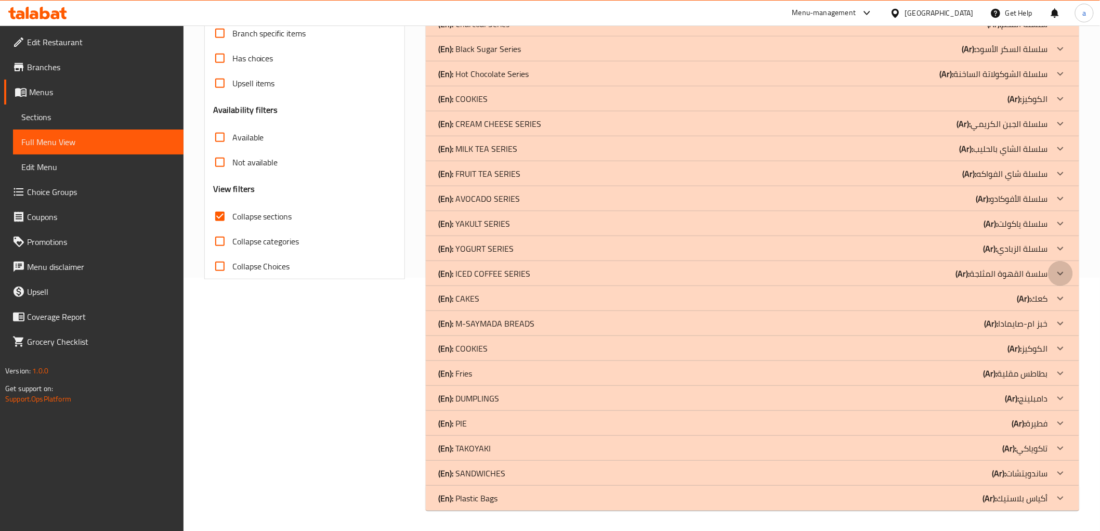
click at [1064, 271] on icon at bounding box center [1060, 273] width 12 height 12
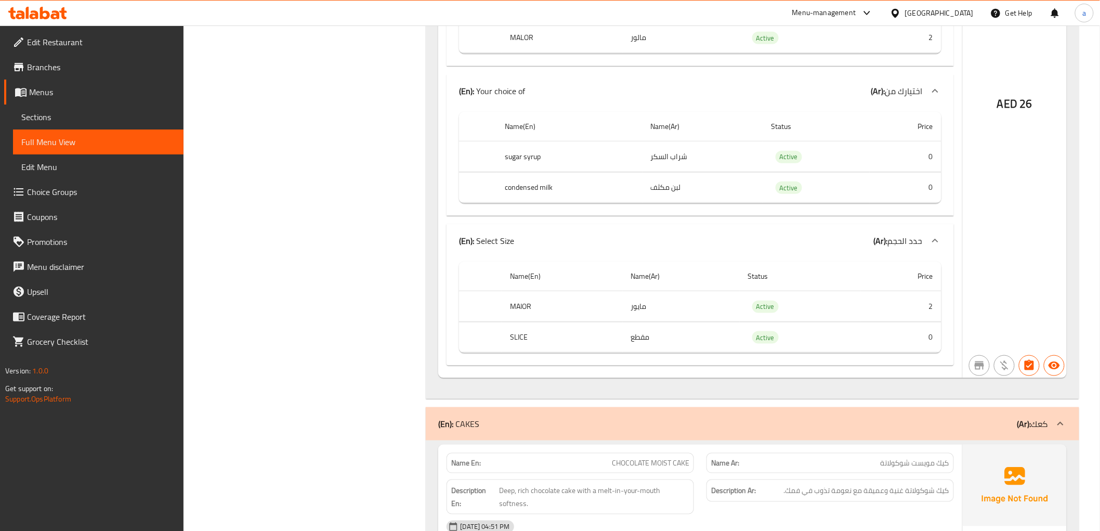
scroll to position [7381, 0]
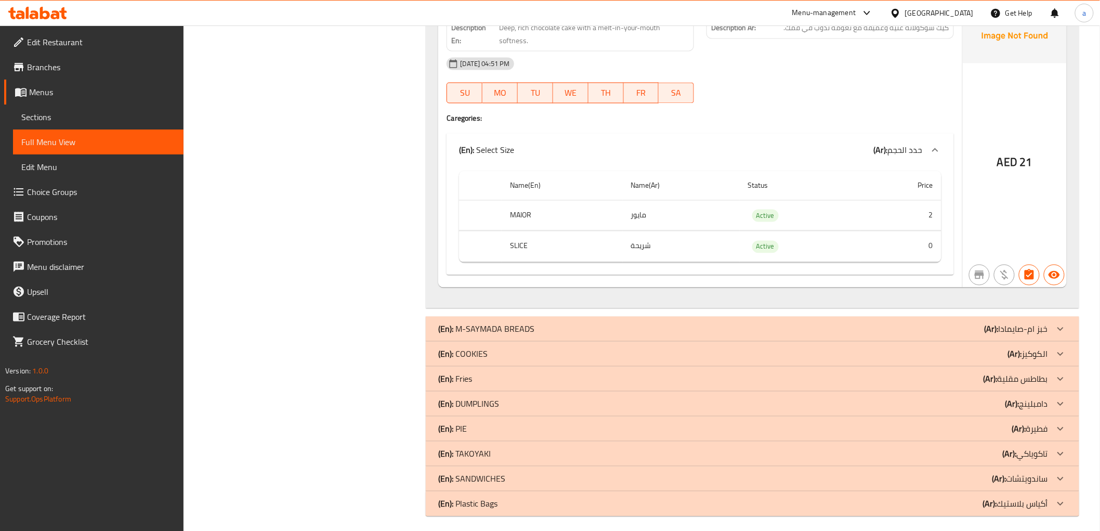
click at [1066, 501] on icon at bounding box center [1060, 503] width 12 height 12
click at [1064, 474] on icon at bounding box center [1060, 478] width 12 height 12
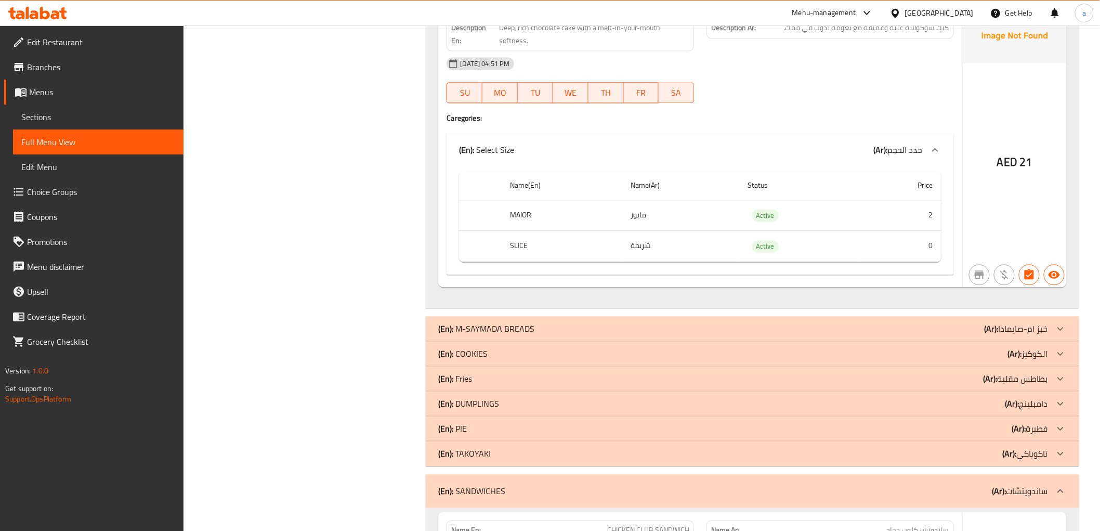
click at [1064, 448] on icon at bounding box center [1060, 454] width 12 height 12
click at [1063, 423] on icon at bounding box center [1060, 429] width 12 height 12
click at [1063, 399] on icon at bounding box center [1060, 404] width 12 height 12
click at [1067, 372] on div at bounding box center [1060, 378] width 25 height 25
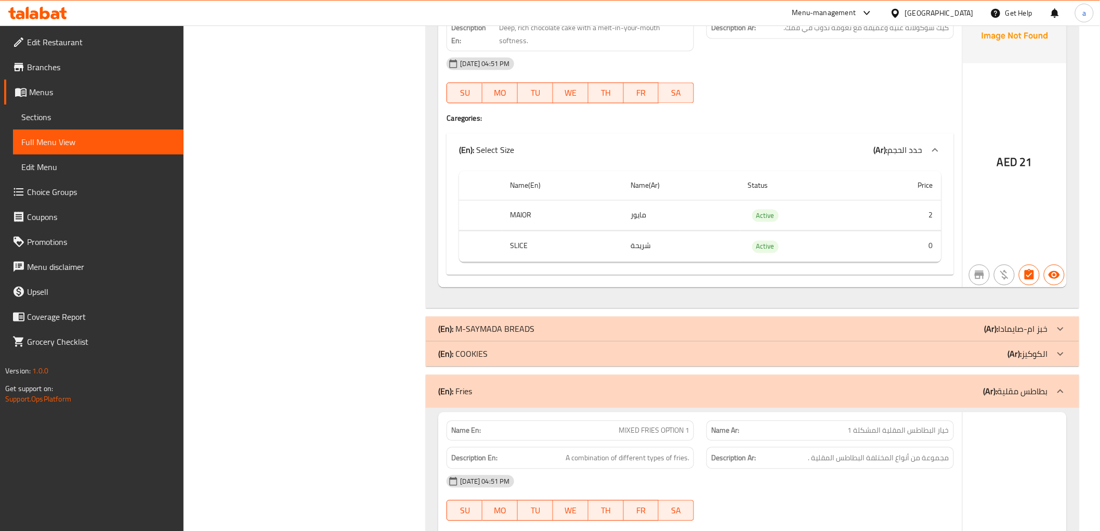
click at [1063, 348] on icon at bounding box center [1060, 354] width 12 height 12
click at [1066, 323] on icon at bounding box center [1060, 329] width 12 height 12
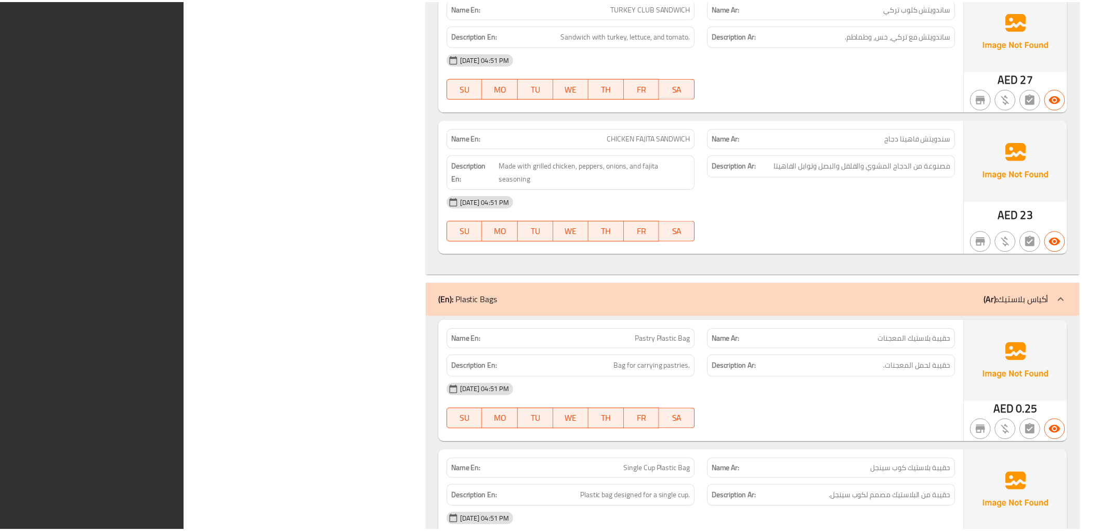
scroll to position [12542, 0]
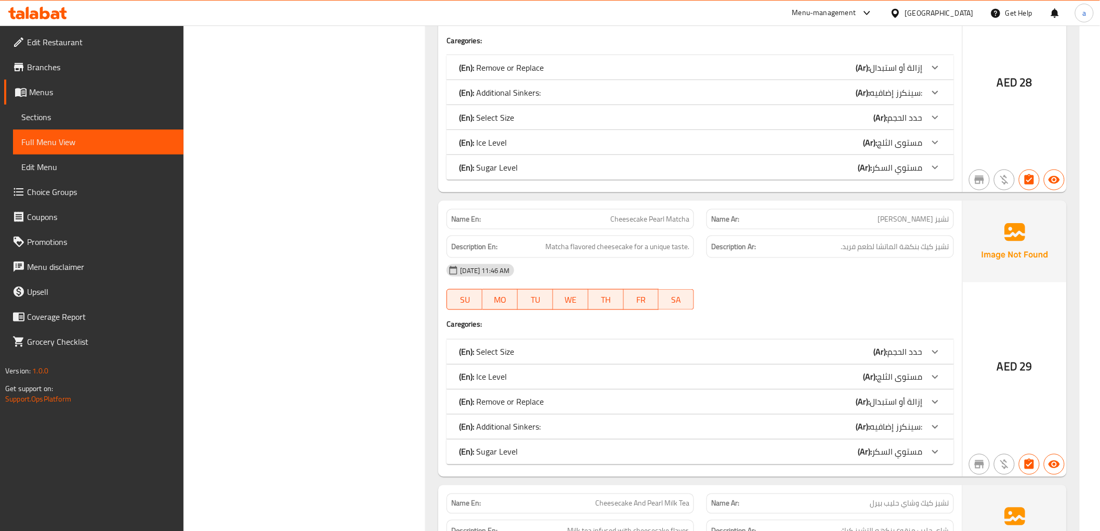
scroll to position [288, 0]
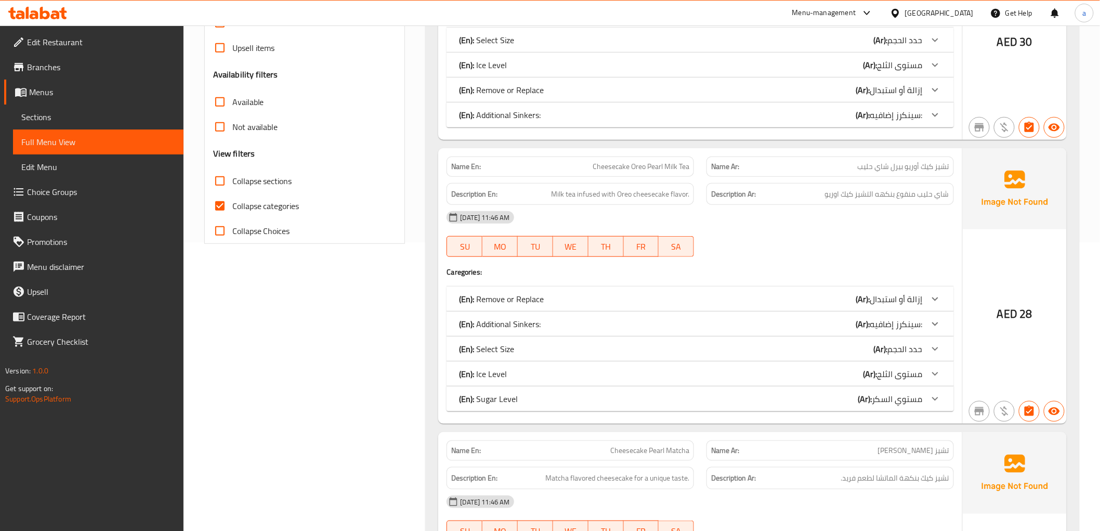
click at [222, 183] on input "Collapse sections" at bounding box center [219, 180] width 25 height 25
checkbox input "true"
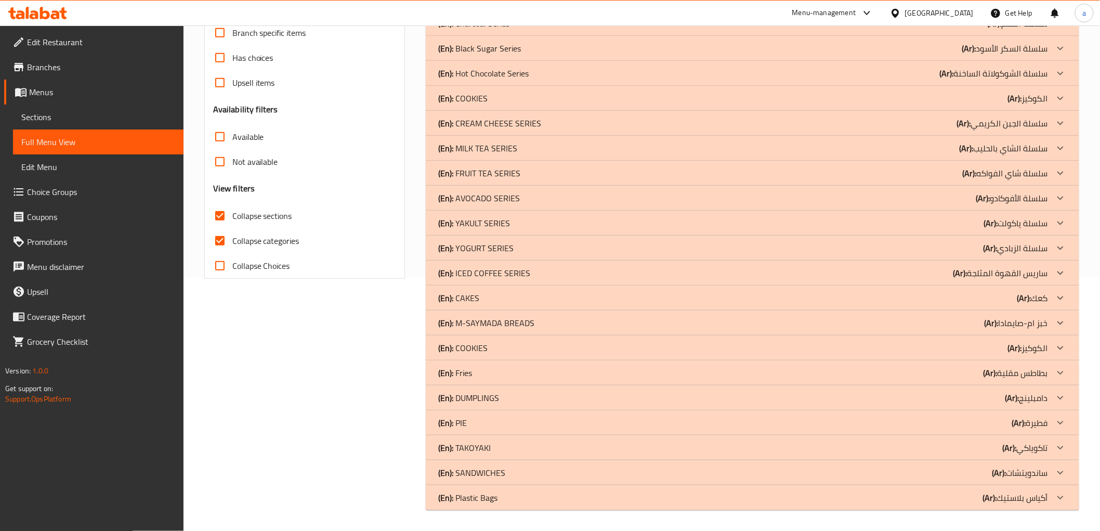
scroll to position [253, 0]
click at [1056, 273] on icon at bounding box center [1060, 273] width 12 height 12
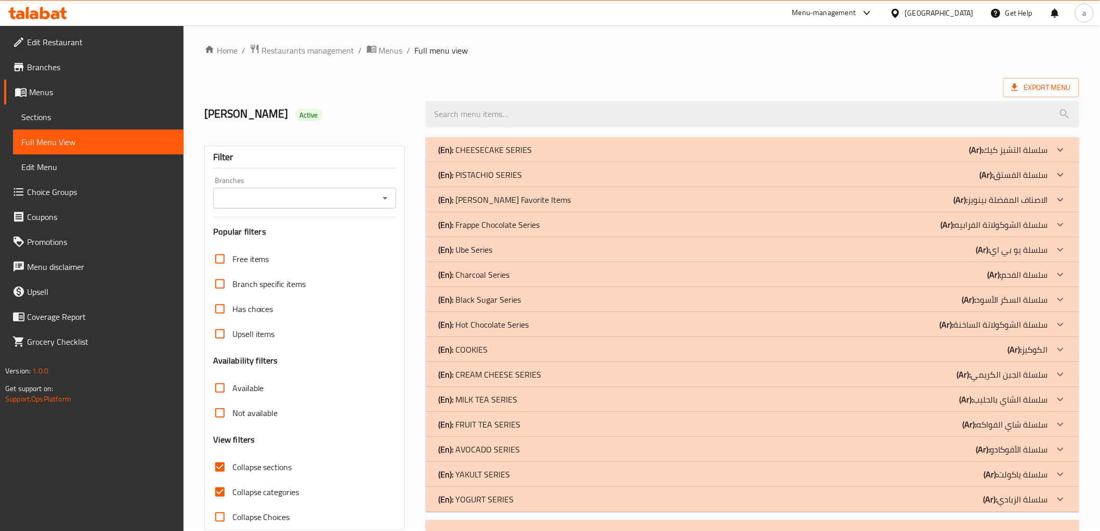
scroll to position [0, 0]
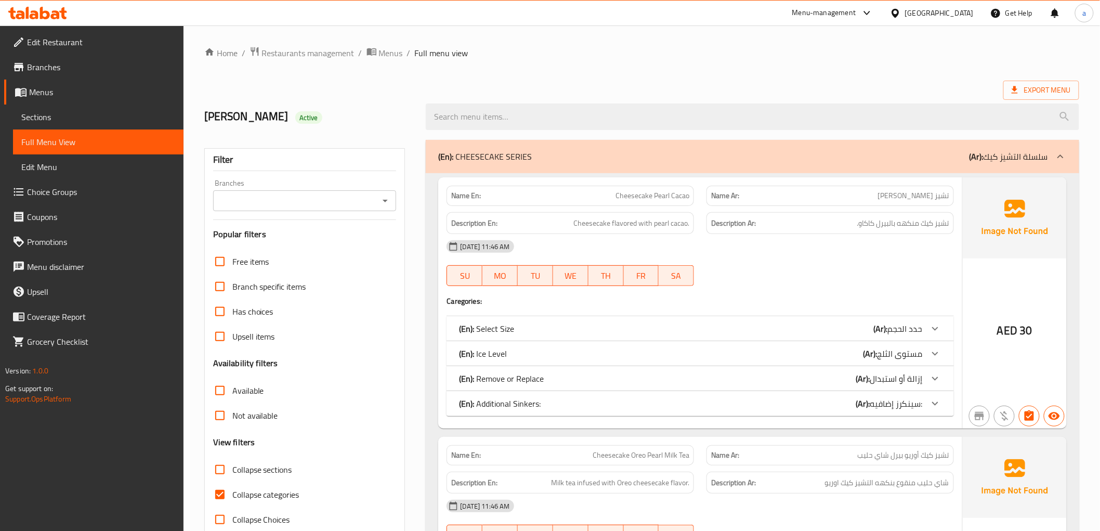
click at [221, 457] on input "Collapse sections" at bounding box center [219, 469] width 25 height 25
checkbox input "true"
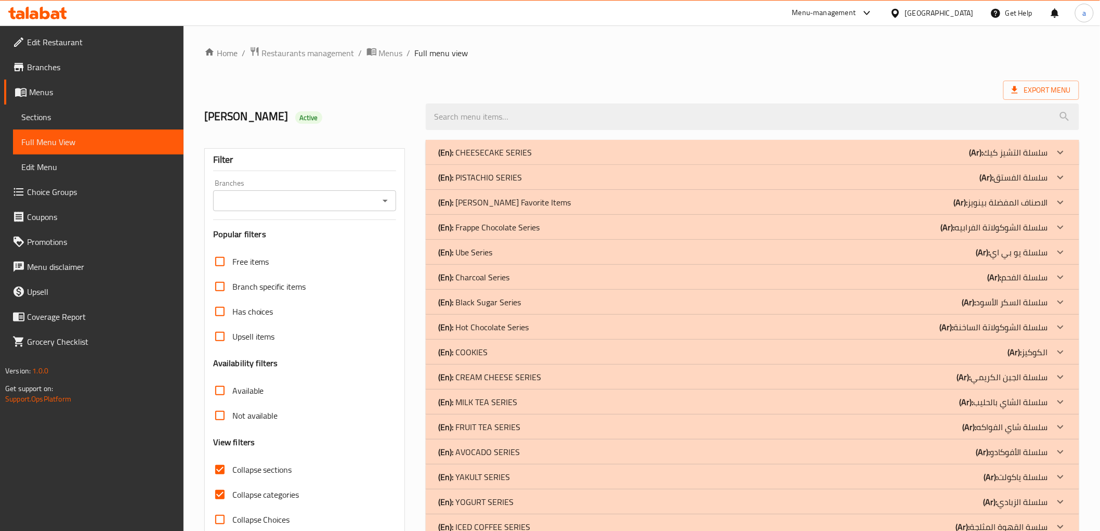
scroll to position [115, 0]
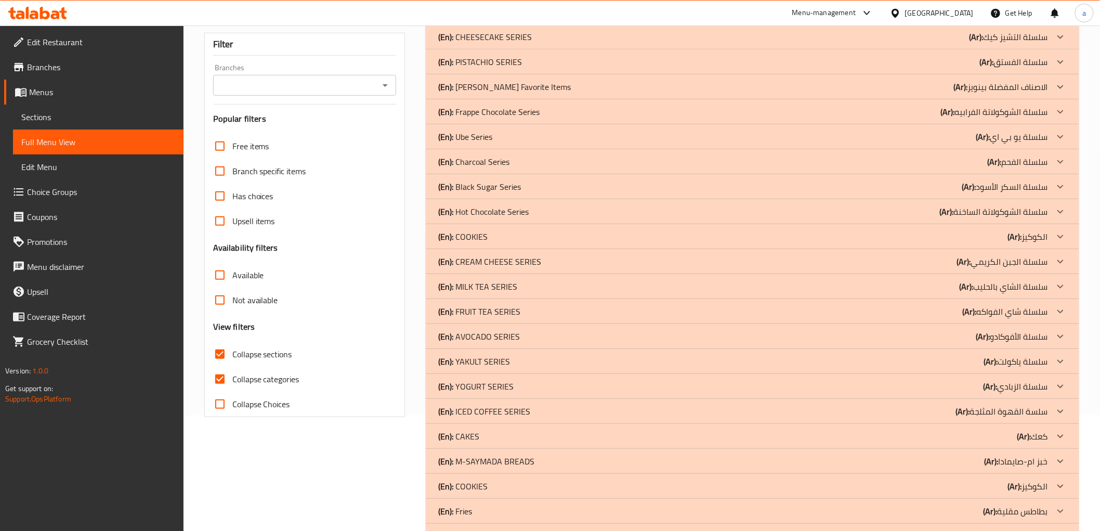
click at [221, 378] on input "Collapse categories" at bounding box center [219, 378] width 25 height 25
checkbox input "false"
click at [1054, 214] on icon at bounding box center [1060, 211] width 12 height 12
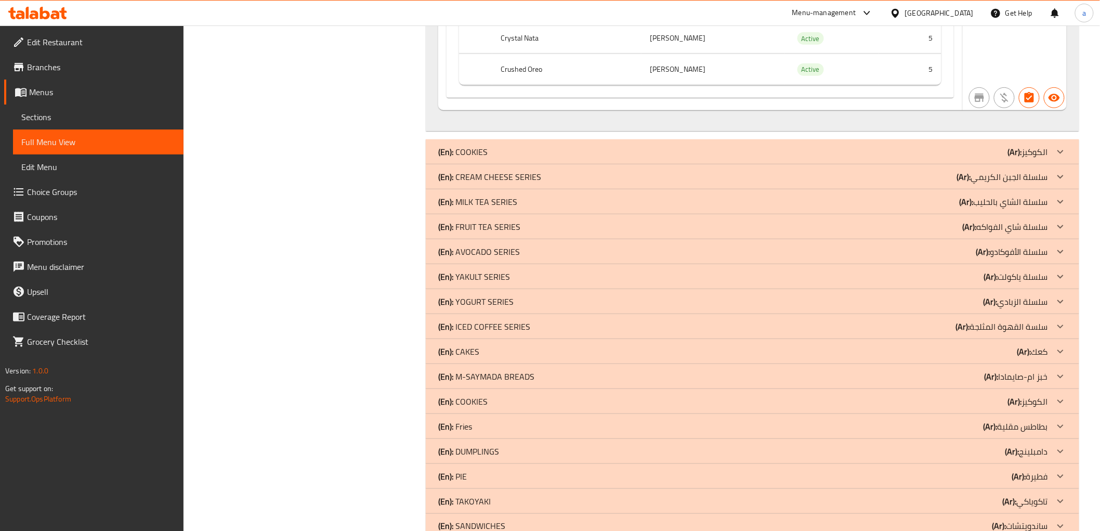
scroll to position [2010, 0]
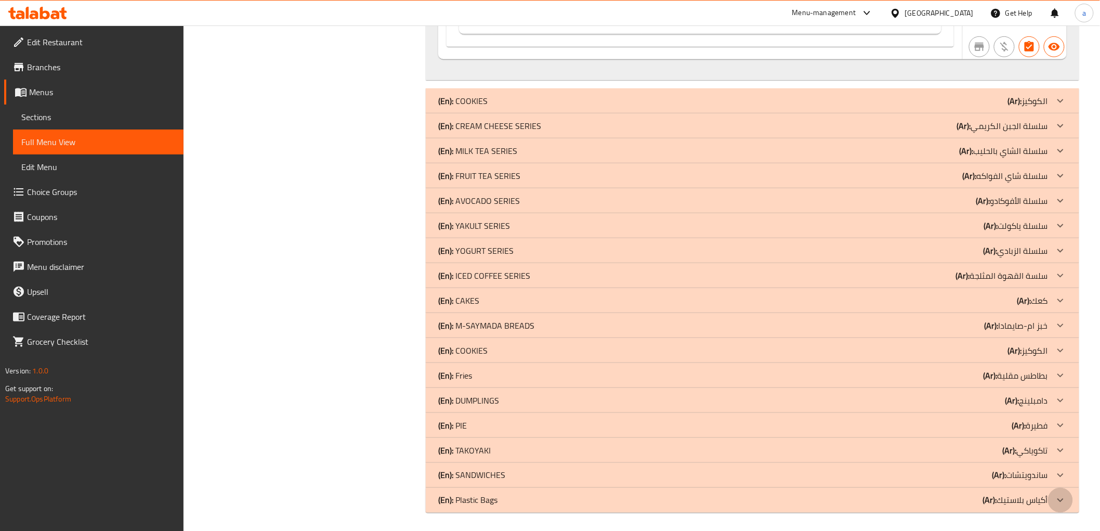
click at [1061, 494] on icon at bounding box center [1060, 500] width 12 height 12
click at [1062, 469] on icon at bounding box center [1060, 475] width 12 height 12
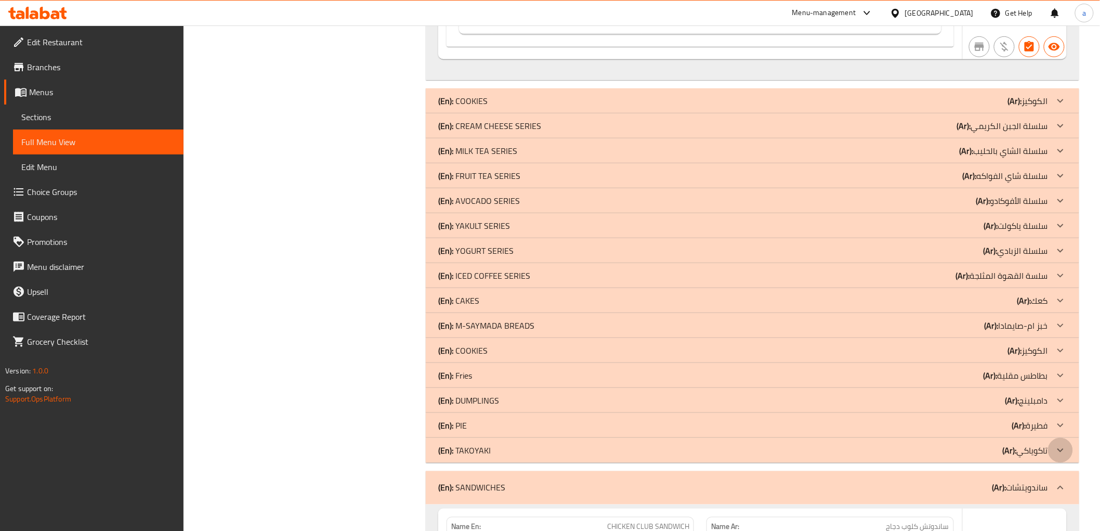
click at [1064, 447] on icon at bounding box center [1060, 450] width 12 height 12
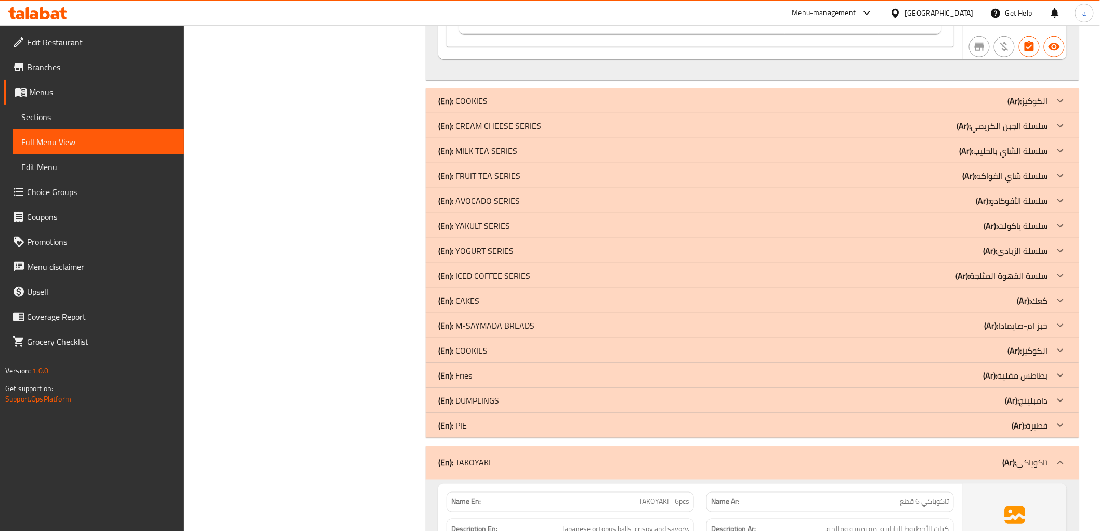
click at [1061, 419] on icon at bounding box center [1060, 425] width 12 height 12
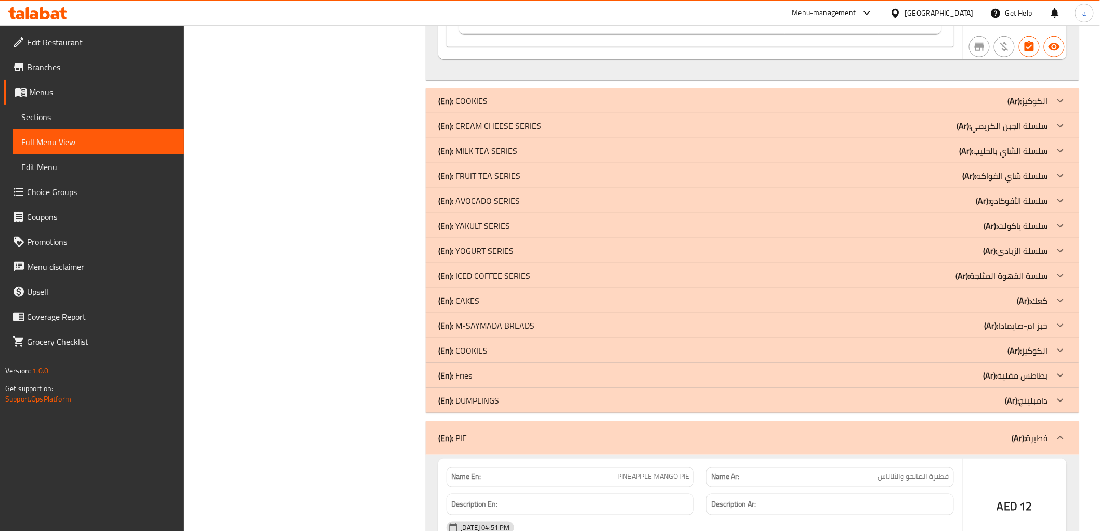
click at [1062, 394] on icon at bounding box center [1060, 400] width 12 height 12
click at [1062, 370] on icon at bounding box center [1060, 375] width 12 height 12
click at [1059, 348] on icon at bounding box center [1060, 350] width 6 height 4
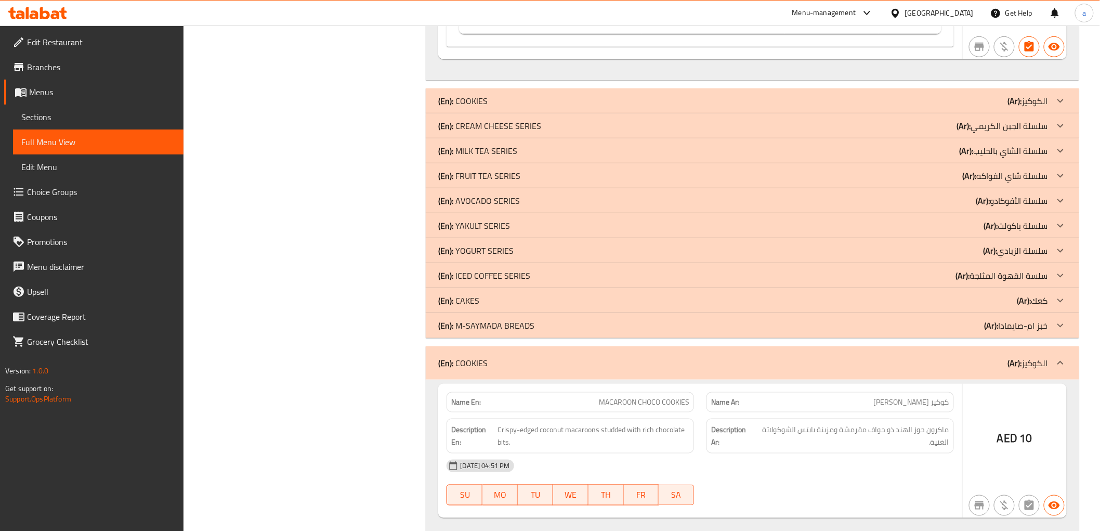
click at [1062, 300] on icon at bounding box center [1060, 300] width 12 height 12
click at [1058, 277] on icon at bounding box center [1060, 275] width 12 height 12
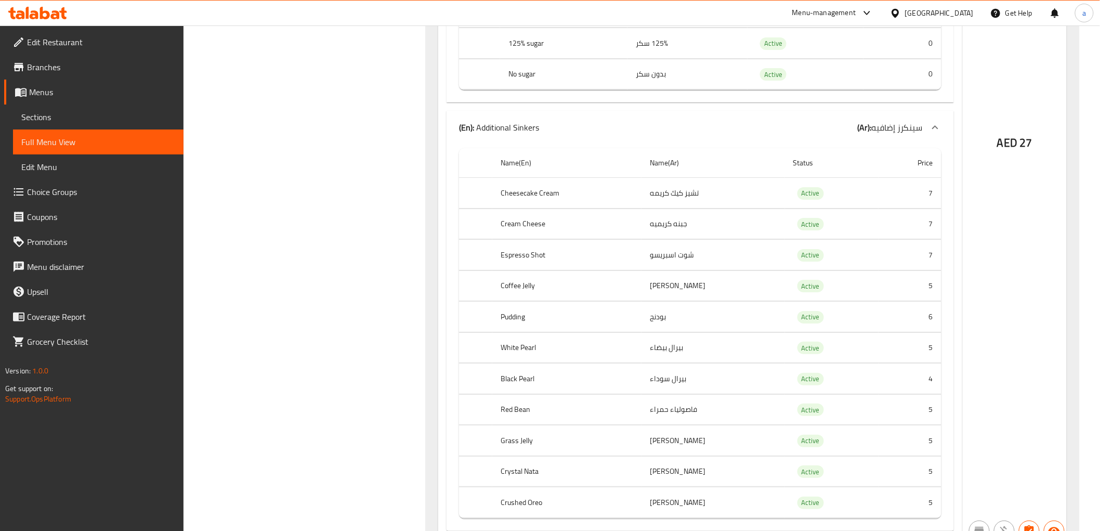
scroll to position [220, 0]
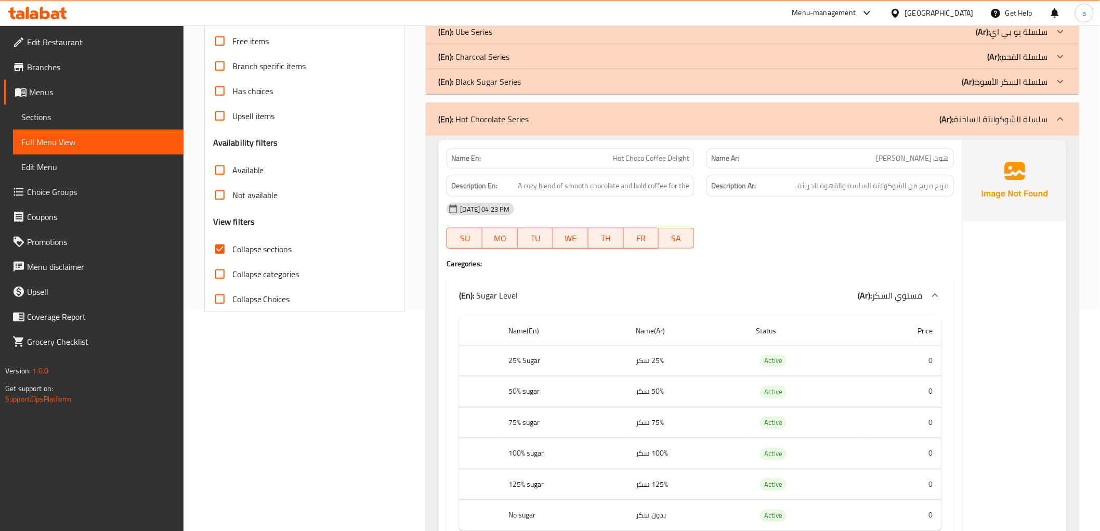
click at [1063, 123] on icon at bounding box center [1060, 119] width 12 height 12
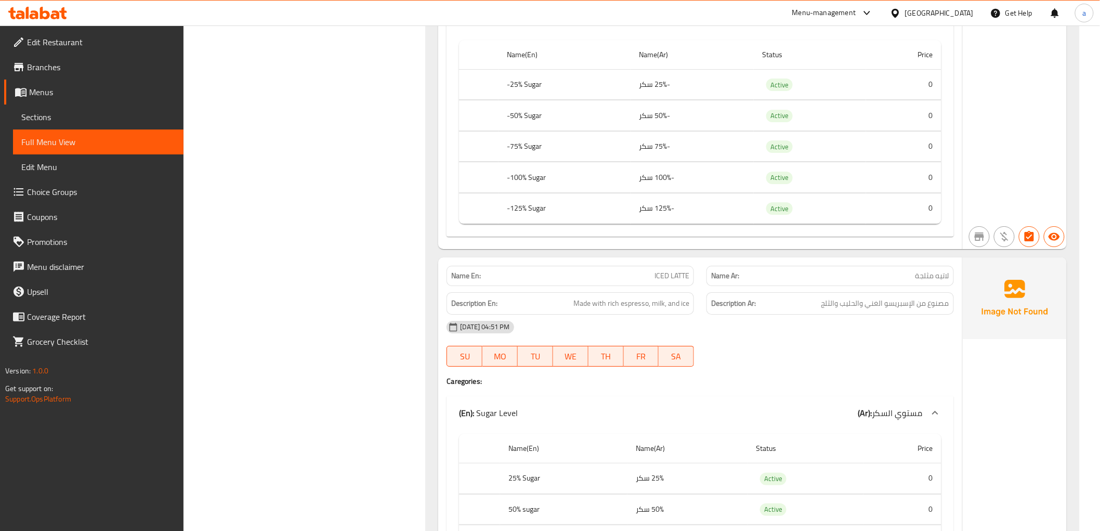
scroll to position [4783, 0]
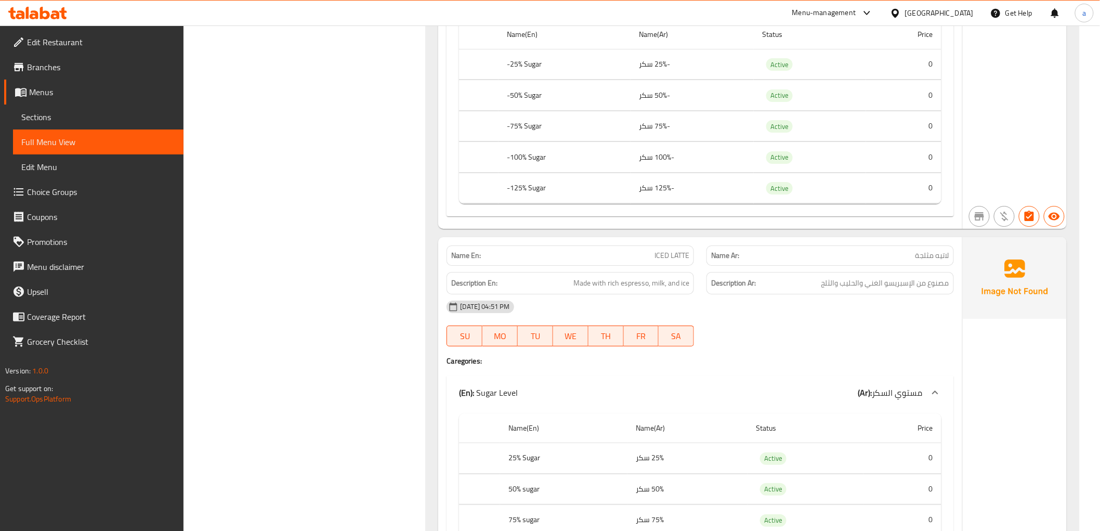
click at [110, 193] on span "Choice Groups" at bounding box center [101, 192] width 148 height 12
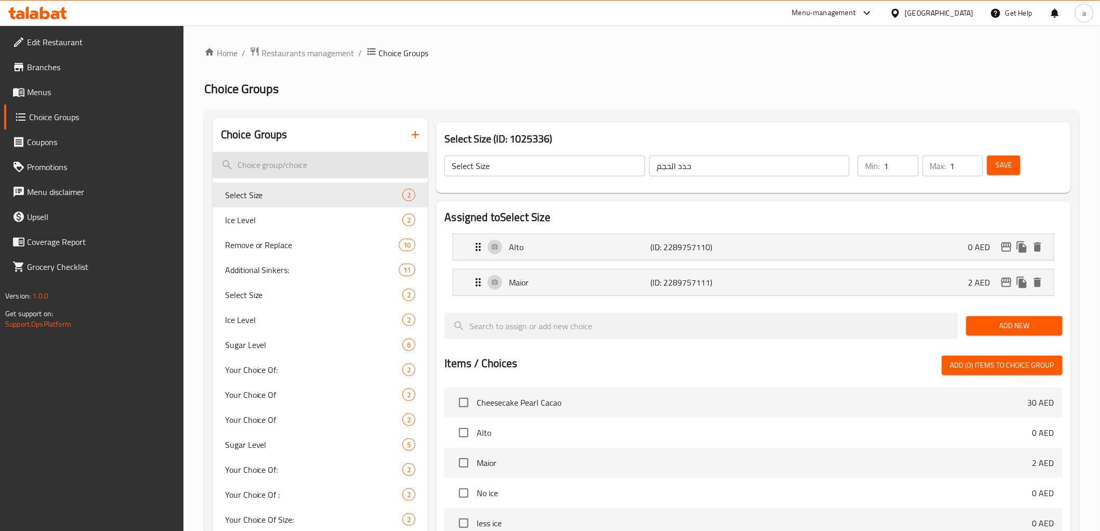
click at [356, 167] on input "search" at bounding box center [321, 165] width 216 height 27
click at [309, 167] on input "search" at bounding box center [321, 165] width 216 height 27
click at [419, 134] on icon "button" at bounding box center [415, 134] width 12 height 12
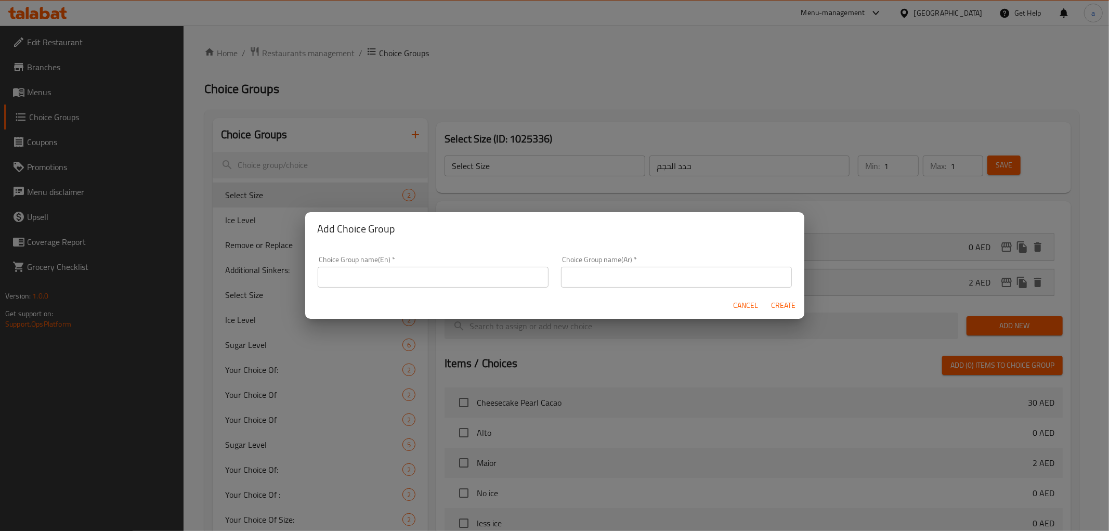
click at [362, 283] on input "text" at bounding box center [433, 277] width 231 height 21
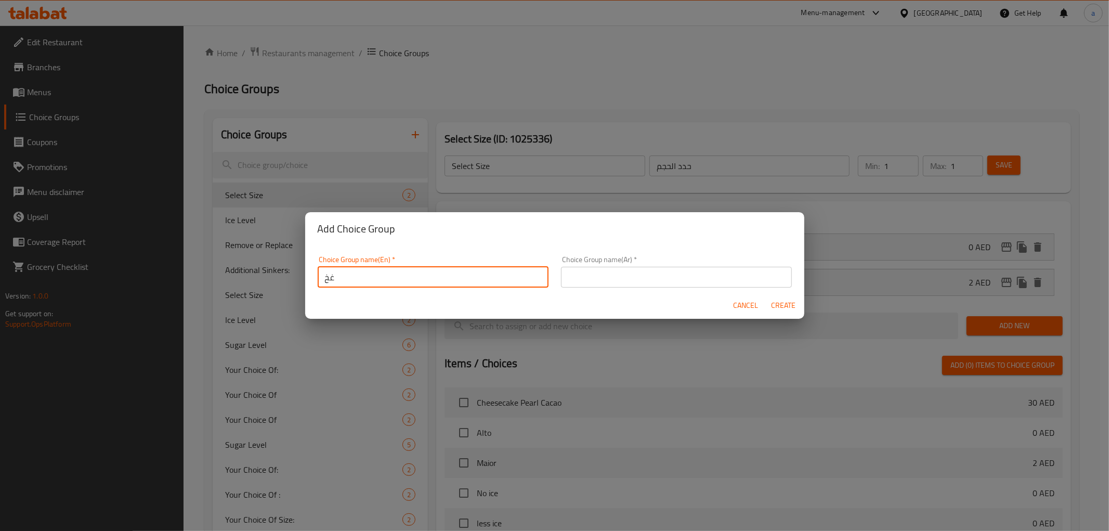
type input "غ"
type input "Your choice of"
click at [650, 281] on input "text" at bounding box center [676, 277] width 231 height 21
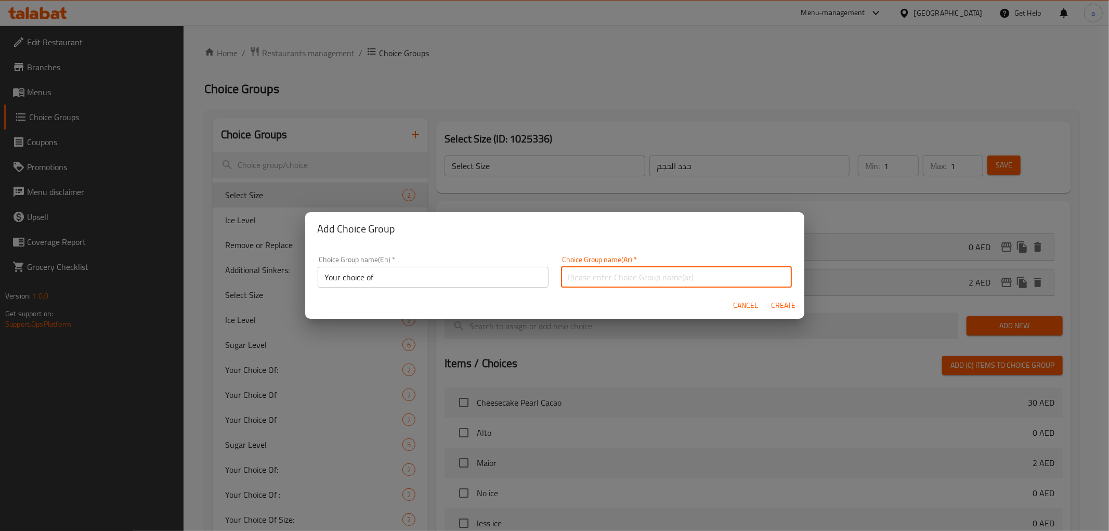
type input "اختيارك من"
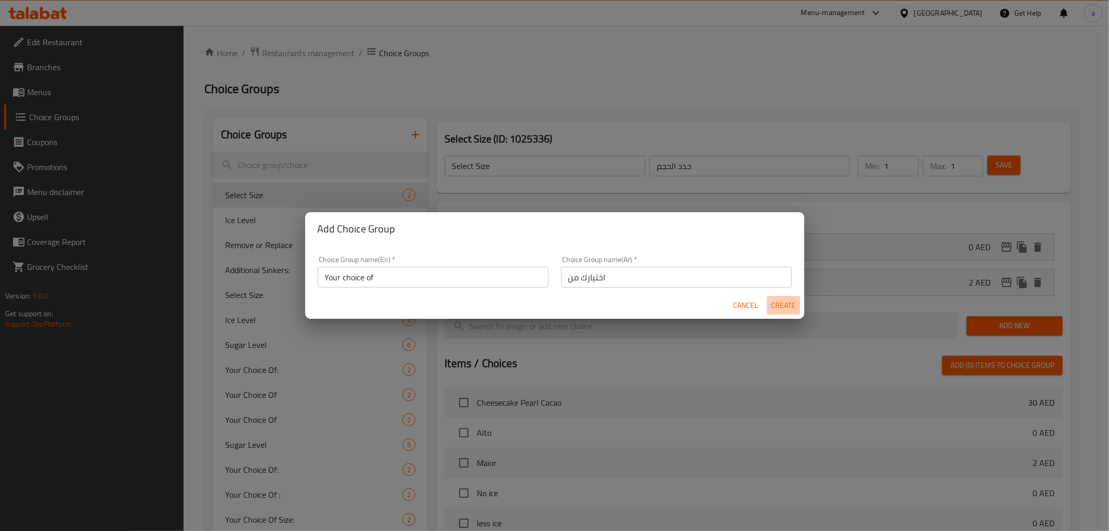
click at [780, 301] on span "Create" at bounding box center [783, 305] width 25 height 13
type input "Your choice of"
type input "اختيارك من"
type input "0"
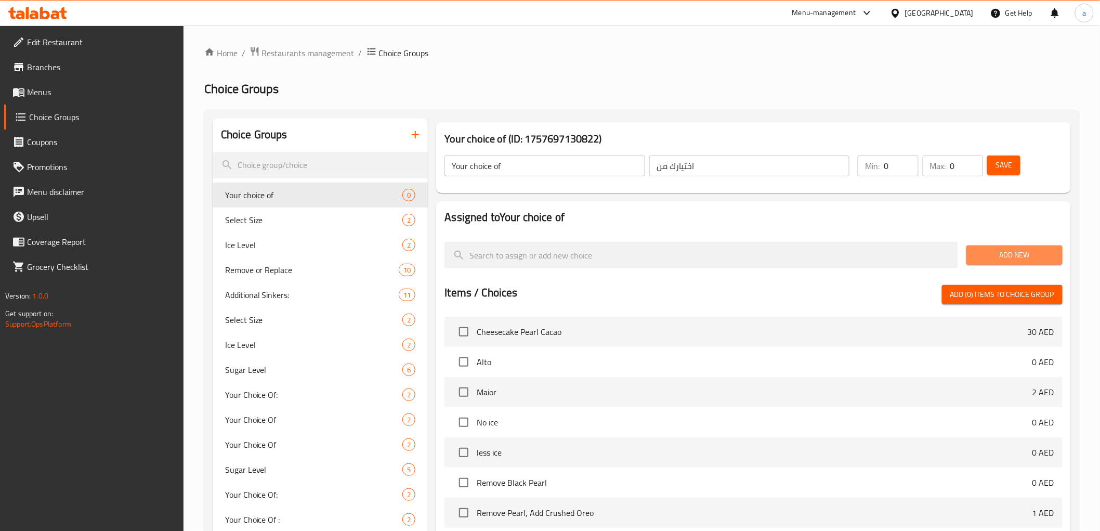
click at [1006, 250] on span "Add New" at bounding box center [1015, 254] width 80 height 13
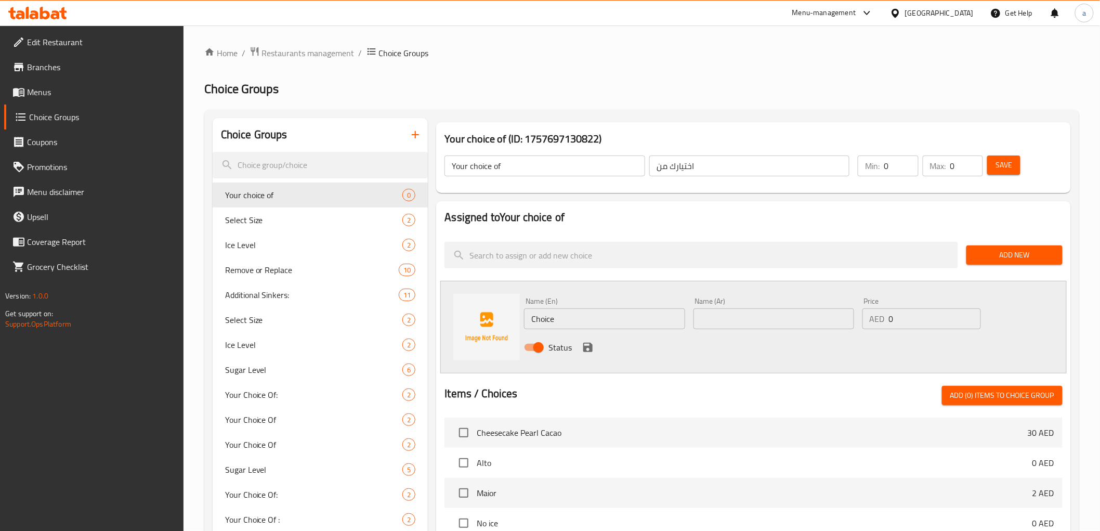
click at [593, 311] on input "Choice" at bounding box center [604, 318] width 161 height 21
click at [601, 320] on input "text" at bounding box center [604, 318] width 161 height 21
paste input "sugar syrup"
type input "sugar syrup"
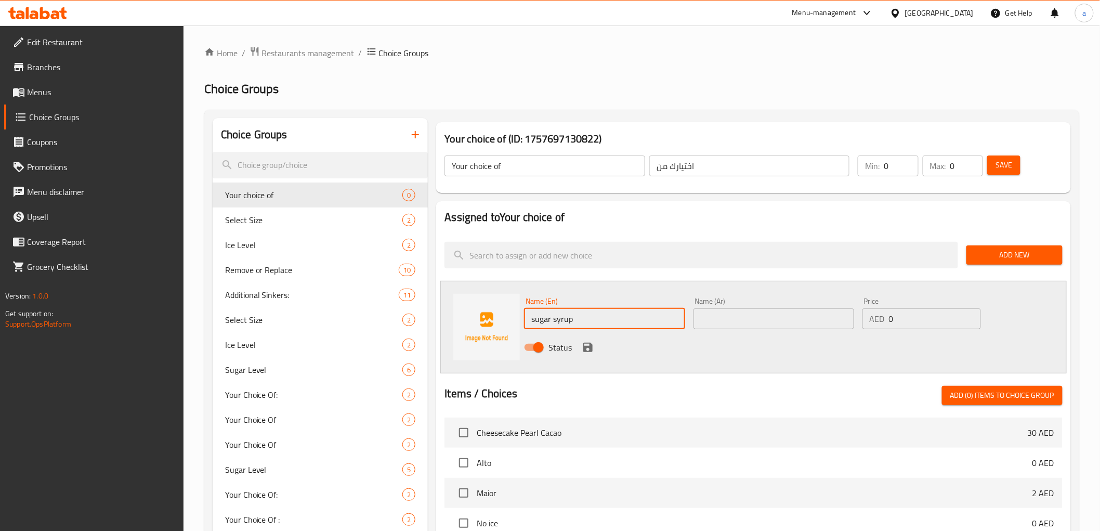
click at [776, 316] on input "text" at bounding box center [773, 318] width 161 height 21
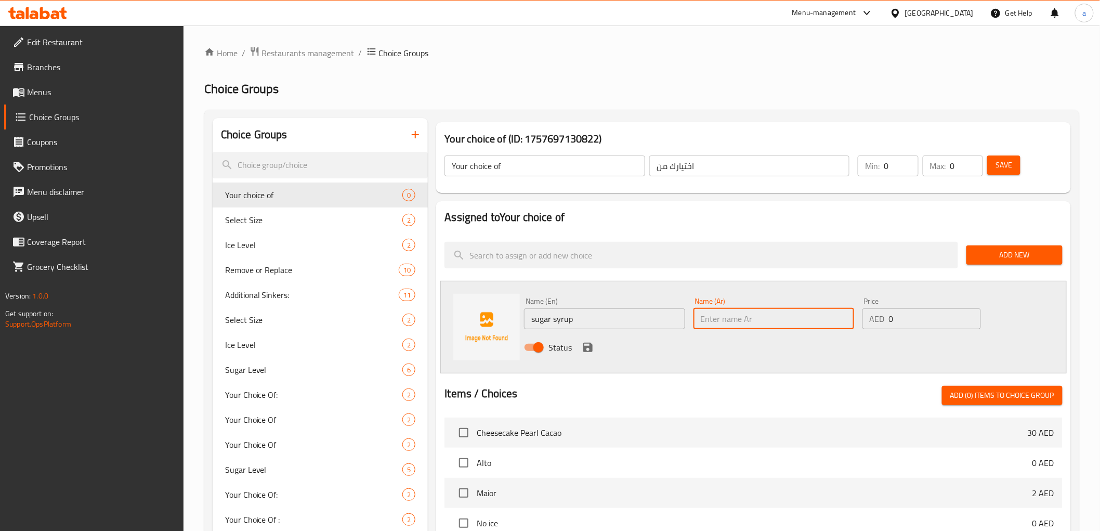
type input "a"
type input "شراب السكر"
click at [588, 349] on icon "save" at bounding box center [588, 347] width 12 height 12
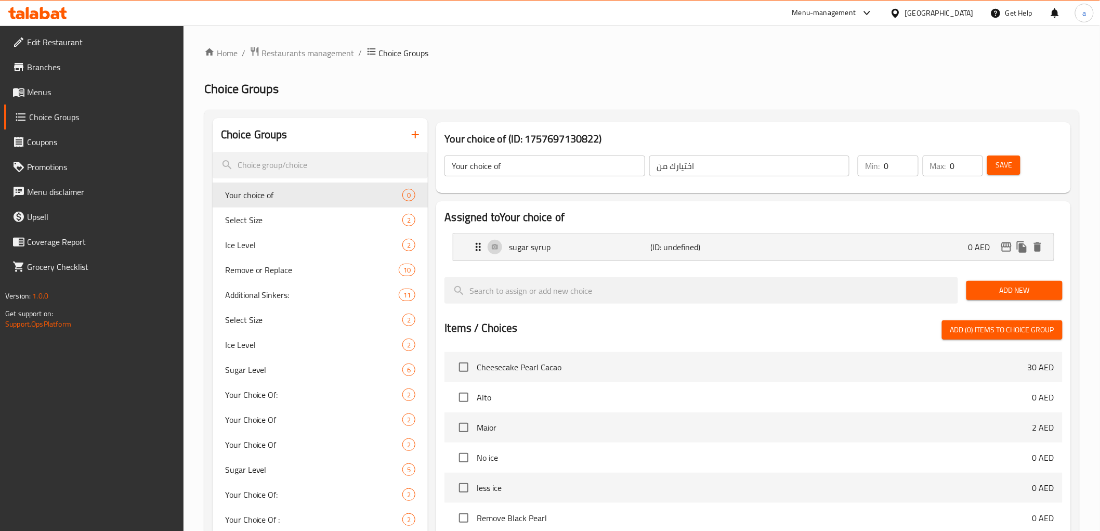
click at [989, 287] on span "Add New" at bounding box center [1015, 290] width 80 height 13
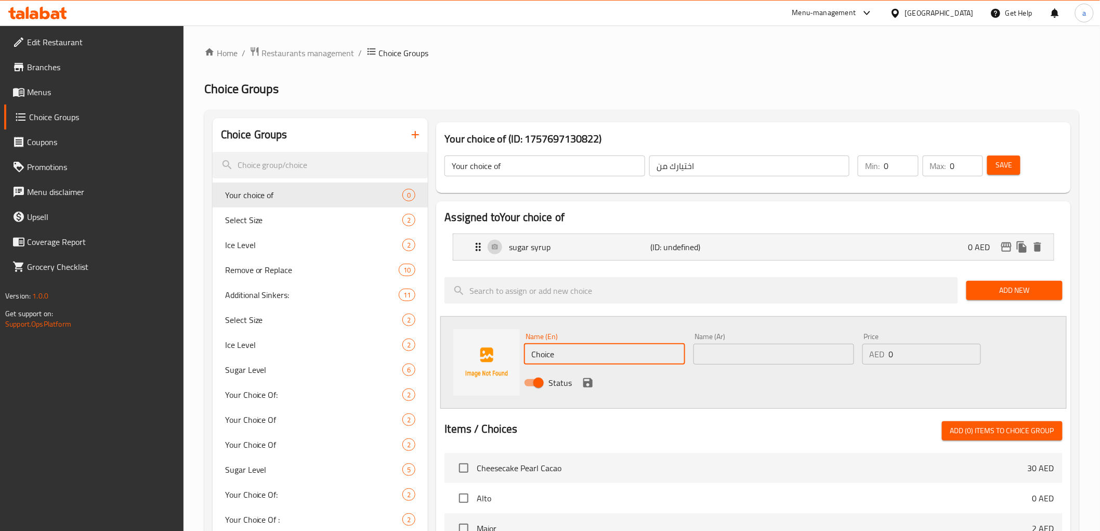
click at [583, 352] on input "Choice" at bounding box center [604, 354] width 161 height 21
type input "Choice1"
click at [892, 170] on input "0" at bounding box center [901, 165] width 34 height 21
type input "0"
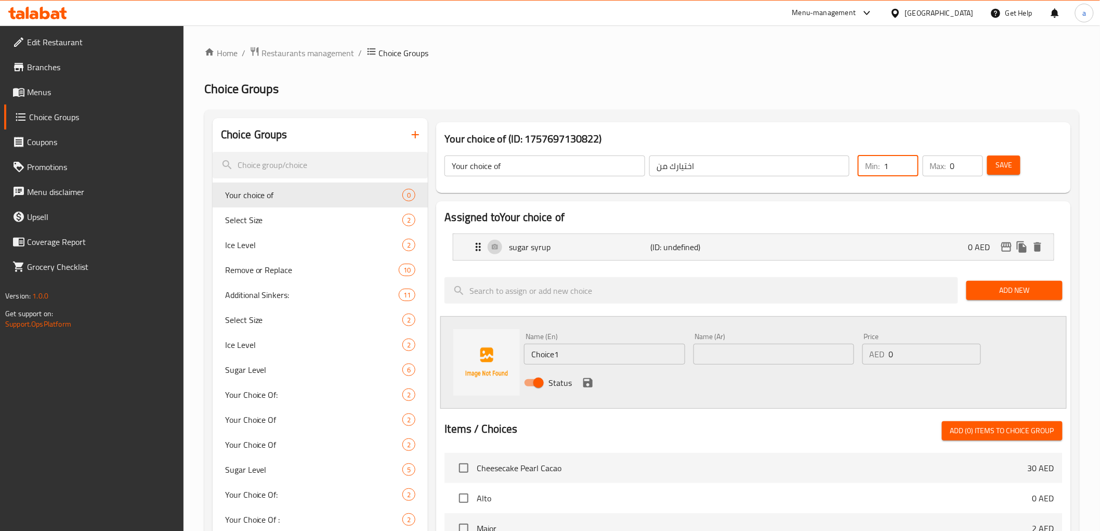
type input "1"
click at [948, 167] on div "Max: 0 ​" at bounding box center [953, 165] width 60 height 21
type input "1"
click at [969, 160] on input "1" at bounding box center [966, 165] width 33 height 21
click at [1005, 293] on span "Add New" at bounding box center [1015, 290] width 80 height 13
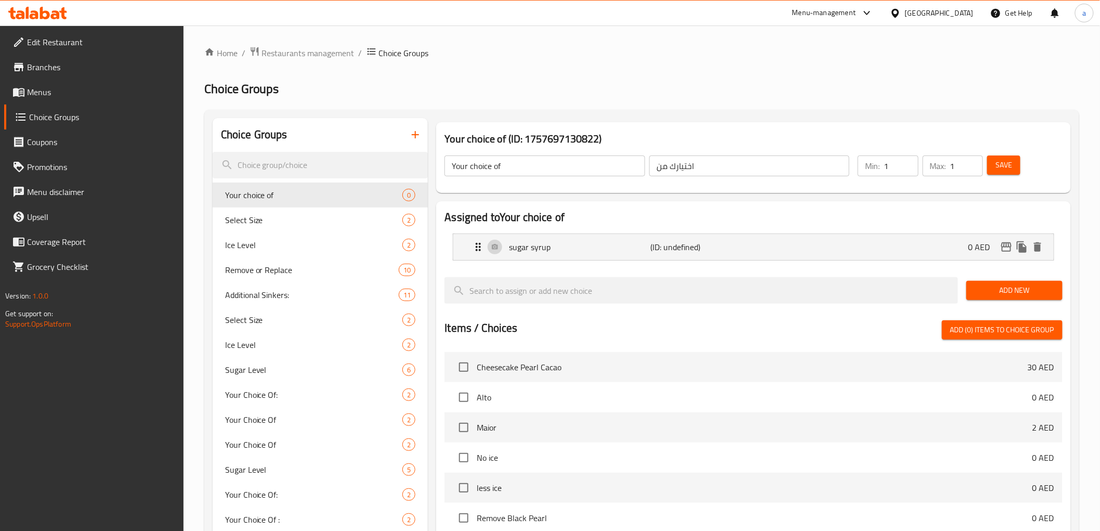
click at [1014, 295] on span "Add New" at bounding box center [1015, 290] width 80 height 13
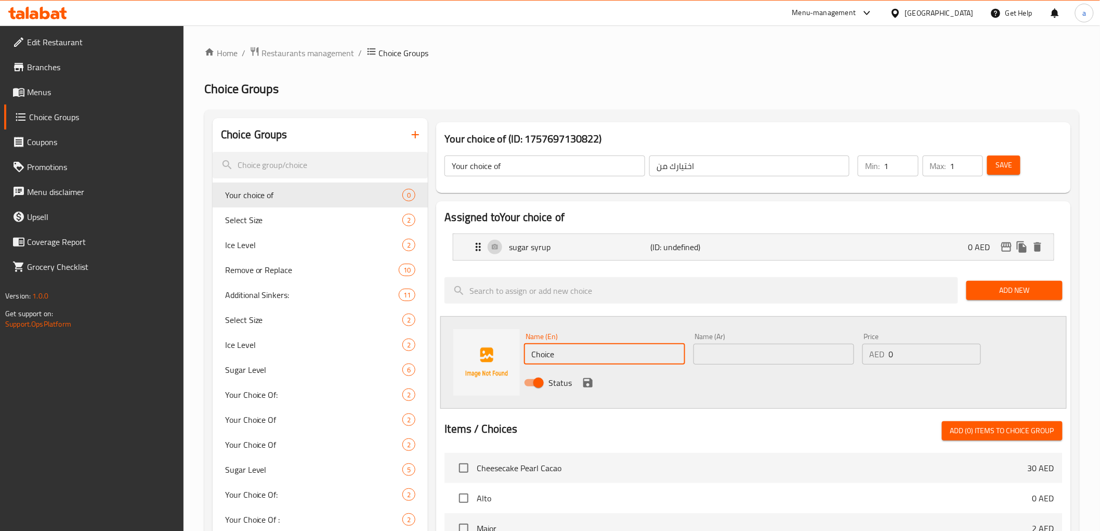
click at [571, 349] on input "Choice" at bounding box center [604, 354] width 161 height 21
click at [589, 354] on input "text" at bounding box center [604, 354] width 161 height 21
paste input "condensed milk"
type input "condensed milk"
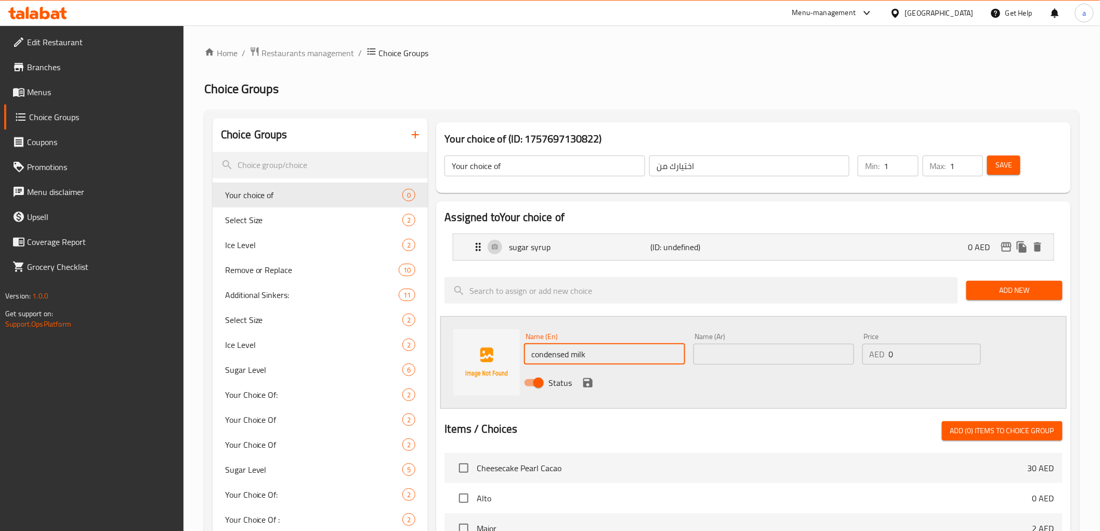
click at [757, 355] on input "text" at bounding box center [773, 354] width 161 height 21
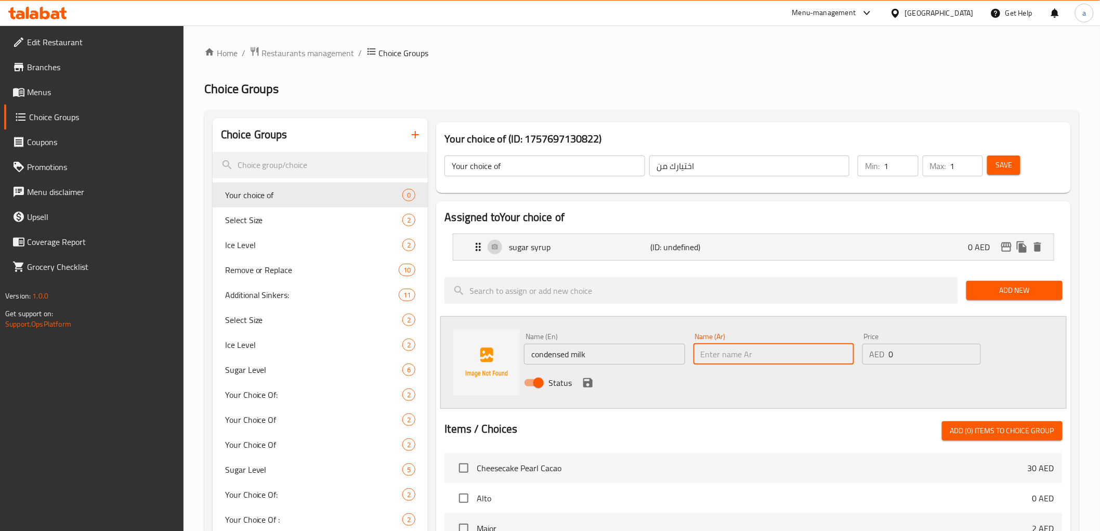
click at [756, 359] on input "text" at bounding box center [773, 354] width 161 height 21
paste input "لبن مكثف"
type input "لبن مكثف"
click at [588, 387] on icon "save" at bounding box center [588, 382] width 12 height 12
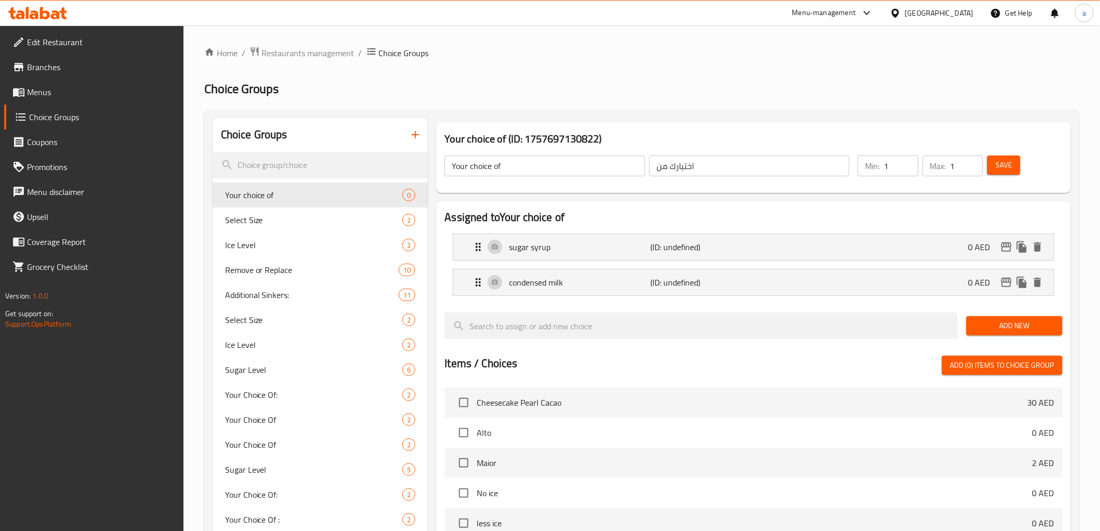
click at [1010, 164] on span "Save" at bounding box center [1003, 165] width 17 height 13
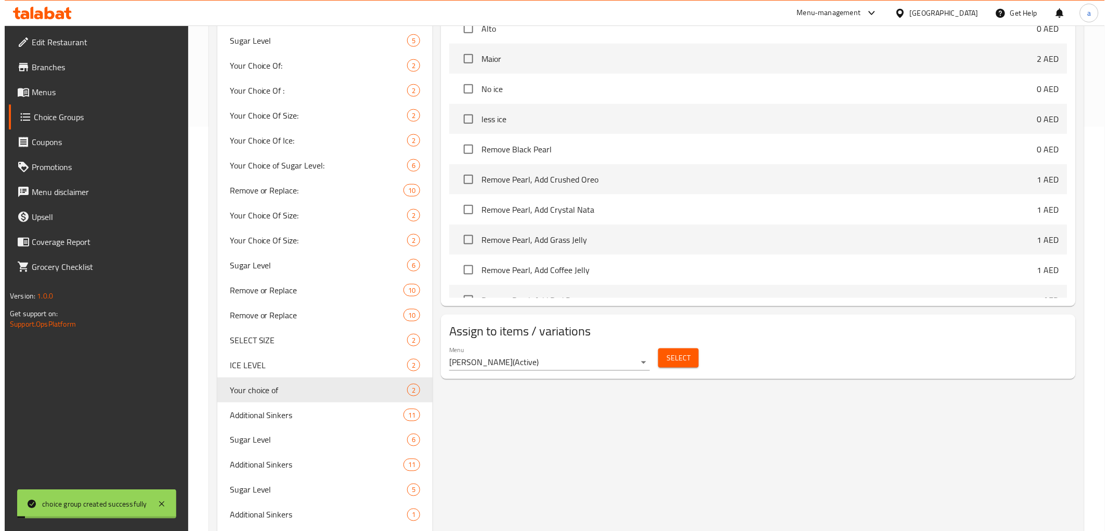
scroll to position [558, 0]
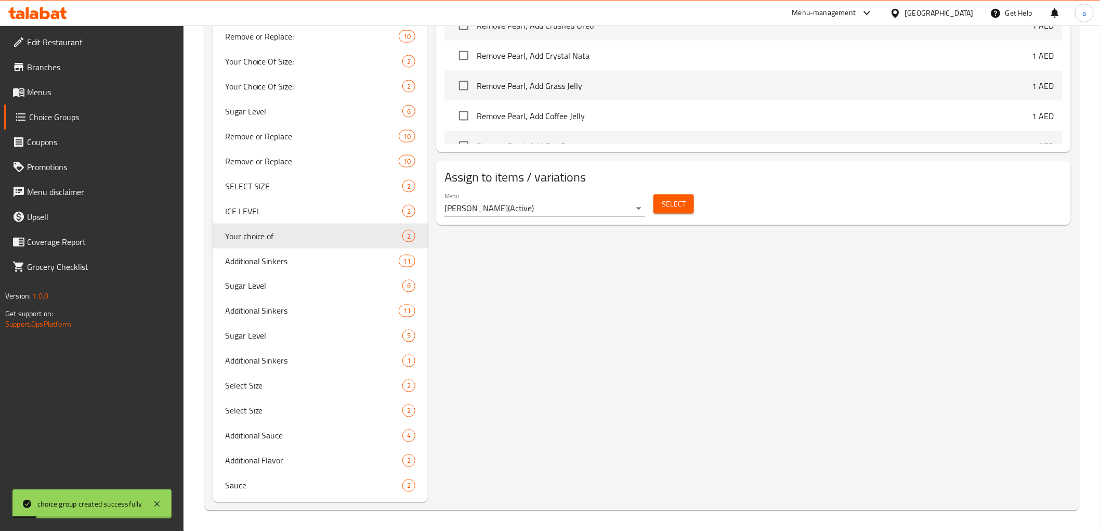
click at [667, 198] on span "Select" at bounding box center [674, 204] width 24 height 13
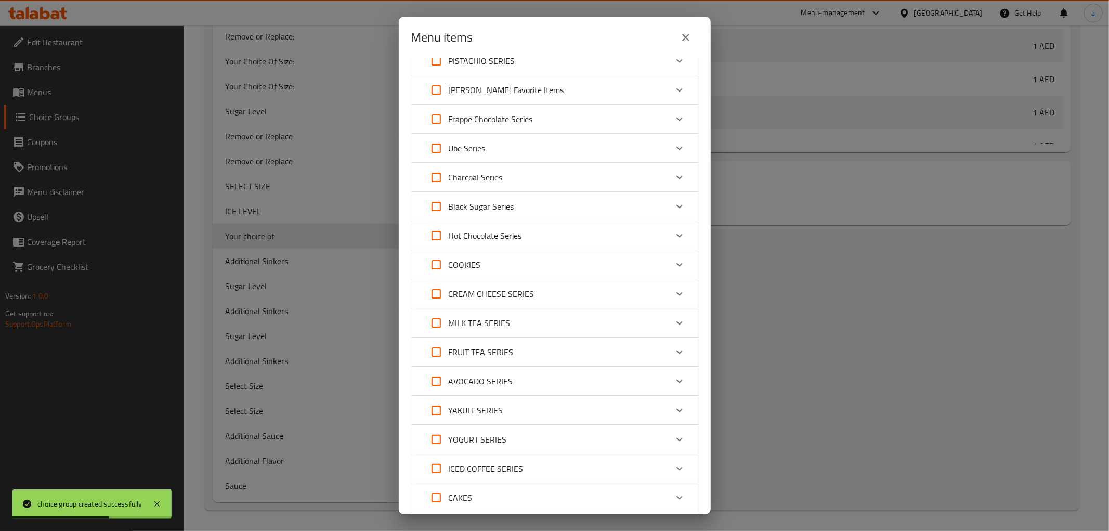
scroll to position [173, 0]
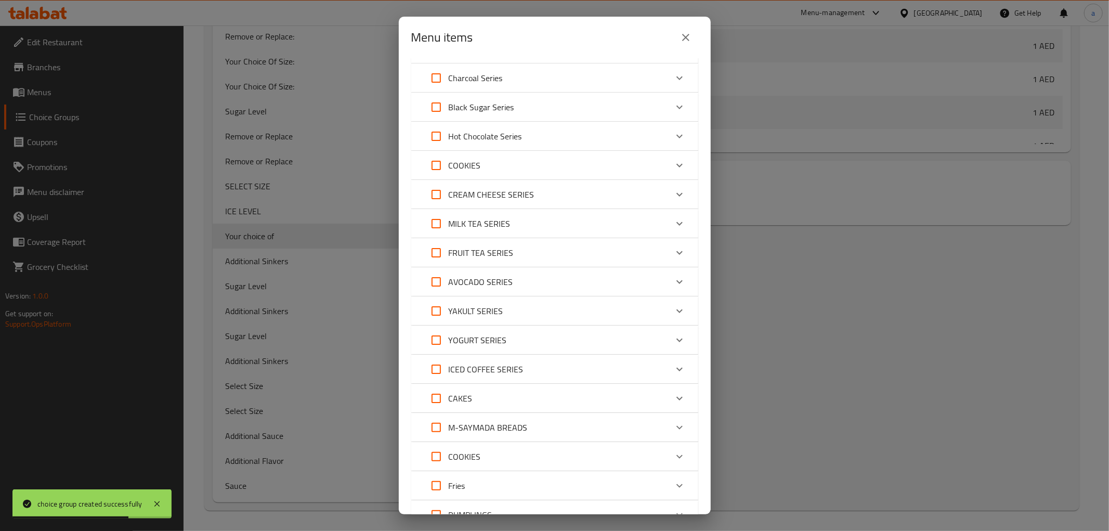
click at [682, 370] on div "Expand" at bounding box center [679, 369] width 25 height 25
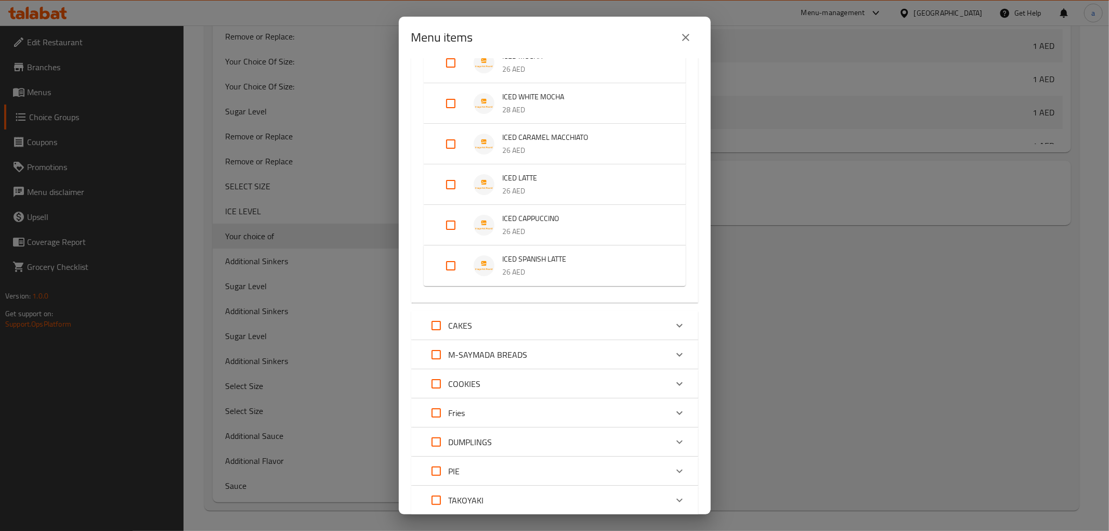
scroll to position [577, 0]
click at [458, 261] on input "Expand" at bounding box center [450, 263] width 25 height 25
checkbox input "true"
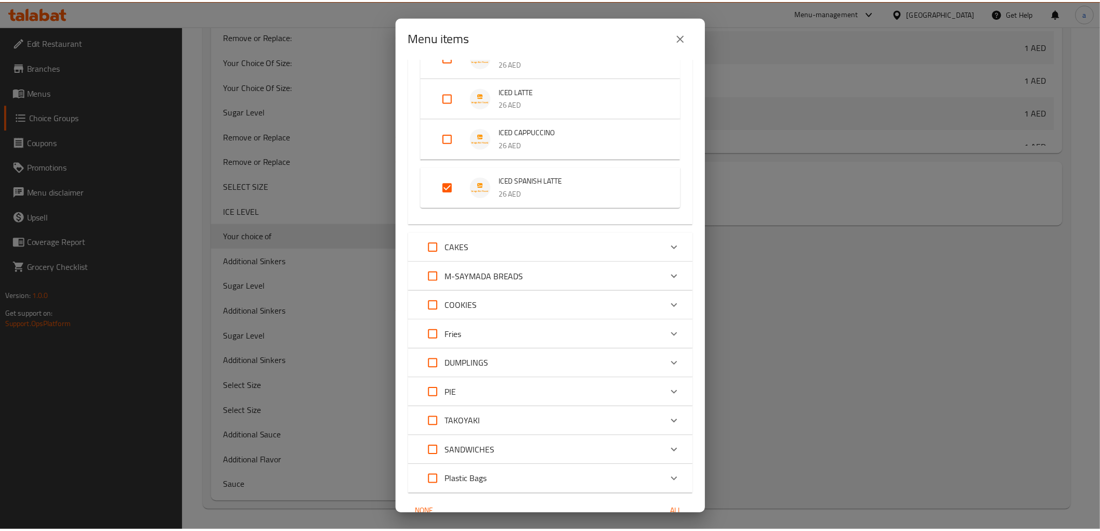
scroll to position [714, 0]
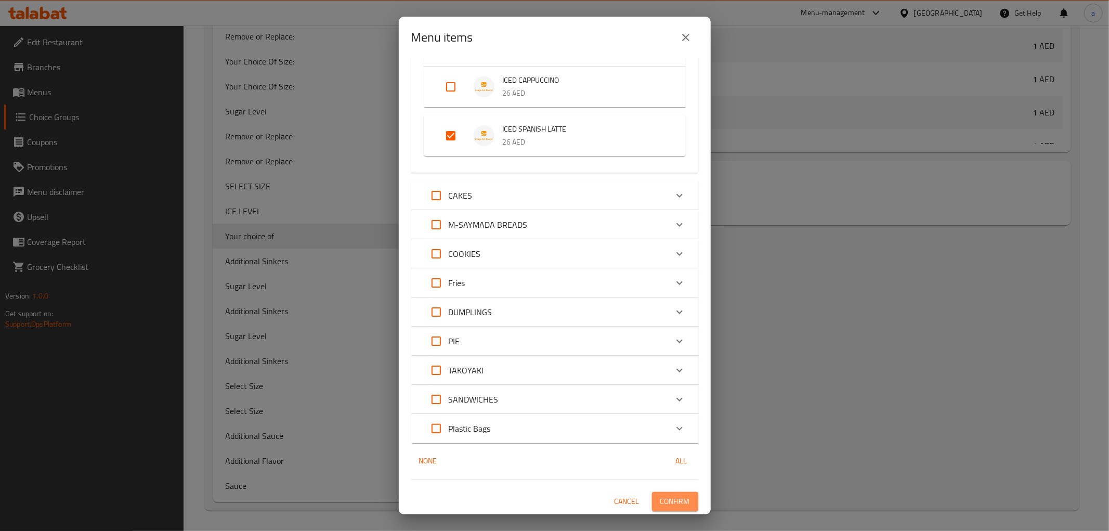
click at [660, 503] on span "Confirm" at bounding box center [675, 501] width 30 height 13
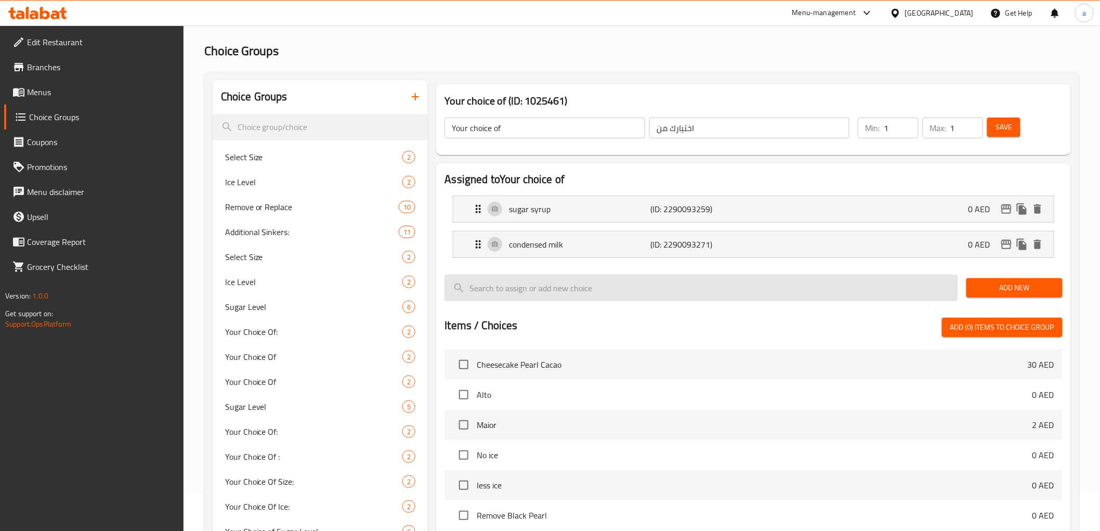
scroll to position [0, 0]
